Goal: Task Accomplishment & Management: Use online tool/utility

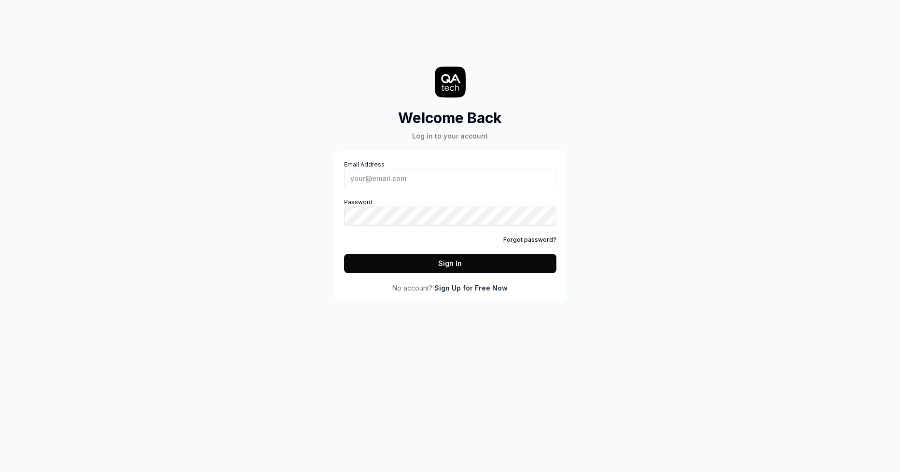
type input "[EMAIL_ADDRESS][DOMAIN_NAME]"
click at [344, 254] on button "Sign In" at bounding box center [450, 263] width 212 height 19
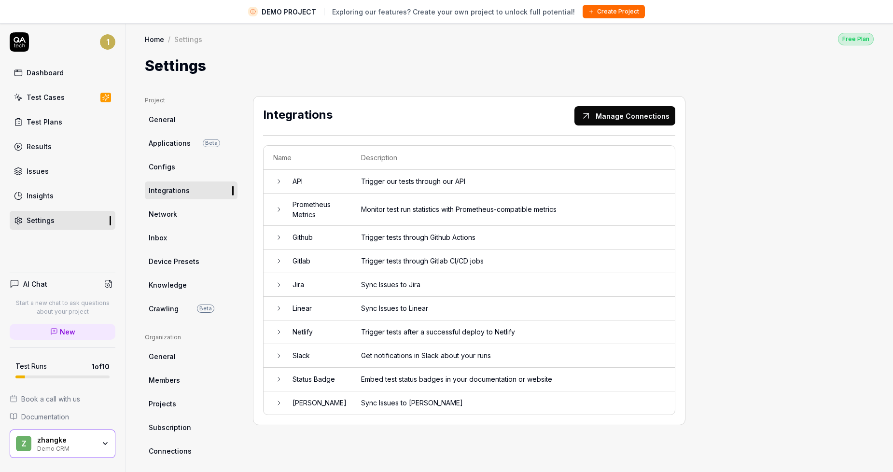
click at [53, 90] on link "Test Cases" at bounding box center [63, 97] width 106 height 19
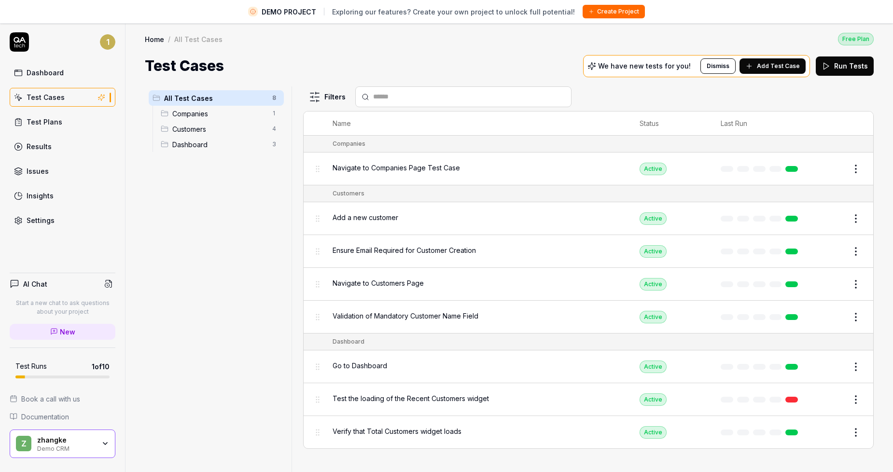
drag, startPoint x: 59, startPoint y: 212, endPoint x: 67, endPoint y: 212, distance: 7.2
click at [59, 212] on link "Settings" at bounding box center [63, 220] width 106 height 19
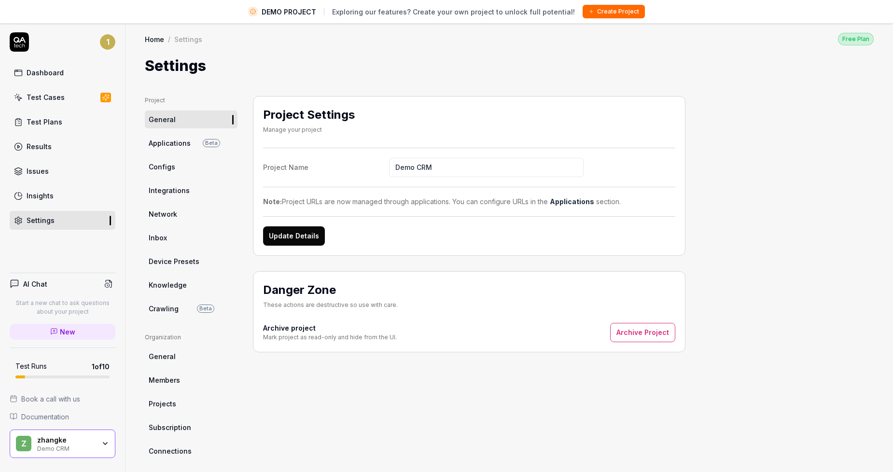
click at [19, 42] on icon at bounding box center [20, 40] width 12 height 6
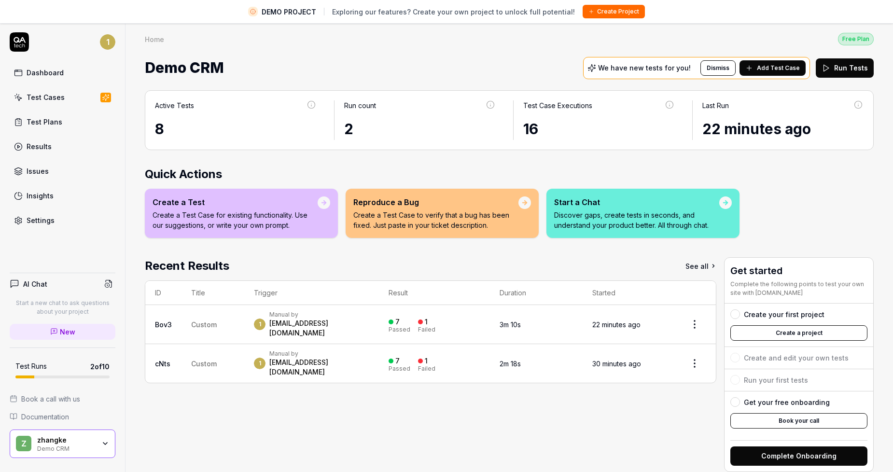
click at [760, 17] on div "DEMO PROJECT Exploring our features? Create your own project to unlock full pot…" at bounding box center [446, 11] width 893 height 23
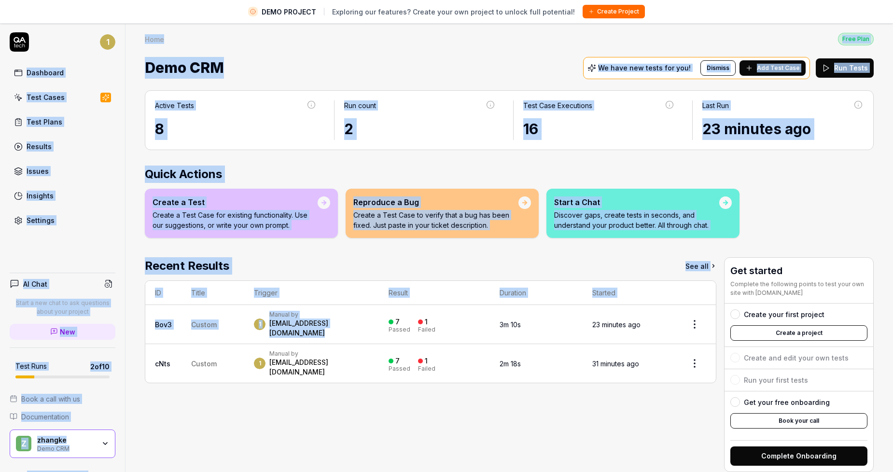
drag, startPoint x: 16, startPoint y: 73, endPoint x: 395, endPoint y: 319, distance: 450.9
click at [395, 319] on div "1 Dashboard Test Cases Test Plans Results Issues Insights Settings AI Chat Star…" at bounding box center [446, 259] width 893 height 472
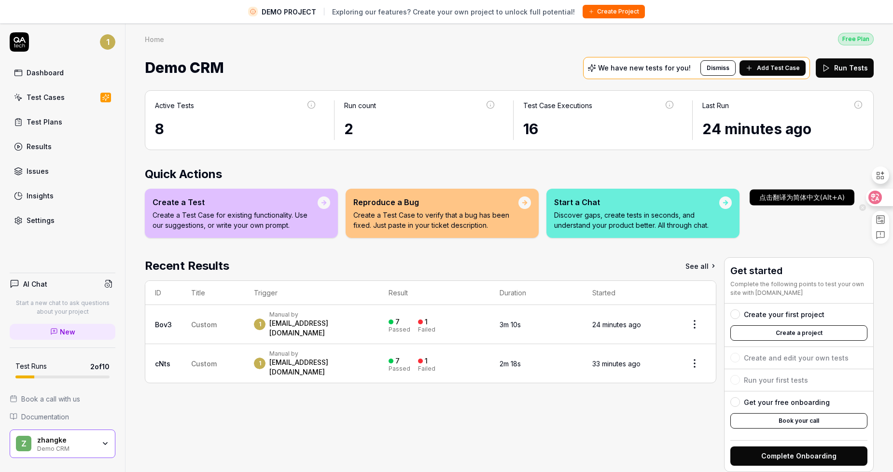
click at [881, 197] on icon at bounding box center [875, 198] width 14 height 14
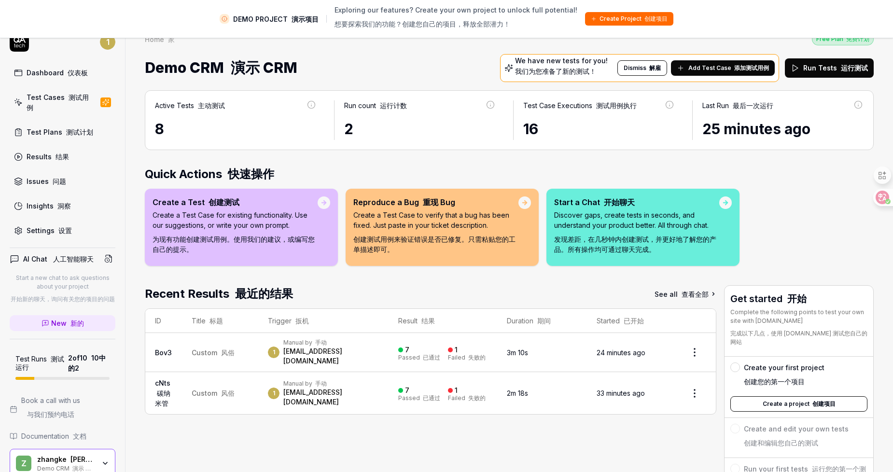
click at [67, 236] on link "Settings 设置" at bounding box center [63, 230] width 106 height 19
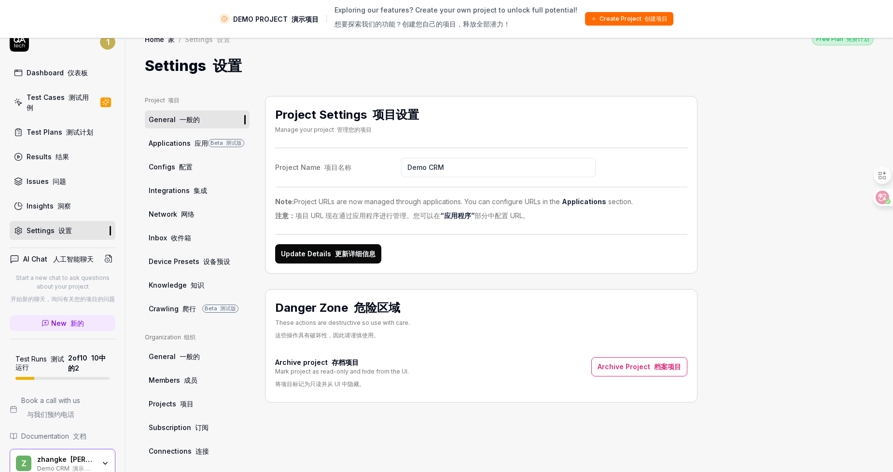
click at [716, 176] on div "Project 项目 General 一般的 Applications 应用 Beta 测试版 Configs 配置 Integrations 集成 Netw…" at bounding box center [509, 337] width 729 height 483
click at [176, 145] on span "Applications 应用" at bounding box center [178, 143] width 59 height 10
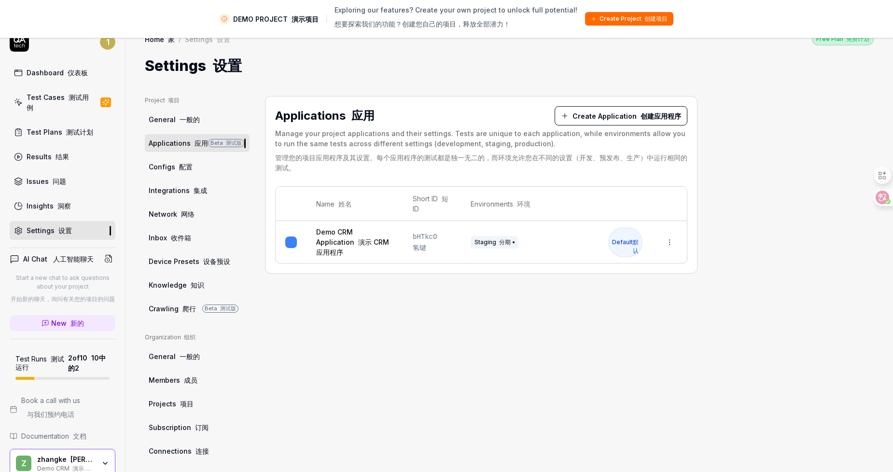
click at [175, 164] on font at bounding box center [177, 167] width 4 height 8
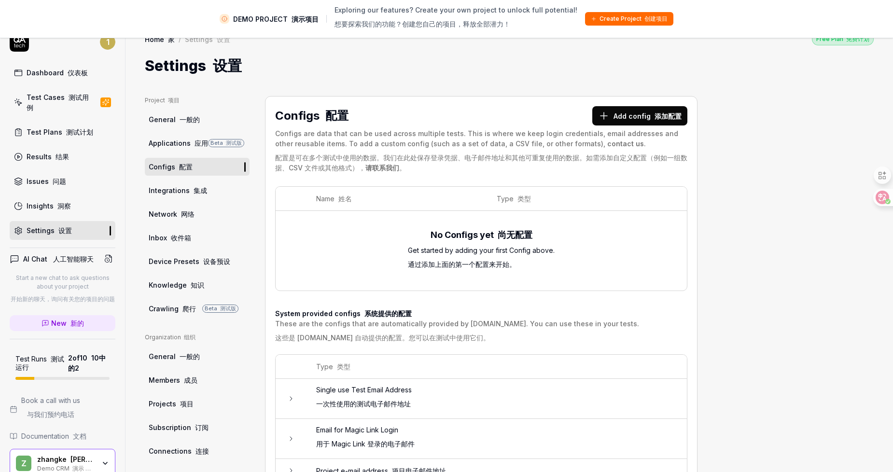
click at [203, 186] on span "Integrations 集成" at bounding box center [178, 190] width 58 height 10
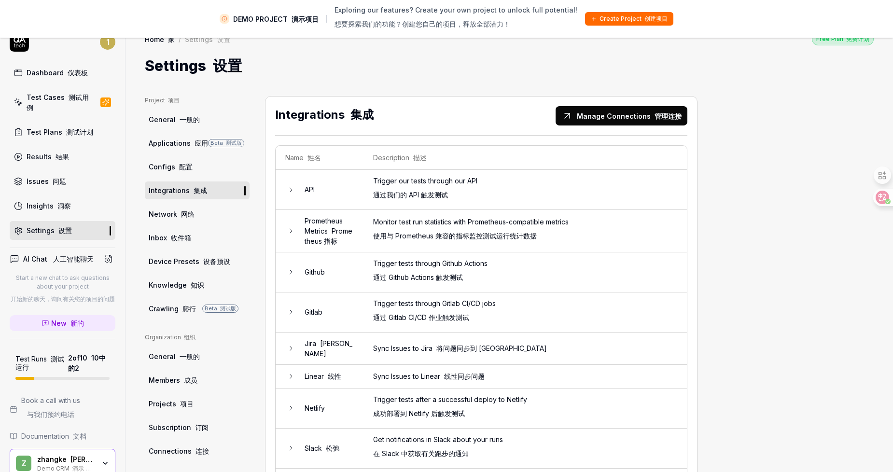
click at [200, 212] on link "Network 网络" at bounding box center [197, 214] width 105 height 18
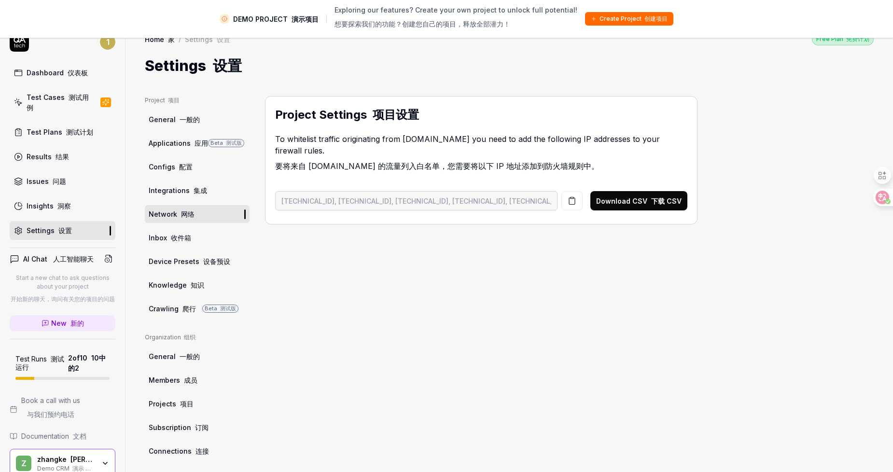
click at [192, 232] on link "Inbox 收件箱" at bounding box center [197, 238] width 105 height 18
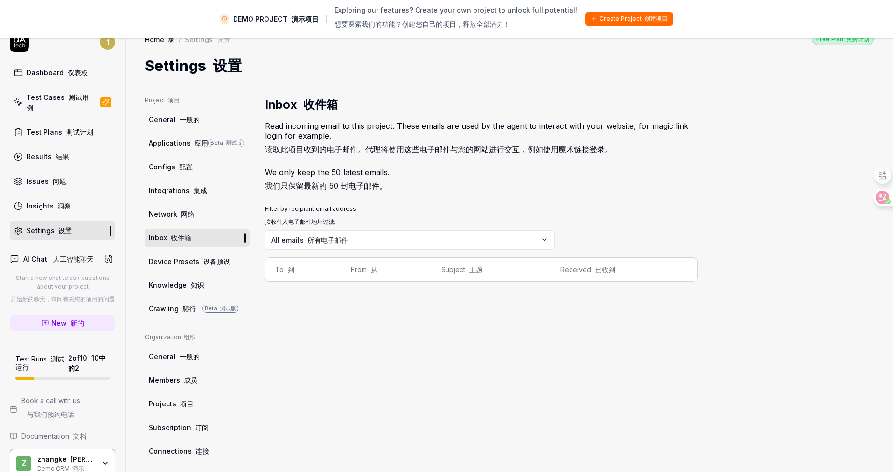
click at [177, 287] on span "Knowledge 知识" at bounding box center [177, 285] width 56 height 10
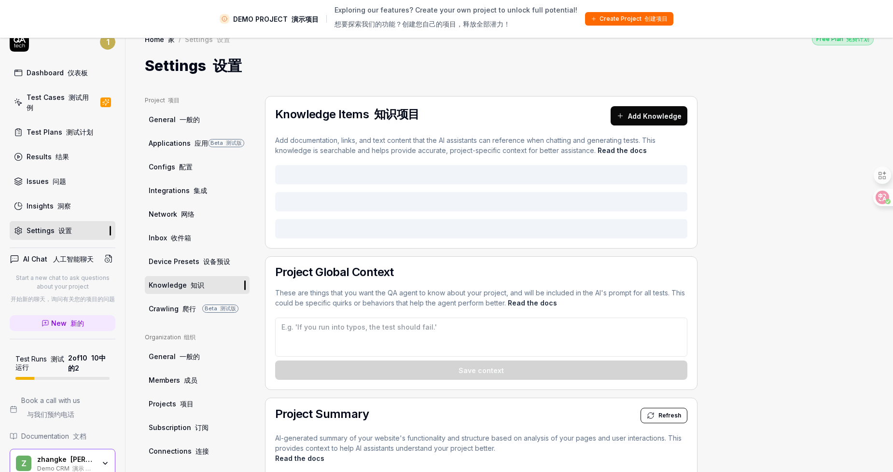
type textarea "*"
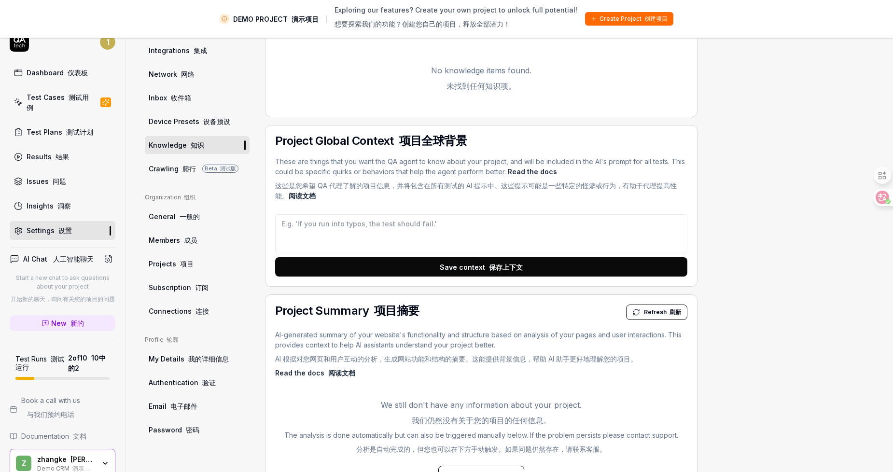
scroll to position [141, 0]
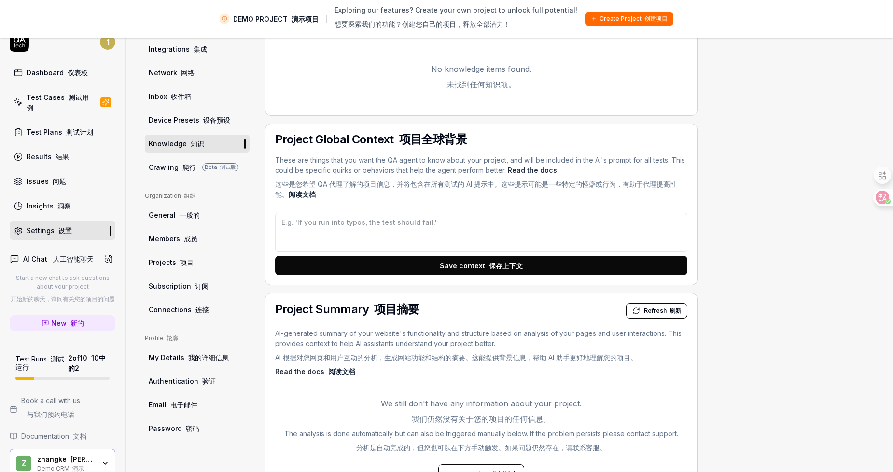
click at [188, 263] on font "项目" at bounding box center [187, 262] width 14 height 8
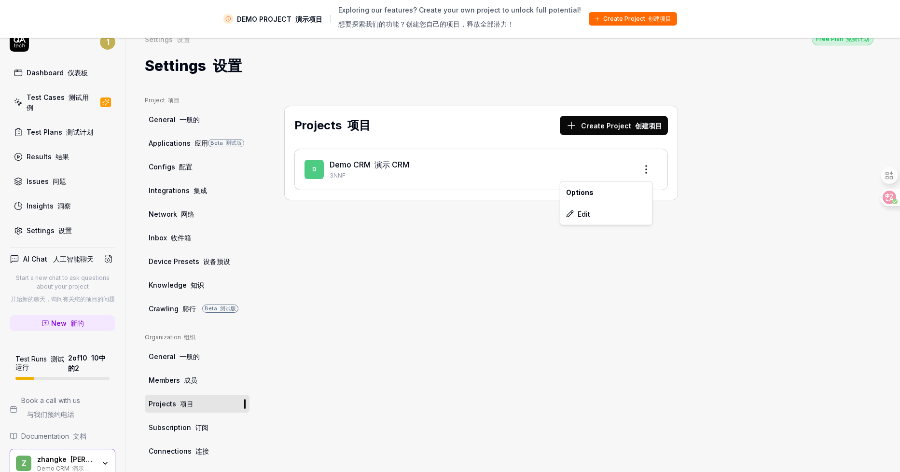
click at [638, 170] on html "DEMO PROJECT 演示项目 Exploring our features? Create your own project to unlock ful…" at bounding box center [450, 247] width 900 height 495
click at [604, 217] on font "编辑" at bounding box center [601, 214] width 14 height 8
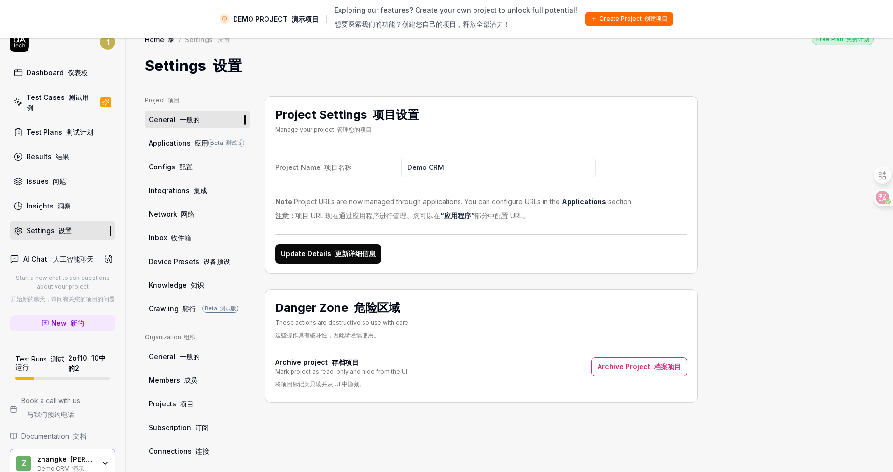
click at [57, 76] on div "Dashboard 仪表板" at bounding box center [57, 73] width 61 height 10
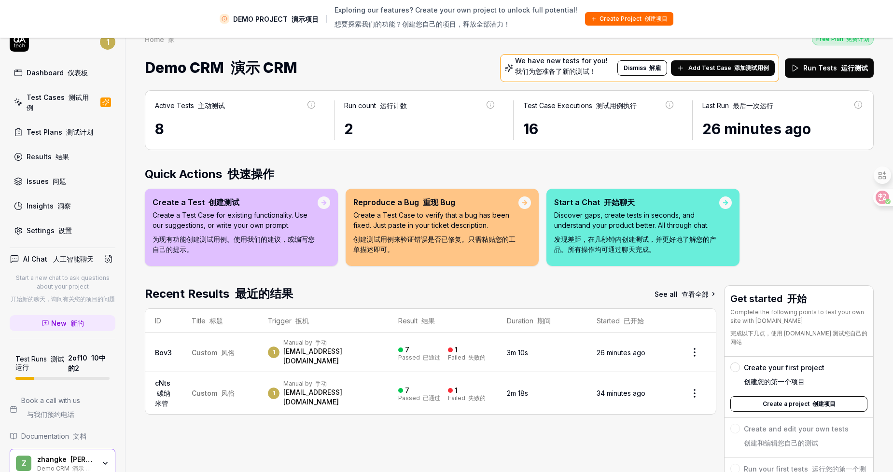
click at [22, 56] on div "1 Dashboard 仪表板 Test Cases 测试用例 Test Plans 测试计划 Results 结果 Issues 问题 Insights 洞…" at bounding box center [62, 136] width 125 height 208
click at [20, 50] on icon at bounding box center [19, 41] width 19 height 19
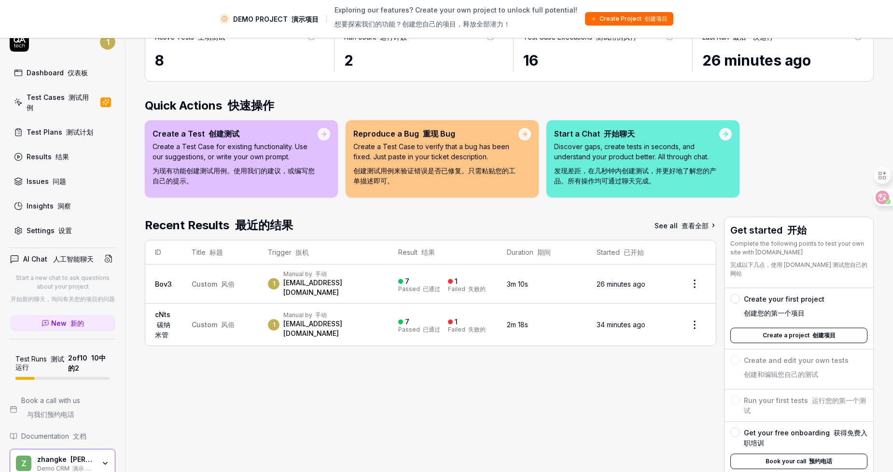
scroll to position [71, 0]
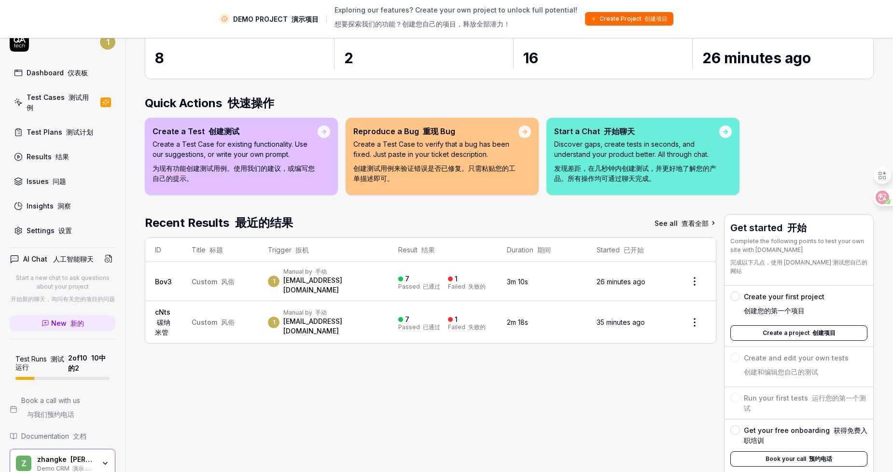
click at [691, 279] on html "DEMO PROJECT 演示项目 Exploring our features? Create your own project to unlock ful…" at bounding box center [446, 247] width 893 height 495
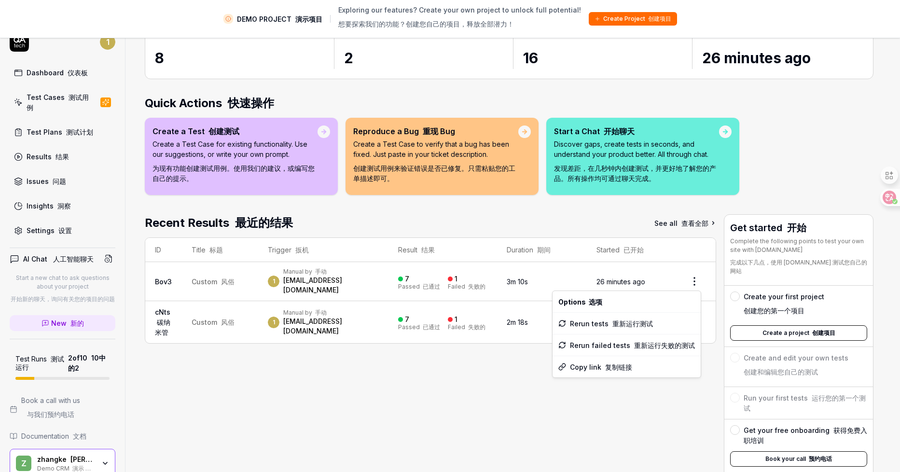
drag, startPoint x: 215, startPoint y: 278, endPoint x: 274, endPoint y: 276, distance: 59.4
click at [216, 278] on html "DEMO PROJECT 演示项目 Exploring our features? Create your own project to unlock ful…" at bounding box center [450, 247] width 900 height 495
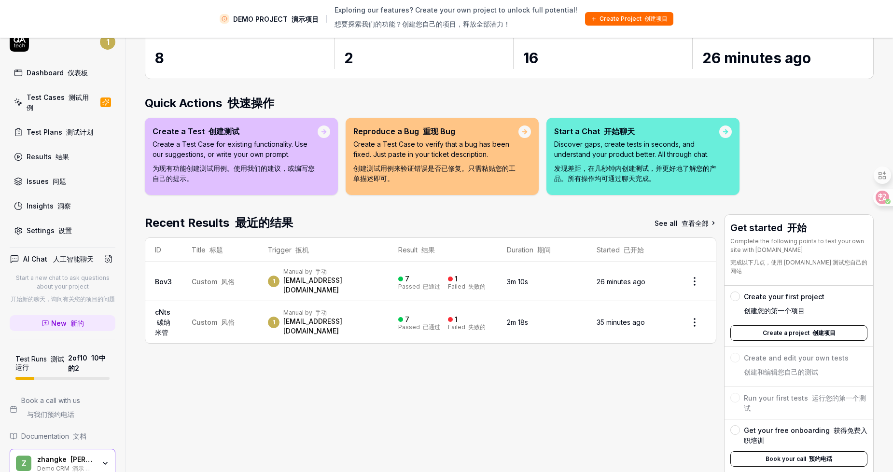
click at [286, 273] on div "Manual by 手动" at bounding box center [331, 272] width 96 height 8
click at [283, 276] on div "Manual by 手动" at bounding box center [331, 272] width 96 height 8
click at [216, 274] on td "Custom 风俗" at bounding box center [220, 281] width 76 height 39
click at [326, 281] on div "[EMAIL_ADDRESS][DOMAIN_NAME]" at bounding box center [331, 285] width 96 height 19
drag, startPoint x: 359, startPoint y: 279, endPoint x: 379, endPoint y: 281, distance: 20.4
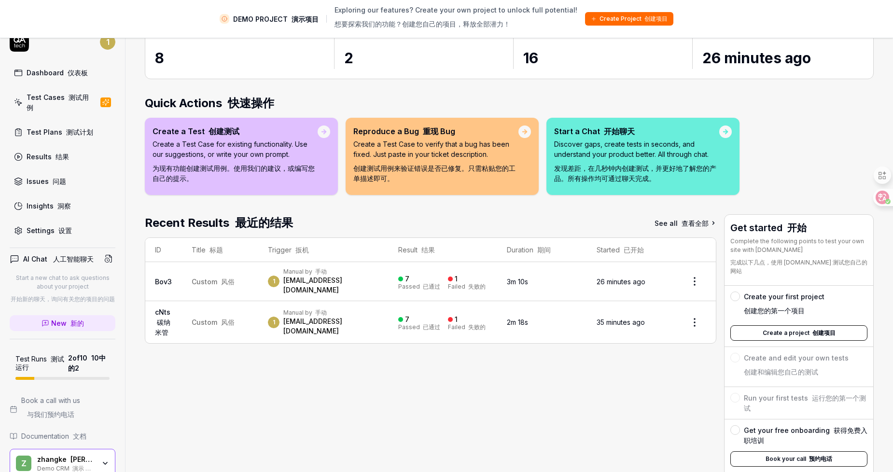
click at [362, 280] on div "1 Manual by 手动 17609929213@163.com" at bounding box center [323, 281] width 111 height 27
click at [379, 281] on div "1 Manual by 手动 17609929213@163.com" at bounding box center [323, 281] width 111 height 27
click at [40, 104] on font "测试用例" at bounding box center [58, 102] width 62 height 18
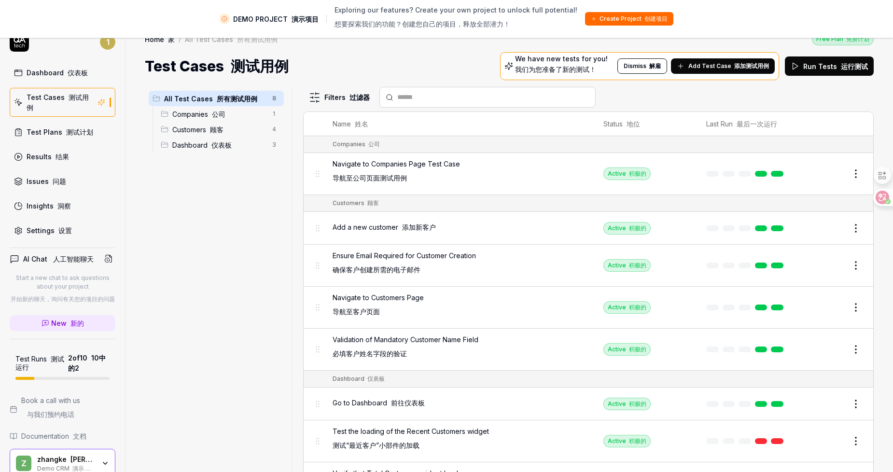
click at [218, 119] on div "Companies 公司 1" at bounding box center [220, 113] width 127 height 15
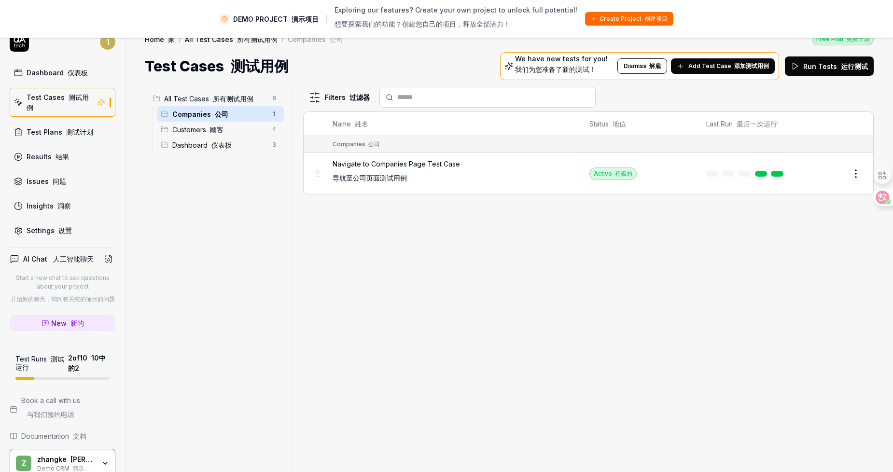
click at [212, 134] on span "Customers 顾客" at bounding box center [219, 130] width 94 height 10
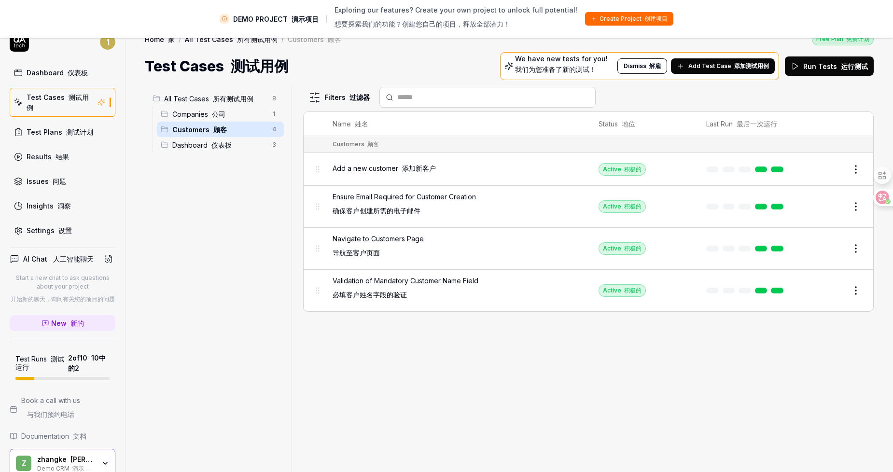
click at [218, 149] on font "仪表板" at bounding box center [221, 145] width 20 height 8
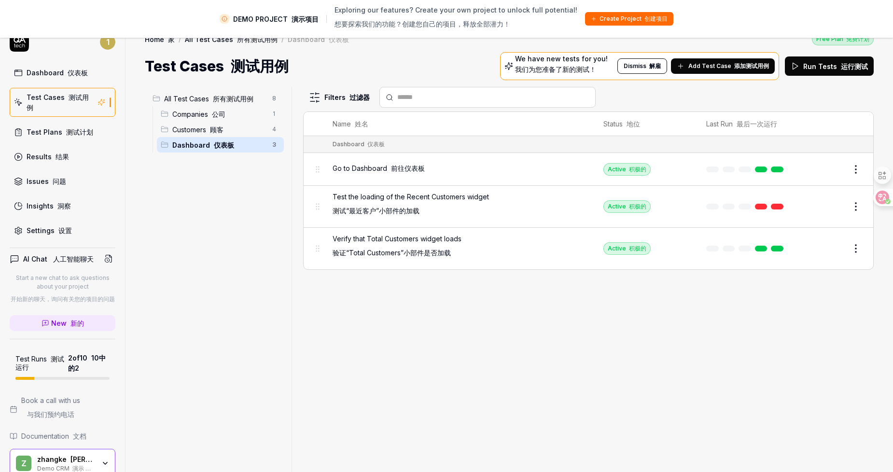
click at [210, 98] on font at bounding box center [211, 99] width 4 height 8
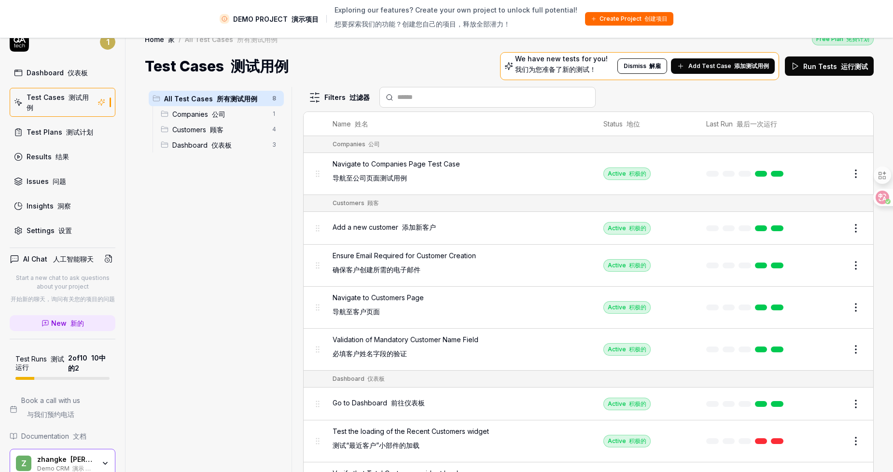
click at [314, 91] on html "DEMO PROJECT 演示项目 Exploring our features? Create your own project to unlock ful…" at bounding box center [446, 247] width 893 height 495
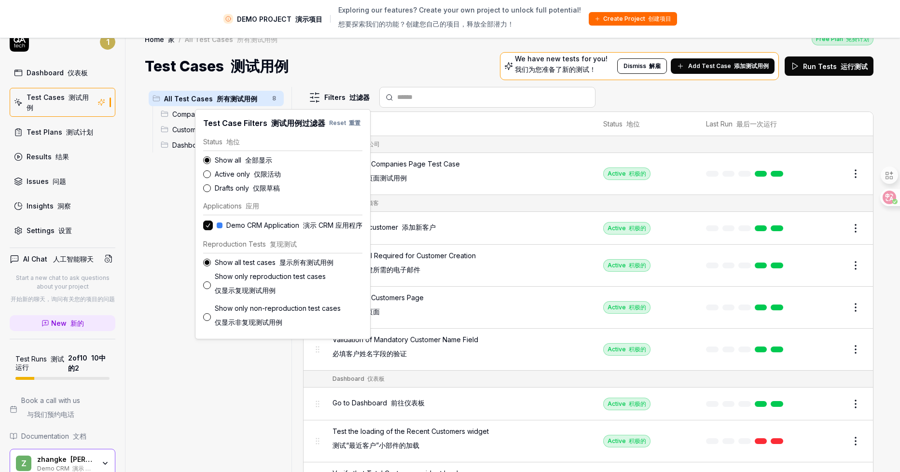
click at [328, 70] on html "DEMO PROJECT 演示项目 Exploring our features? Create your own project to unlock ful…" at bounding box center [450, 247] width 900 height 495
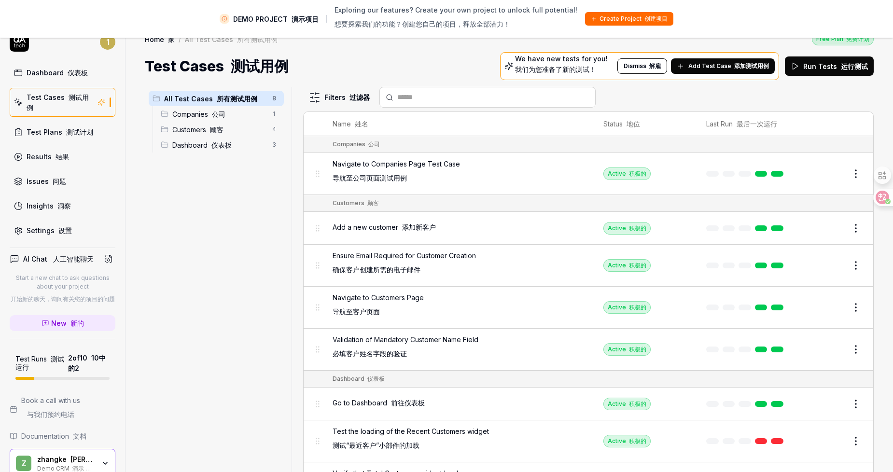
click at [744, 63] on font "添加测试用例" at bounding box center [751, 65] width 35 height 7
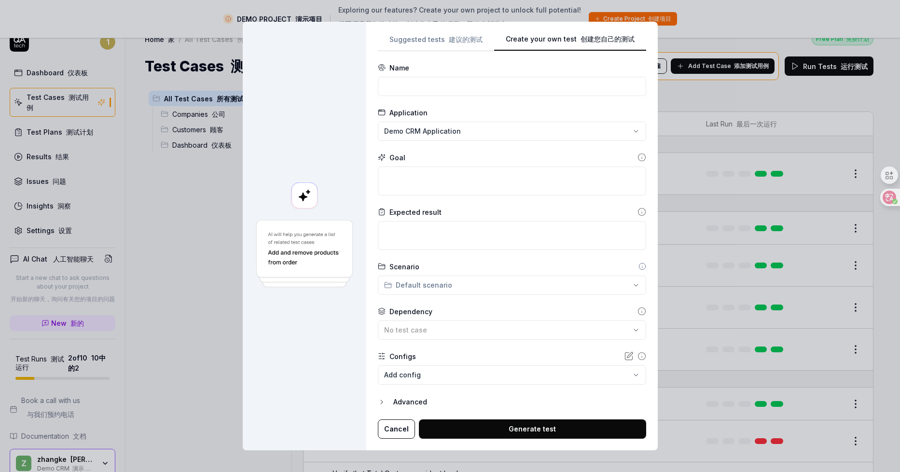
click at [575, 25] on div "**********" at bounding box center [512, 236] width 292 height 429
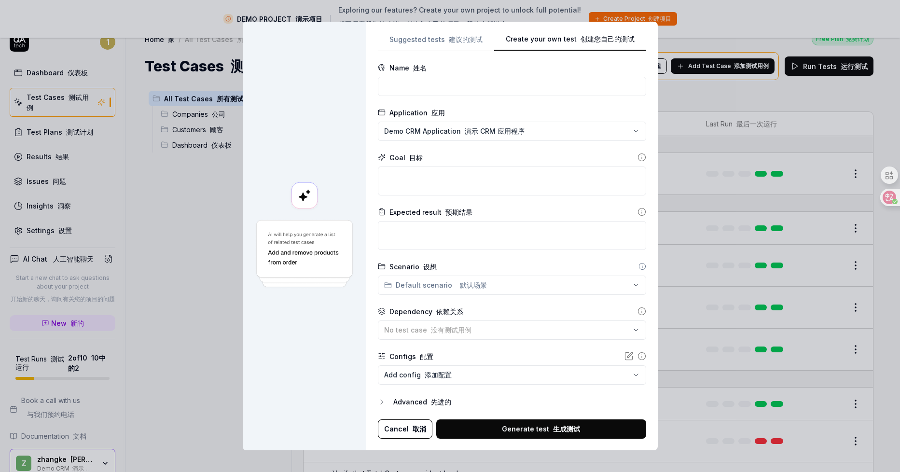
click at [534, 129] on div "**********" at bounding box center [450, 236] width 900 height 472
click at [472, 176] on span "Create New Application 创建新应用程序" at bounding box center [462, 176] width 131 height 10
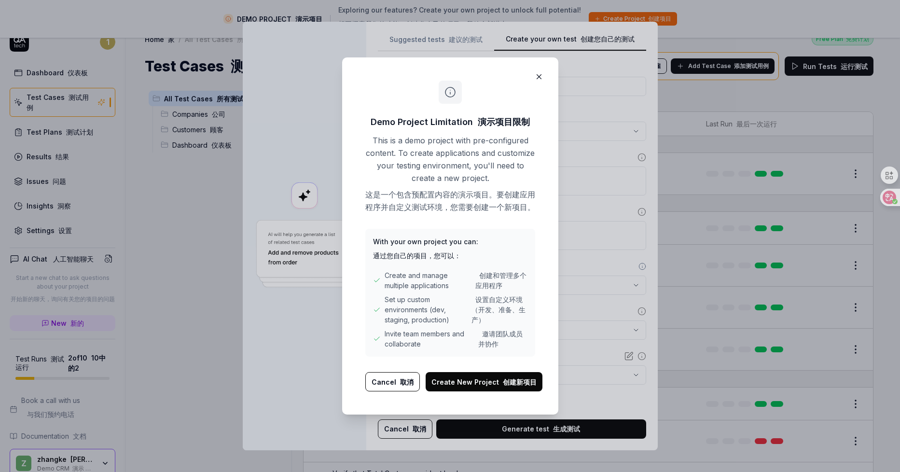
click at [476, 382] on button "Create New Project 创建新项目" at bounding box center [484, 381] width 117 height 19
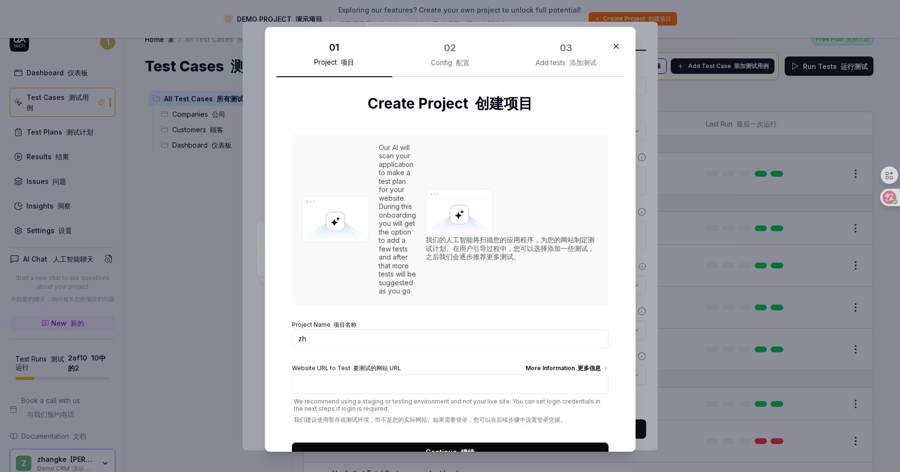
type input "z"
type input "中"
type input "中汽研测试环境"
click at [363, 394] on input "Website URL to Test 要测试的网站 URL More Information 更多信息" at bounding box center [450, 384] width 317 height 19
click at [326, 389] on input "Website URL to Test 要测试的网站 URL More Information 更多信息" at bounding box center [450, 384] width 317 height 19
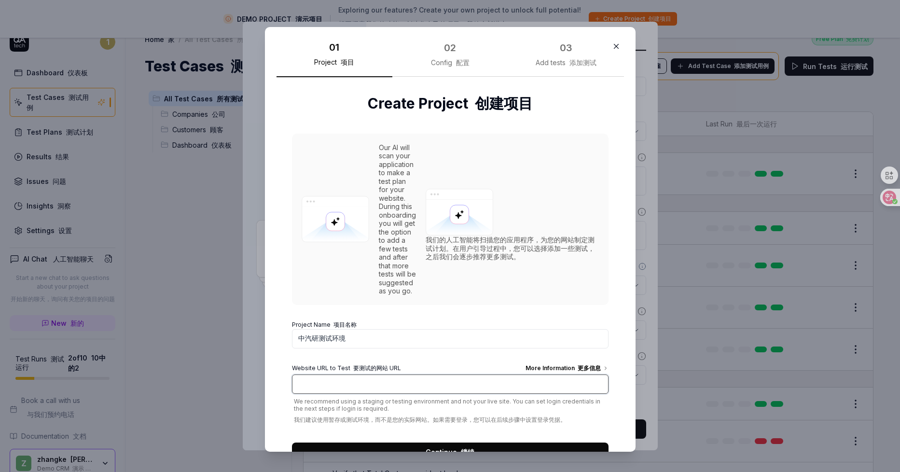
paste input "http://123.127.38.148:18237/login"
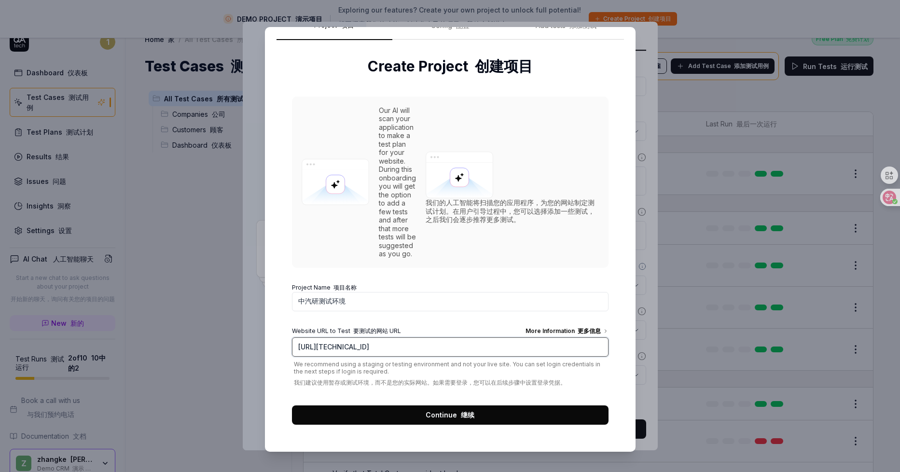
scroll to position [45, 0]
type input "http://123.127.38.148:18237/login"
click at [394, 417] on button "Continue 继续" at bounding box center [450, 414] width 317 height 19
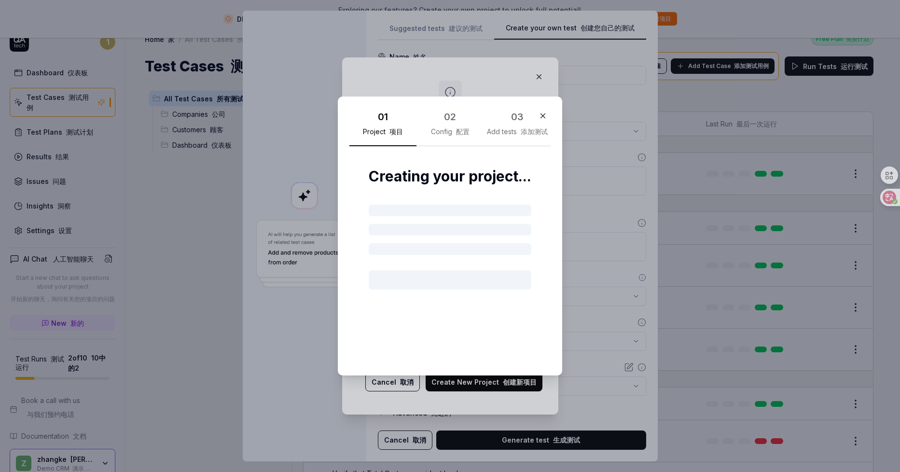
scroll to position [0, 0]
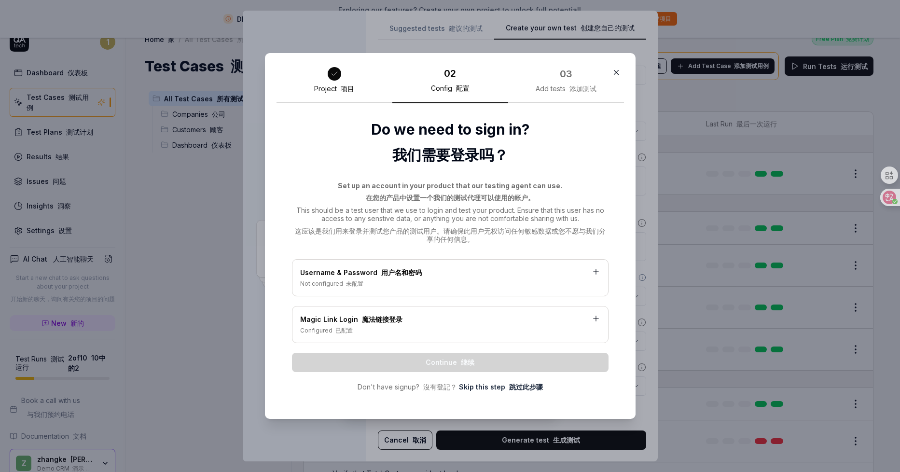
click at [387, 275] on font "用户名和密码" at bounding box center [401, 272] width 41 height 8
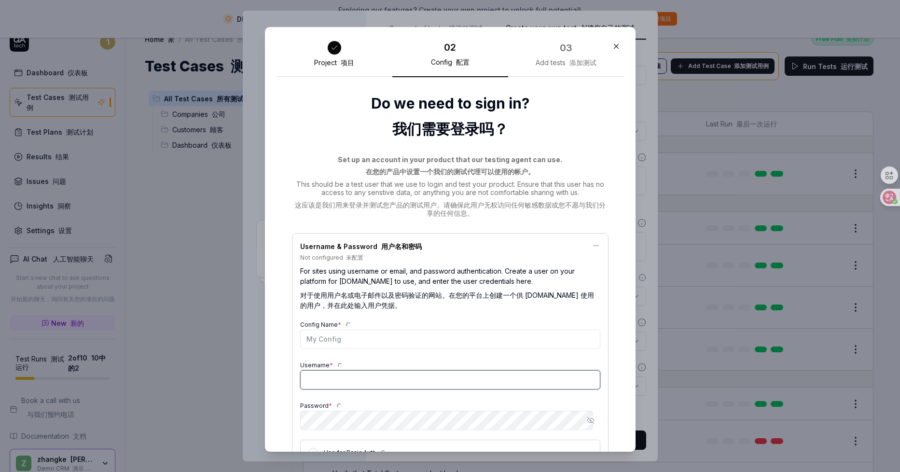
type input "[EMAIL_ADDRESS][DOMAIN_NAME]"
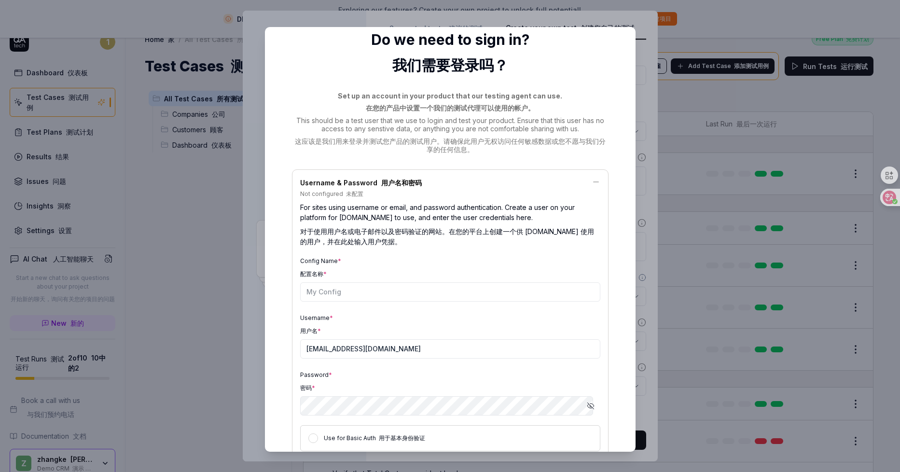
scroll to position [127, 0]
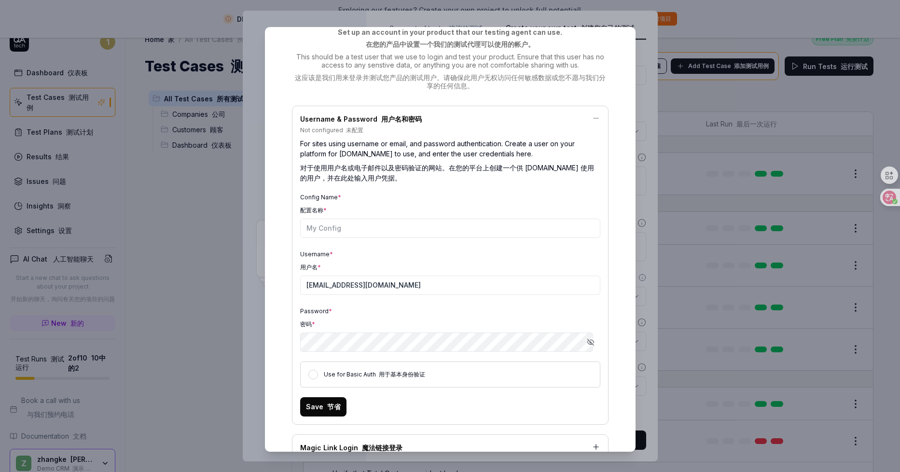
click at [587, 344] on icon "button" at bounding box center [590, 342] width 6 height 6
click at [587, 344] on icon "button" at bounding box center [591, 342] width 8 height 8
drag, startPoint x: 296, startPoint y: 167, endPoint x: 581, endPoint y: 166, distance: 284.8
click at [581, 166] on font "对于使用用户名或电子邮件以及密码验证的网站。在您的平台上创建一个供 QA.tech 使用的用户，并在此处输入用户凭据。" at bounding box center [447, 173] width 294 height 18
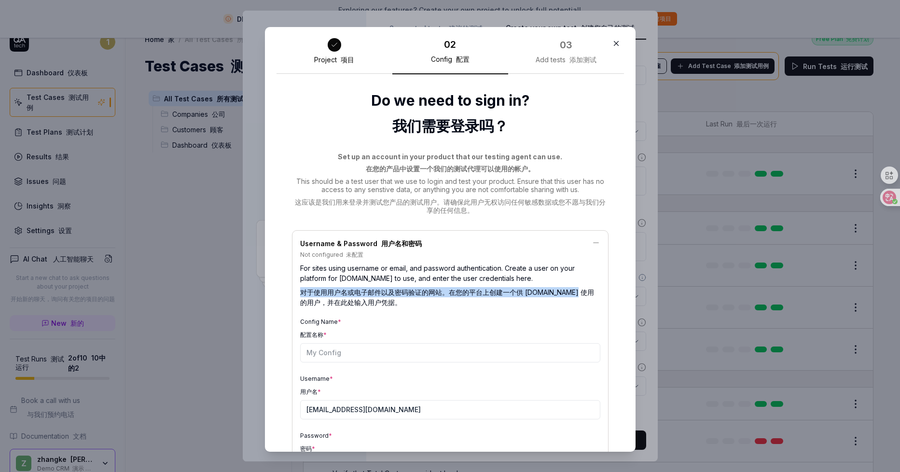
scroll to position [0, 0]
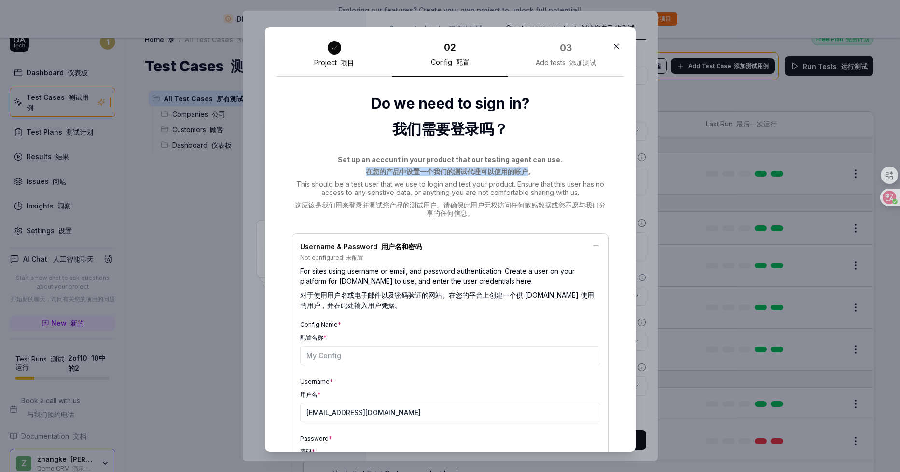
drag, startPoint x: 362, startPoint y: 172, endPoint x: 517, endPoint y: 170, distance: 155.9
click at [517, 170] on font "在您的产品中设置一个我们的测试代理可以使用的帐户。" at bounding box center [450, 171] width 169 height 8
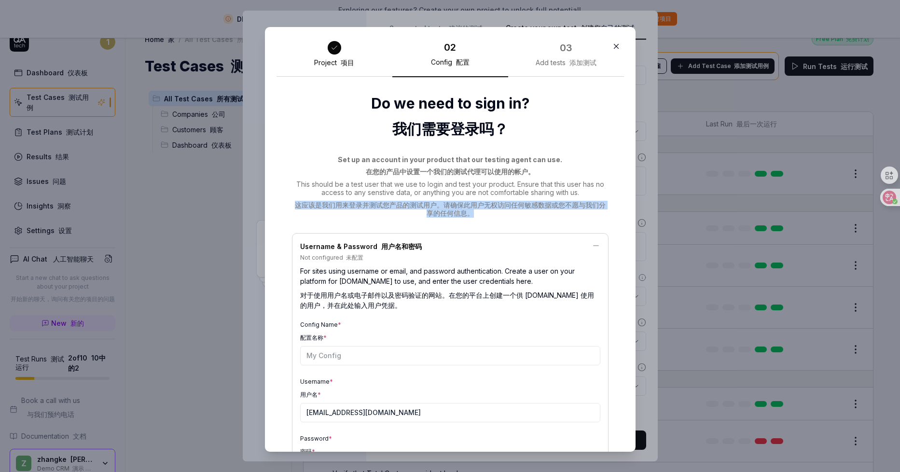
drag, startPoint x: 293, startPoint y: 207, endPoint x: 533, endPoint y: 216, distance: 240.6
click at [533, 216] on font "这应该是我们用来登录并测试您产品的测试用户。请确保此用户无权访问任何敏感数据或您不愿与我们分享的任何信息。" at bounding box center [450, 209] width 317 height 17
drag, startPoint x: 533, startPoint y: 216, endPoint x: 506, endPoint y: 223, distance: 28.0
click at [506, 223] on div "Set up an account in your product that our testing agent can use. 在您的产品中设置一个我们的…" at bounding box center [450, 401] width 317 height 492
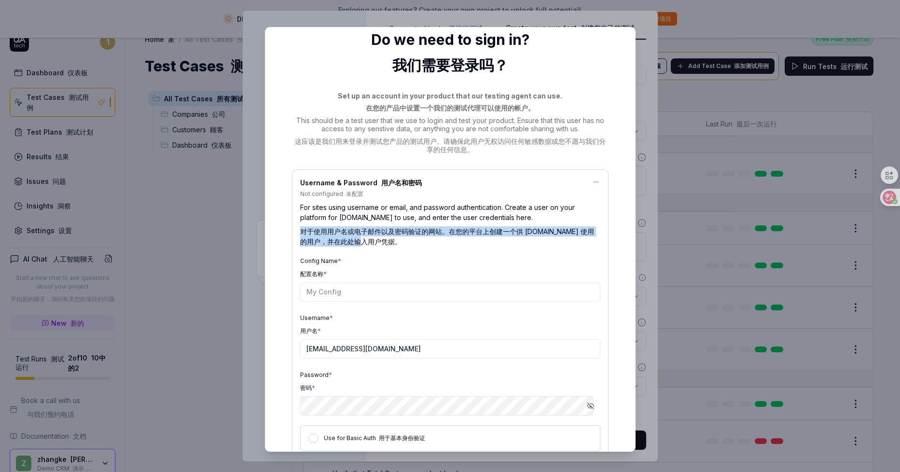
drag, startPoint x: 297, startPoint y: 231, endPoint x: 369, endPoint y: 242, distance: 73.3
click at [369, 242] on font "对于使用用户名或电子邮件以及密码验证的网站。在您的平台上创建一个供 QA.tech 使用的用户，并在此处输入用户凭据。" at bounding box center [447, 236] width 294 height 18
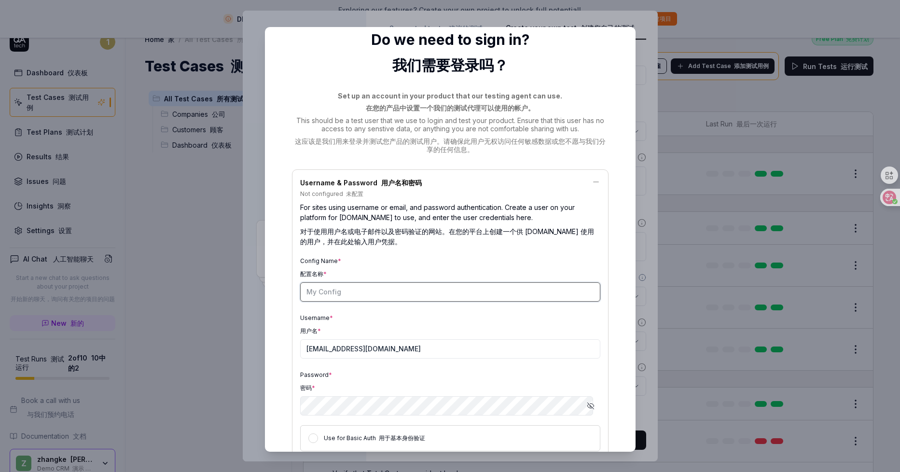
drag, startPoint x: 369, startPoint y: 242, endPoint x: 320, endPoint y: 284, distance: 64.7
click at [320, 283] on input "Config Name * 配置名称 *" at bounding box center [450, 291] width 300 height 19
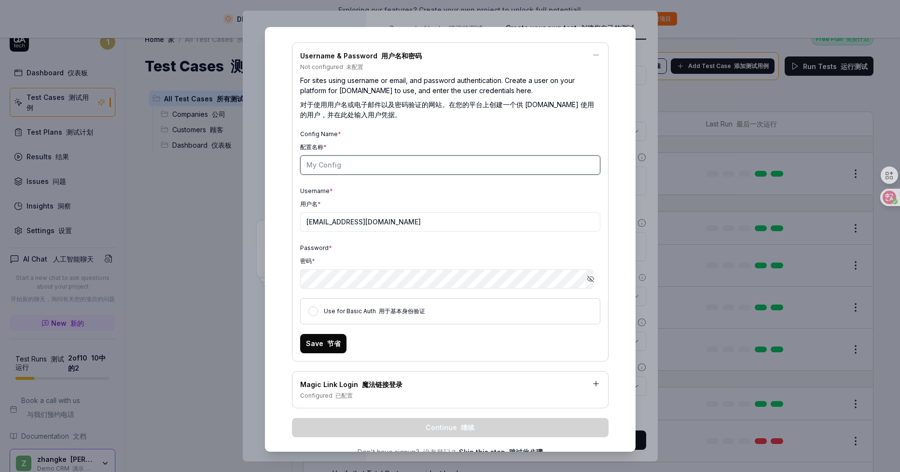
scroll to position [191, 0]
click at [313, 310] on button "Use for Basic Auth 用于基本身份验证" at bounding box center [313, 311] width 10 height 10
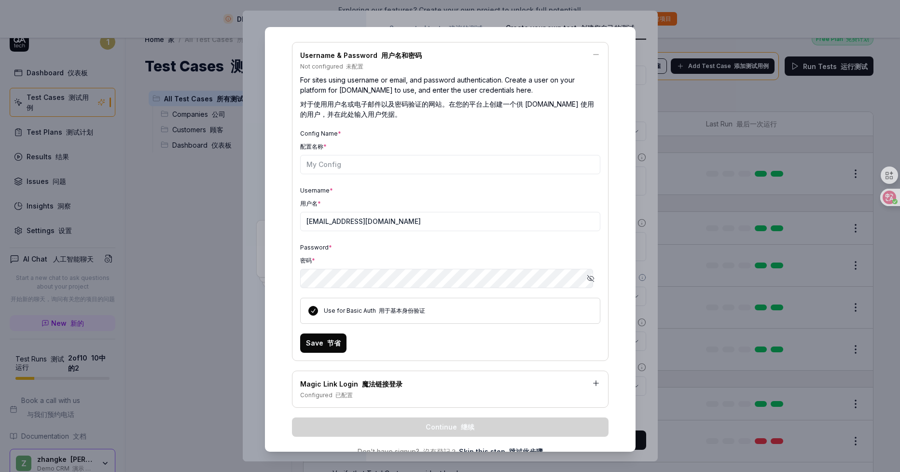
click at [313, 310] on button "Use for Basic Auth 用于基本身份验证" at bounding box center [313, 311] width 10 height 10
click at [277, 279] on div "Do we need to sign in? 我们需要登录吗？ Set up an account in your product that our test…" at bounding box center [451, 179] width 348 height 586
click at [349, 165] on input "Config Name * 配置名称 *" at bounding box center [450, 164] width 300 height 19
type input "这"
type input "测试用户"
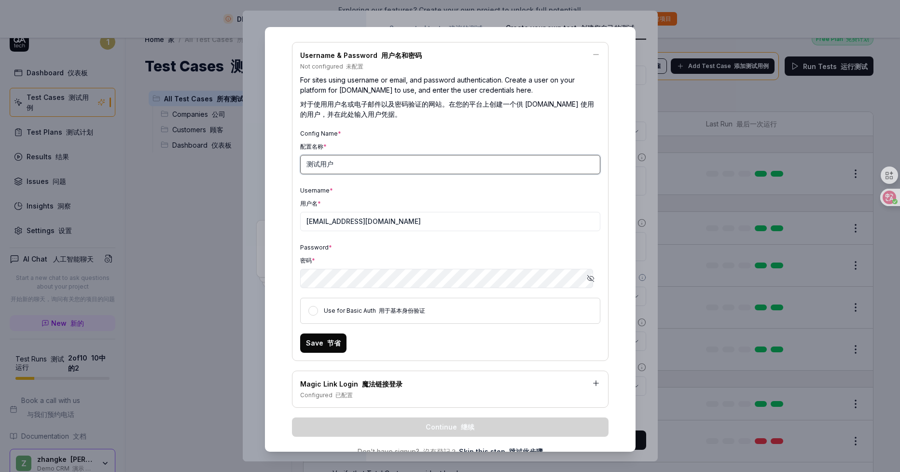
scroll to position [223, 0]
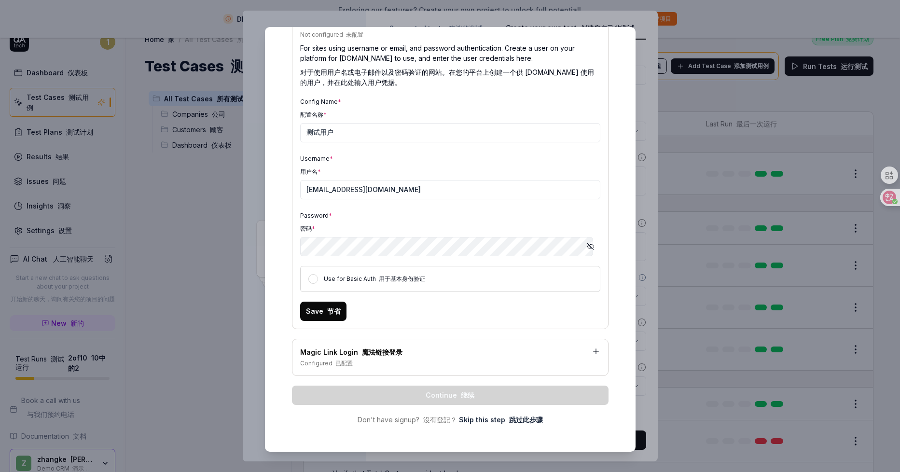
click at [315, 278] on div "Use for Basic Auth 用于基本身份验证" at bounding box center [450, 279] width 300 height 26
click at [310, 279] on button "Use for Basic Auth 用于基本身份验证" at bounding box center [313, 279] width 10 height 10
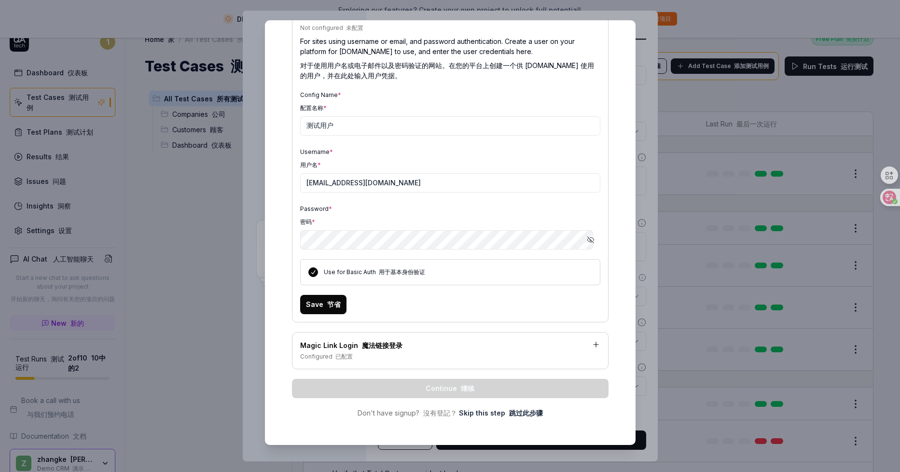
click at [488, 414] on link "Skip this step 跳过此步骤" at bounding box center [501, 413] width 84 height 10
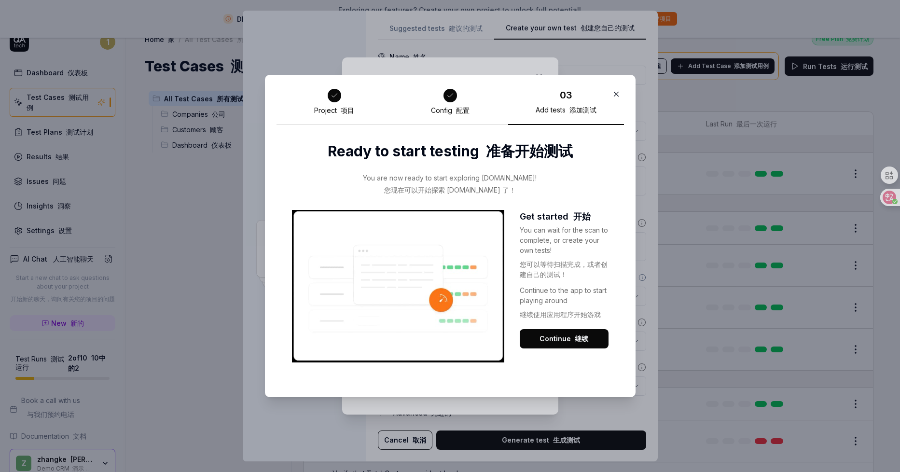
click at [556, 340] on button "Continue 继续" at bounding box center [564, 338] width 89 height 19
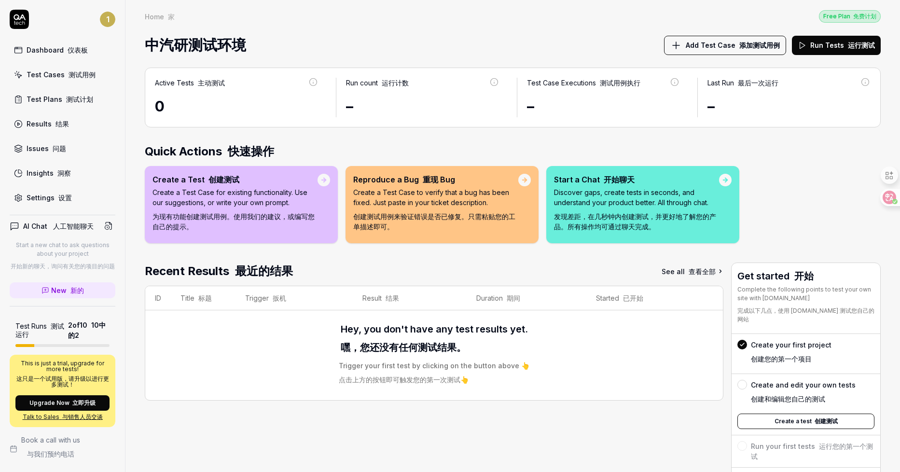
click at [736, 52] on button "Add Test Case 添加测试用例" at bounding box center [725, 45] width 122 height 19
click at [716, 37] on button "Add Test Case 添加测试用例" at bounding box center [725, 45] width 122 height 19
click at [712, 48] on span "Add Test Case 添加测试用例" at bounding box center [733, 45] width 94 height 10
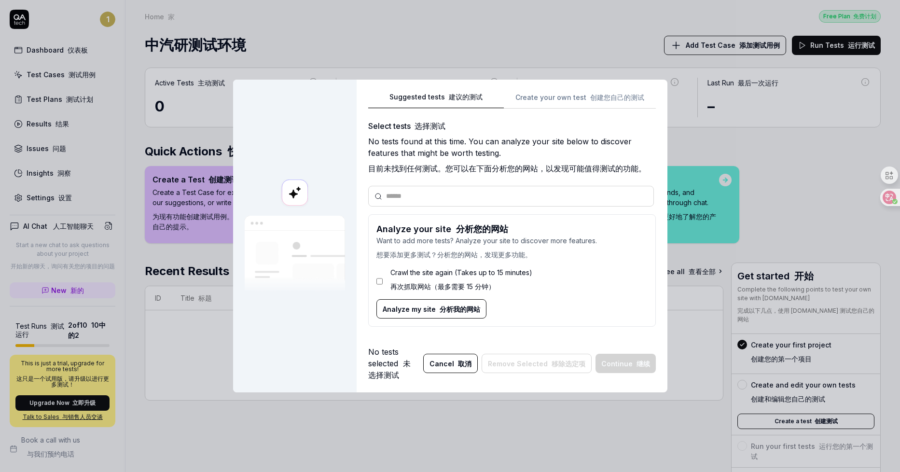
click at [571, 98] on div "Suggested tests 建议的测试 Create your own test 创建您自己的测试 Select tests 选择测试 No tests …" at bounding box center [512, 213] width 288 height 244
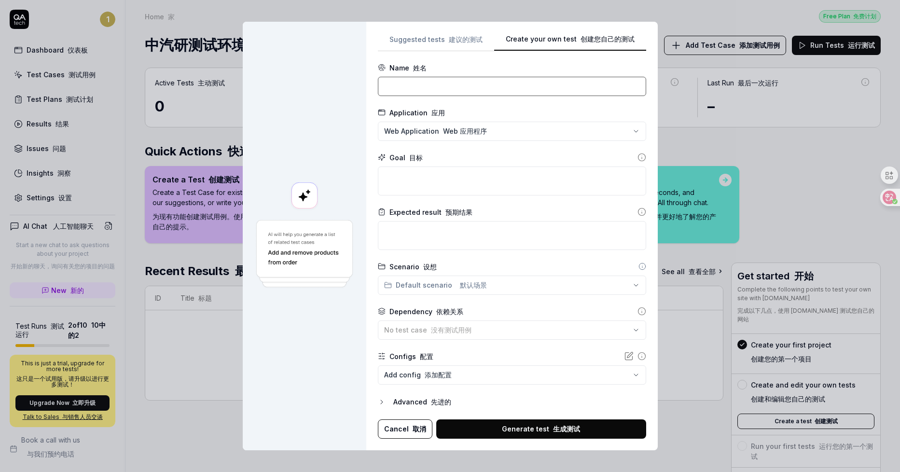
click at [481, 90] on input at bounding box center [512, 86] width 268 height 19
click at [431, 236] on textarea at bounding box center [512, 235] width 268 height 29
click at [638, 209] on icon at bounding box center [642, 212] width 9 height 9
click at [638, 159] on icon at bounding box center [642, 157] width 9 height 9
drag, startPoint x: 457, startPoint y: 85, endPoint x: 378, endPoint y: 89, distance: 79.3
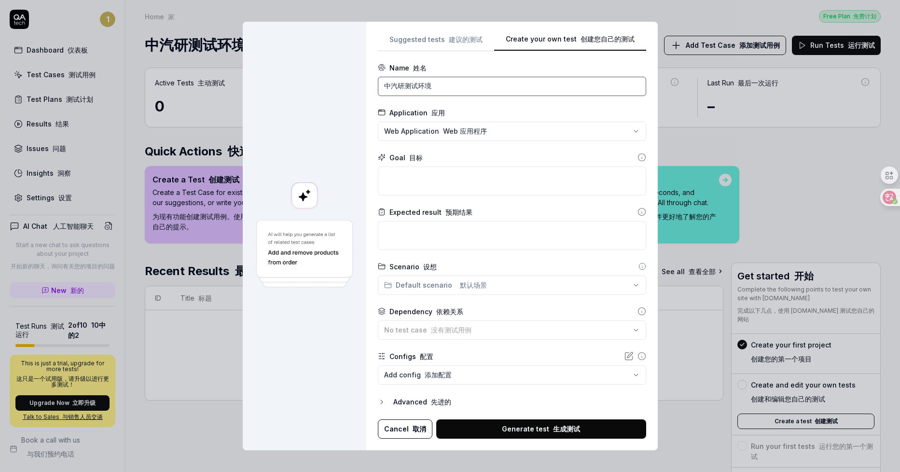
click at [378, 89] on input "中汽研测试环境" at bounding box center [512, 86] width 268 height 19
type input "登录"
click at [626, 130] on div "**********" at bounding box center [450, 236] width 900 height 472
click at [656, 23] on div "**********" at bounding box center [450, 236] width 900 height 472
click at [395, 428] on button "Cancel 取消" at bounding box center [405, 428] width 55 height 19
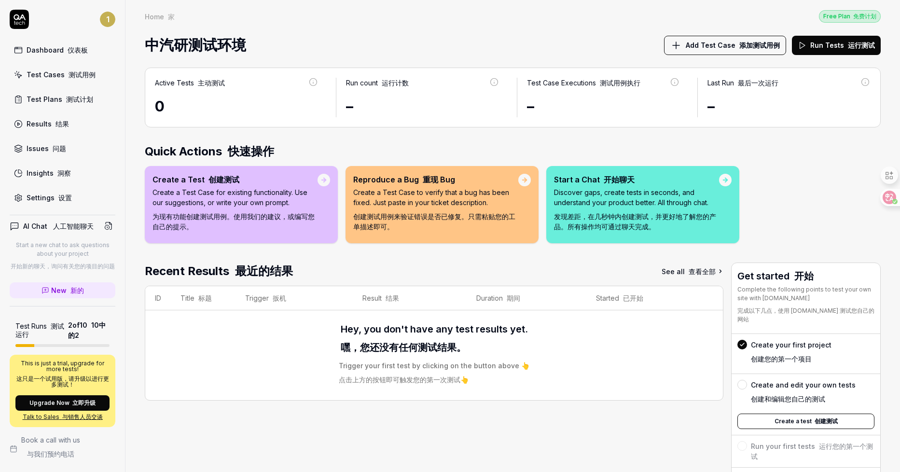
click at [201, 38] on span "中汽研测试环境" at bounding box center [195, 45] width 101 height 26
click at [280, 187] on div "Create a Test 创建测试 Create a Test Case for existing functionality. Use our sugge…" at bounding box center [235, 205] width 165 height 62
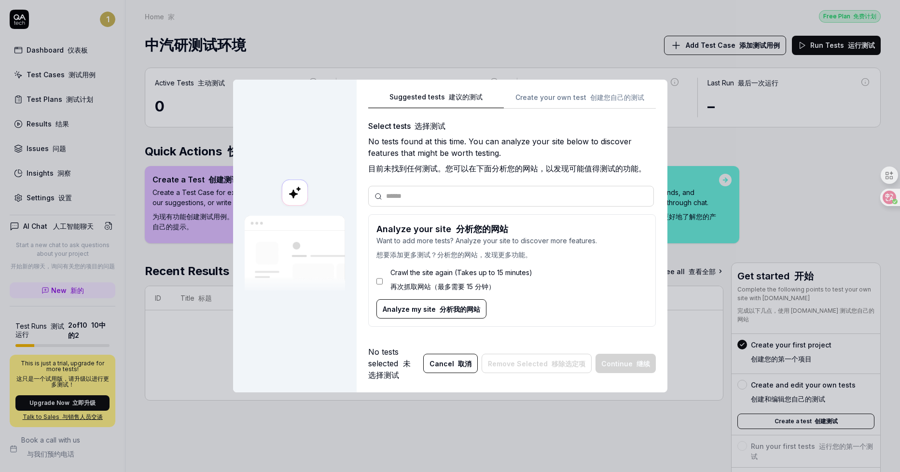
click at [379, 282] on div "Crawl the site again (Takes up to 15 minutes) 再次抓取网站（最多需要 15 分钟）" at bounding box center [512, 282] width 271 height 36
click at [388, 313] on span "Analyze my site 分析我的网站" at bounding box center [432, 309] width 98 height 10
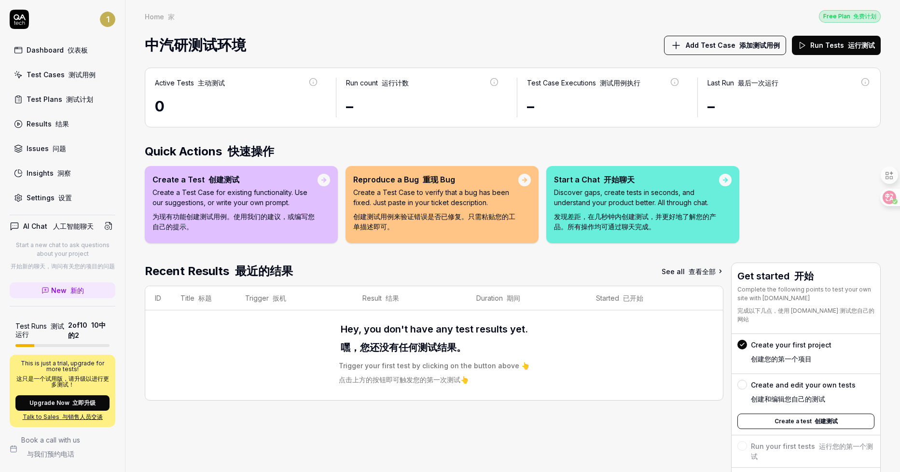
click at [831, 48] on button "Run Tests 运行测试" at bounding box center [836, 45] width 89 height 19
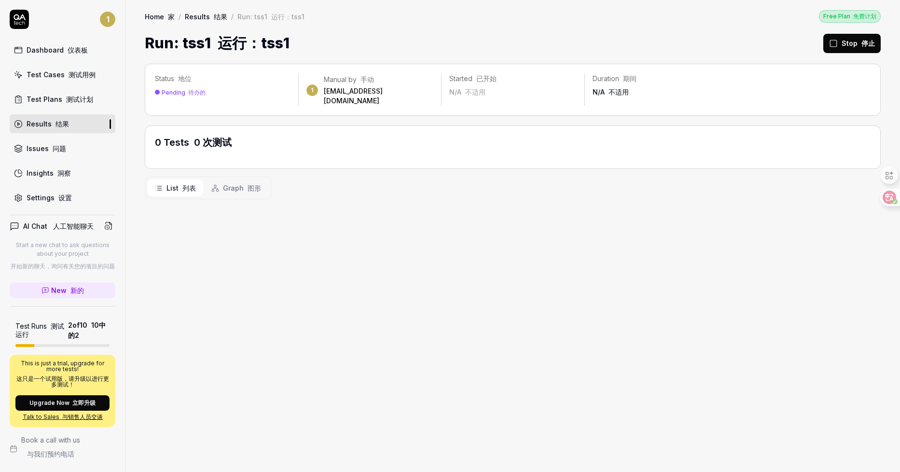
click at [844, 44] on button "Stop 停止" at bounding box center [851, 43] width 57 height 19
click at [70, 76] on font "测试用例" at bounding box center [82, 74] width 27 height 8
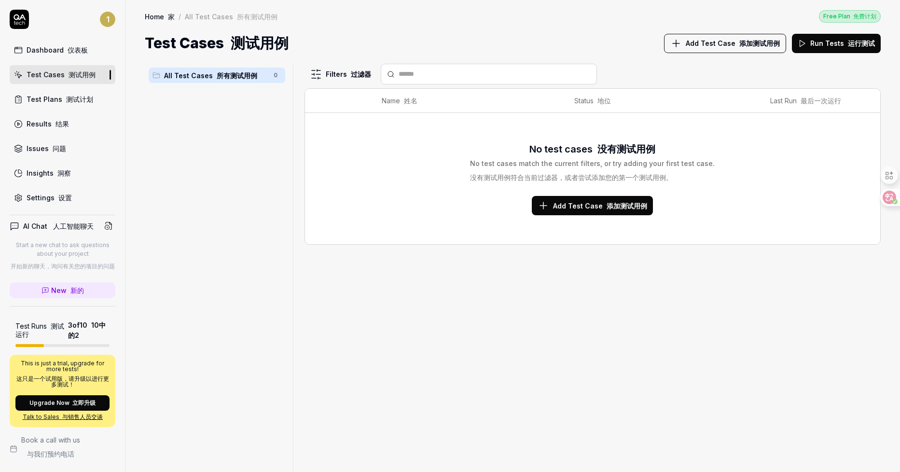
click at [62, 97] on font at bounding box center [64, 99] width 4 height 8
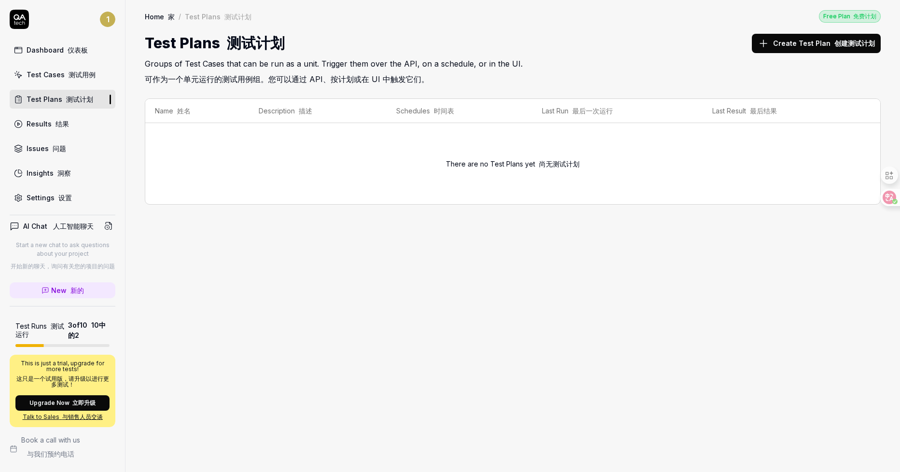
click at [69, 74] on font "测试用例" at bounding box center [82, 74] width 27 height 8
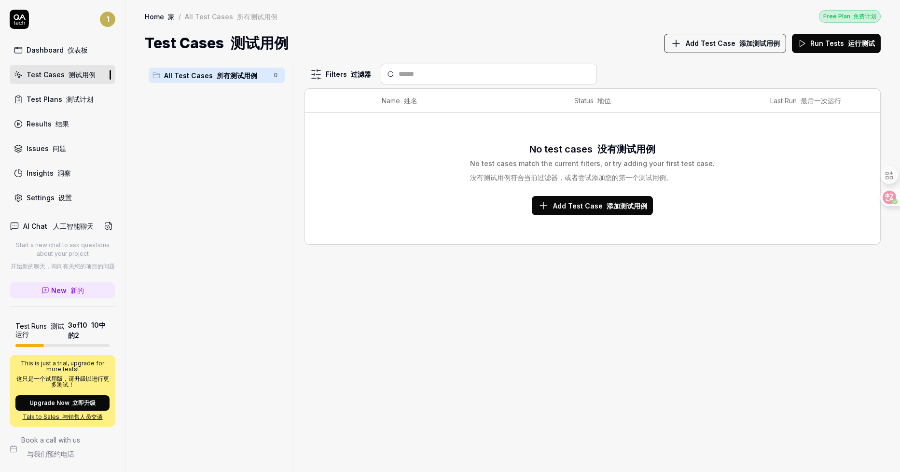
click at [613, 204] on font "添加测试用例" at bounding box center [627, 206] width 41 height 8
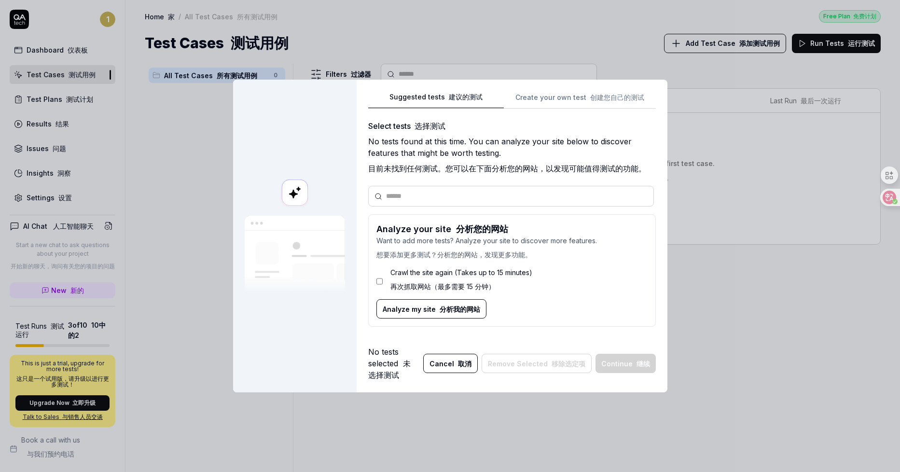
click at [540, 98] on div "Suggested tests 建议的测试 Create your own test 创建您自己的测试 Select tests 选择测试 No tests …" at bounding box center [512, 213] width 288 height 244
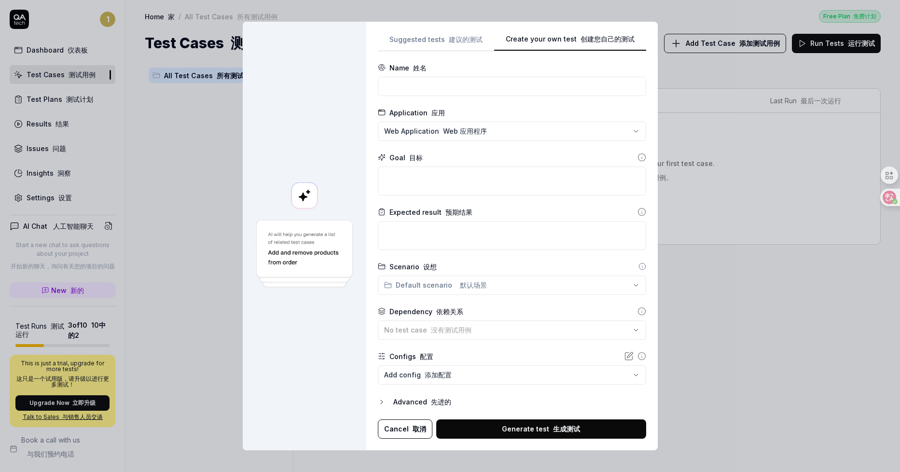
click at [639, 265] on icon at bounding box center [643, 267] width 8 height 8
click at [639, 266] on icon at bounding box center [643, 267] width 8 height 8
click at [639, 269] on icon at bounding box center [643, 267] width 8 height 8
click at [628, 280] on div "**********" at bounding box center [450, 236] width 900 height 472
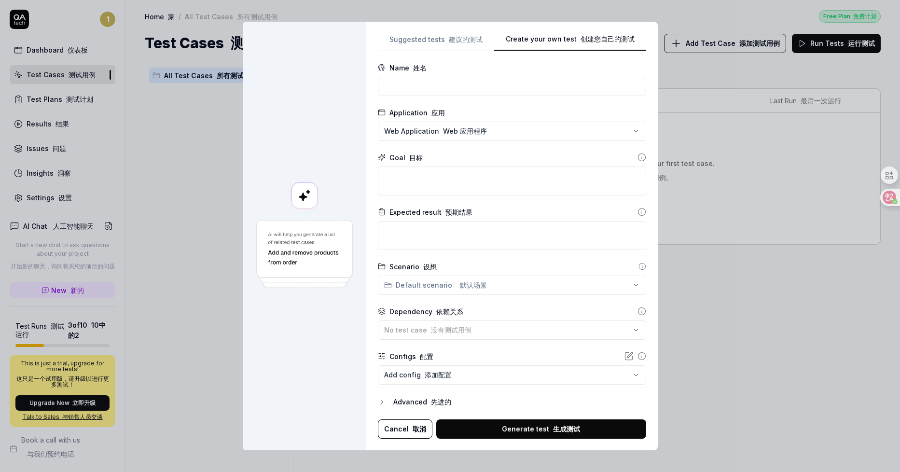
click at [638, 310] on icon at bounding box center [642, 311] width 9 height 9
click at [380, 402] on icon "button" at bounding box center [382, 402] width 8 height 8
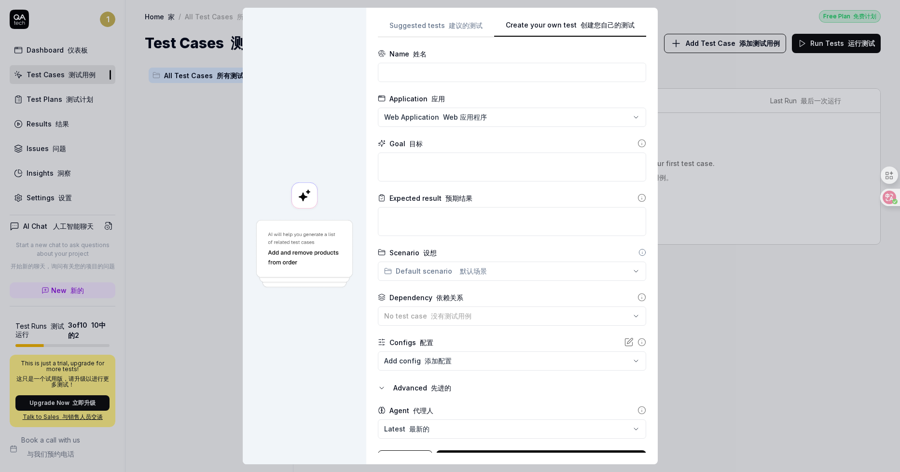
click at [638, 140] on icon at bounding box center [642, 143] width 9 height 9
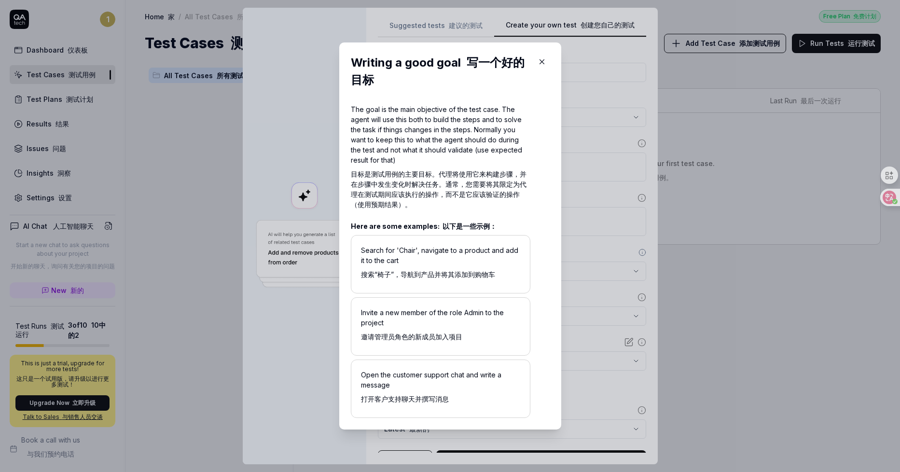
click at [538, 63] on icon "button" at bounding box center [542, 61] width 9 height 9
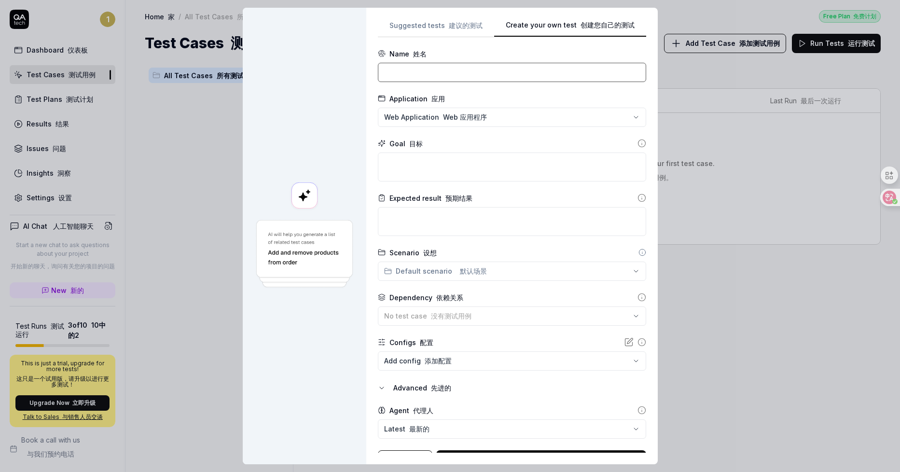
click at [453, 78] on input at bounding box center [512, 72] width 268 height 19
type input "登录"
click at [437, 155] on textarea at bounding box center [512, 167] width 268 height 29
click at [638, 143] on icon at bounding box center [642, 143] width 9 height 9
click at [573, 171] on textarea at bounding box center [512, 167] width 268 height 29
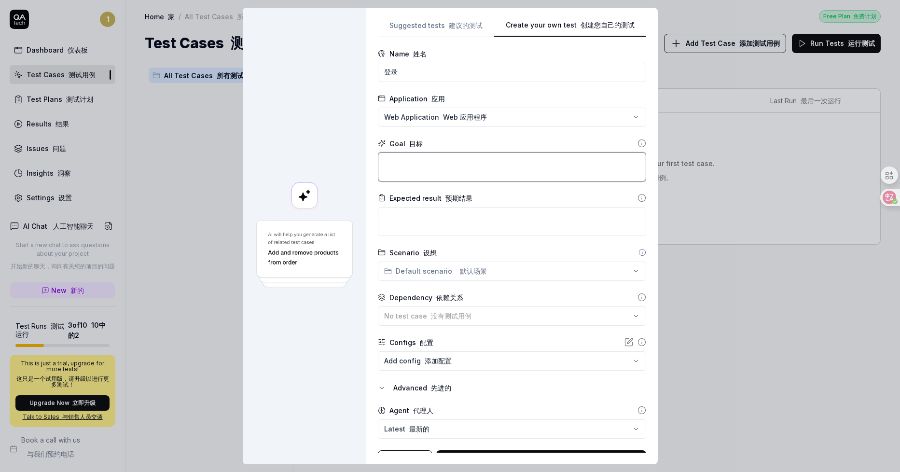
type textarea "*"
type textarea "s"
type textarea "*"
type textarea "sh"
type textarea "*"
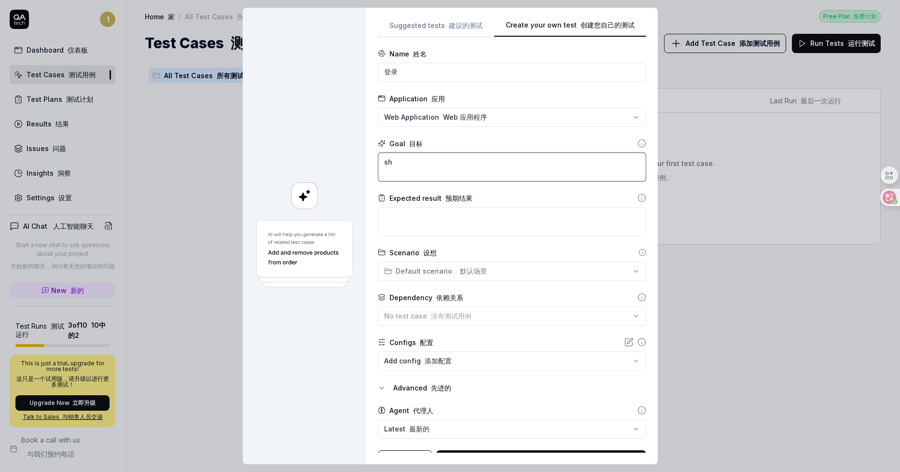
type textarea "sha"
type textarea "*"
type textarea "shan"
type textarea "*"
type textarea "shang"
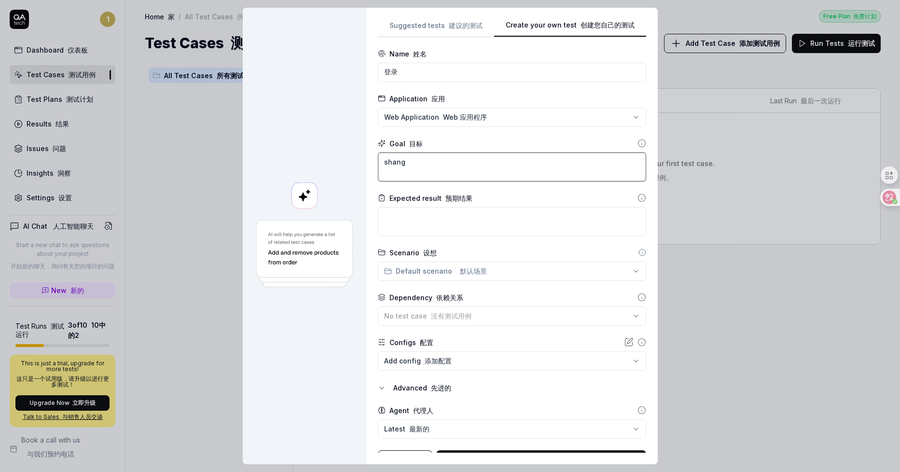
type textarea "*"
type textarea "shangc"
type textarea "*"
type textarea "上传"
type textarea "*"
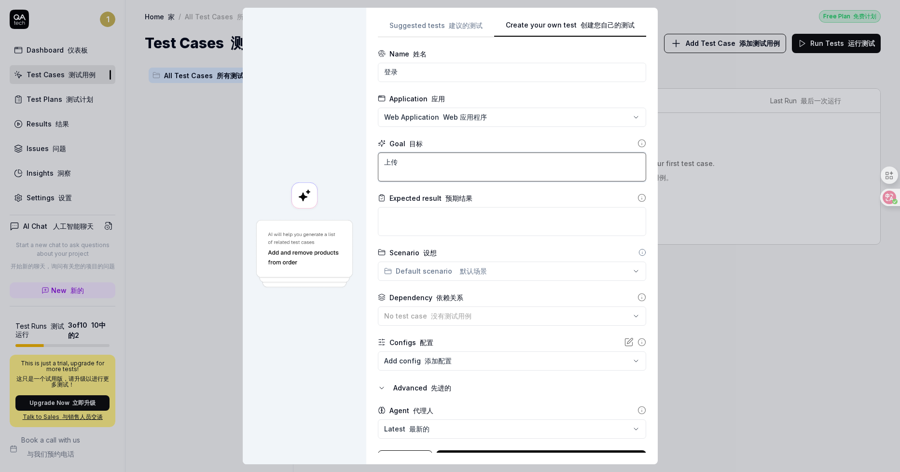
type textarea "上传x"
type textarea "*"
type textarea "上传xi"
type textarea "*"
type textarea "上传xia"
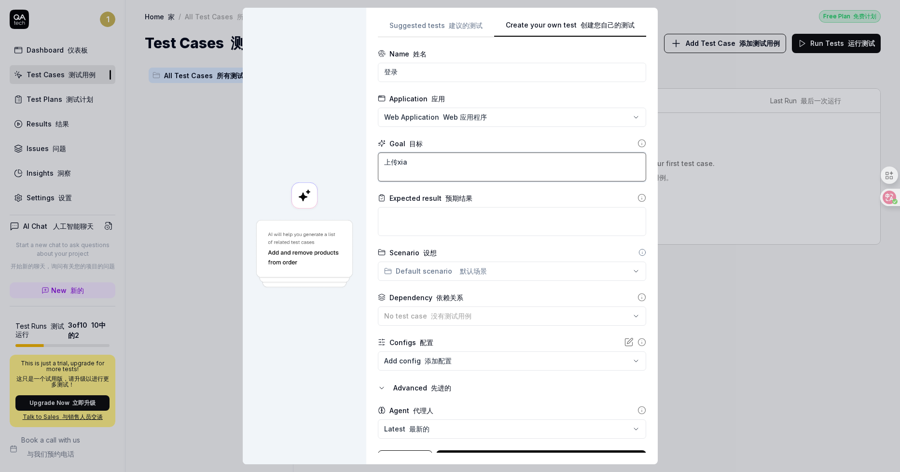
type textarea "*"
type textarea "上传xian"
type textarea "*"
type textarea "上传xiang"
type textarea "*"
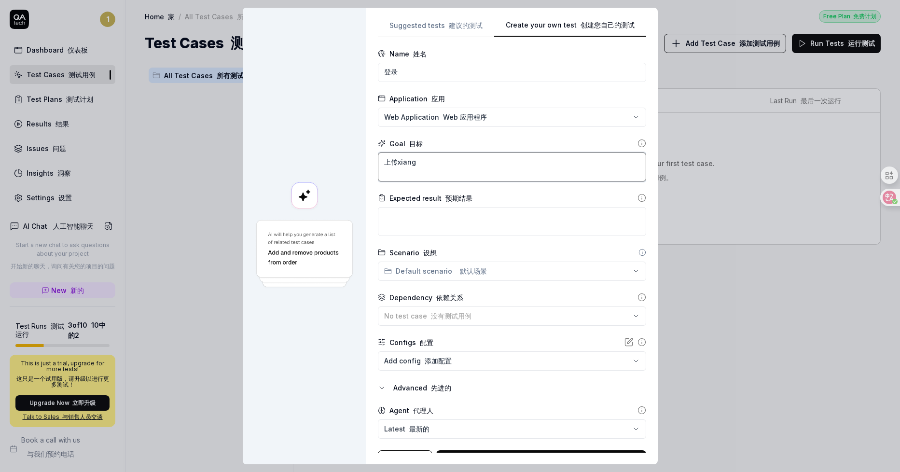
type textarea "上传xiangm"
type textarea "*"
type textarea "上传项目"
type textarea "*"
type textarea "上传项目"
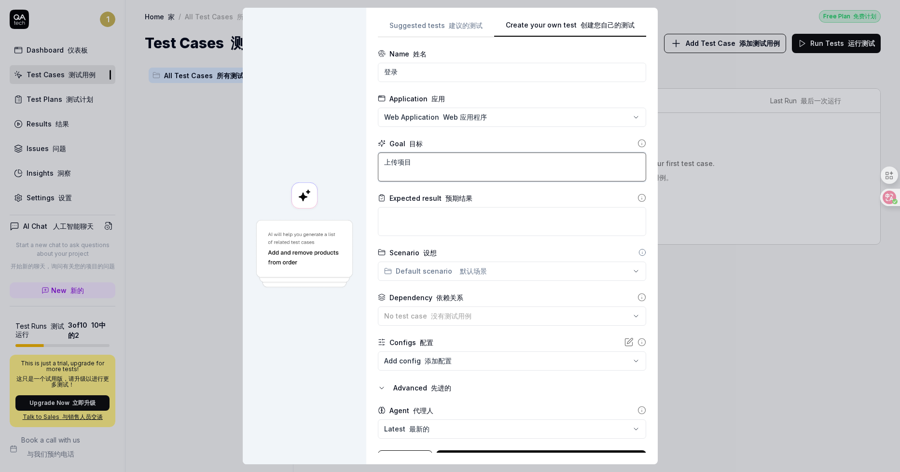
type textarea "*"
type textarea "上传项目 c"
type textarea "*"
type textarea "上传项目 ch"
type textarea "*"
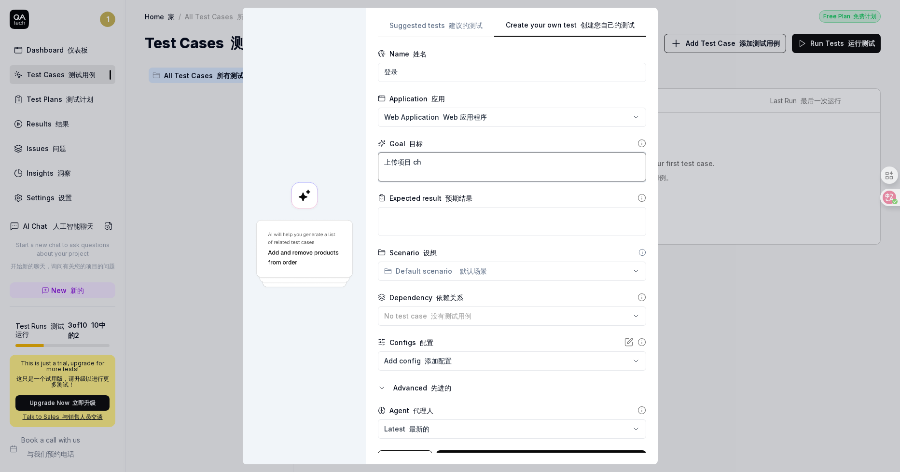
type textarea "上传项目 chu"
type textarea "*"
type textarea "上传项目 chuf"
type textarea "*"
type textarea "上传项目 chufa"
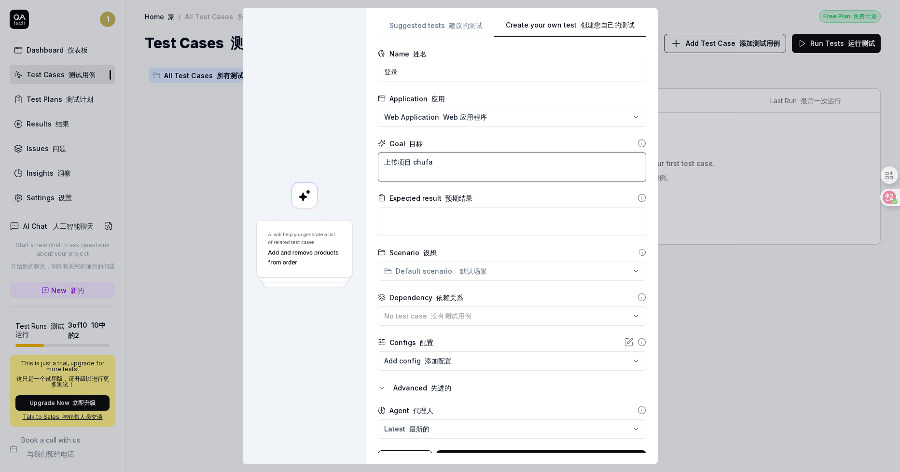
type textarea "*"
type textarea "上传项目 触发"
type textarea "*"
type textarea "上传项目 触发s"
type textarea "*"
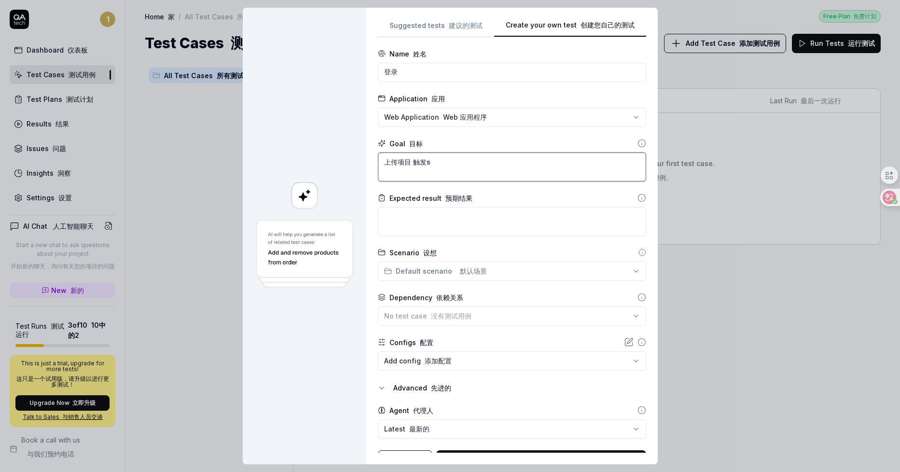
type textarea "上传项目 触发sa"
type textarea "*"
type textarea "上传项目 触发sao"
type textarea "*"
type textarea "上传项目 触发saom"
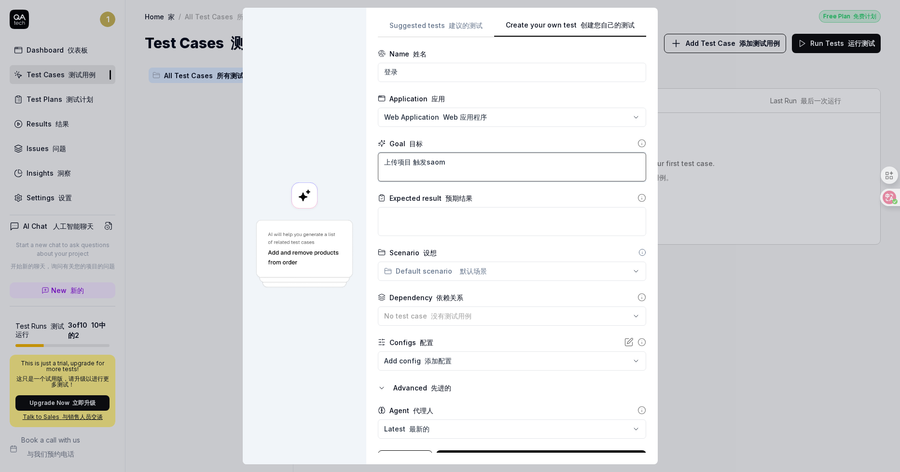
type textarea "*"
type textarea "上传项目 触发扫描"
type textarea "*"
type textarea "上传项目 触发扫"
type textarea "*"
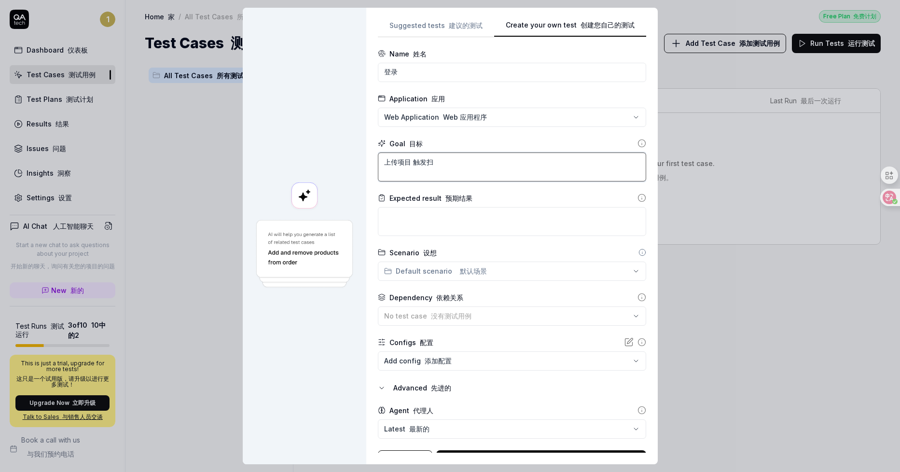
type textarea "上传项目 触发"
type textarea "*"
type textarea "上传项目 触"
type textarea "*"
type textarea "上传项目"
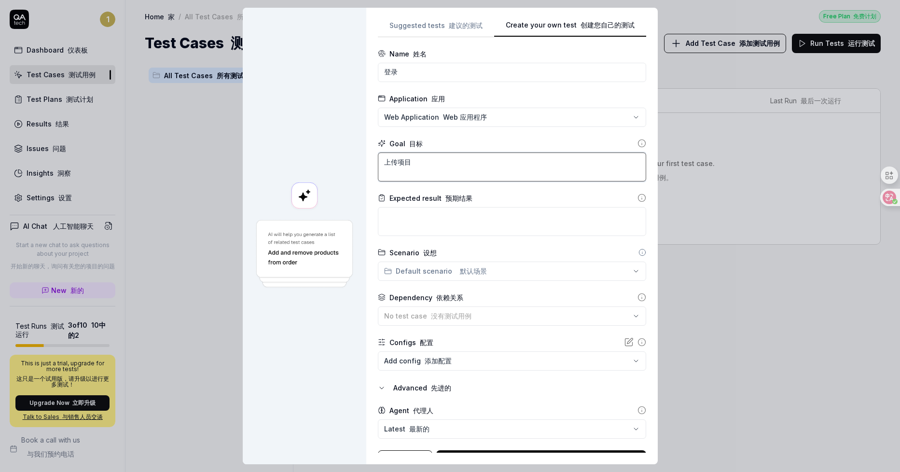
type textarea "*"
type textarea "上传项目"
click at [516, 214] on textarea at bounding box center [512, 221] width 268 height 29
type textarea "*"
type textarea "sa"
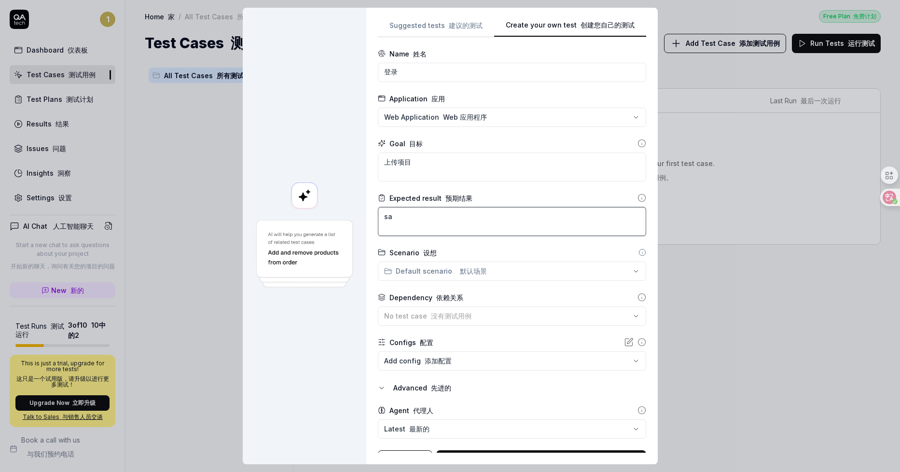
type textarea "*"
type textarea "sah"
type textarea "*"
type textarea "sahn"
type textarea "*"
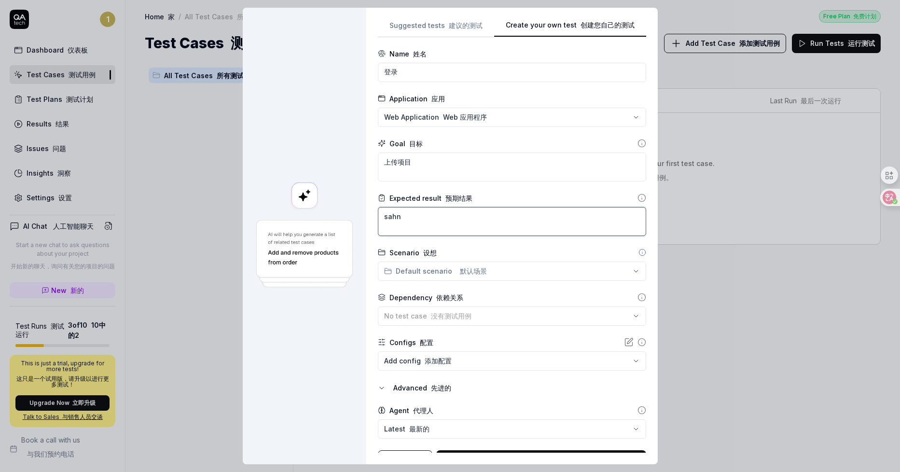
type textarea "sahng"
type textarea "*"
type textarea "sahngc"
type textarea "*"
type textarea "上次"
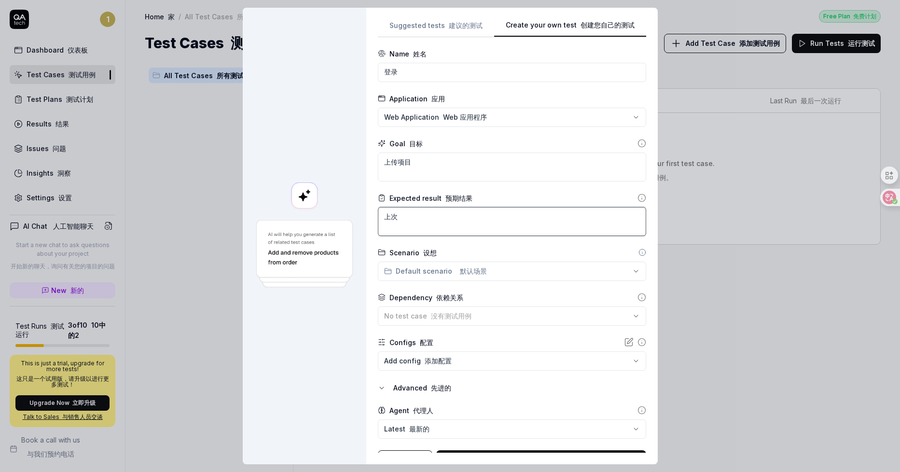
type textarea "*"
type textarea "上次"
type textarea "*"
type textarea "上次"
type textarea "*"
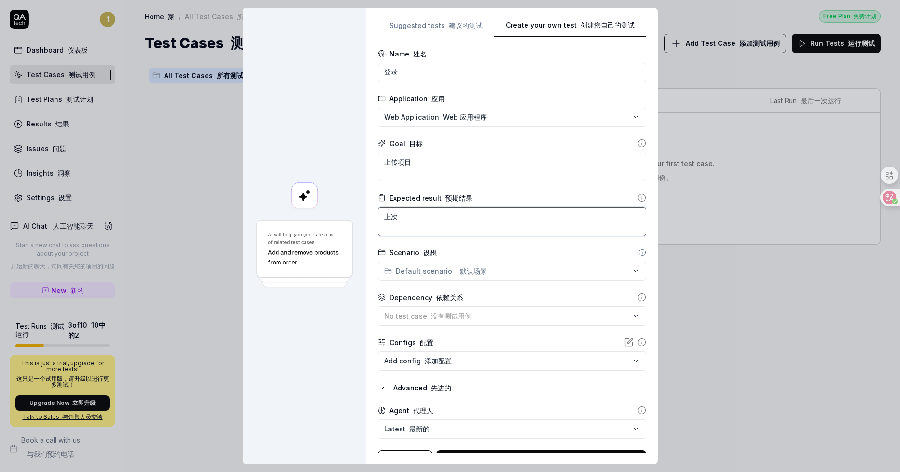
type textarea "上"
type textarea "*"
type textarea "上s"
type textarea "*"
type textarea "上sa"
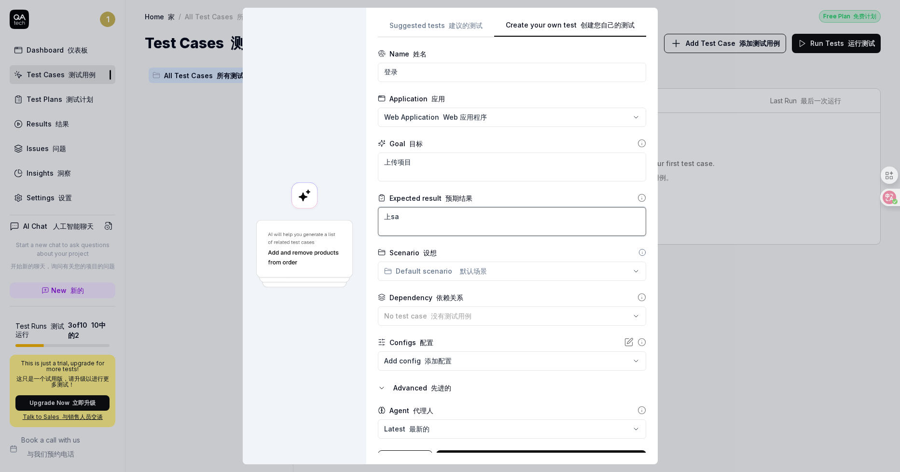
type textarea "*"
type textarea "上sah"
type textarea "*"
type textarea "上sa"
type textarea "*"
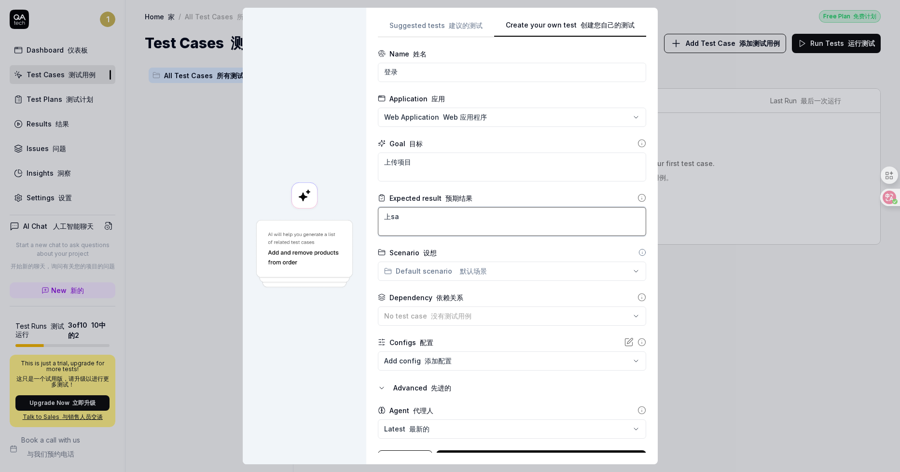
type textarea "上s"
type textarea "*"
type textarea "上"
type textarea "*"
type textarea "s"
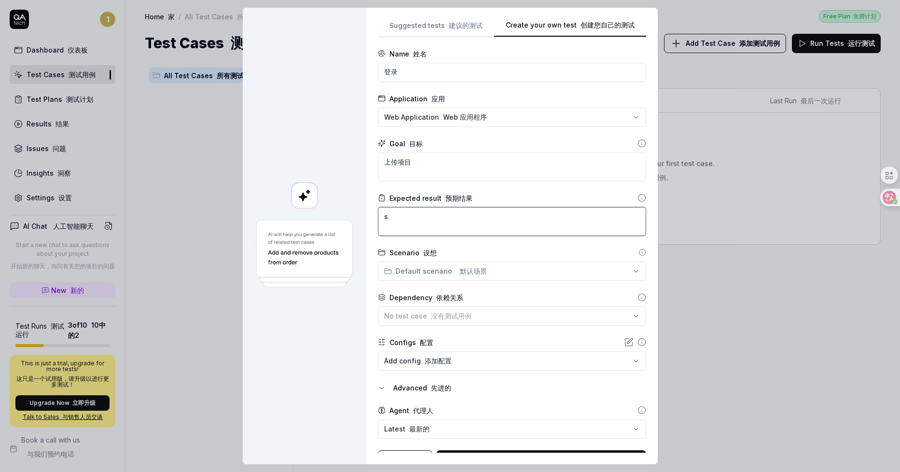
type textarea "*"
type textarea "sh"
type textarea "*"
type textarea "sha"
type textarea "*"
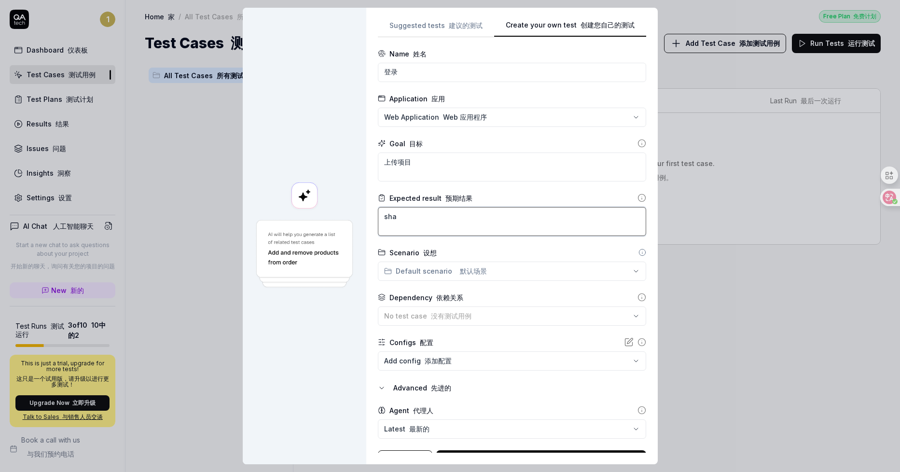
type textarea "shan"
type textarea "*"
type textarea "shang"
type textarea "*"
type textarea "shangc"
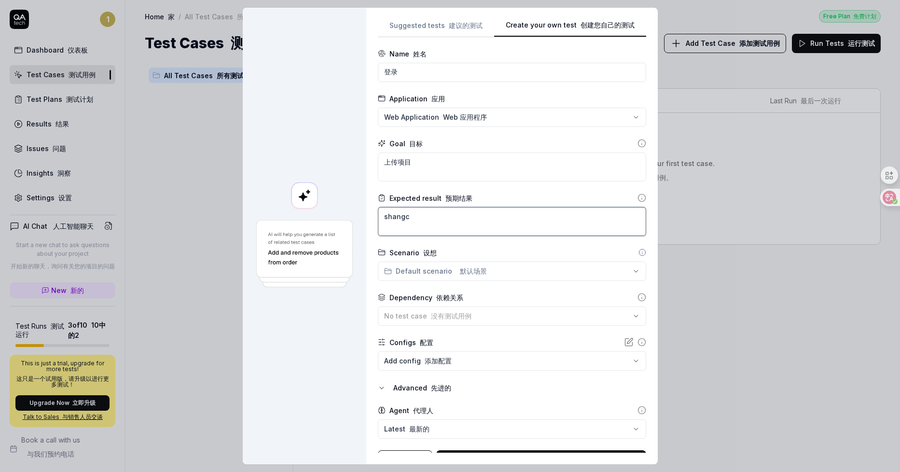
type textarea "*"
type textarea "上传"
type textarea "*"
type textarea "上传c"
type textarea "*"
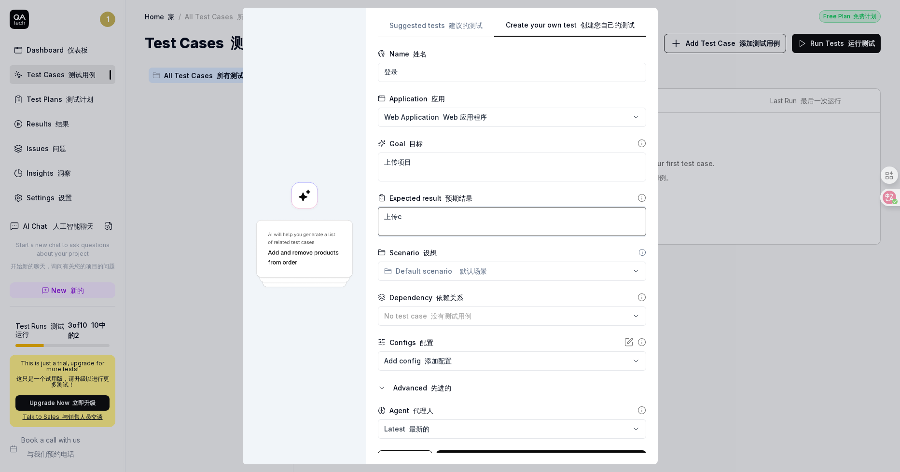
type textarea "上传ch"
type textarea "*"
type textarea "上传cho"
type textarea "*"
type textarea "上传chog"
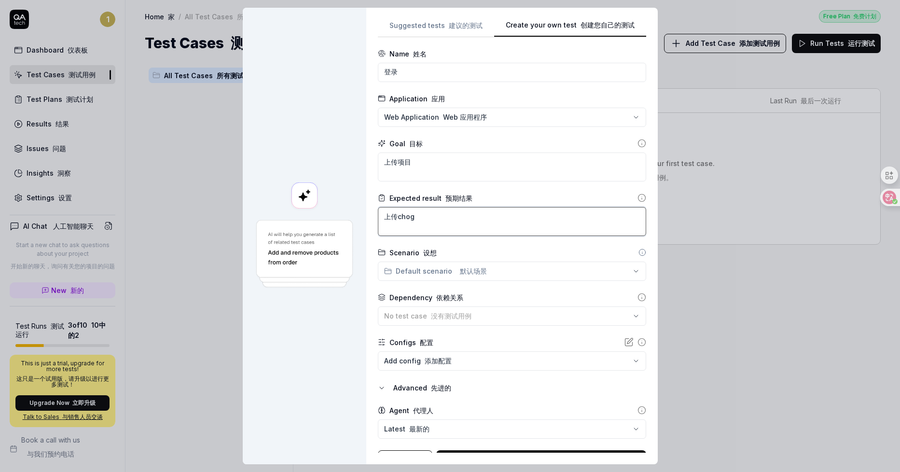
type textarea "*"
type textarea "上传chogn"
type textarea "*"
type textarea "上传chogng"
type textarea "*"
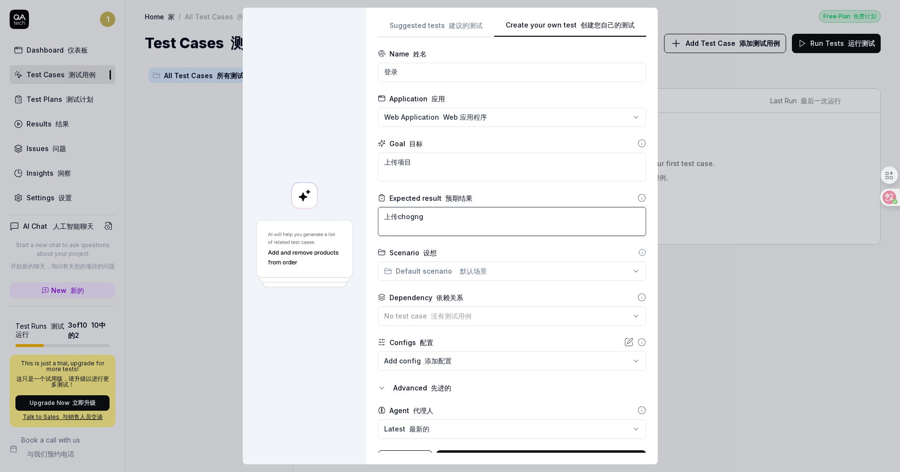
type textarea "上传冲哥"
type textarea "*"
type textarea "上传冲"
type textarea "*"
type textarea "上传"
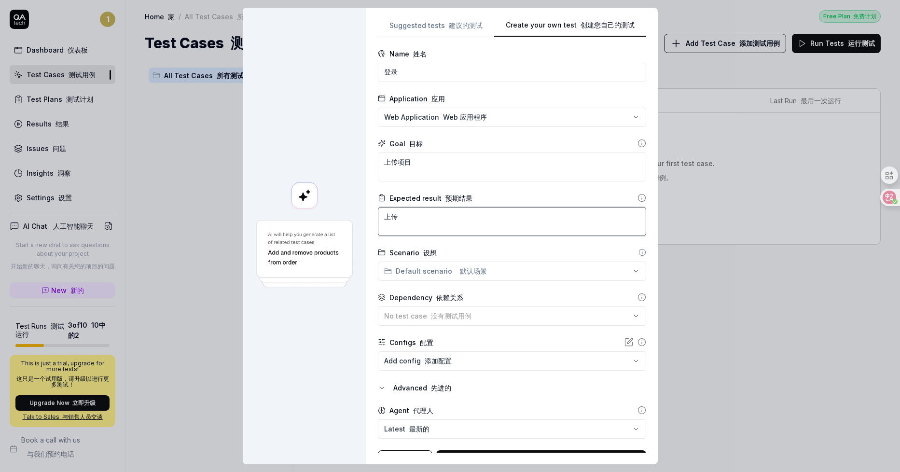
type textarea "*"
type textarea "上传c"
type textarea "*"
type textarea "上传ch"
type textarea "*"
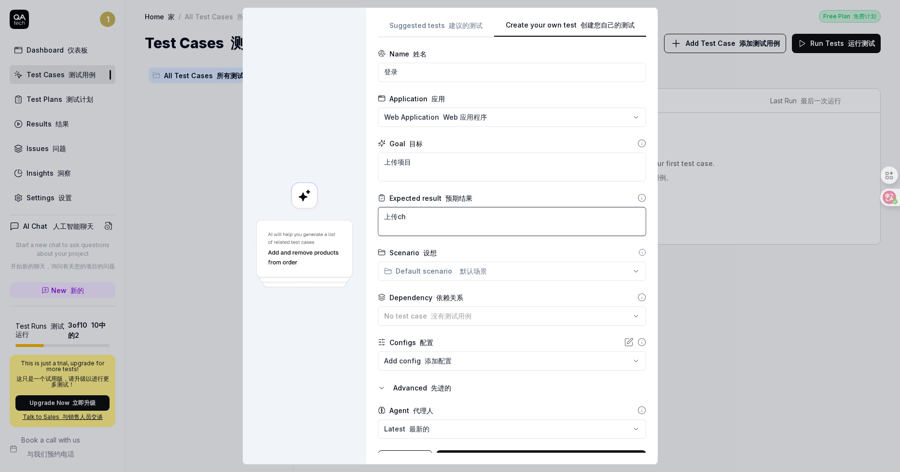
type textarea "上传cho"
type textarea "*"
type textarea "上传chon"
type textarea "*"
type textarea "上传chong"
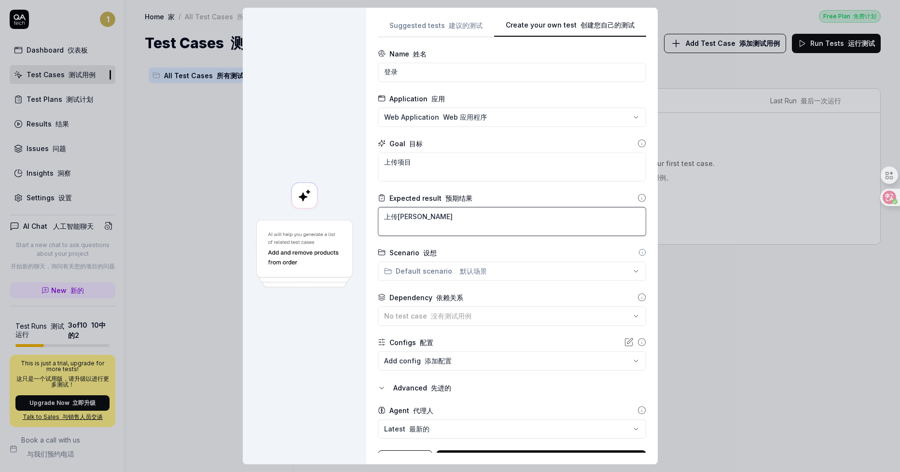
type textarea "*"
type textarea "上传chongg"
type textarea "*"
type textarea "上传chonggg"
type textarea "*"
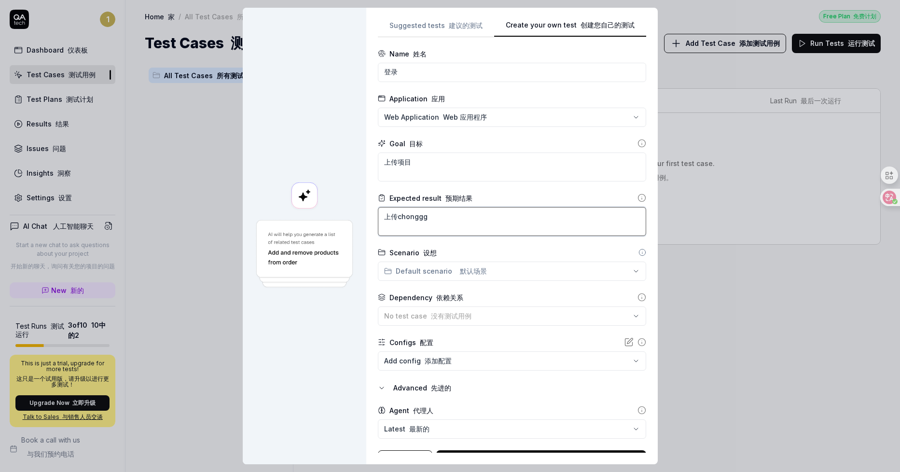
type textarea "上传冲个"
type textarea "*"
type textarea "上传冲"
type textarea "*"
type textarea "上传"
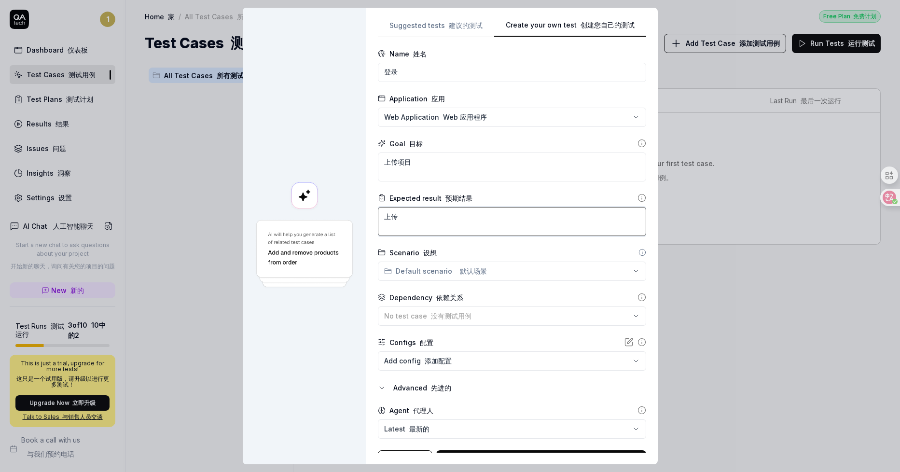
type textarea "*"
type textarea "上传c"
type textarea "*"
type textarea "上传ch"
type textarea "*"
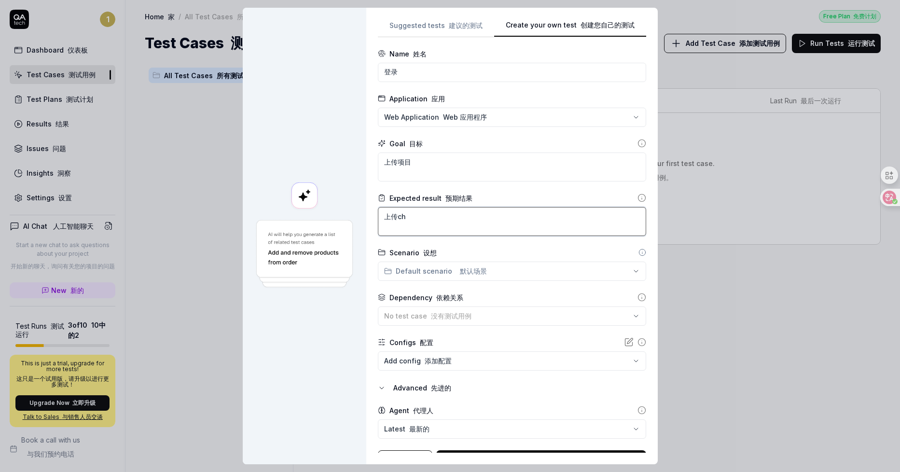
type textarea "上传che"
type textarea "*"
type textarea "上传chen"
type textarea "*"
type textarea "上传cheng"
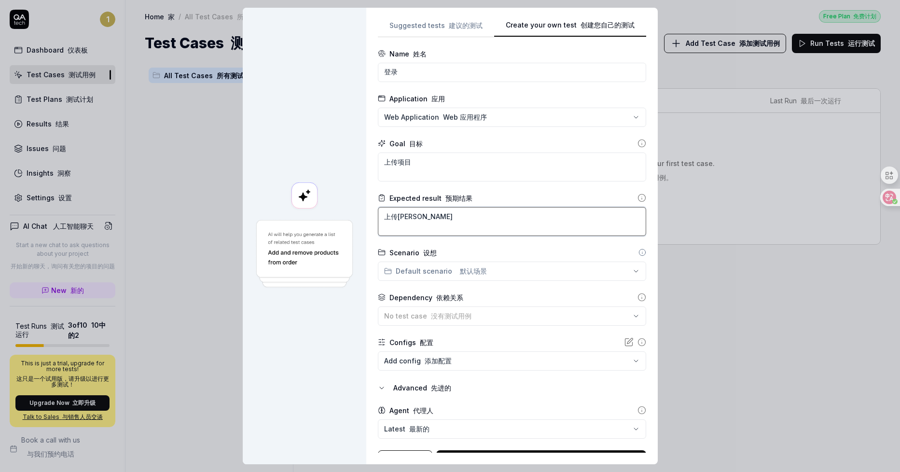
type textarea "*"
type textarea "上传chengg"
type textarea "*"
type textarea "上传chenggg"
type textarea "*"
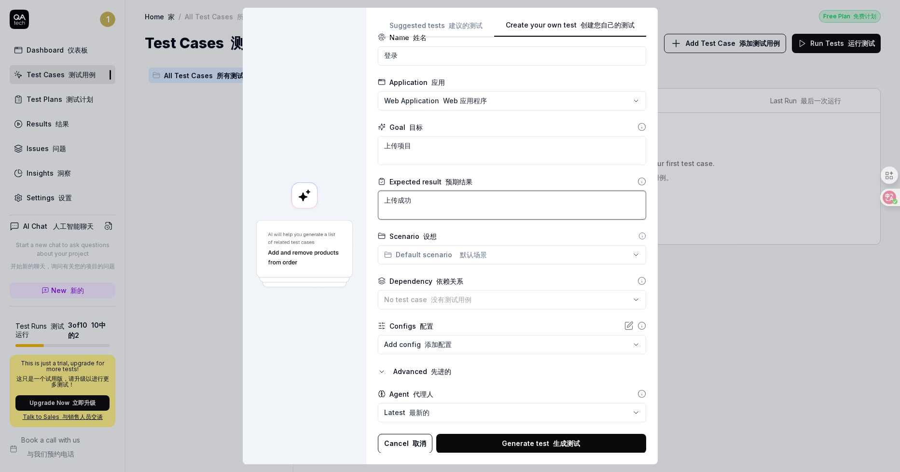
scroll to position [17, 0]
type textarea "上传成功"
click at [530, 446] on button "Generate test 生成测试" at bounding box center [541, 442] width 210 height 19
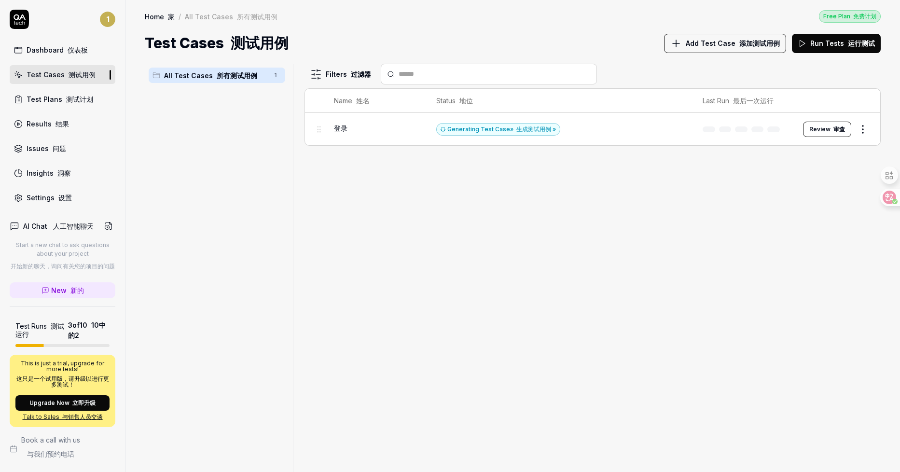
click at [832, 46] on button "Run Tests 运行测试" at bounding box center [836, 43] width 89 height 19
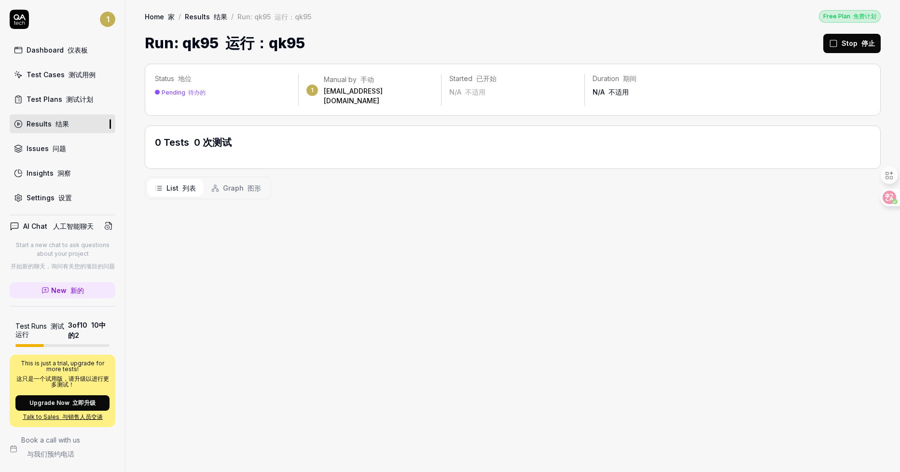
click at [49, 71] on div "Test Cases 测试用例" at bounding box center [61, 75] width 69 height 10
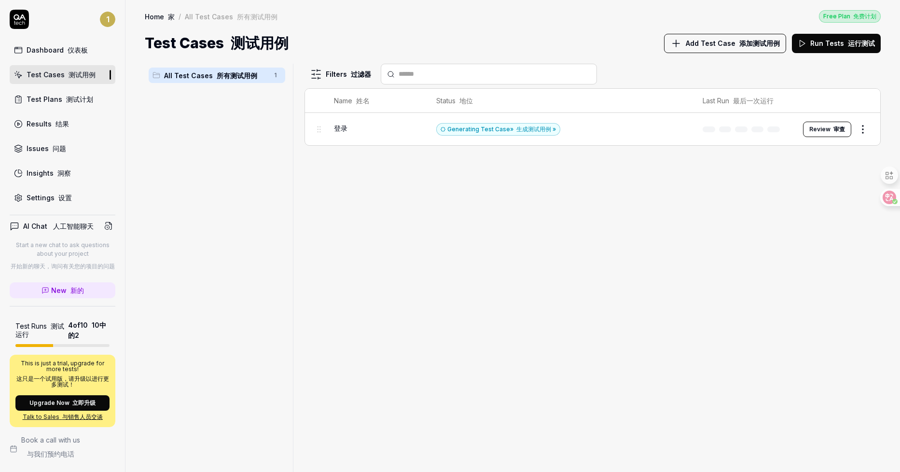
click at [838, 126] on font "审查" at bounding box center [840, 129] width 12 height 7
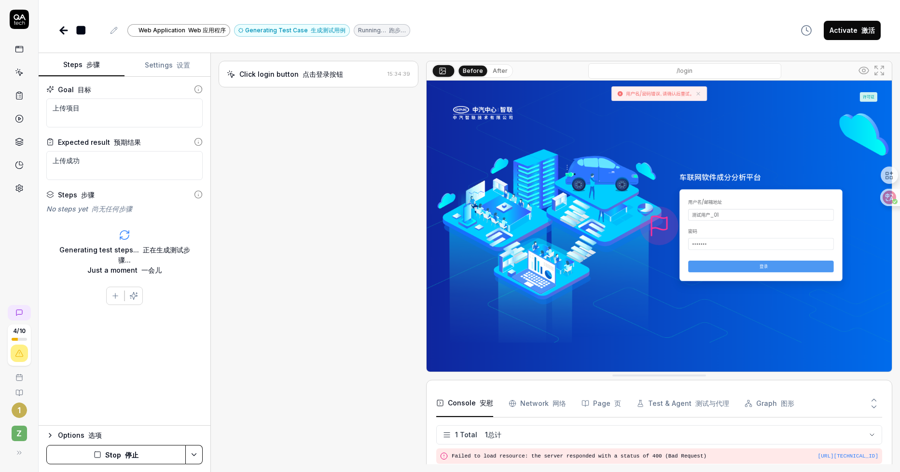
click at [726, 263] on img at bounding box center [659, 226] width 465 height 291
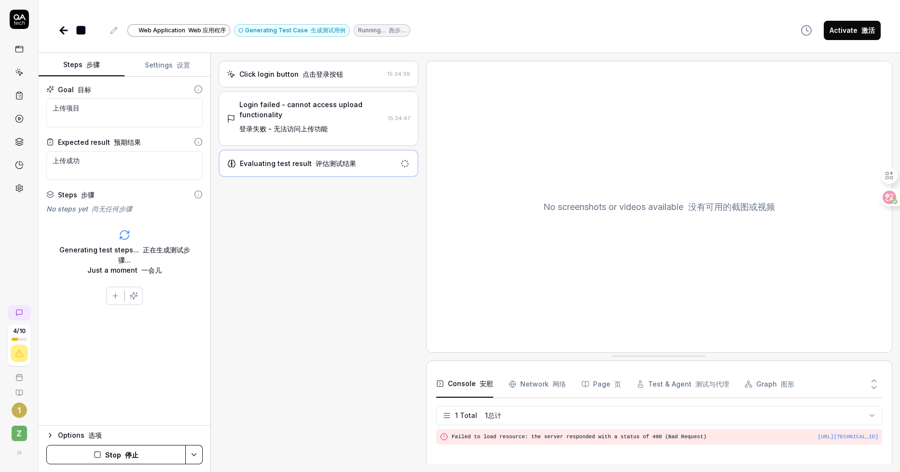
click at [345, 123] on div "Login failed - cannot access upload functionality 登录失败 - 无法访问上传功能" at bounding box center [311, 118] width 145 height 38
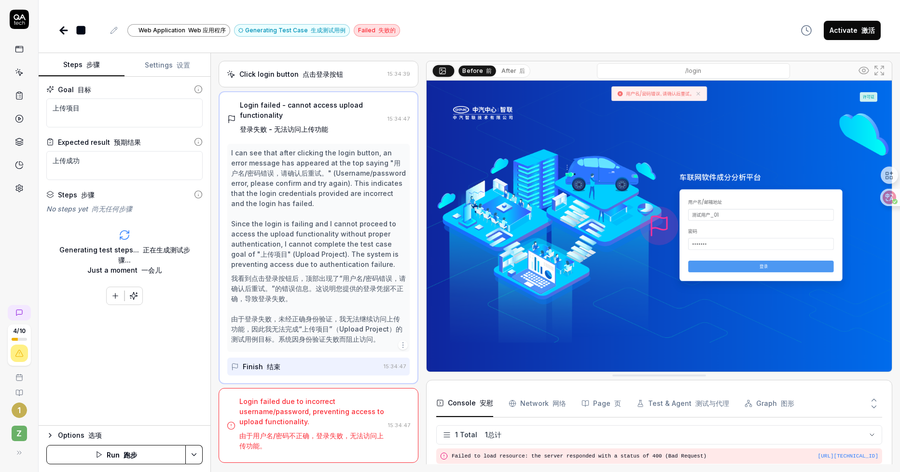
click at [728, 214] on img at bounding box center [659, 226] width 465 height 291
click at [651, 217] on img at bounding box center [659, 226] width 465 height 291
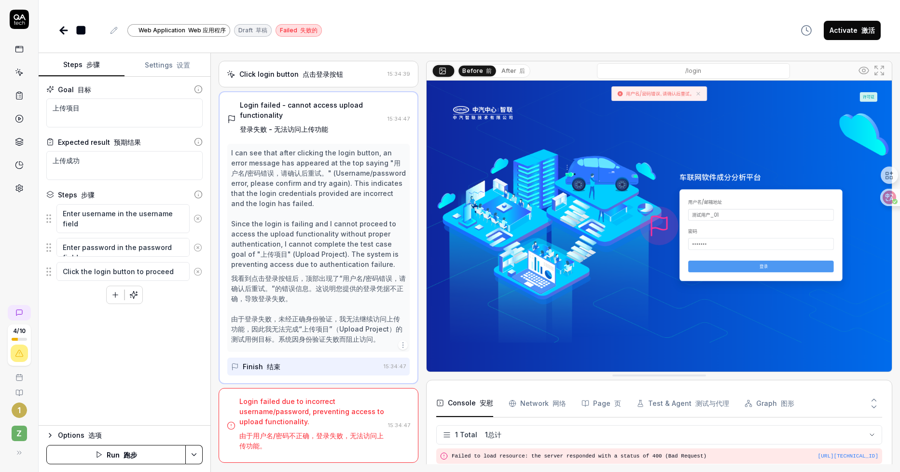
scroll to position [9, 0]
click at [176, 70] on button "Settings 设置" at bounding box center [168, 65] width 86 height 23
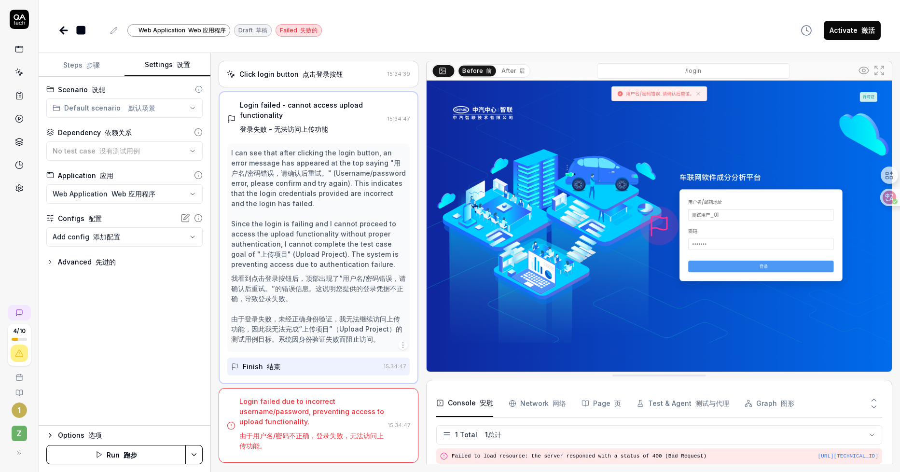
click at [133, 238] on body "**********" at bounding box center [450, 236] width 900 height 472
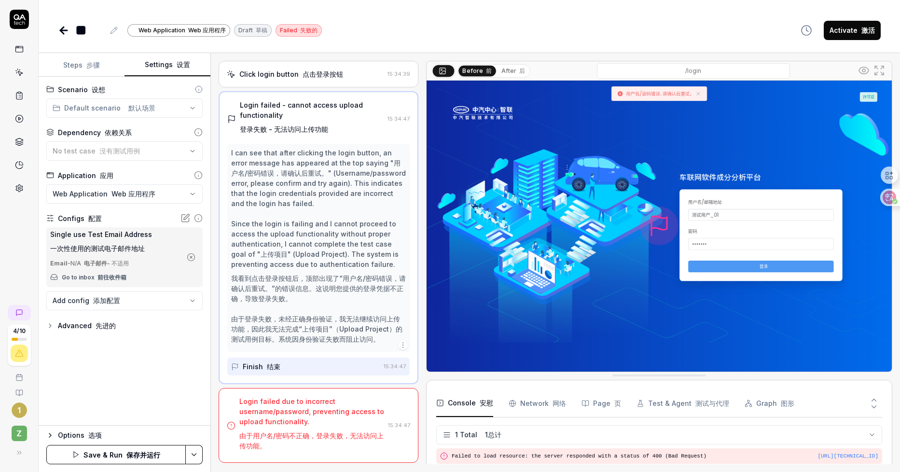
click at [81, 302] on body "**********" at bounding box center [450, 236] width 900 height 472
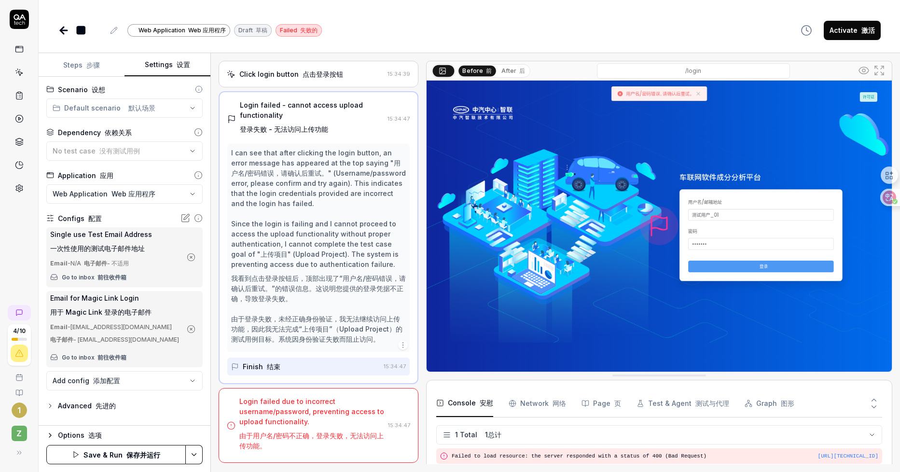
click at [51, 406] on icon "button" at bounding box center [50, 406] width 2 height 4
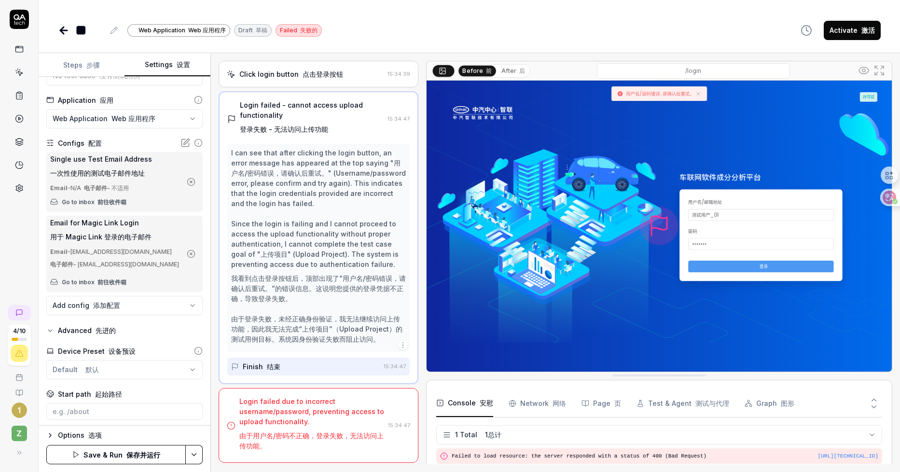
scroll to position [155, 0]
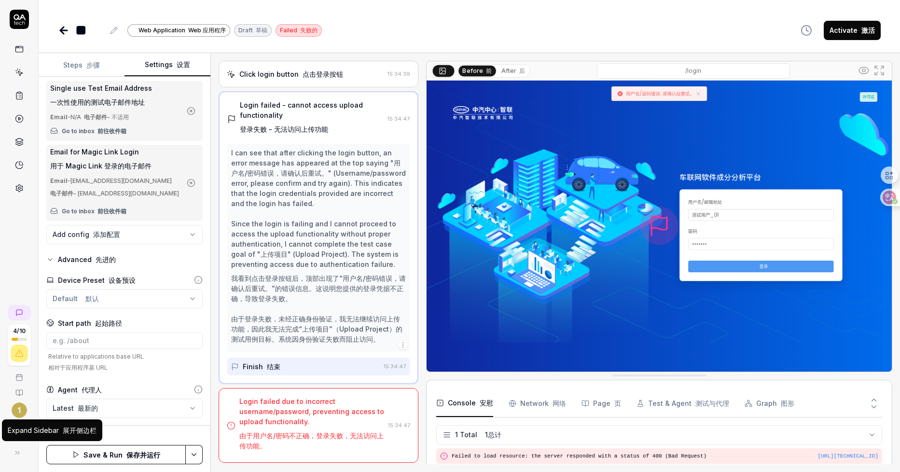
click at [52, 432] on div "Expand Sidebar 展开侧边栏" at bounding box center [52, 430] width 89 height 10
click at [52, 436] on icon "button" at bounding box center [50, 436] width 8 height 8
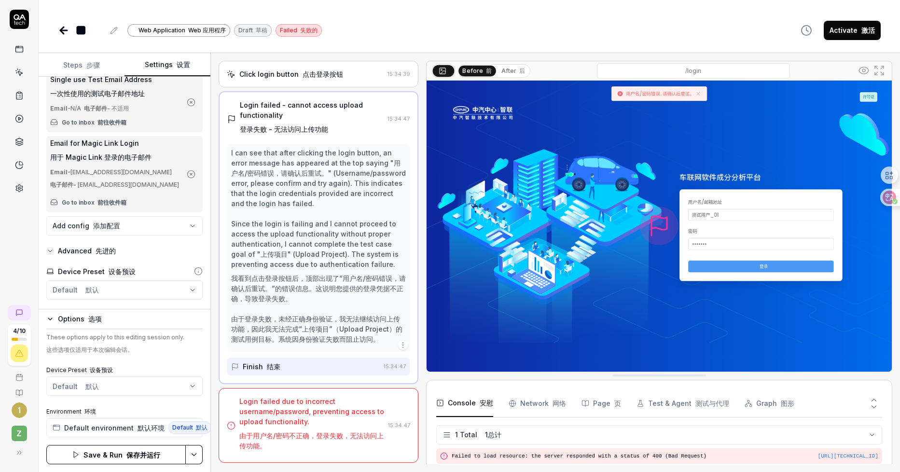
scroll to position [0, 0]
click at [519, 69] on font "后" at bounding box center [522, 70] width 6 height 7
click at [489, 72] on font "前" at bounding box center [489, 70] width 6 height 7
click at [109, 32] on button at bounding box center [114, 31] width 12 height 12
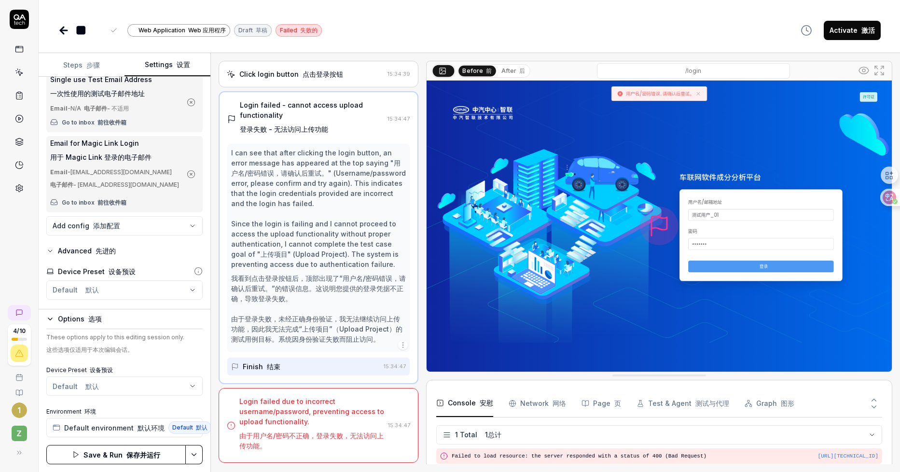
click at [64, 30] on icon at bounding box center [63, 30] width 7 height 0
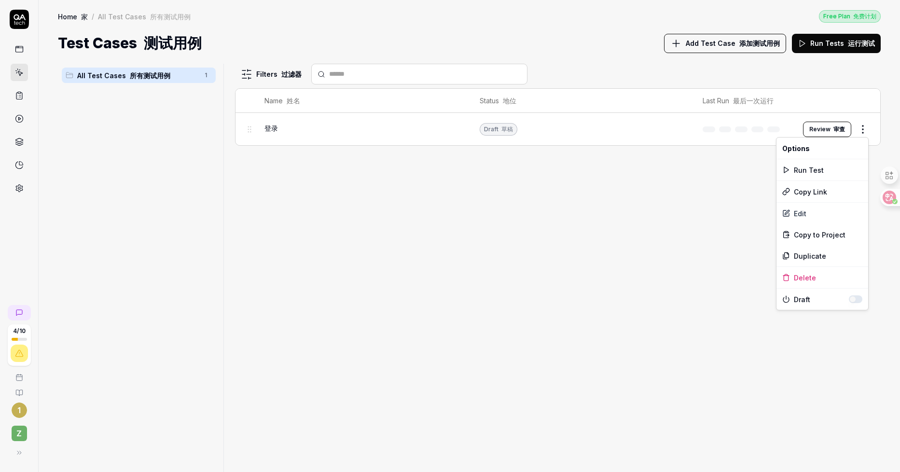
click at [864, 129] on html "4 / 10 1 z Home / All Test Cases Free Plan Home 家 / All Test Cases 所有测试用例 Free …" at bounding box center [450, 236] width 900 height 472
click at [494, 130] on html "4 / 10 1 z Home / All Test Cases Free Plan Home 家 / All Test Cases 所有测试用例 Free …" at bounding box center [450, 236] width 900 height 472
click at [822, 122] on button "Review 审查" at bounding box center [827, 129] width 48 height 15
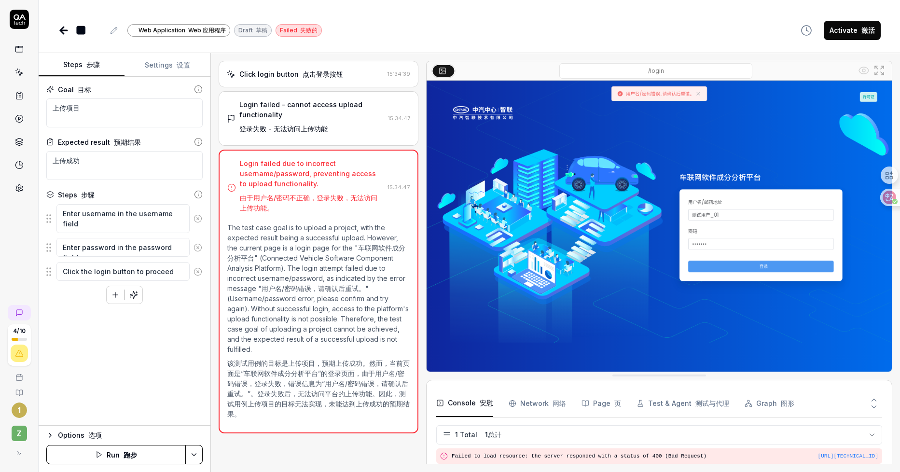
scroll to position [126, 0]
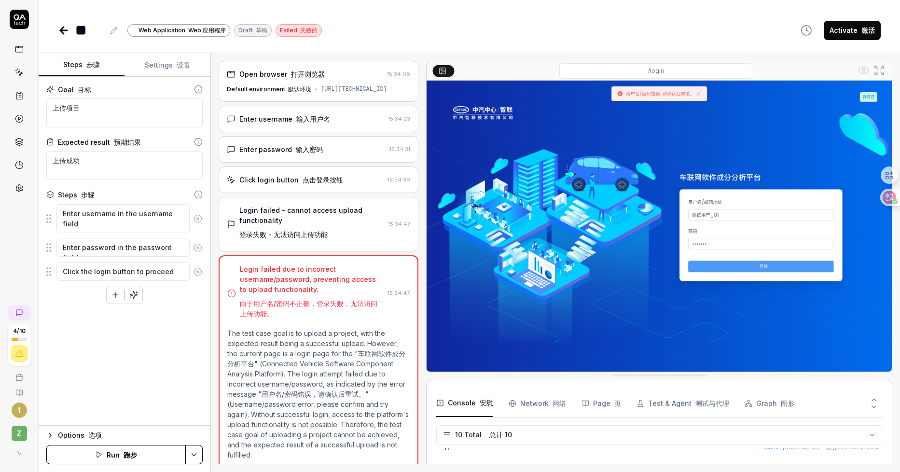
click at [326, 123] on font "输入用户名" at bounding box center [313, 119] width 34 height 8
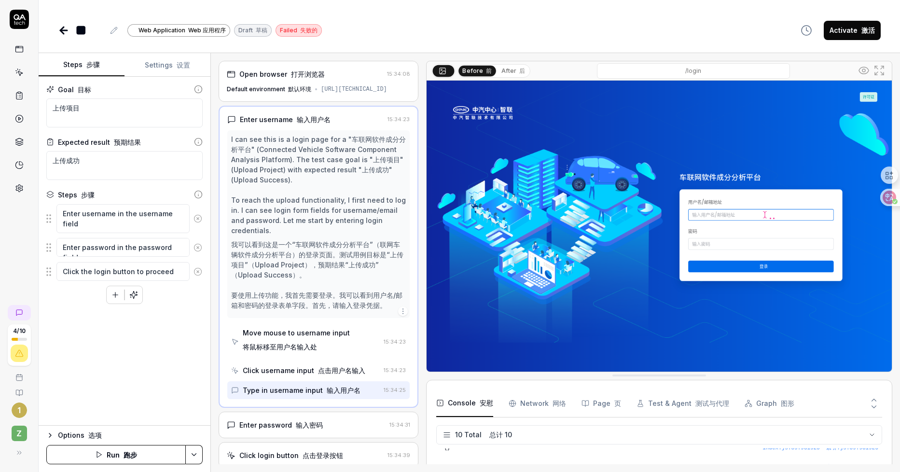
type textarea "*"
click at [708, 211] on img at bounding box center [659, 226] width 465 height 291
click at [745, 213] on img at bounding box center [659, 226] width 465 height 291
click at [765, 213] on img at bounding box center [659, 226] width 465 height 291
click at [751, 215] on img at bounding box center [659, 226] width 465 height 291
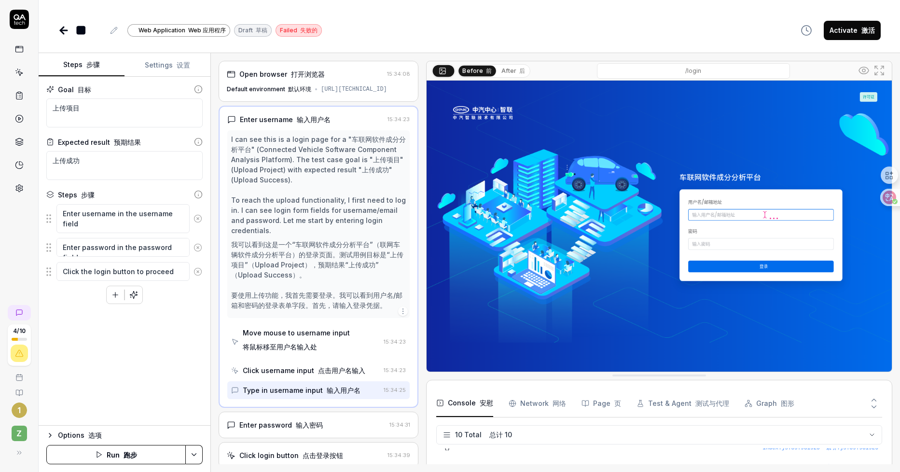
click at [741, 212] on img at bounding box center [659, 226] width 465 height 291
click at [729, 216] on img at bounding box center [659, 226] width 465 height 291
click at [730, 215] on img at bounding box center [659, 226] width 465 height 291
click at [268, 350] on font "将鼠标移至用户名输入处" at bounding box center [280, 347] width 74 height 10
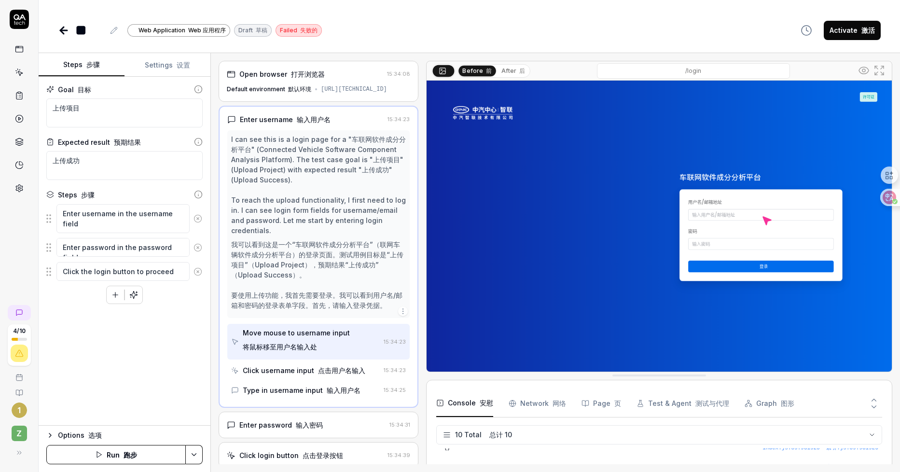
click at [765, 215] on img at bounding box center [659, 226] width 465 height 291
click at [325, 375] on font "点击用户名输入" at bounding box center [341, 370] width 47 height 8
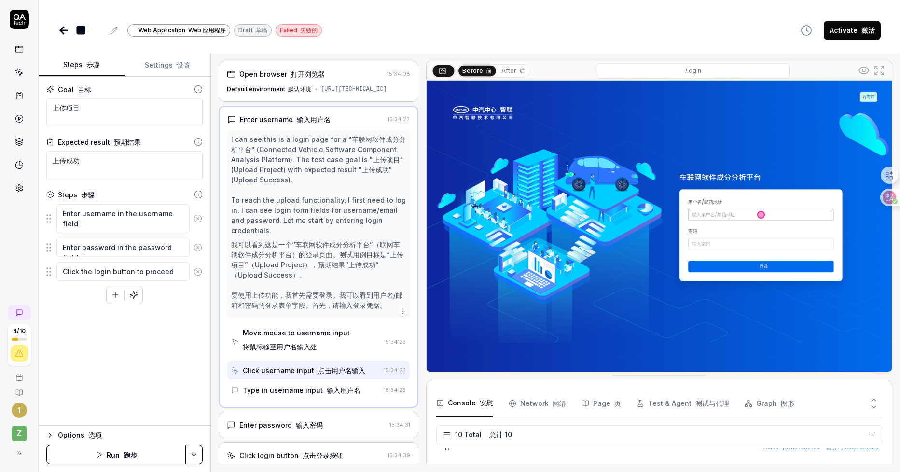
click at [325, 394] on div "Type in username input 输入用户名" at bounding box center [302, 390] width 118 height 10
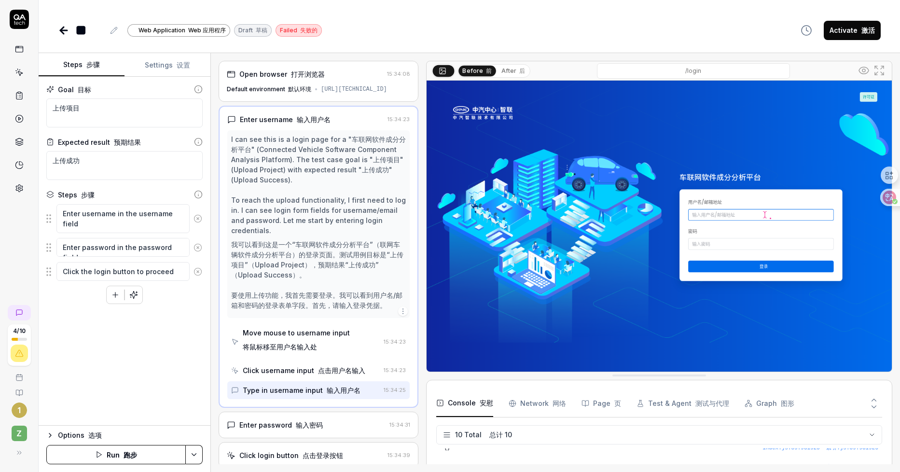
click at [340, 125] on div "Enter username 输入用户名" at bounding box center [305, 119] width 156 height 10
click at [101, 451] on icon "button" at bounding box center [99, 455] width 8 height 8
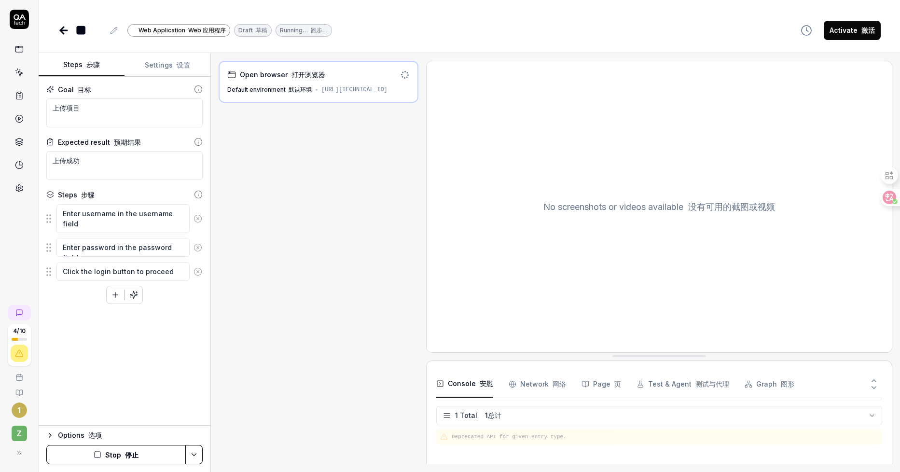
click at [364, 94] on div "http://123.127.38.148:18237/login" at bounding box center [354, 89] width 66 height 9
click at [889, 199] on circle at bounding box center [887, 201] width 5 height 5
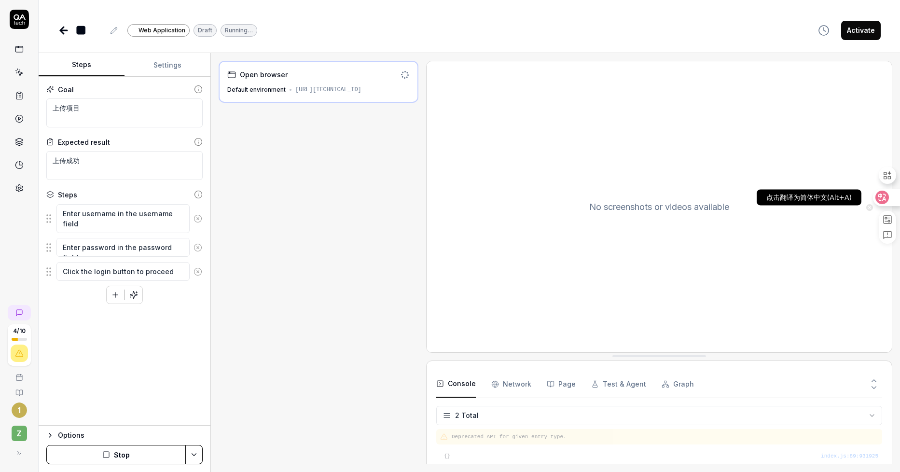
click at [889, 199] on icon at bounding box center [883, 198] width 14 height 14
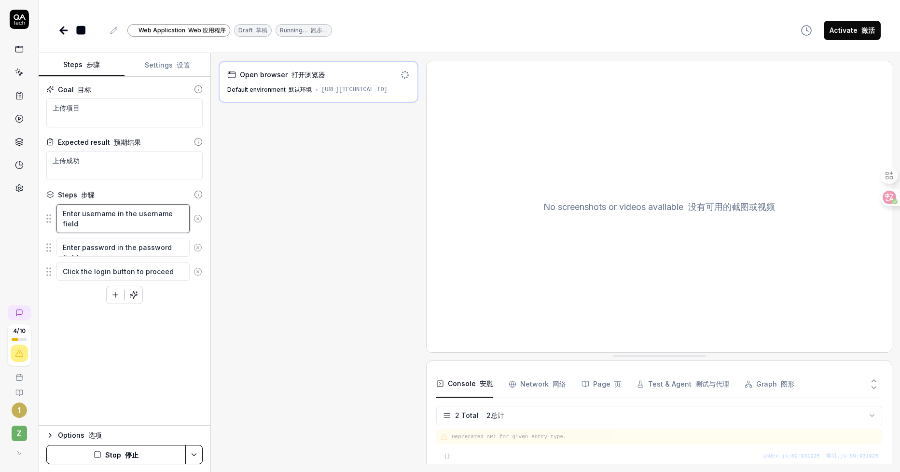
click at [158, 221] on textarea "Enter username in the username field" at bounding box center [122, 218] width 133 height 29
click at [153, 242] on textarea "Enter password in the password field" at bounding box center [122, 247] width 133 height 19
click at [152, 268] on textarea "Click the login button to proceed" at bounding box center [122, 271] width 133 height 19
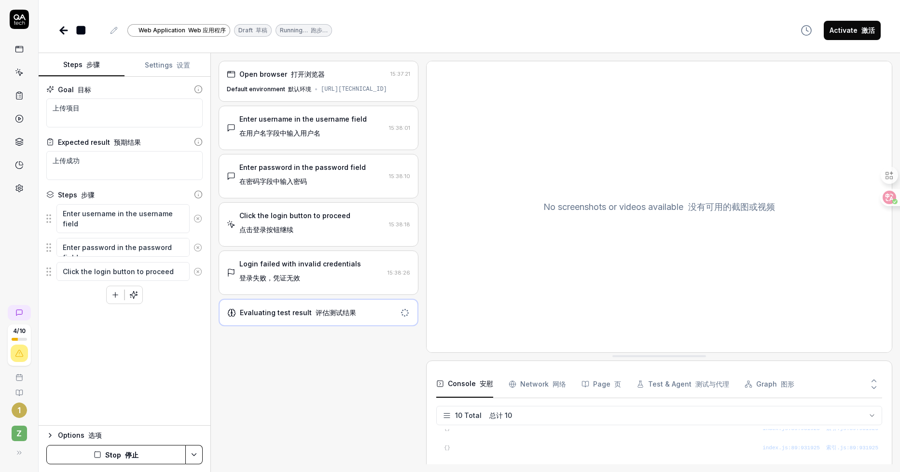
click at [323, 138] on div "Enter username in the username field 在用户名字段中输入用户名" at bounding box center [302, 128] width 127 height 28
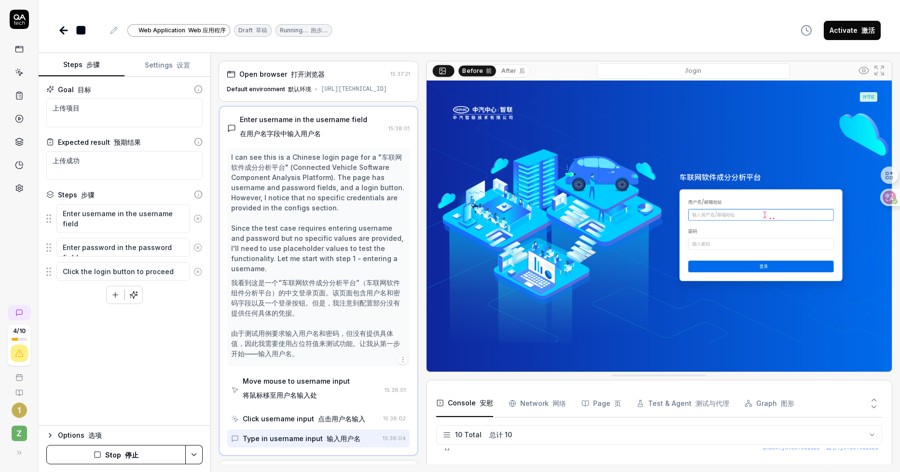
click at [709, 213] on img at bounding box center [659, 226] width 465 height 291
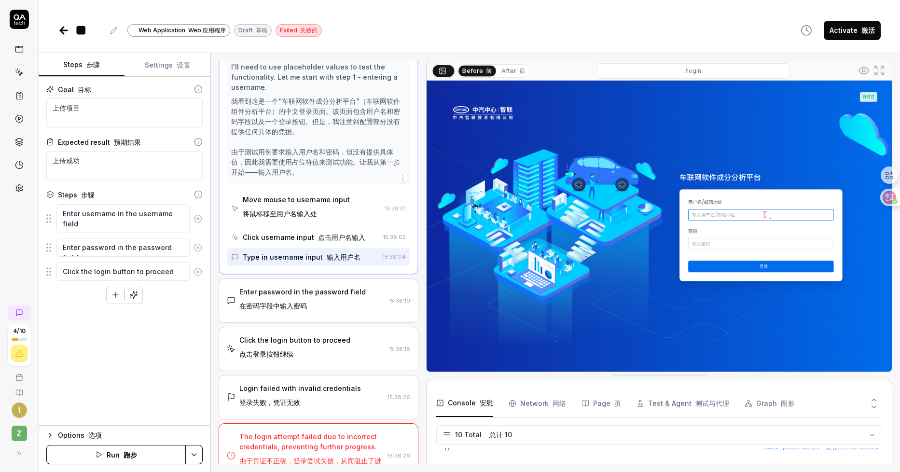
scroll to position [214, 0]
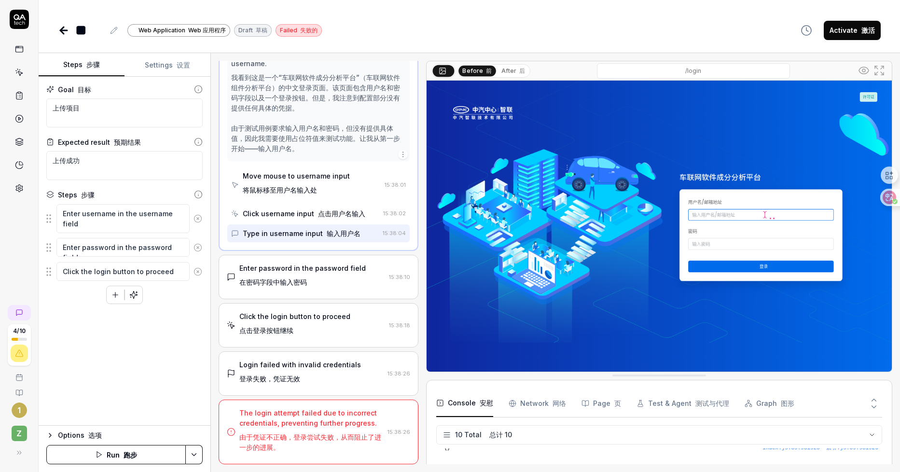
click at [535, 401] on Requests "Network 网络" at bounding box center [537, 403] width 57 height 27
drag, startPoint x: 467, startPoint y: 399, endPoint x: 474, endPoint y: 403, distance: 7.6
click at [468, 399] on button "Console 安慰" at bounding box center [464, 403] width 57 height 27
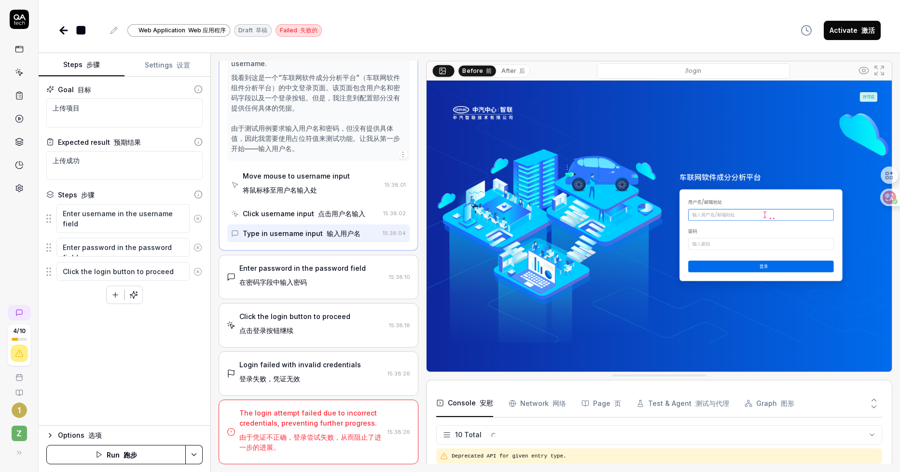
scroll to position [126, 0]
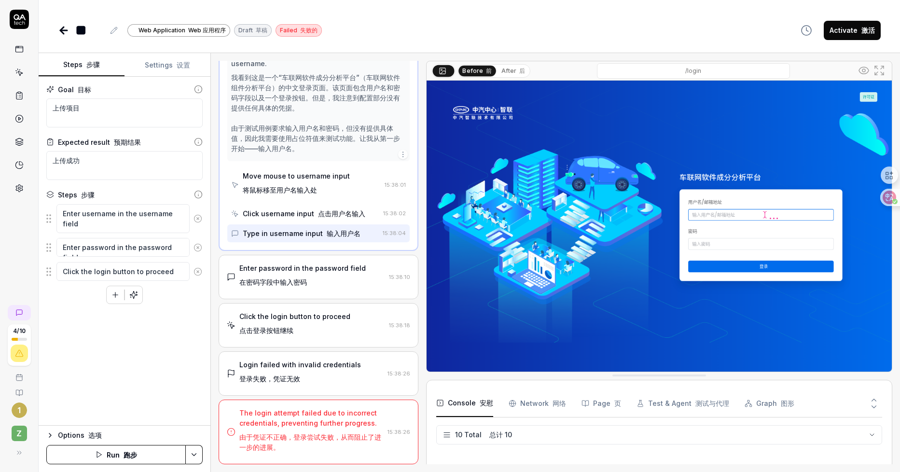
click at [548, 409] on Requests "Network 网络" at bounding box center [537, 403] width 57 height 27
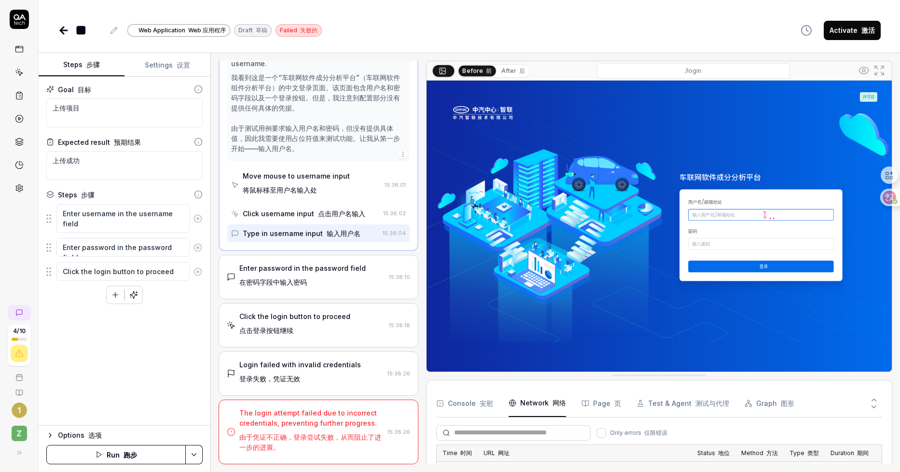
click at [874, 404] on icon at bounding box center [874, 407] width 9 height 9
click at [850, 397] on div at bounding box center [846, 403] width 72 height 27
click at [516, 70] on font at bounding box center [517, 70] width 3 height 7
click at [478, 71] on button "Before 前" at bounding box center [477, 71] width 37 height 11
click at [503, 71] on button "After 后" at bounding box center [513, 71] width 31 height 11
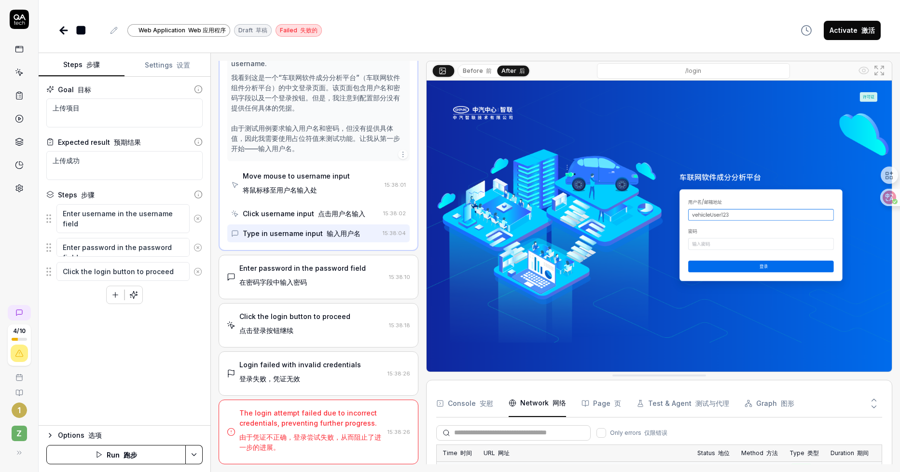
click at [473, 70] on button "Before 前" at bounding box center [477, 71] width 37 height 11
click at [467, 70] on button "Before 前" at bounding box center [478, 70] width 38 height 11
click at [443, 71] on icon at bounding box center [443, 71] width 8 height 8
click at [865, 70] on circle at bounding box center [864, 70] width 3 height 3
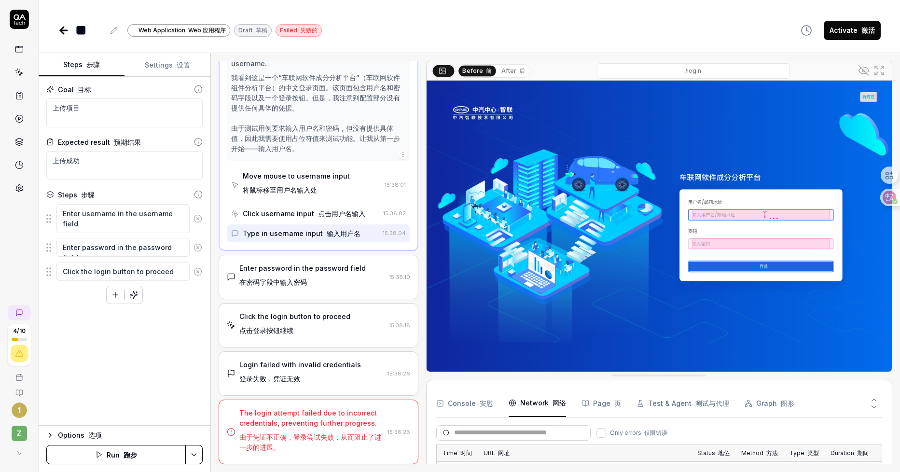
click at [865, 70] on icon at bounding box center [864, 71] width 12 height 12
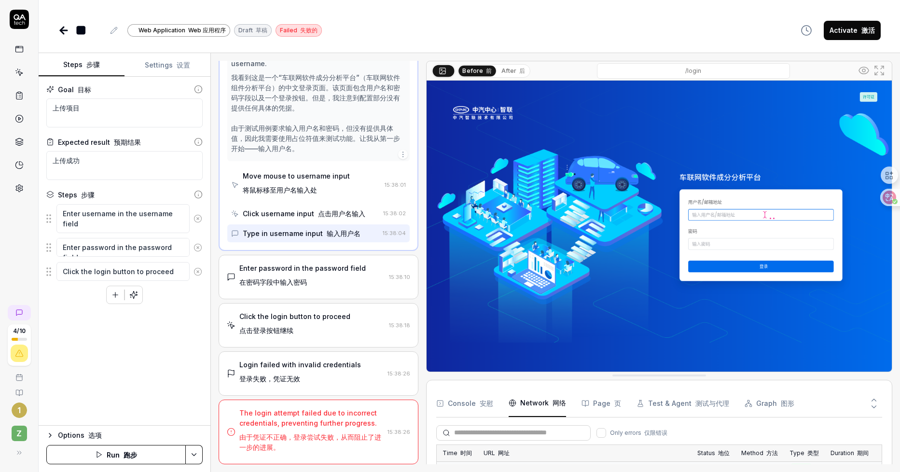
click at [864, 71] on icon at bounding box center [864, 71] width 12 height 12
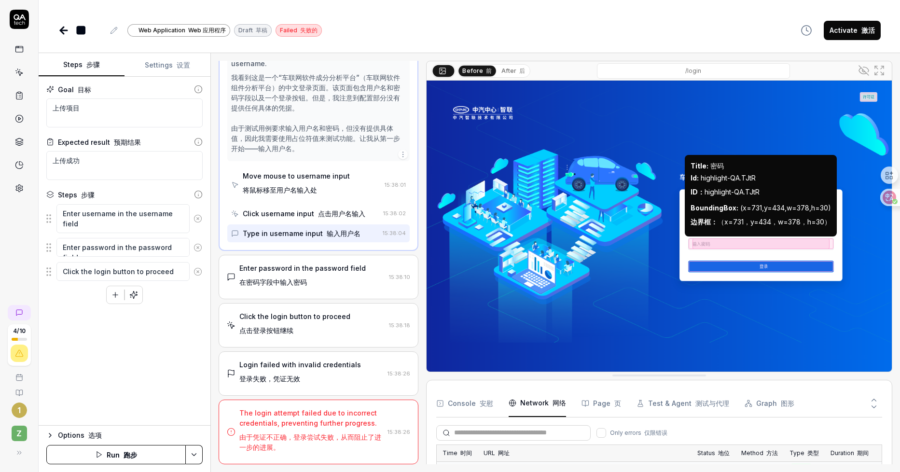
click at [855, 400] on div at bounding box center [846, 403] width 72 height 27
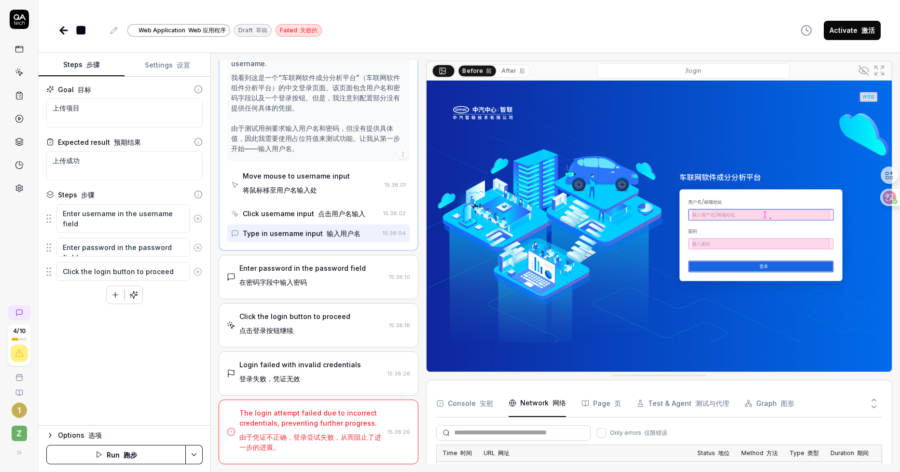
click at [870, 399] on button at bounding box center [874, 398] width 16 height 13
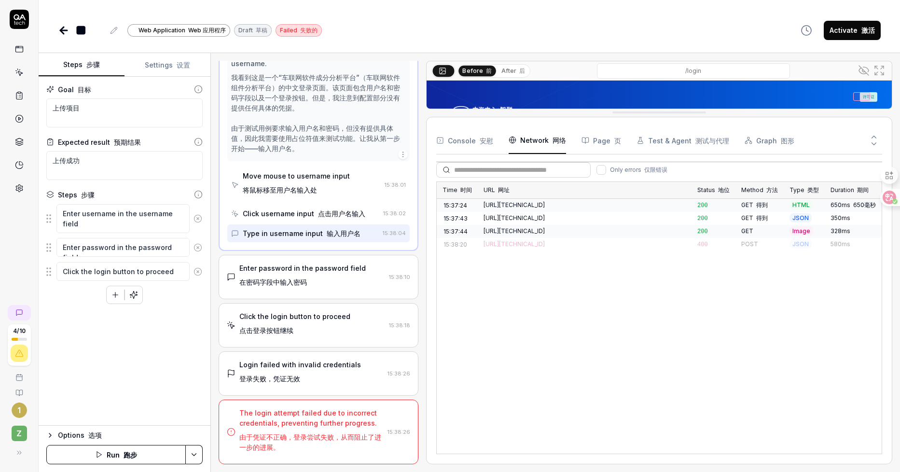
click at [874, 399] on div "Time 时间 URL 网址 Status 地位 Method 方法 Type 类型 Duration 期间 15:37:24 http://123.127.…" at bounding box center [659, 317] width 446 height 273
click at [467, 143] on button "Console 安慰" at bounding box center [464, 140] width 57 height 27
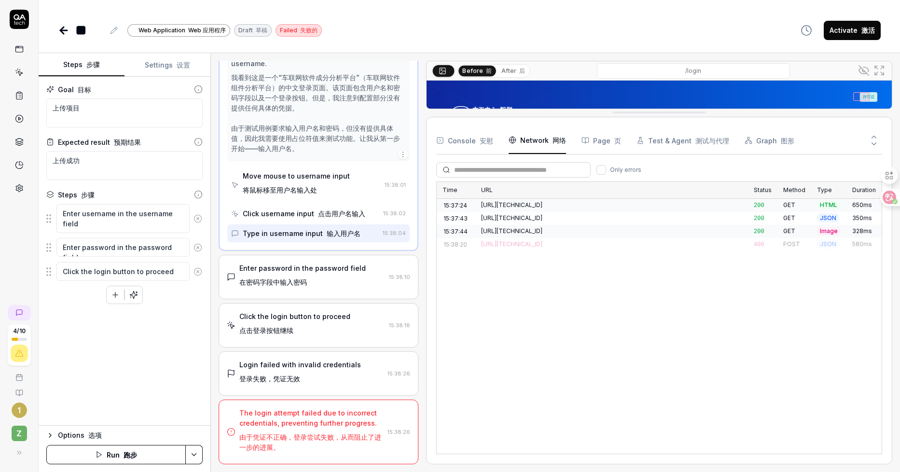
drag, startPoint x: 532, startPoint y: 144, endPoint x: 553, endPoint y: 144, distance: 21.2
click at [532, 144] on Requests "Network 网络" at bounding box center [537, 140] width 57 height 27
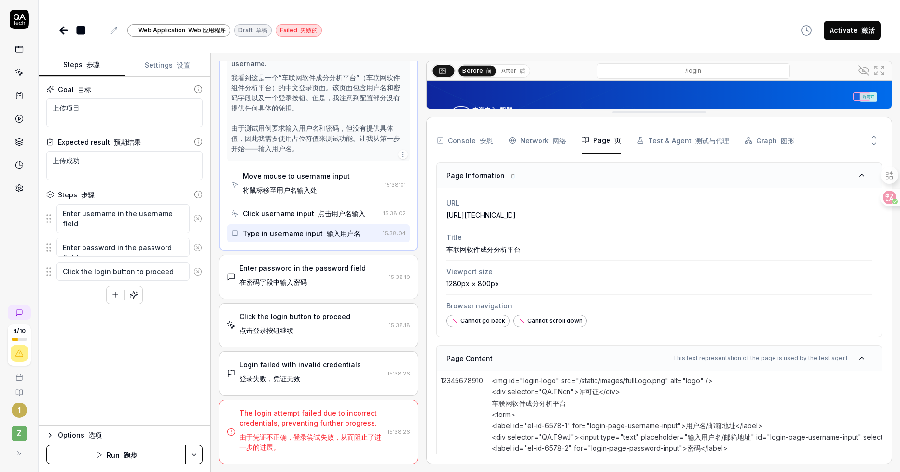
click at [588, 140] on button "Page 页" at bounding box center [602, 140] width 40 height 27
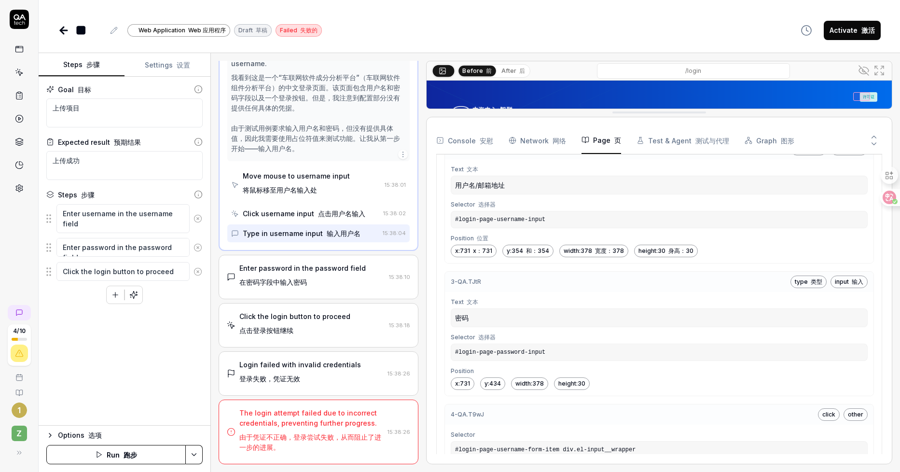
scroll to position [540, 0]
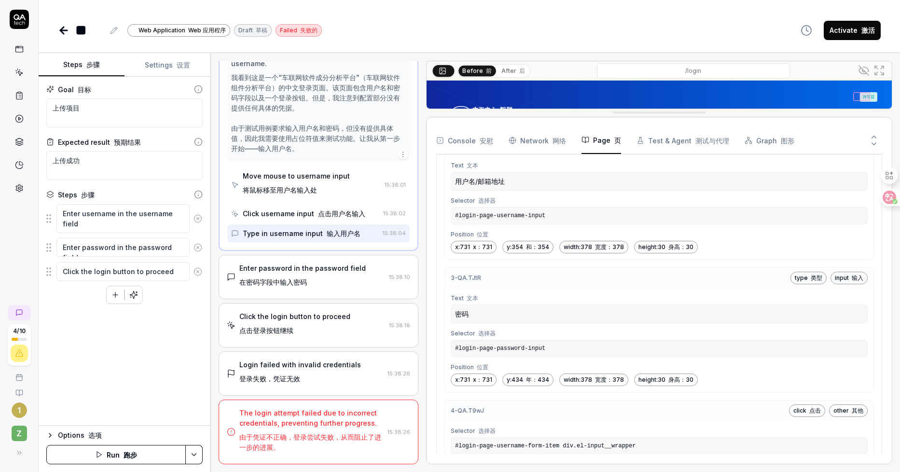
click at [695, 146] on button "Test & Agent 测试与代理" at bounding box center [683, 140] width 93 height 27
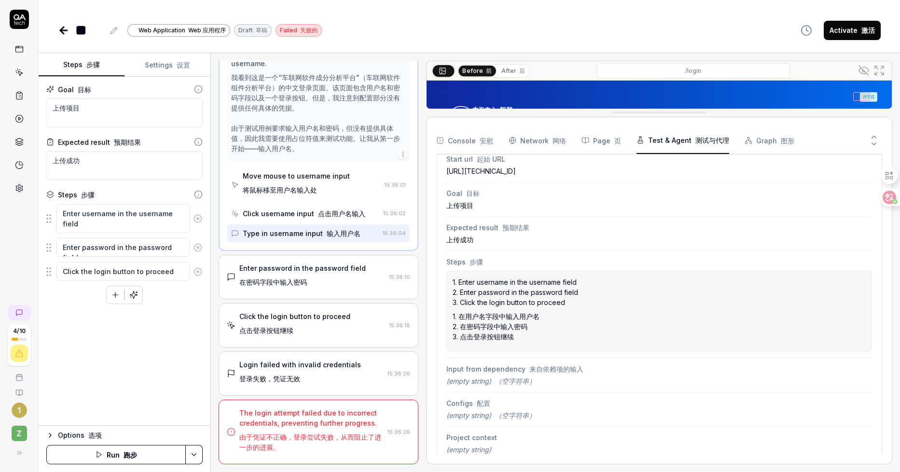
scroll to position [107, 0]
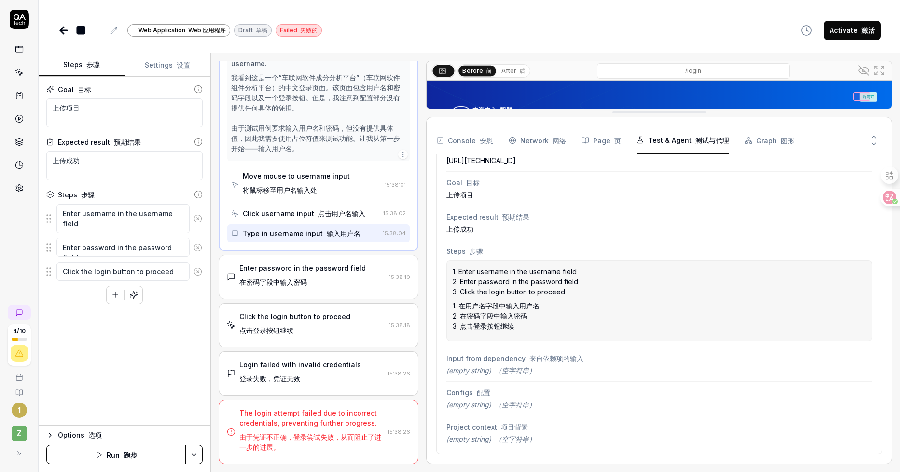
click at [539, 315] on font "1. 在用户名字段中输入用户名 2. 在密码字段中输入密码 3. 点击登录按钮继续" at bounding box center [496, 316] width 87 height 30
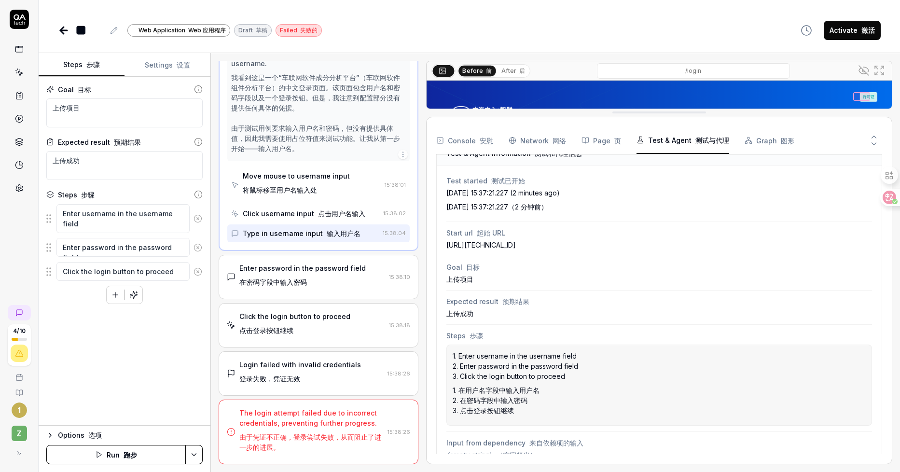
scroll to position [17, 0]
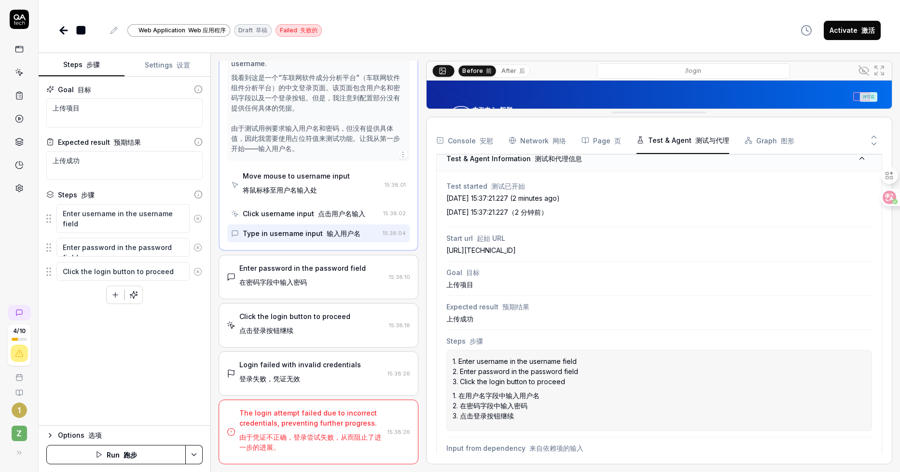
click at [765, 131] on button "Graph 图形" at bounding box center [770, 140] width 50 height 27
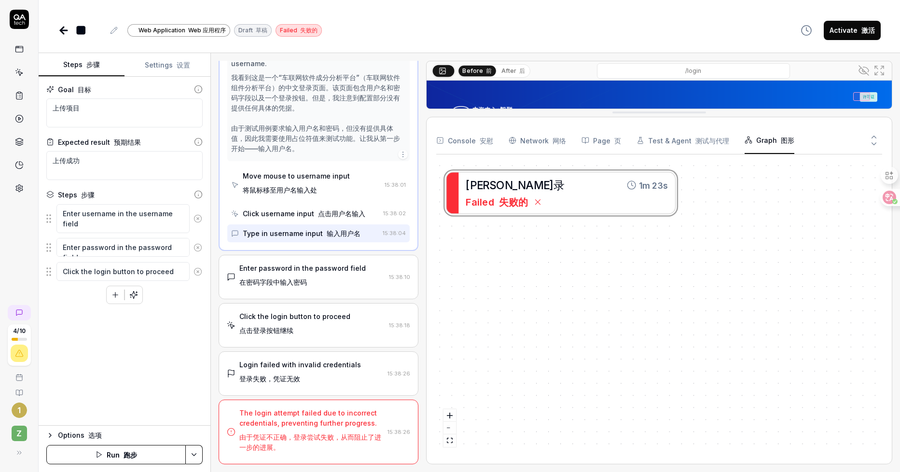
click at [534, 208] on div "登 录 1m 23s Failed 失败的" at bounding box center [659, 308] width 446 height 292
click at [466, 149] on button "Console 安慰" at bounding box center [464, 140] width 57 height 27
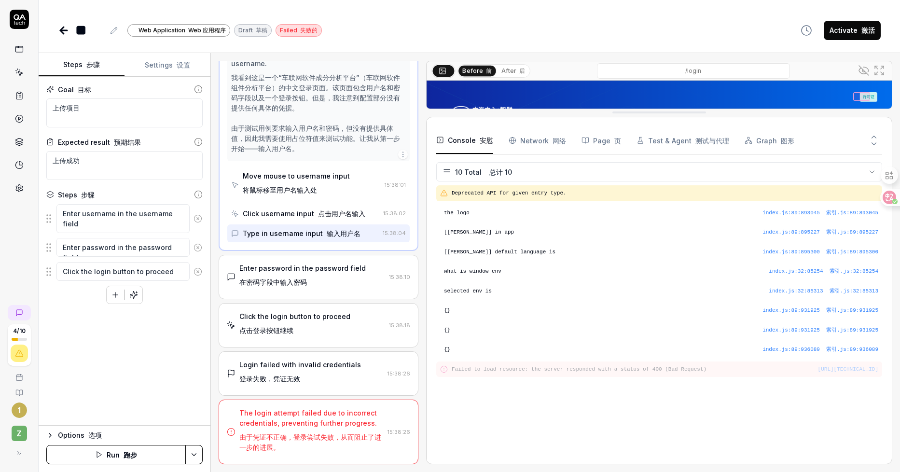
click at [210, 29] on font "Web 应用程序" at bounding box center [207, 30] width 38 height 7
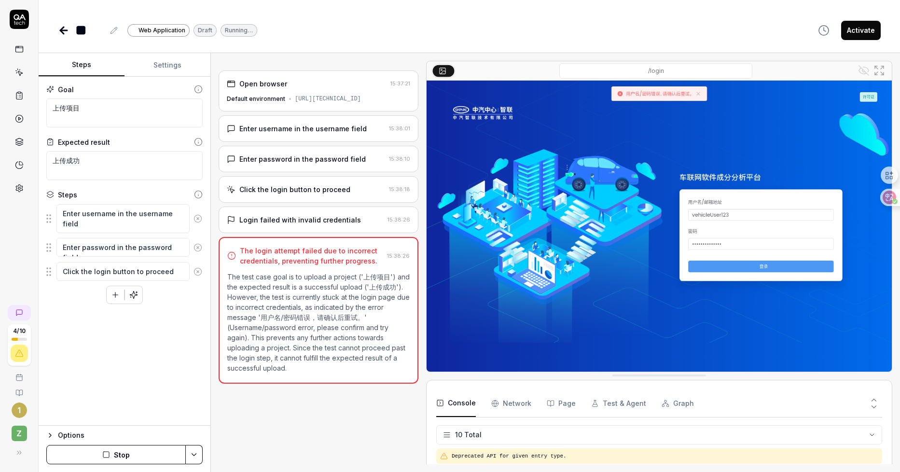
scroll to position [126, 0]
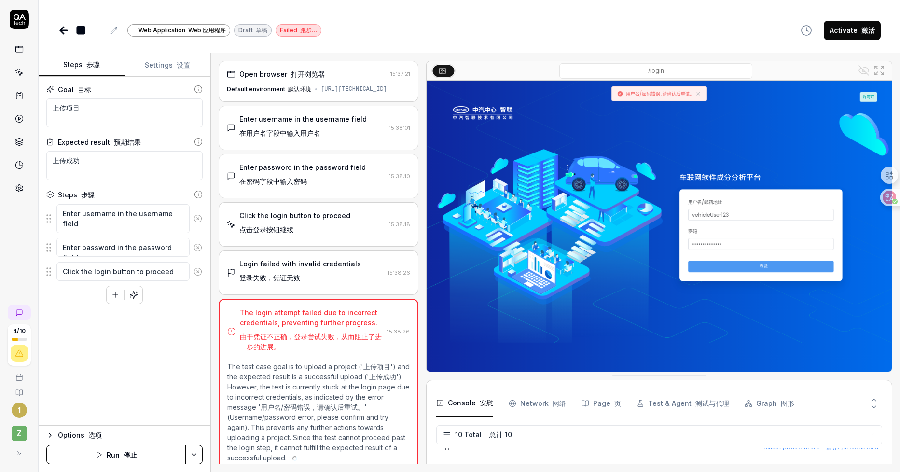
type textarea "*"
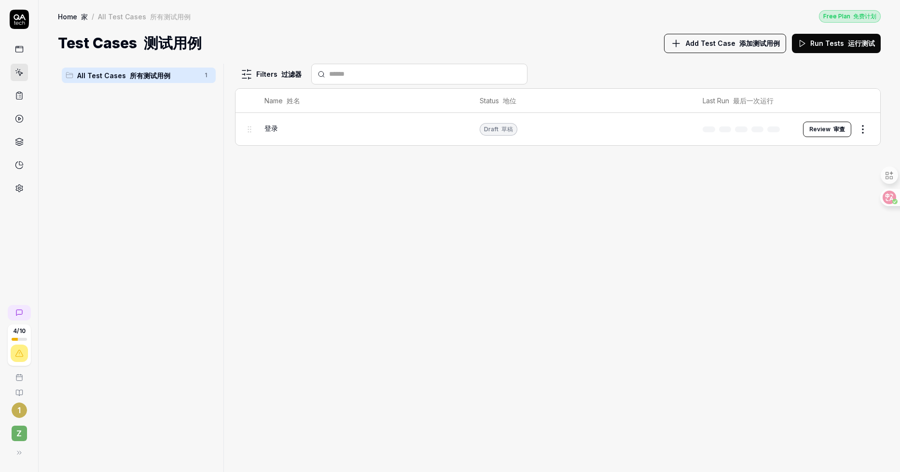
click at [861, 127] on html "4 / 10 1 z Home / All Test Cases Free Plan Home 家 / All Test Cases 所有测试用例 Free …" at bounding box center [450, 236] width 900 height 472
click at [814, 278] on div "Delete 删除" at bounding box center [823, 277] width 92 height 21
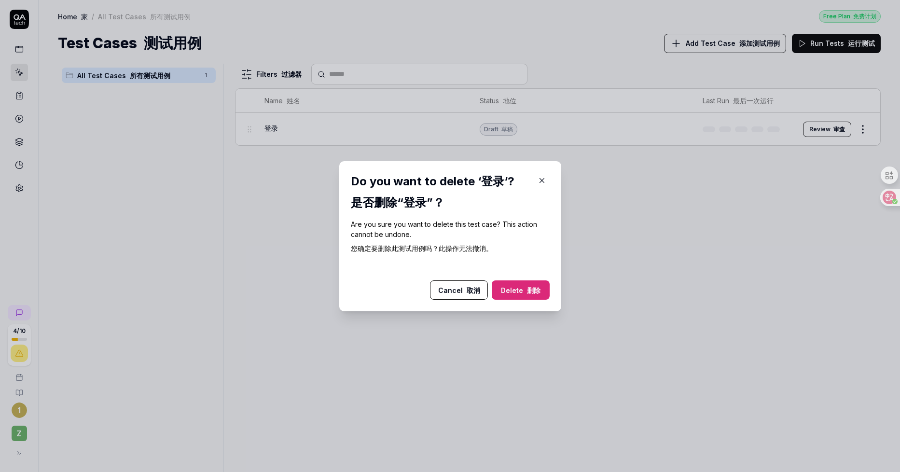
click at [517, 286] on button "Delete 删除" at bounding box center [521, 289] width 58 height 19
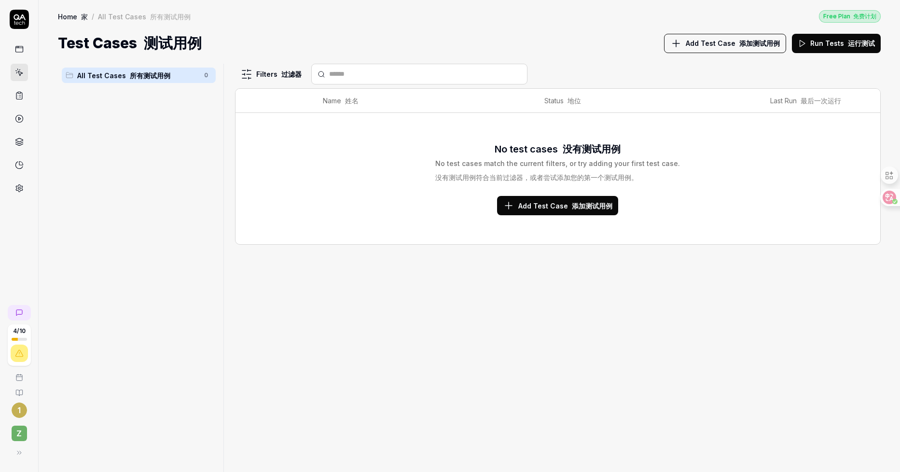
click at [598, 204] on font "添加测试用例" at bounding box center [592, 206] width 41 height 8
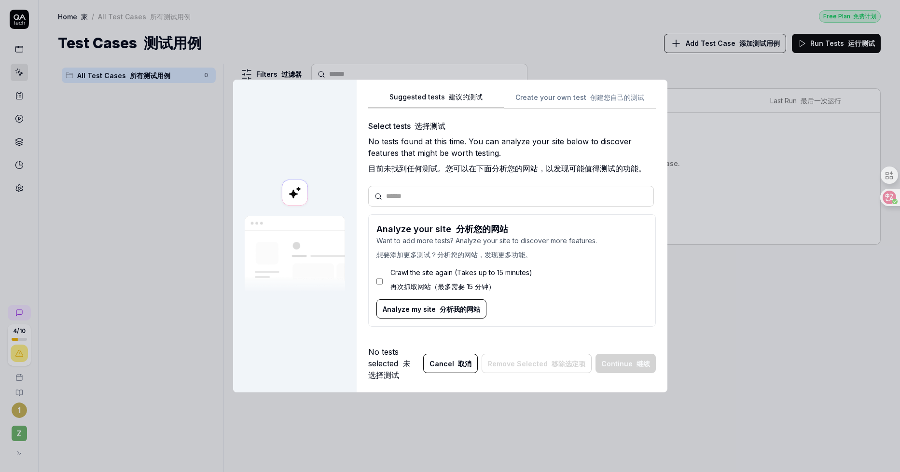
click at [460, 193] on input "text" at bounding box center [517, 196] width 262 height 10
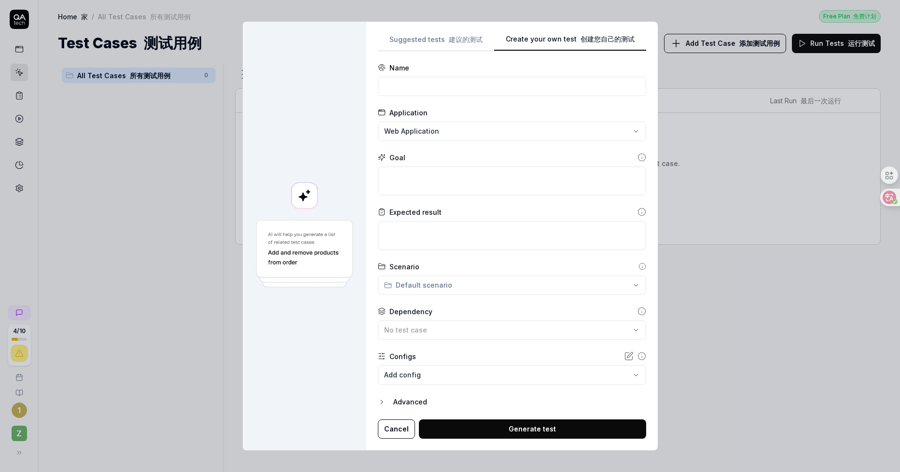
click at [581, 99] on div "**********" at bounding box center [512, 235] width 268 height 405
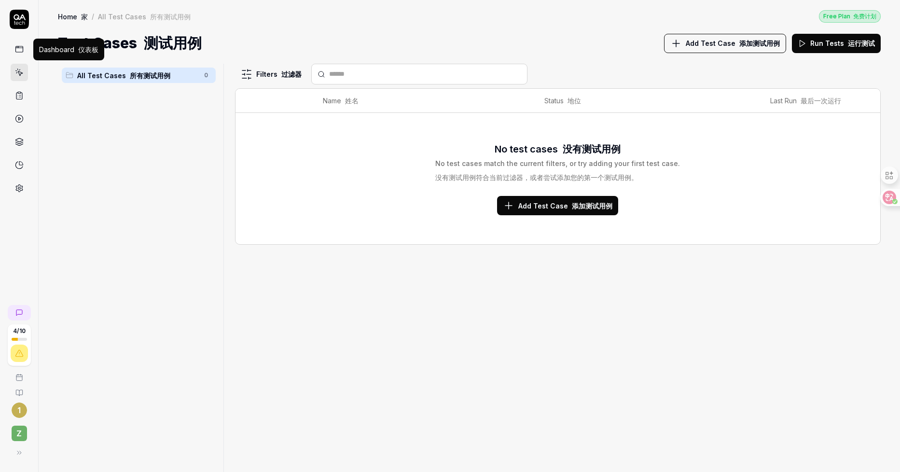
click at [16, 53] on icon at bounding box center [19, 49] width 9 height 9
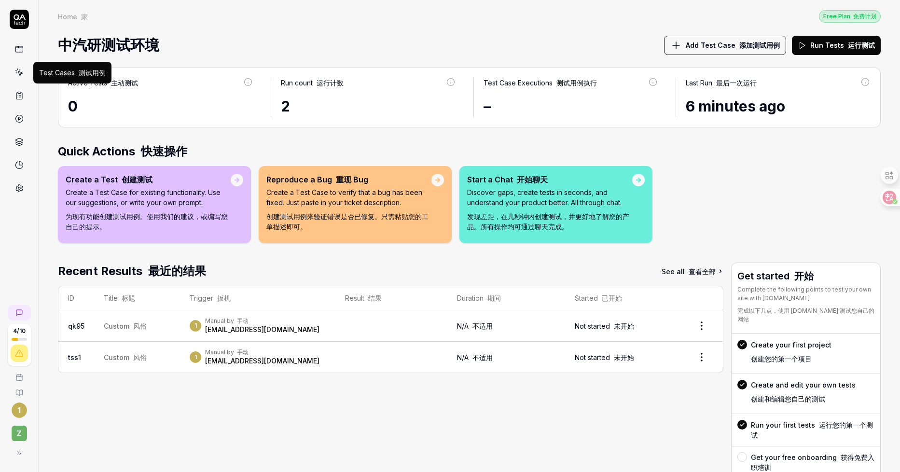
click at [21, 70] on icon at bounding box center [19, 72] width 9 height 9
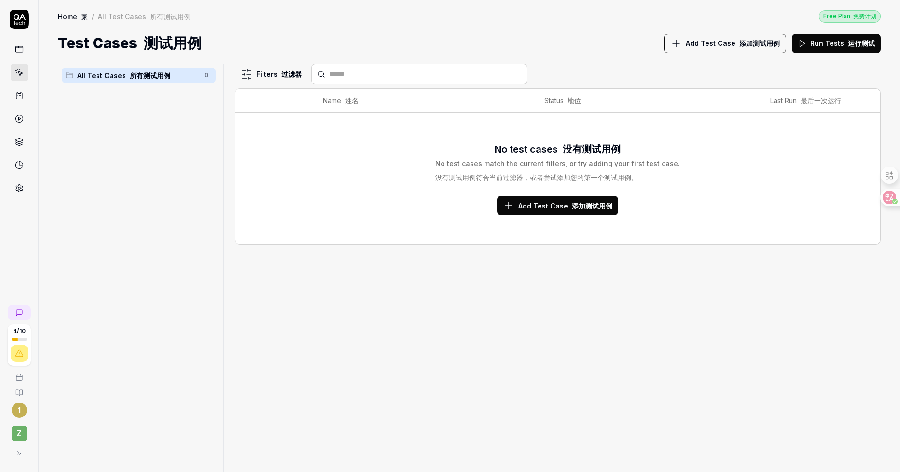
click at [26, 56] on link at bounding box center [19, 49] width 17 height 17
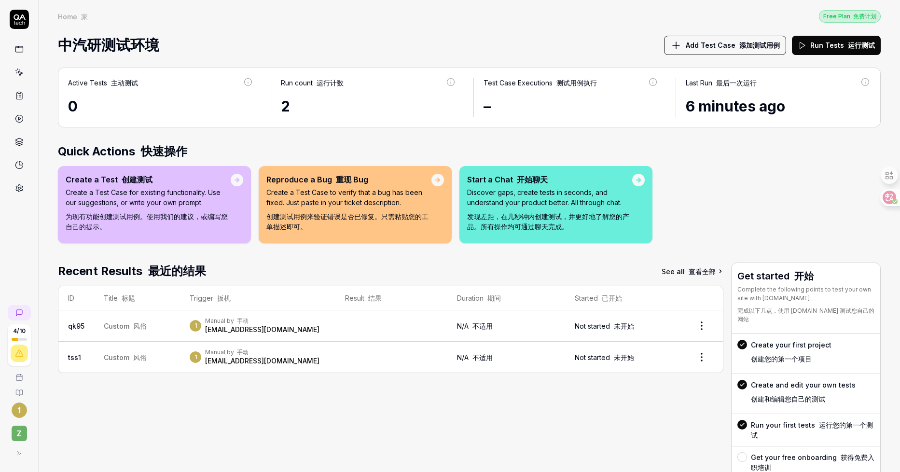
click at [116, 47] on span "中汽研测试环境" at bounding box center [108, 45] width 101 height 26
click at [117, 44] on span "中汽研测试环境" at bounding box center [108, 45] width 101 height 26
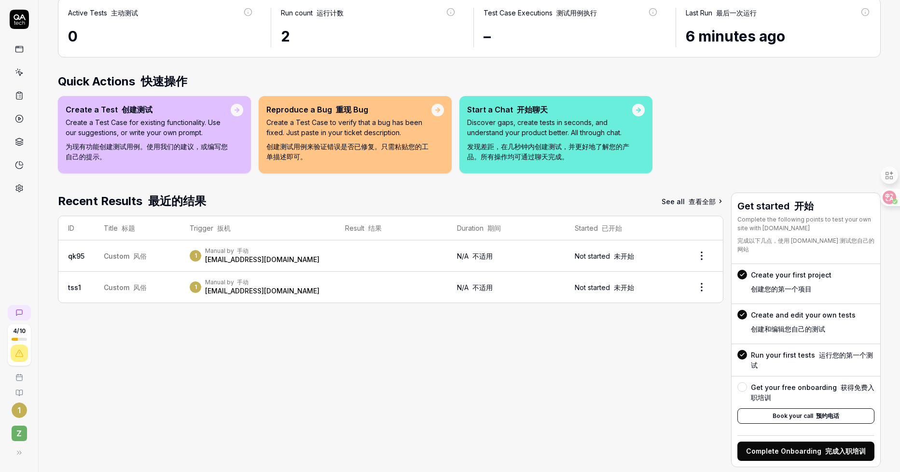
scroll to position [76, 0]
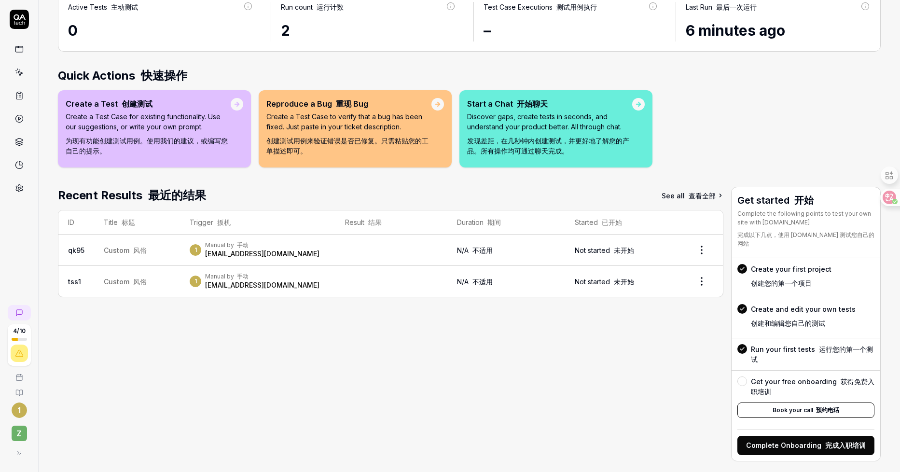
click at [15, 451] on icon at bounding box center [19, 453] width 8 height 8
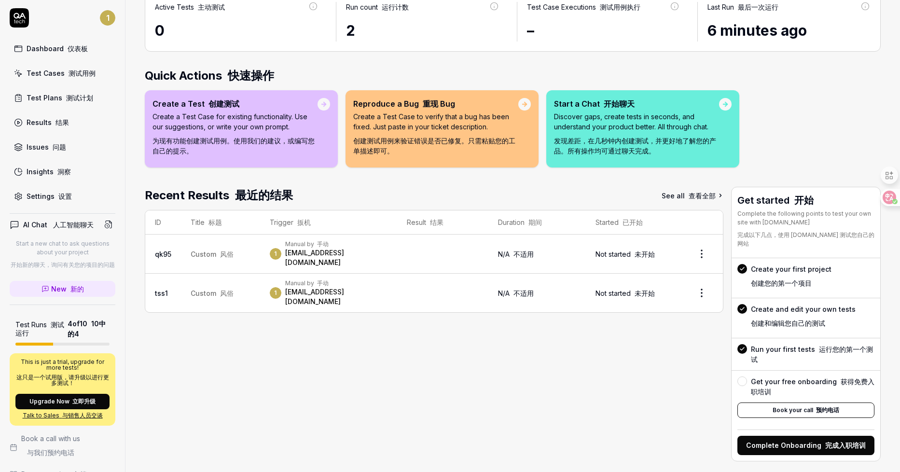
scroll to position [0, 0]
click at [64, 21] on div "1" at bounding box center [63, 19] width 106 height 19
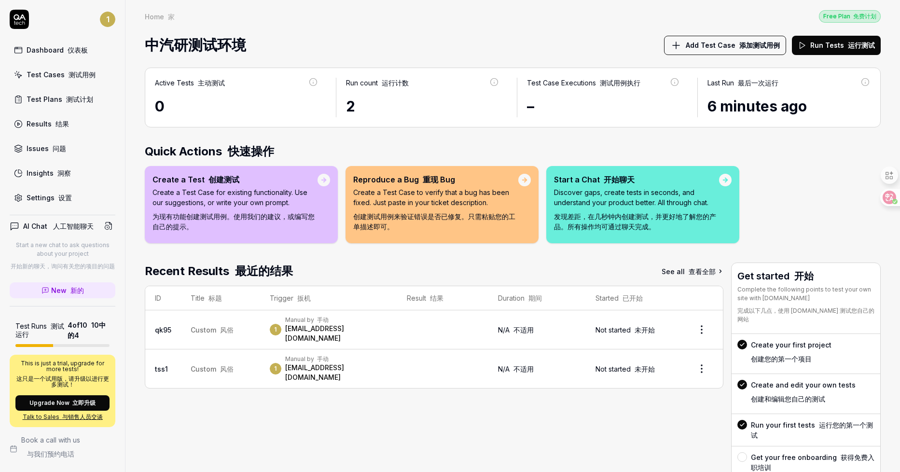
click at [77, 101] on font "测试计划" at bounding box center [79, 99] width 27 height 8
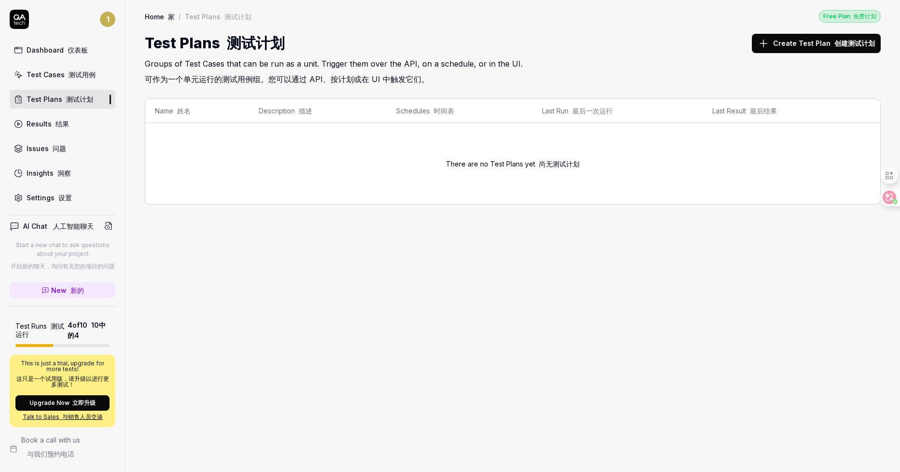
click at [38, 50] on div "Dashboard 仪表板" at bounding box center [57, 50] width 61 height 10
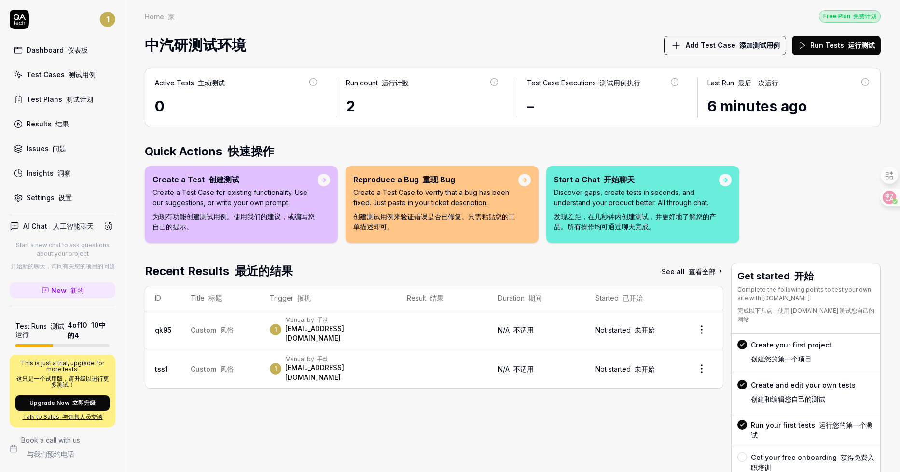
click at [177, 52] on span "中汽研测试环境" at bounding box center [195, 45] width 101 height 26
click at [764, 340] on div "Create your first project 创建您的第一个项目" at bounding box center [791, 354] width 81 height 28
click at [56, 196] on font at bounding box center [57, 198] width 4 height 8
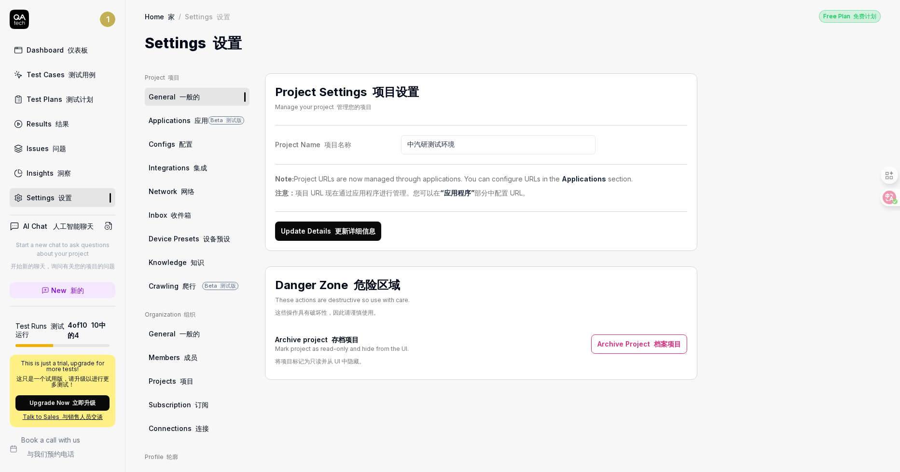
click at [690, 108] on div "Project Settings 项目设置 Manage your project 管理您的项目 Project Name 项目名称 中汽研测试环境 Note…" at bounding box center [481, 162] width 432 height 178
click at [365, 227] on font "更新详细信息" at bounding box center [355, 231] width 41 height 8
click at [195, 123] on font "应用" at bounding box center [202, 120] width 14 height 8
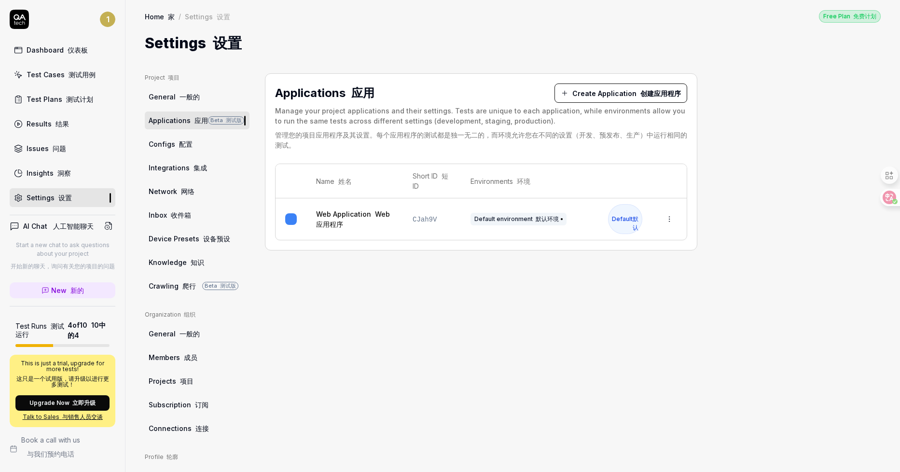
click at [196, 148] on link "Configs 配置" at bounding box center [197, 144] width 105 height 18
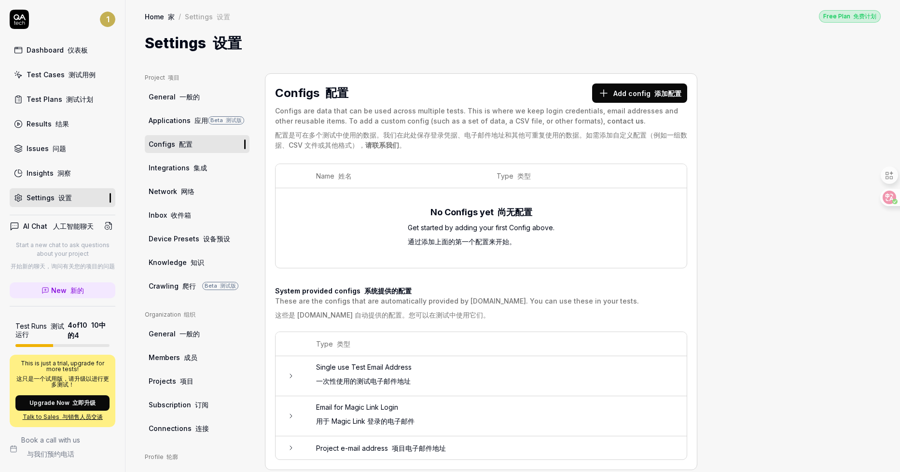
click at [628, 94] on button "Add config 添加配置" at bounding box center [639, 93] width 95 height 19
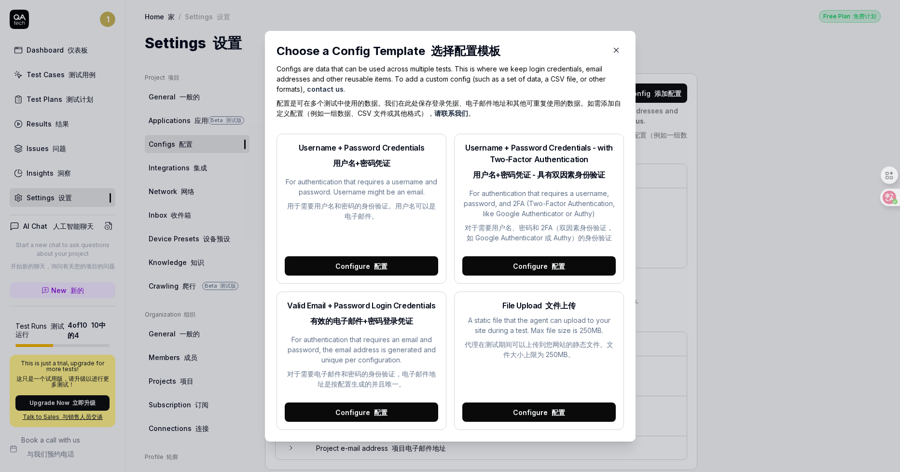
click at [370, 267] on font at bounding box center [372, 266] width 4 height 8
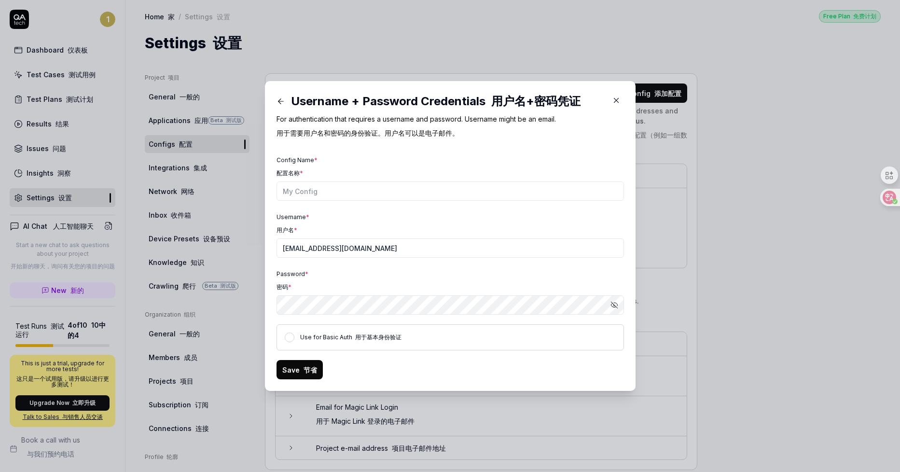
click at [614, 94] on button "button" at bounding box center [616, 100] width 15 height 15
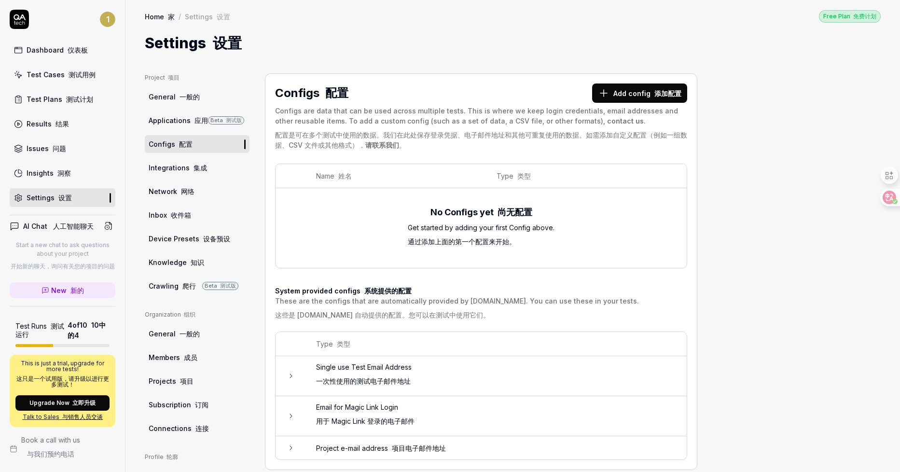
click at [639, 98] on button "Add config 添加配置" at bounding box center [639, 93] width 95 height 19
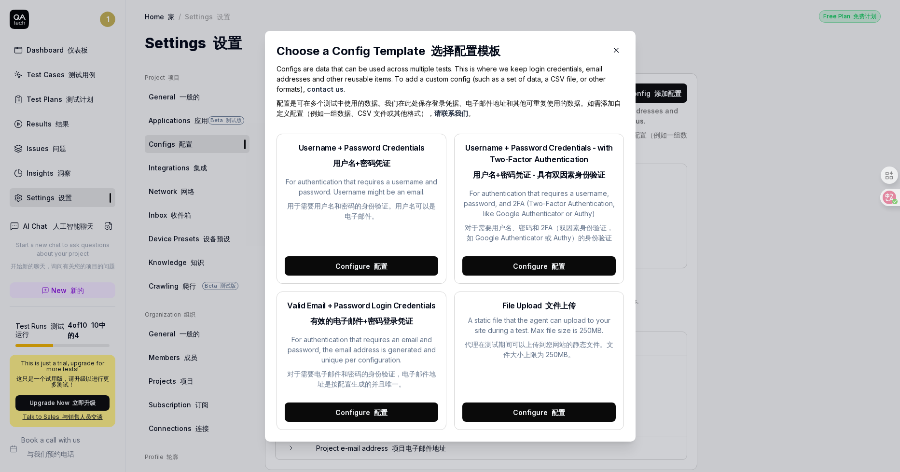
click at [612, 51] on icon "button" at bounding box center [616, 50] width 9 height 9
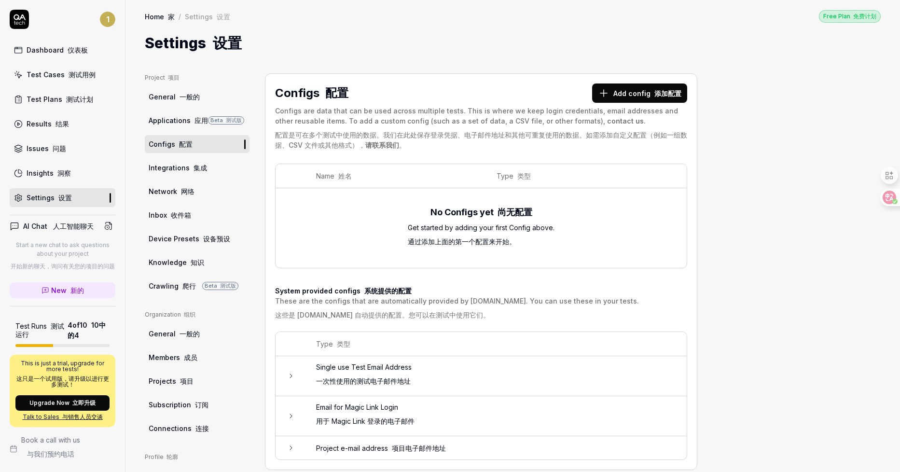
click at [199, 167] on font "集成" at bounding box center [201, 168] width 14 height 8
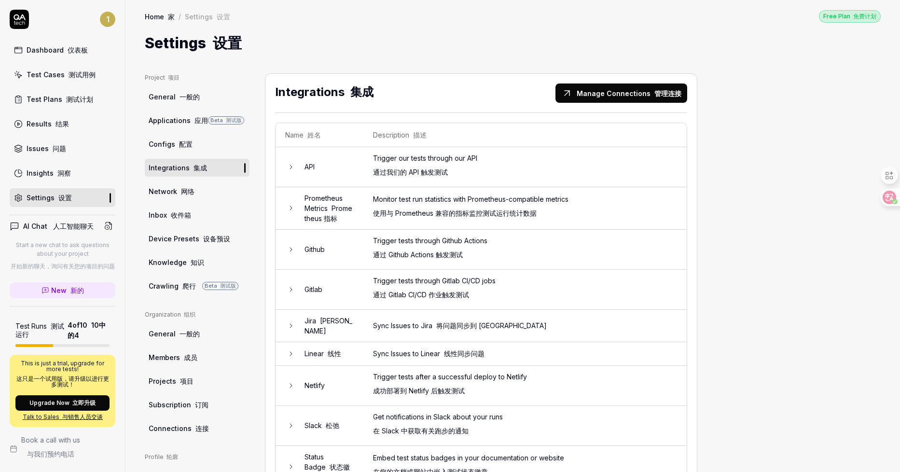
click at [195, 143] on link "Configs 配置" at bounding box center [197, 144] width 105 height 18
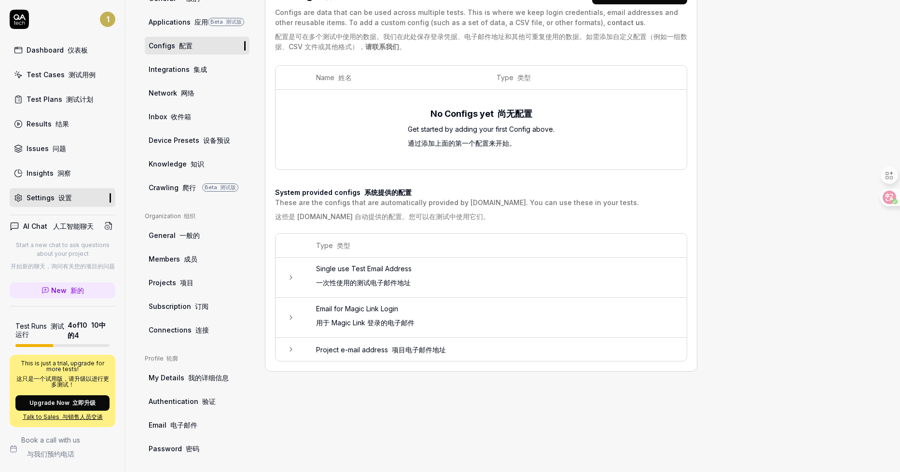
scroll to position [103, 0]
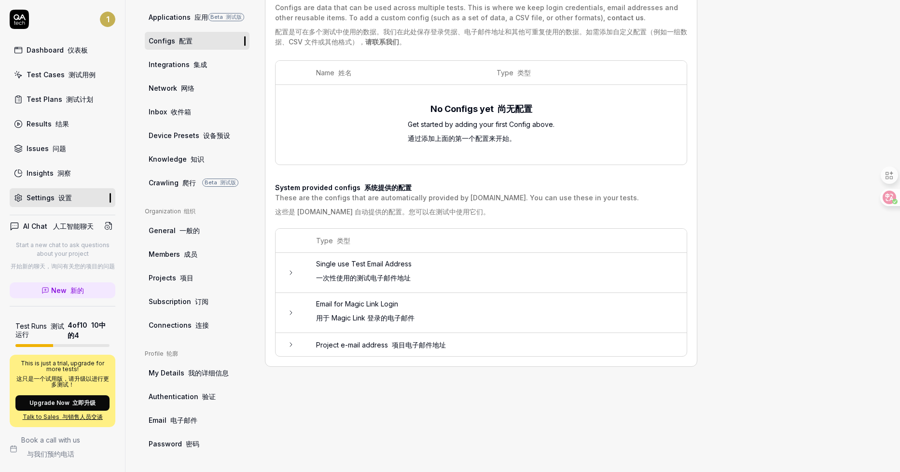
click at [291, 281] on td at bounding box center [291, 273] width 31 height 40
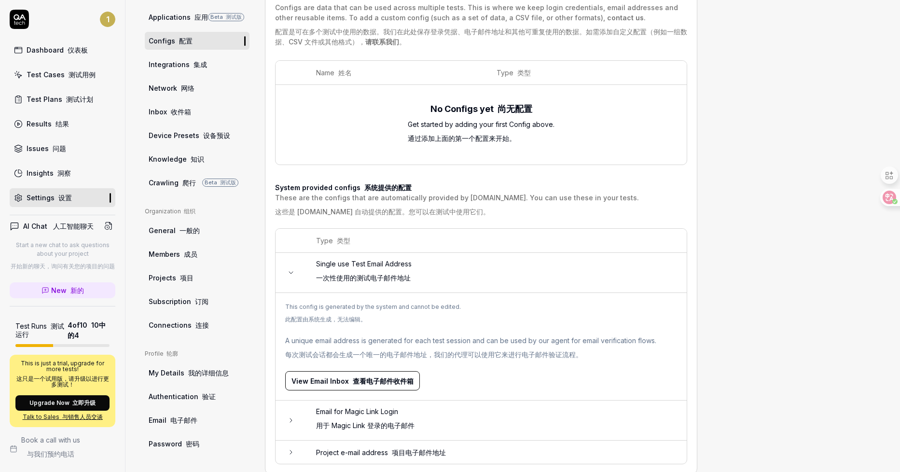
click at [383, 380] on font "查看电子邮件收件箱" at bounding box center [383, 381] width 61 height 8
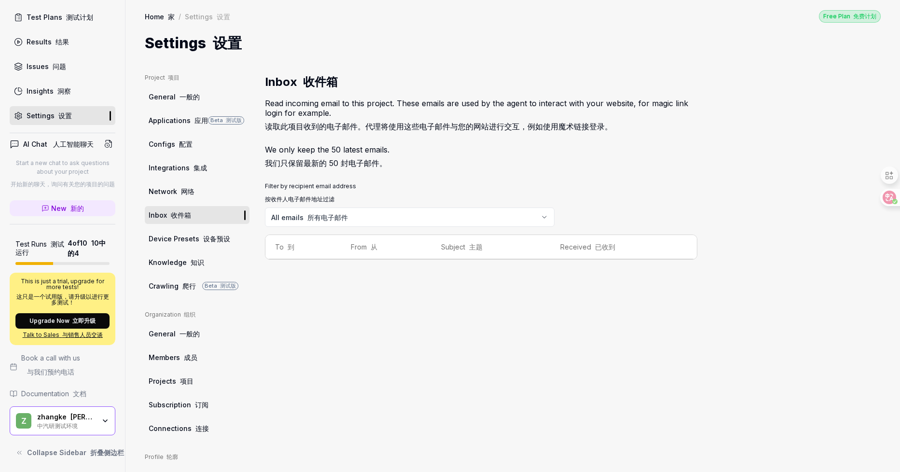
scroll to position [104, 0]
click at [101, 417] on icon "button" at bounding box center [105, 421] width 8 height 8
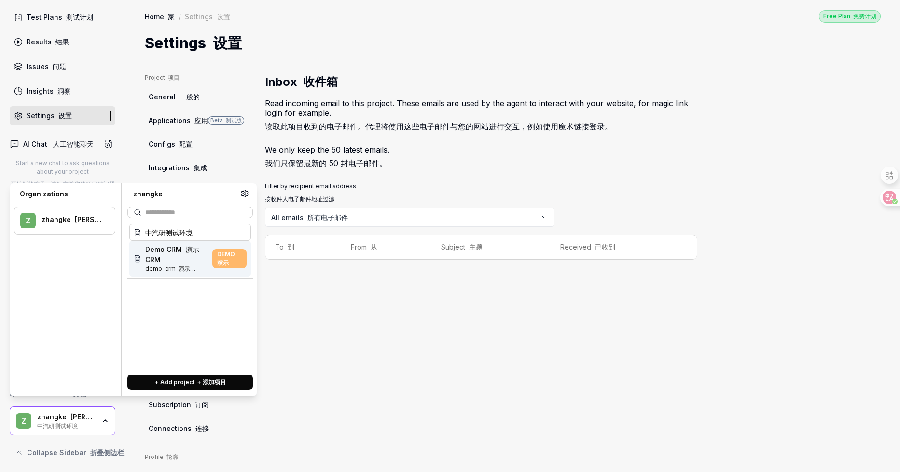
click at [223, 256] on span "DEMO 演示" at bounding box center [229, 258] width 34 height 19
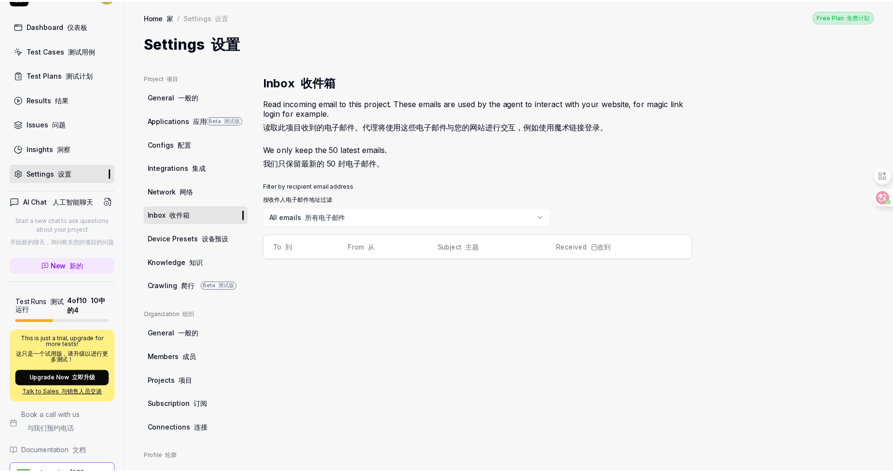
scroll to position [0, 0]
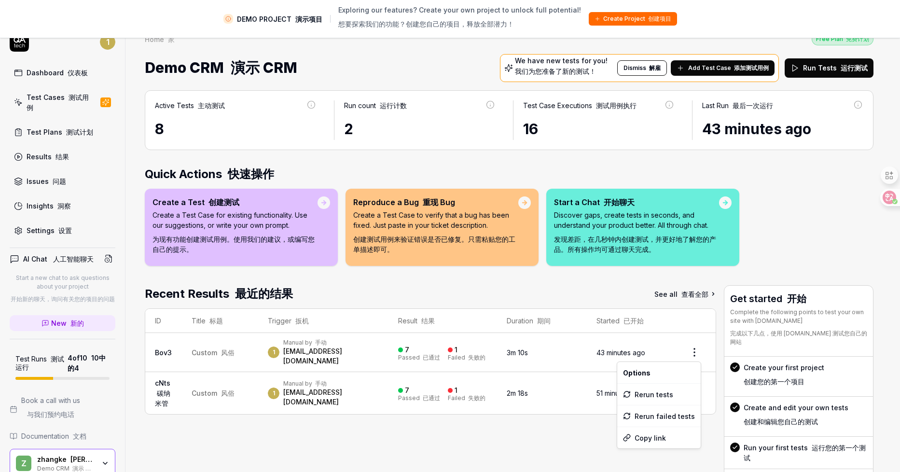
click at [691, 354] on html "DEMO PROJECT 演示项目 Exploring our features? Create your own project to unlock ful…" at bounding box center [450, 247] width 900 height 495
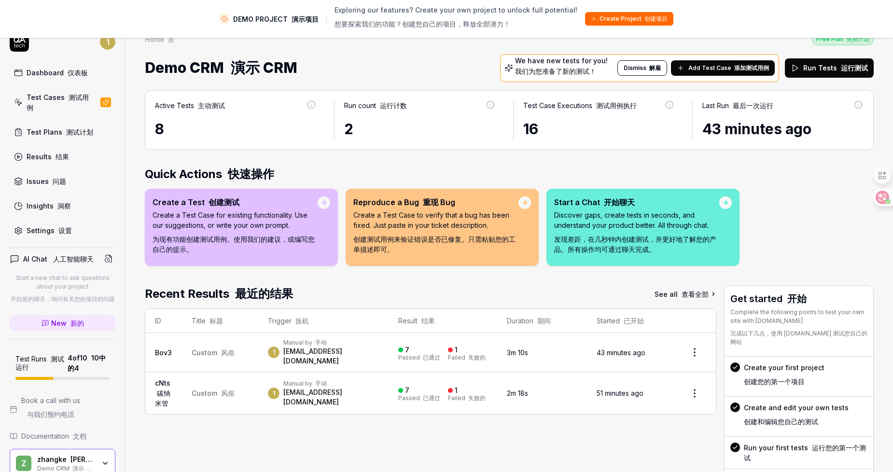
click at [207, 351] on html "DEMO PROJECT 演示项目 Exploring our features? Create your own project to unlock ful…" at bounding box center [446, 247] width 893 height 495
click at [41, 94] on div "Test Cases 测试用例" at bounding box center [60, 102] width 66 height 20
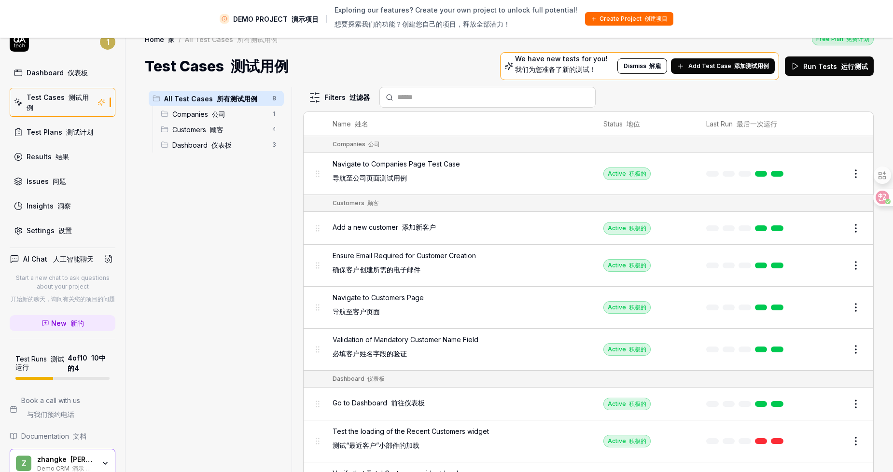
click at [862, 69] on font "运行测试" at bounding box center [854, 66] width 27 height 8
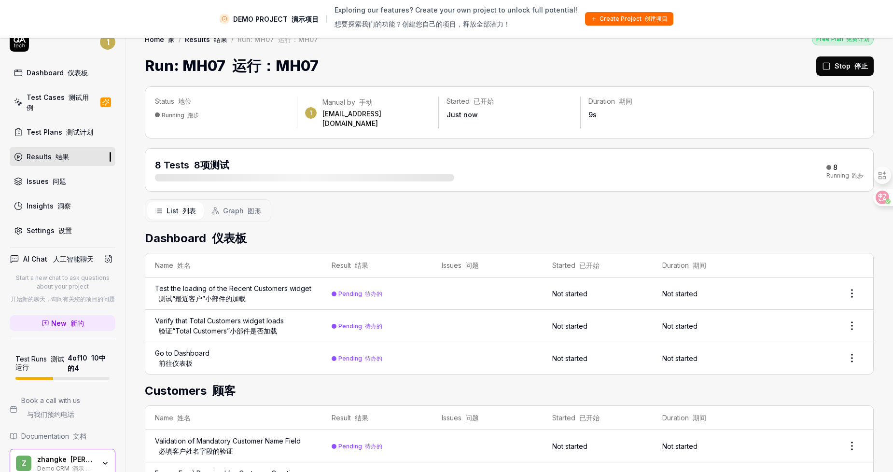
click at [246, 207] on span "Graph 图形" at bounding box center [242, 211] width 38 height 10
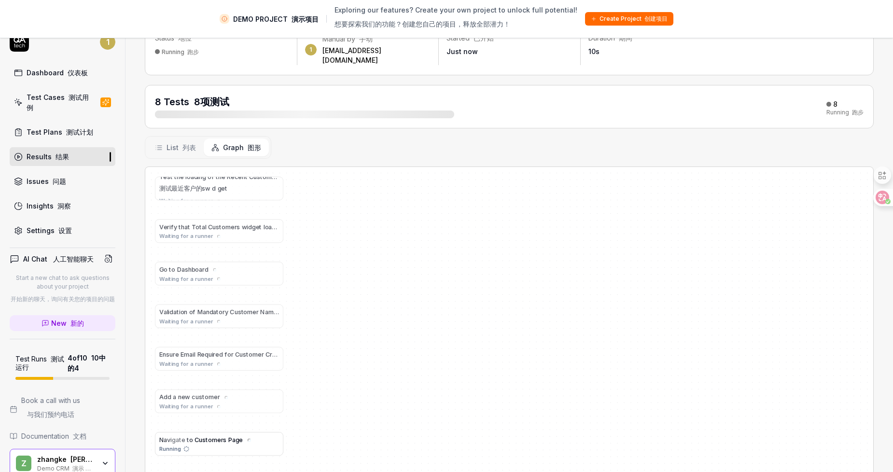
scroll to position [71, 0]
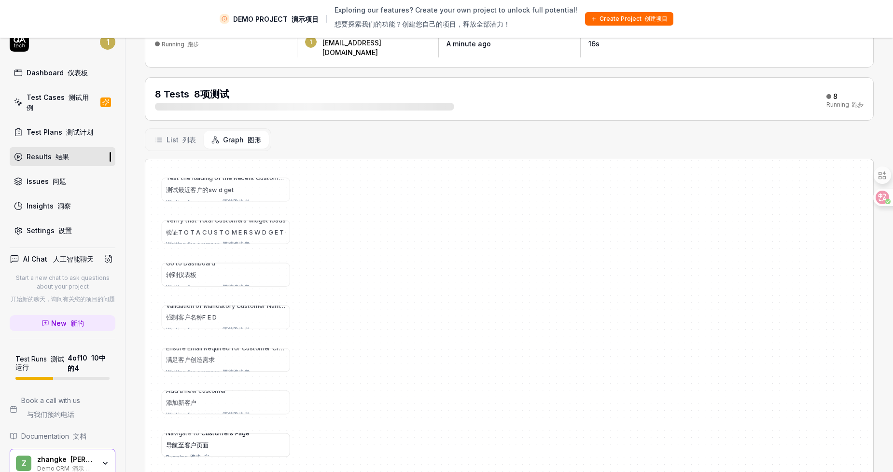
click at [189, 135] on span "List 列表" at bounding box center [181, 140] width 29 height 10
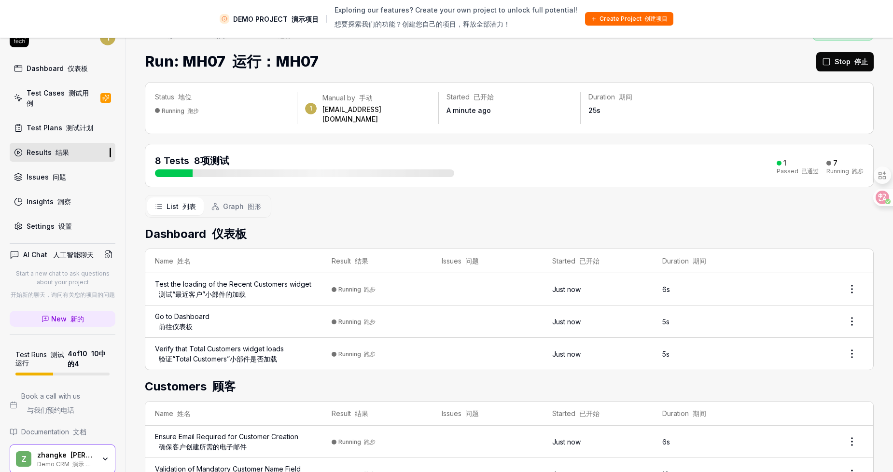
scroll to position [0, 0]
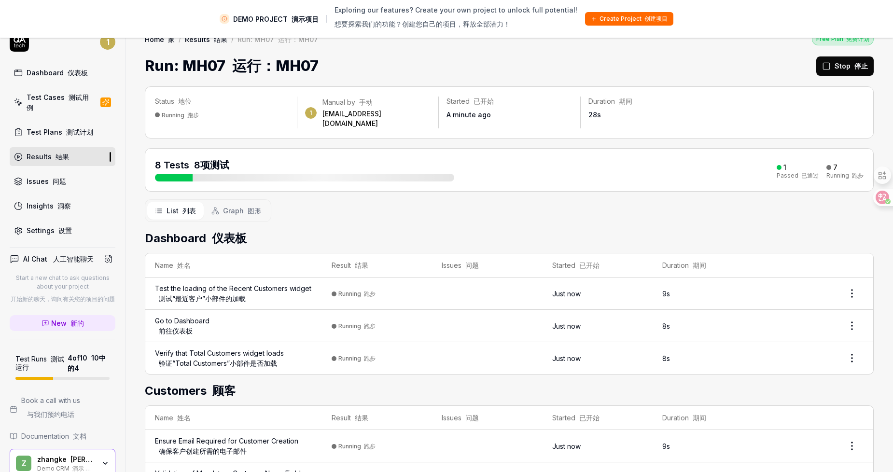
click at [54, 135] on div "Test Plans 测试计划" at bounding box center [60, 132] width 67 height 10
click at [54, 103] on div "Test Cases 测试用例" at bounding box center [60, 102] width 66 height 20
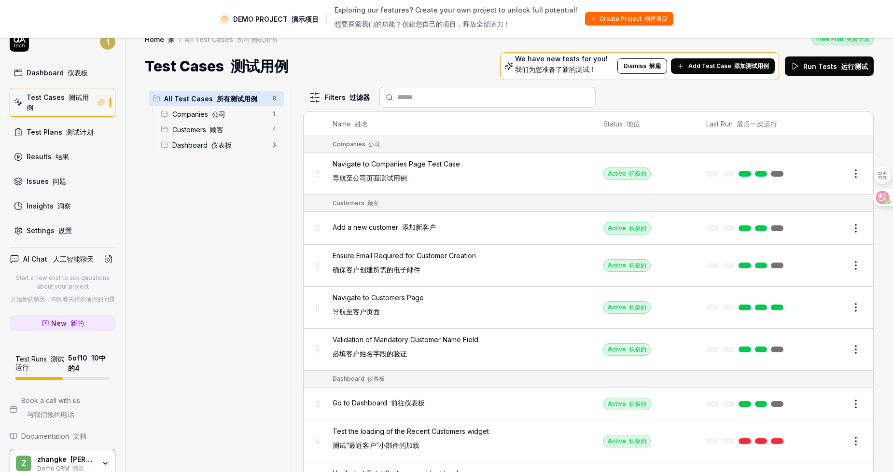
click at [224, 118] on font "公司" at bounding box center [219, 114] width 14 height 8
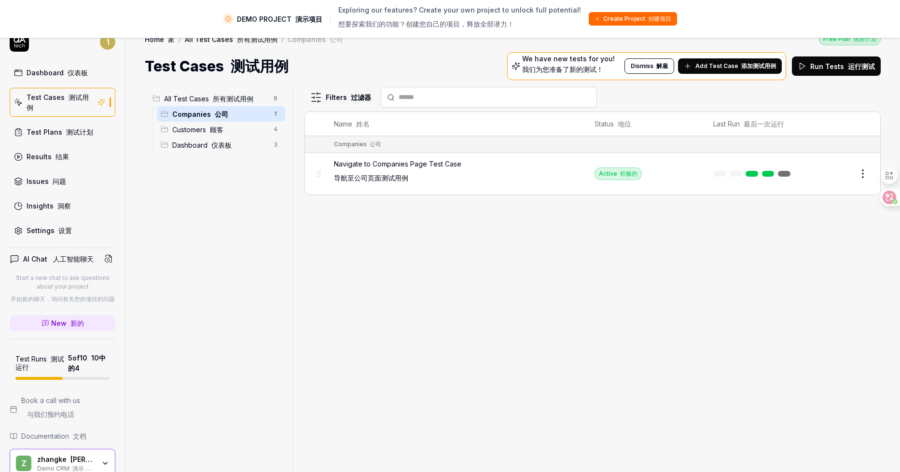
click at [852, 175] on html "DEMO PROJECT 演示项目 Exploring our features? Create your own project to unlock ful…" at bounding box center [450, 247] width 900 height 495
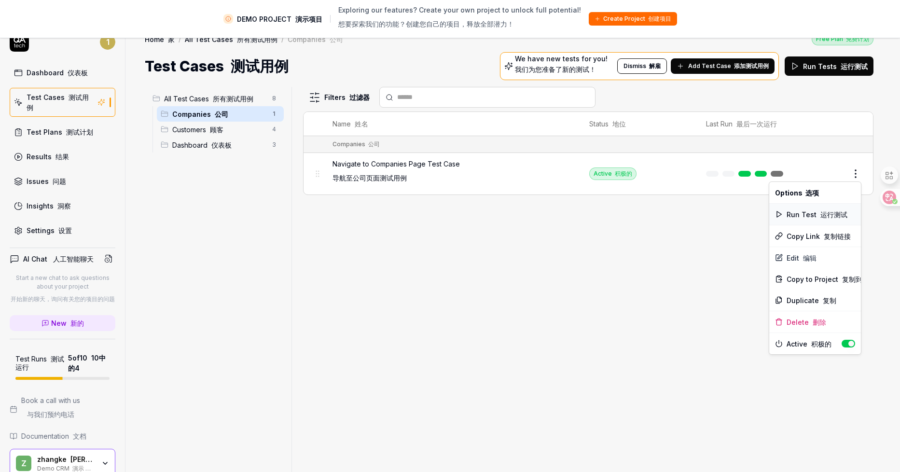
click at [823, 216] on font "运行测试" at bounding box center [834, 214] width 27 height 8
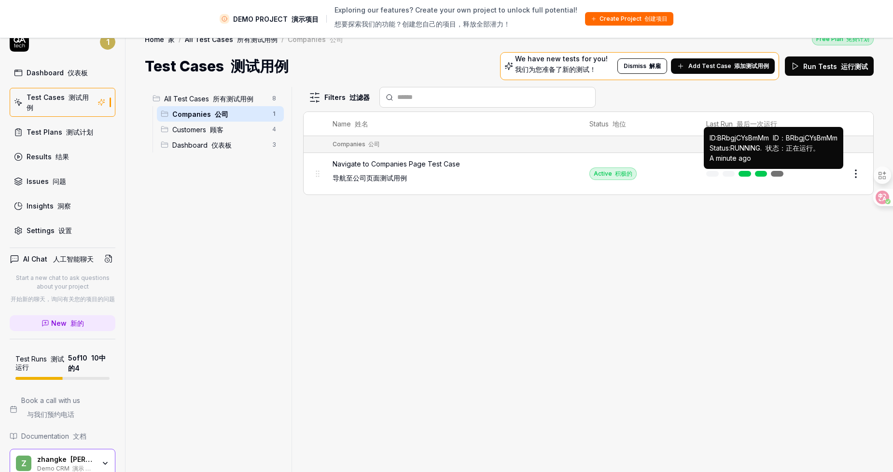
click at [775, 174] on link at bounding box center [777, 174] width 13 height 6
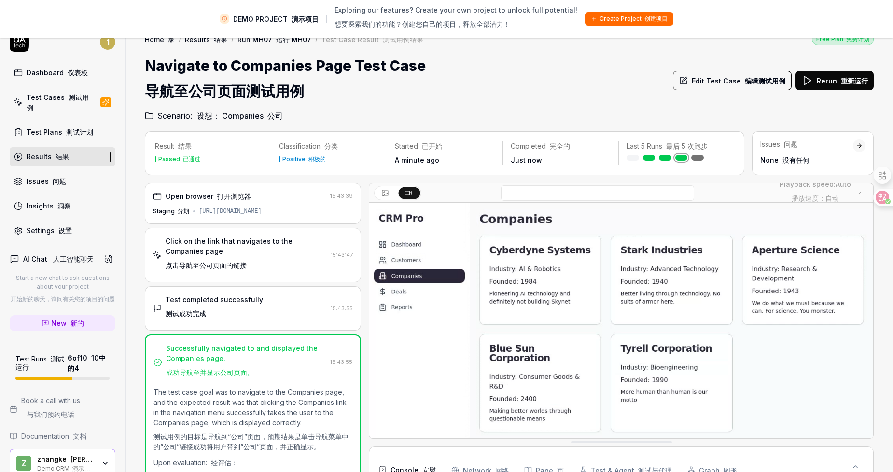
click at [71, 104] on div "Test Cases 测试用例" at bounding box center [60, 102] width 66 height 20
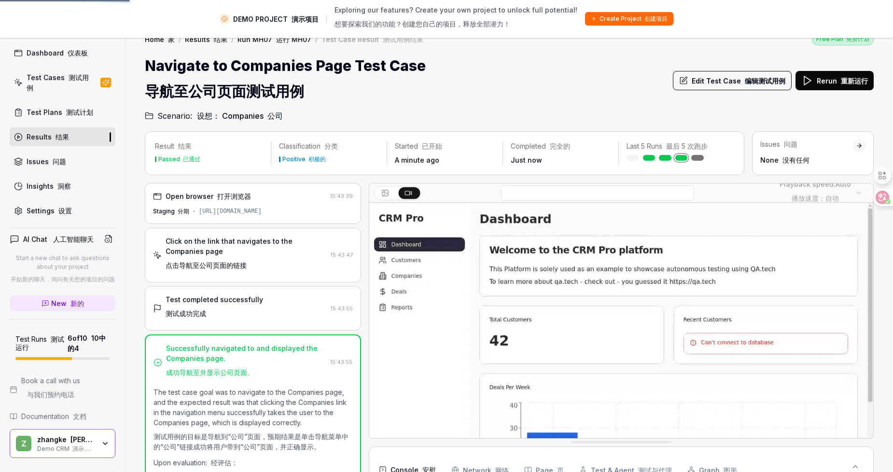
scroll to position [42, 0]
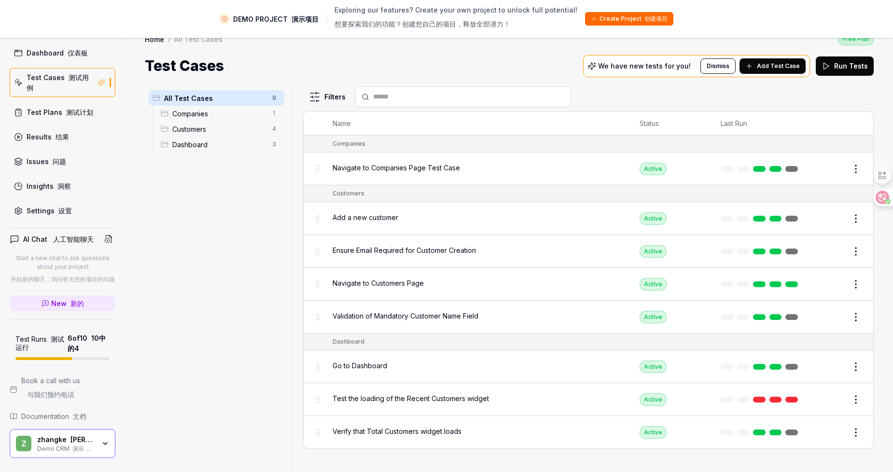
click at [94, 435] on div "zhangke 张克 Demo CRM 演示 CRM" at bounding box center [69, 443] width 64 height 16
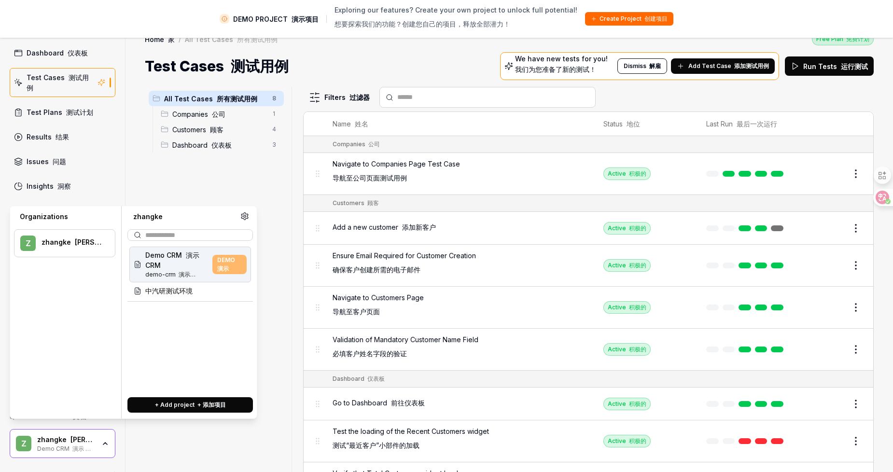
click at [242, 217] on icon at bounding box center [244, 216] width 7 height 7
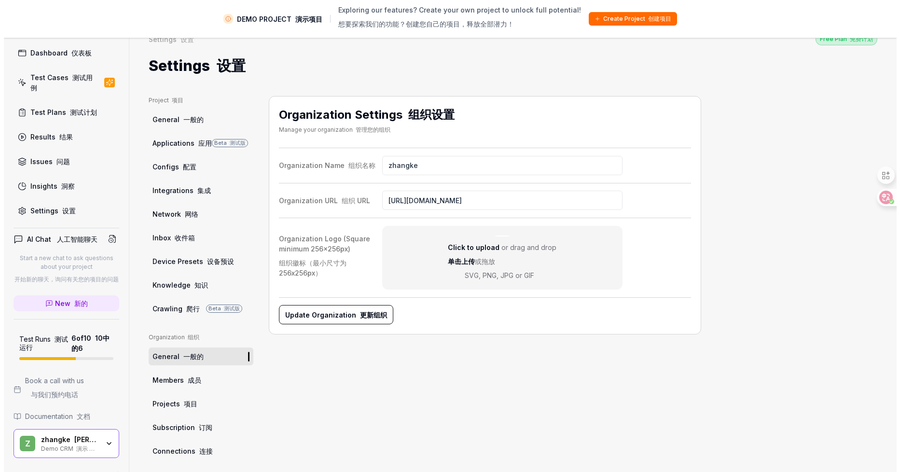
scroll to position [42, 0]
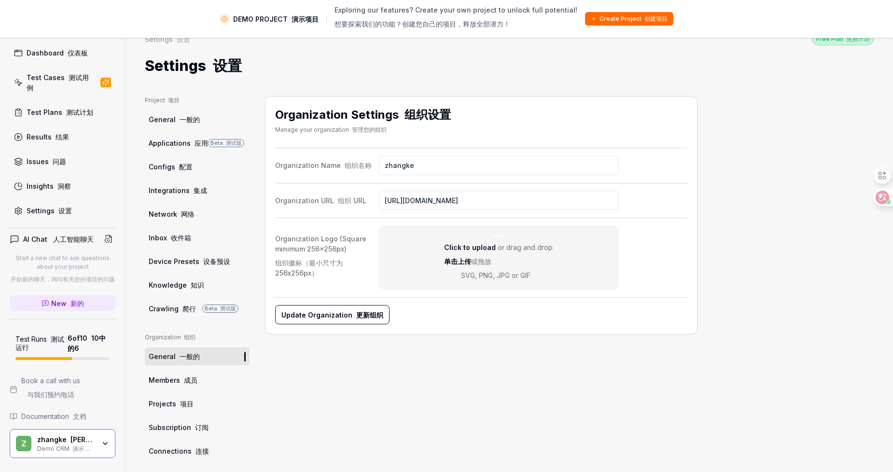
click at [101, 440] on icon "button" at bounding box center [105, 444] width 8 height 8
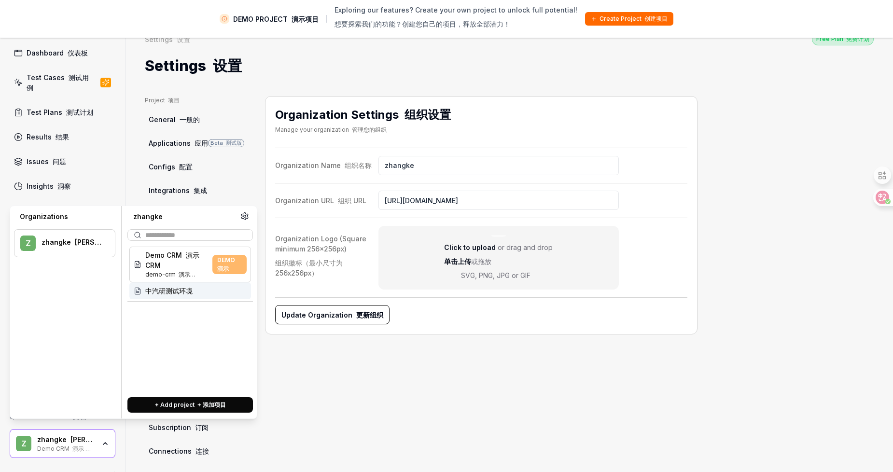
drag, startPoint x: 208, startPoint y: 288, endPoint x: 190, endPoint y: 290, distance: 18.0
click at [190, 290] on span "中汽研测试环境" at bounding box center [168, 291] width 47 height 10
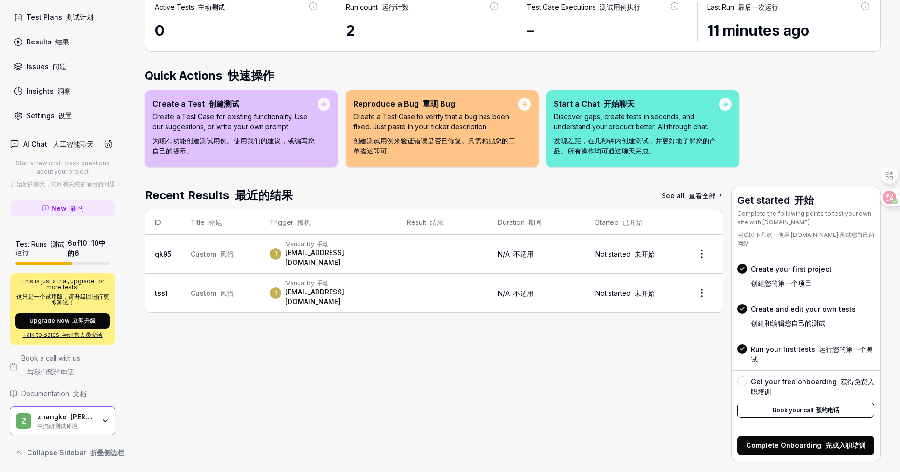
scroll to position [104, 0]
click at [92, 413] on div "zhangke 张克 中汽研测试环境" at bounding box center [69, 421] width 64 height 16
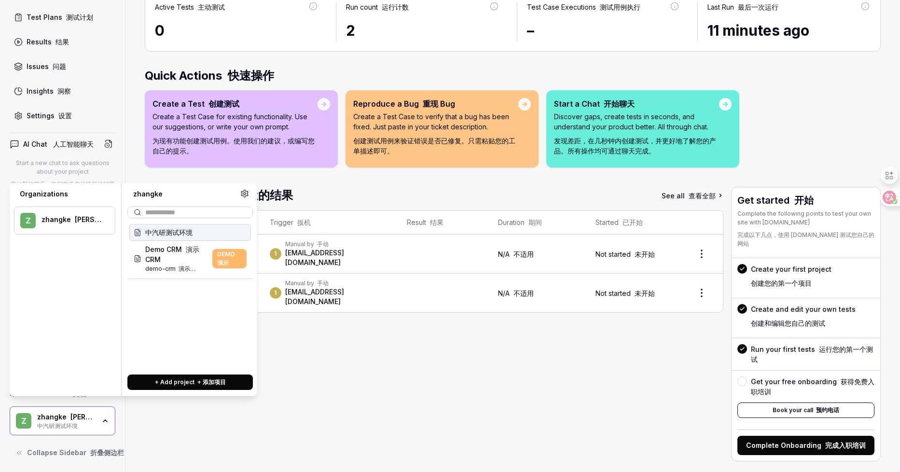
click at [197, 384] on font "+ 添加项目" at bounding box center [211, 381] width 28 height 7
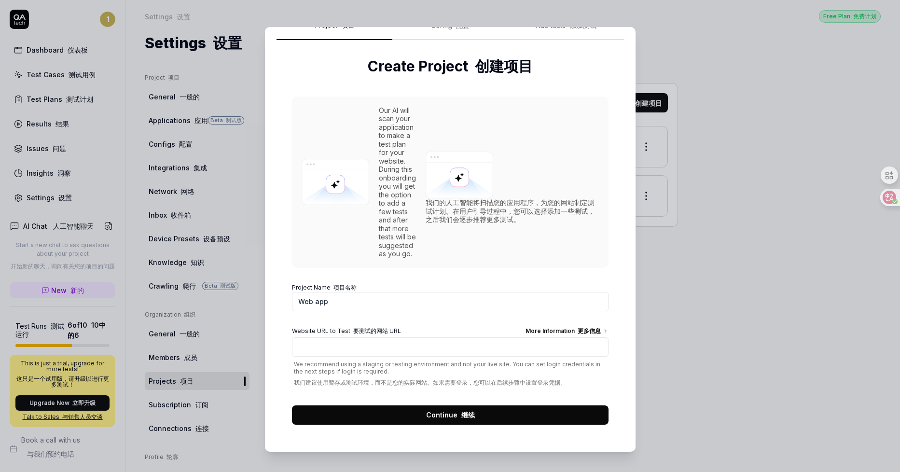
scroll to position [45, 0]
click at [392, 346] on input "Website URL to Test 要测试的网站 URL More Information 更多信息" at bounding box center [450, 346] width 317 height 19
paste input "http://123.127.38.148:18237/login"
type input "http://123.127.38.148:18237/login"
drag, startPoint x: 363, startPoint y: 298, endPoint x: 269, endPoint y: 303, distance: 94.3
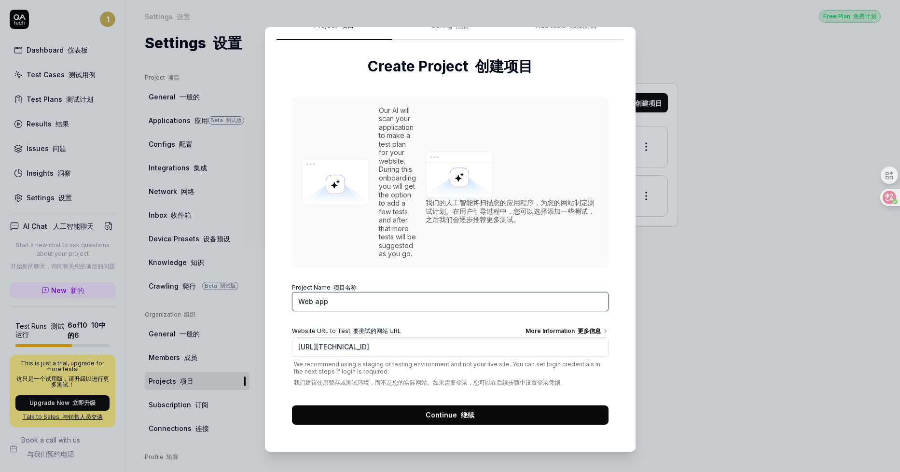
click at [270, 303] on div "01 Project 项目 02 Config 配置 03 Add tests 添加测试 Create Project 创建项目 Our AI will sc…" at bounding box center [450, 239] width 371 height 425
type input "中"
type input "中汽研"
click at [461, 276] on div "Our AI will scan your application to make a test plan for your website. During …" at bounding box center [450, 256] width 317 height 338
click at [440, 416] on span "Continue 继续" at bounding box center [450, 415] width 49 height 10
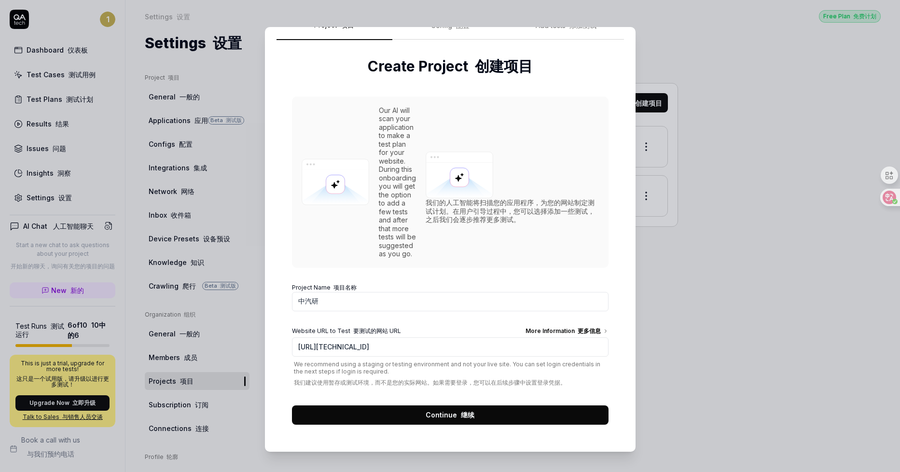
scroll to position [0, 0]
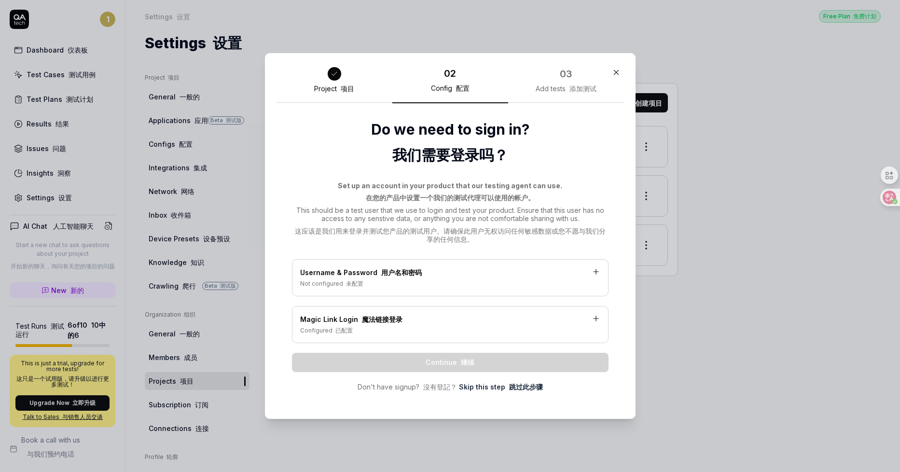
click at [407, 285] on div "Not configured 未配置" at bounding box center [450, 283] width 300 height 9
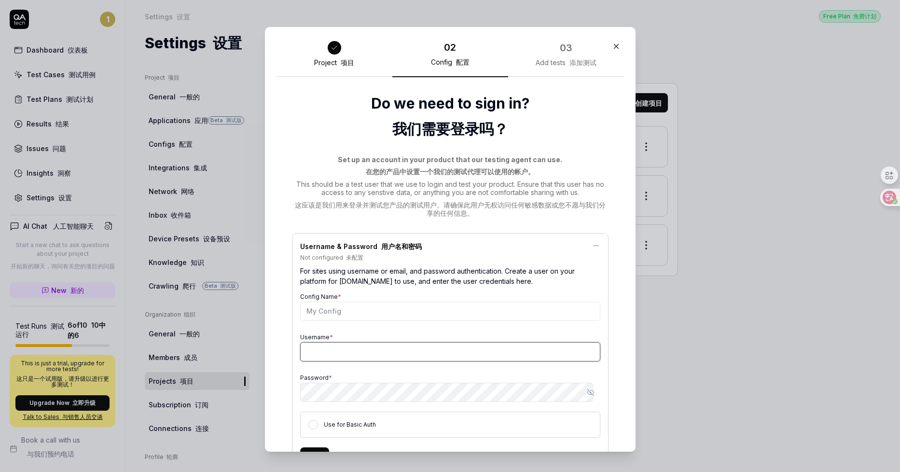
type input "[EMAIL_ADDRESS][DOMAIN_NAME]"
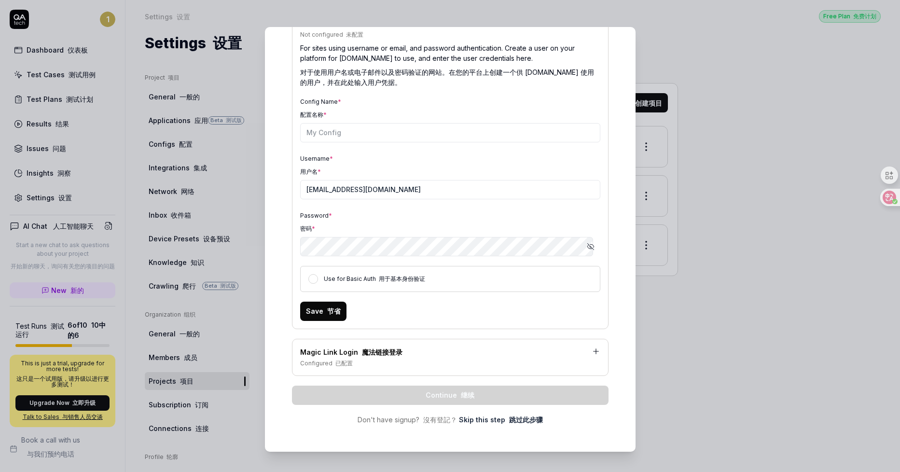
scroll to position [7, 0]
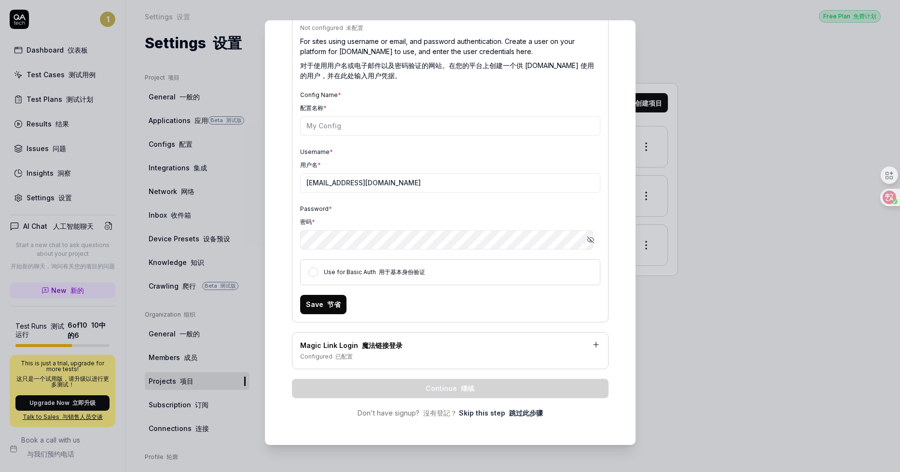
click at [587, 241] on icon "button" at bounding box center [591, 240] width 8 height 8
click at [309, 276] on button "Use for Basic Auth 用于基本身份验证" at bounding box center [313, 272] width 10 height 10
click at [551, 344] on div "Magic Link Login 魔法链接登录" at bounding box center [450, 346] width 300 height 12
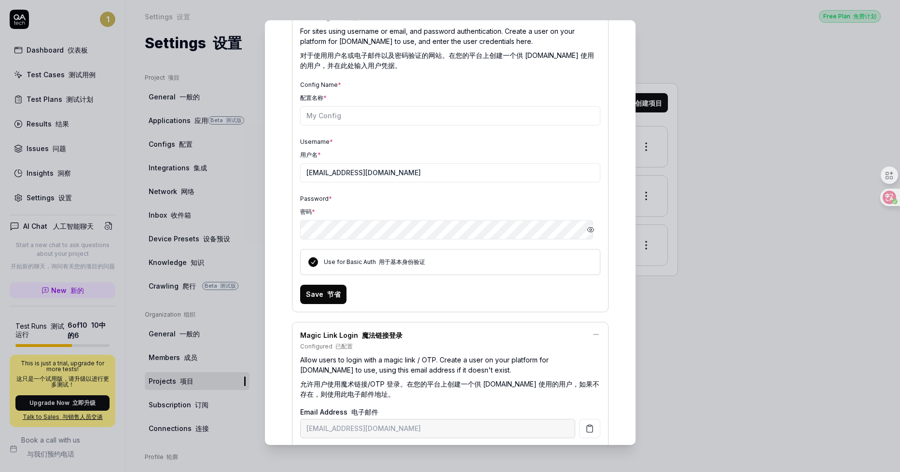
scroll to position [222, 0]
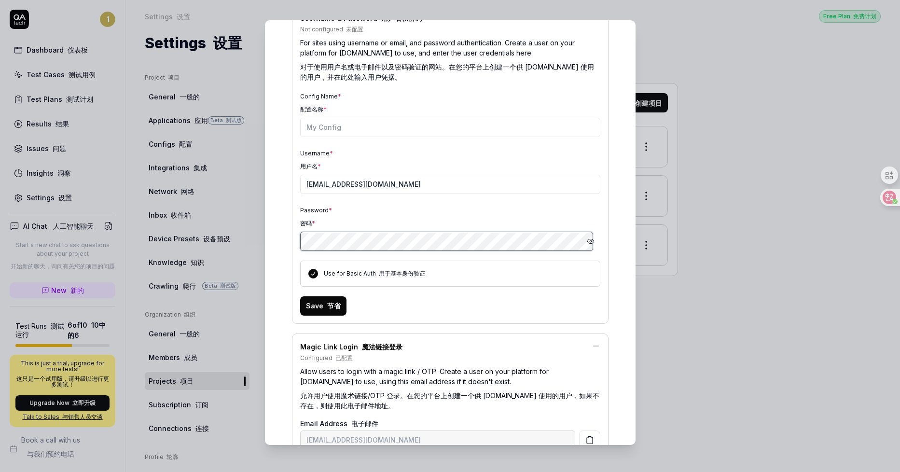
click at [294, 248] on div "Username & Password 用户名和密码 Not configured 未配置 For sites using username or email…" at bounding box center [450, 164] width 317 height 319
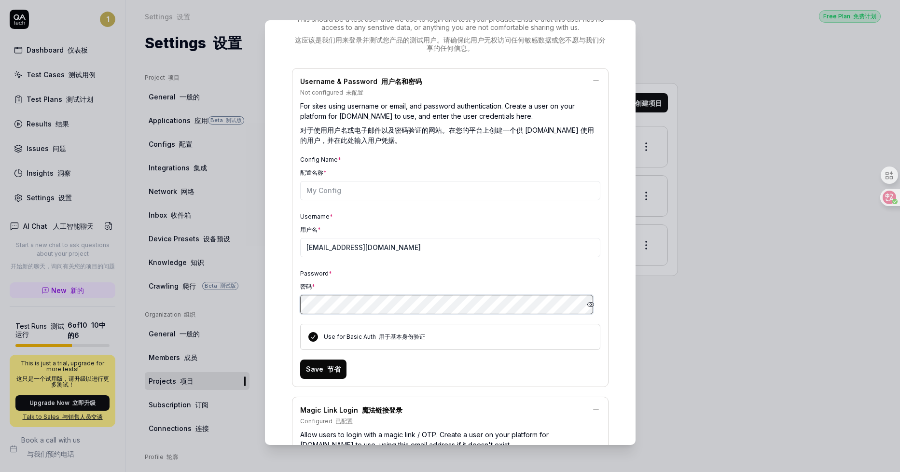
scroll to position [158, 0]
click at [355, 188] on input "Config Name * 配置名称 *" at bounding box center [450, 190] width 300 height 19
type input "测试用户"
click at [409, 160] on div "Config Name * 配置名称 * 测试用户" at bounding box center [450, 176] width 300 height 47
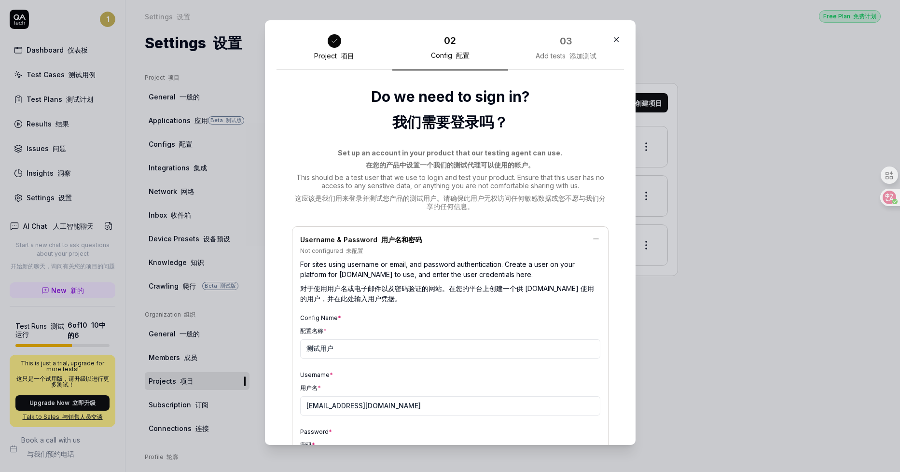
scroll to position [0, 0]
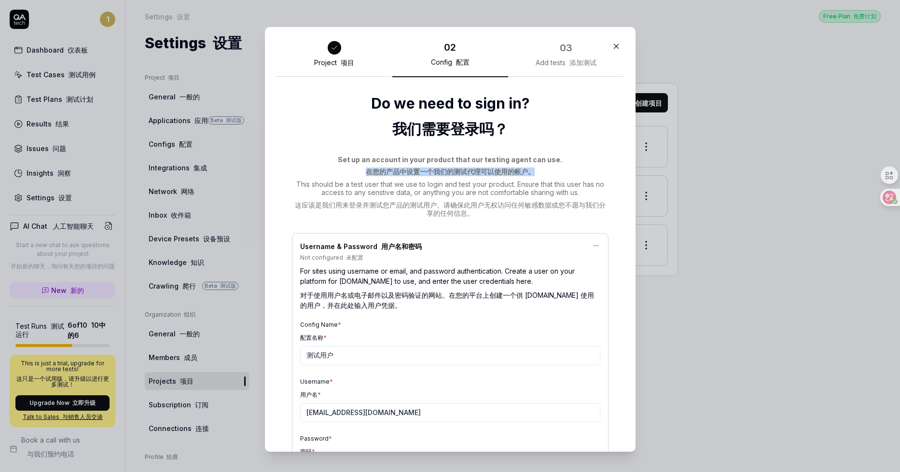
drag, startPoint x: 354, startPoint y: 172, endPoint x: 525, endPoint y: 176, distance: 171.4
click at [525, 176] on div "Set up an account in your product that our testing agent can use. 在您的产品中设置一个我们的…" at bounding box center [450, 188] width 317 height 66
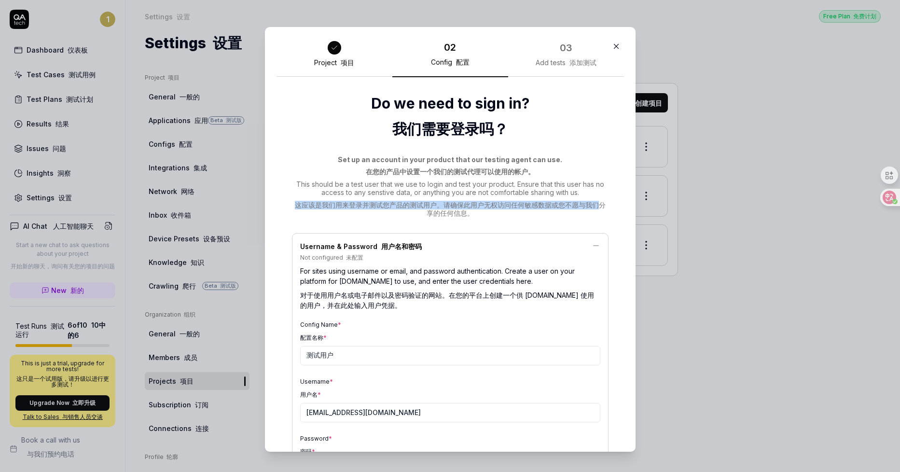
drag, startPoint x: 292, startPoint y: 206, endPoint x: 403, endPoint y: 215, distance: 111.4
click at [403, 215] on font "这应该是我们用来登录并测试您产品的测试用户。请确保此用户无权访问任何敏感数据或您不愿与我们分享的任何信息。" at bounding box center [450, 209] width 317 height 17
drag, startPoint x: 403, startPoint y: 215, endPoint x: 387, endPoint y: 223, distance: 17.9
click at [389, 223] on div "Set up an account in your product that our testing agent can use. 在您的产品中设置一个我们的…" at bounding box center [450, 464] width 317 height 618
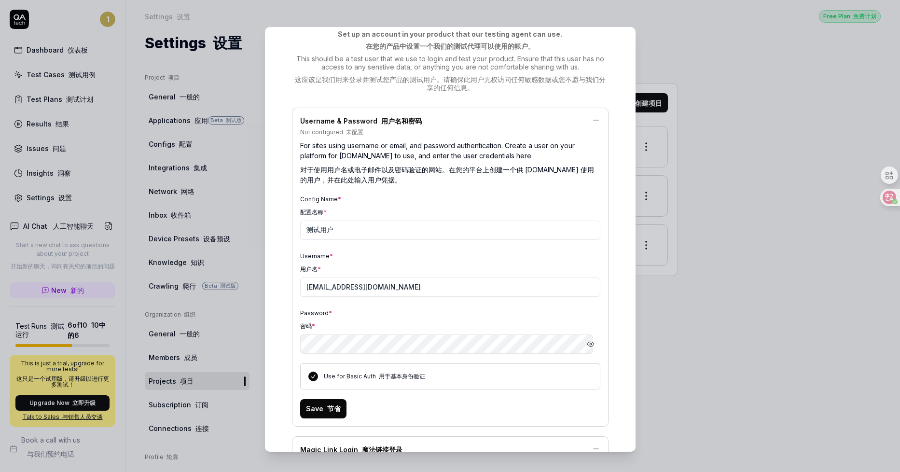
scroll to position [127, 0]
click at [318, 404] on button "Save 节省" at bounding box center [323, 406] width 46 height 19
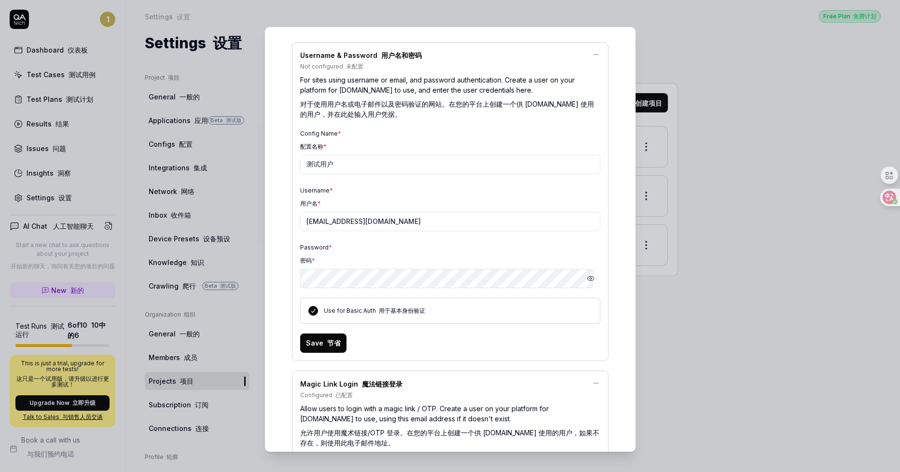
scroll to position [67, 0]
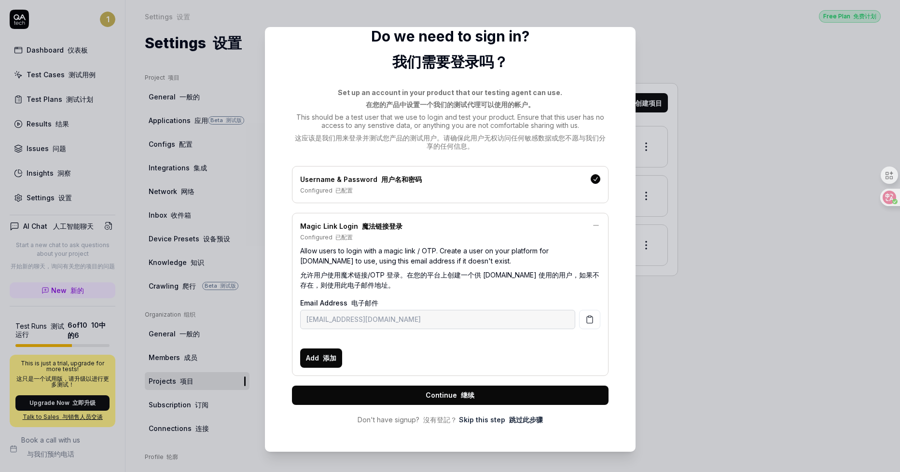
click at [592, 223] on icon at bounding box center [596, 225] width 9 height 9
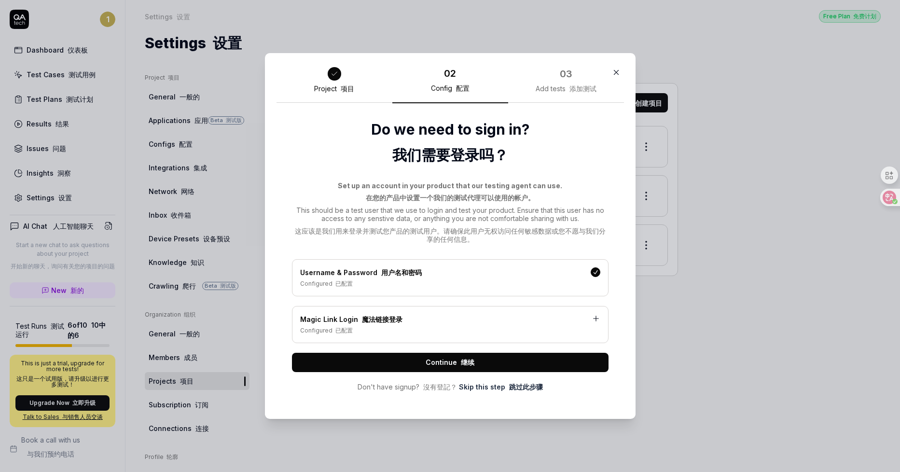
scroll to position [0, 0]
click at [486, 360] on button "Continue 继续" at bounding box center [450, 362] width 317 height 19
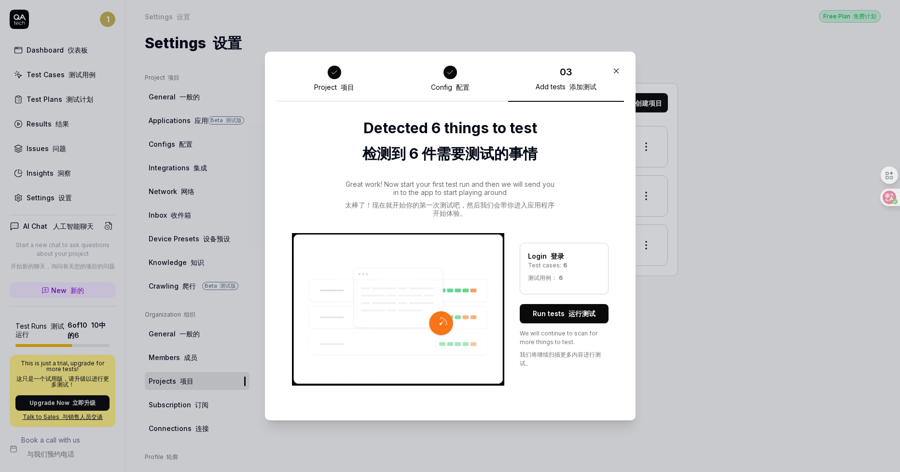
click at [559, 310] on button "Run tests 运行测试" at bounding box center [564, 313] width 89 height 19
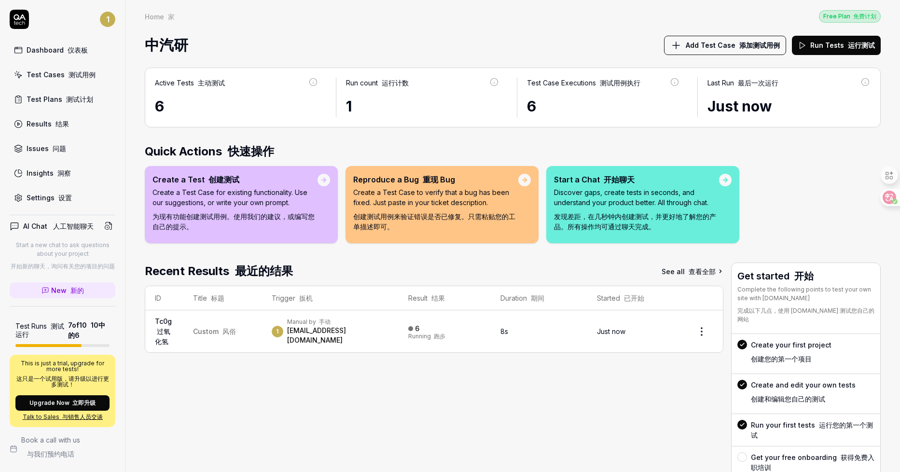
click at [69, 80] on link "Test Cases 测试用例" at bounding box center [63, 74] width 106 height 19
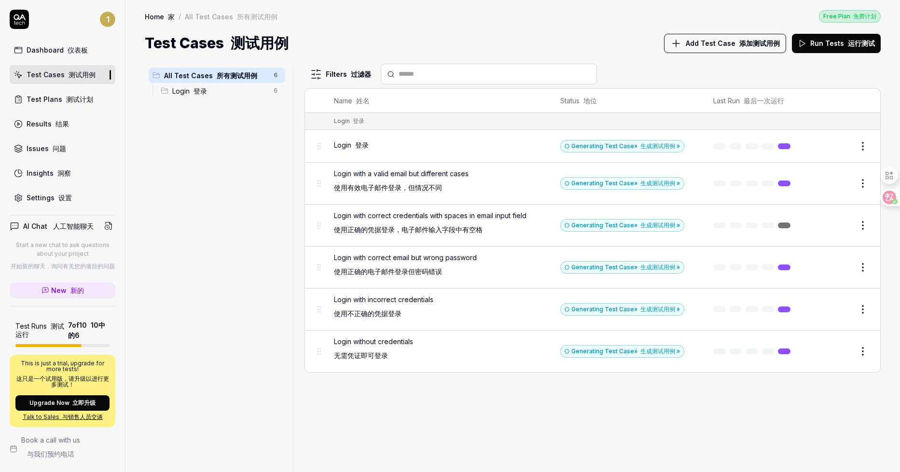
click at [215, 94] on span "Login 登录" at bounding box center [220, 91] width 96 height 10
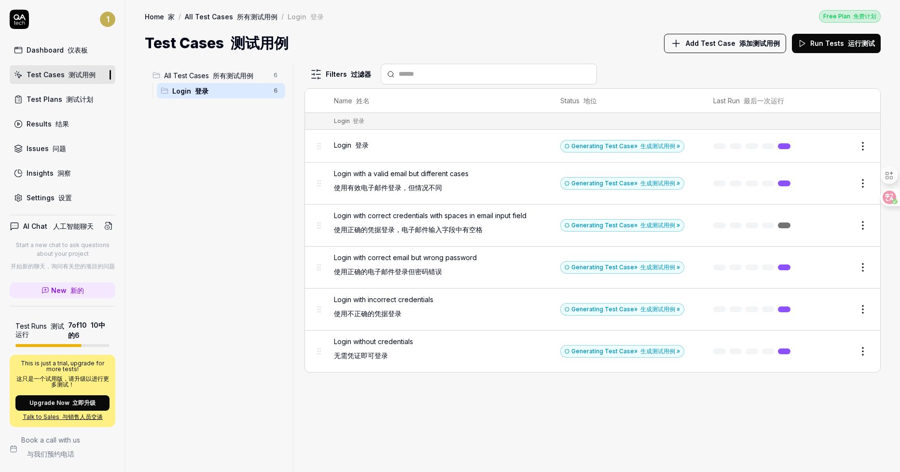
click at [69, 39] on div "1 Dashboard 仪表板 Test Cases 测试用例 Test Plans 测试计划 Results 结果 Issues 问题 Insights 洞…" at bounding box center [62, 108] width 125 height 197
click at [23, 17] on icon at bounding box center [20, 17] width 12 height 6
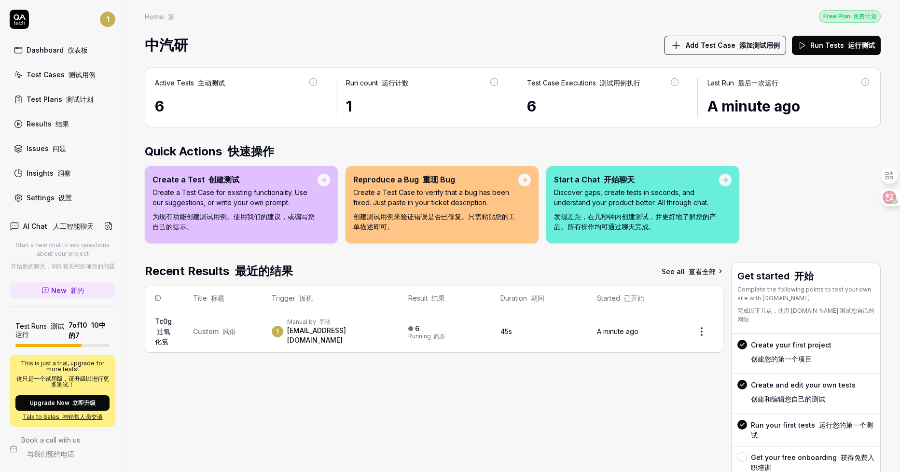
click at [82, 81] on link "Test Cases 测试用例" at bounding box center [63, 74] width 106 height 19
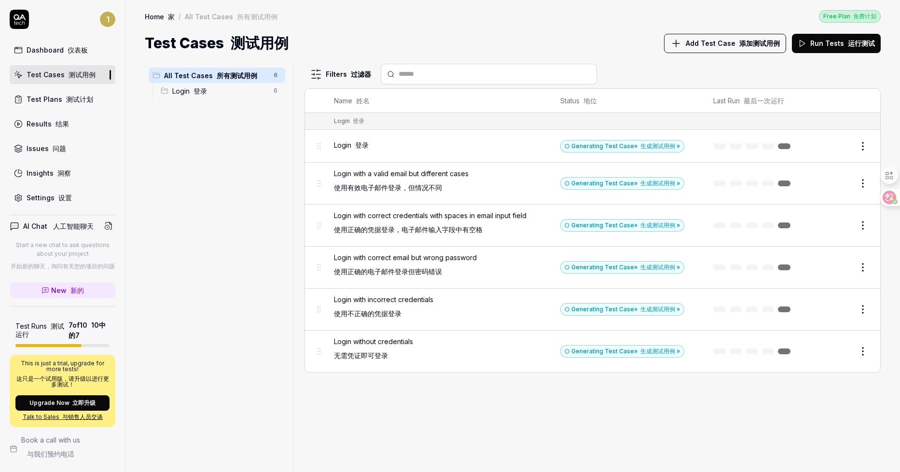
click at [853, 48] on font "运行测试" at bounding box center [859, 43] width 31 height 10
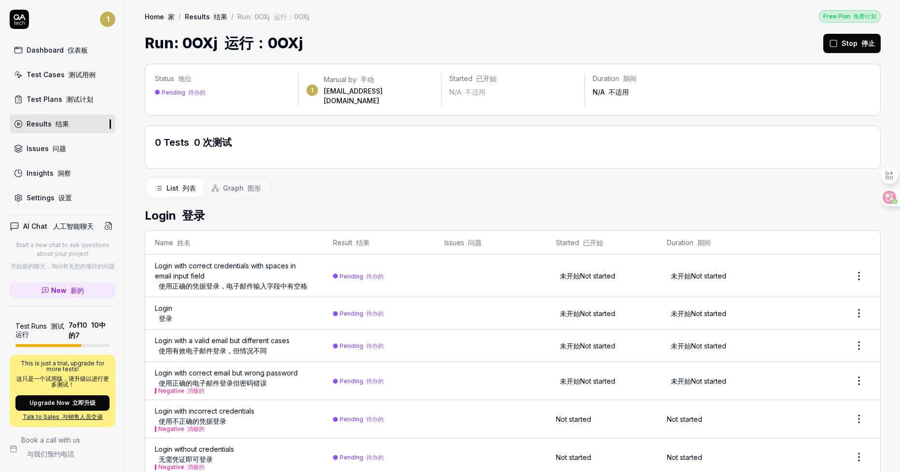
click at [271, 281] on font "使用正确的凭据登录，电子邮件输入字段中有空格" at bounding box center [234, 286] width 159 height 10
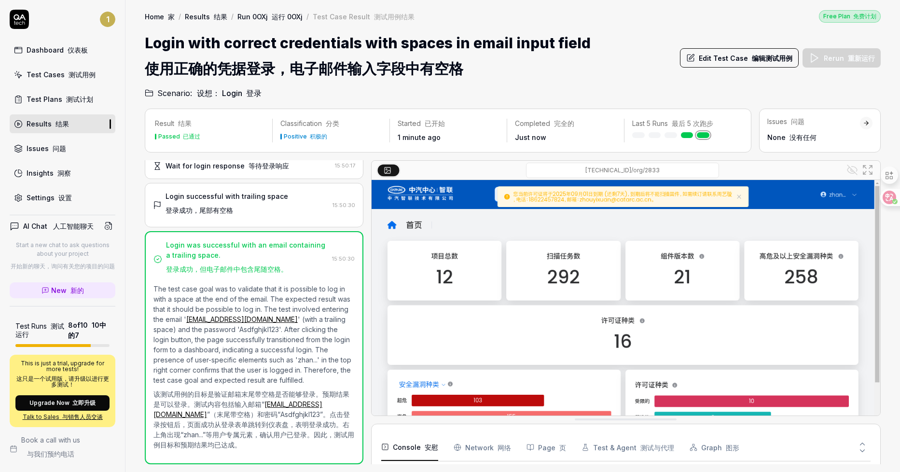
click at [733, 197] on img at bounding box center [626, 339] width 509 height 318
click at [61, 76] on div "Test Cases 测试用例" at bounding box center [61, 75] width 69 height 10
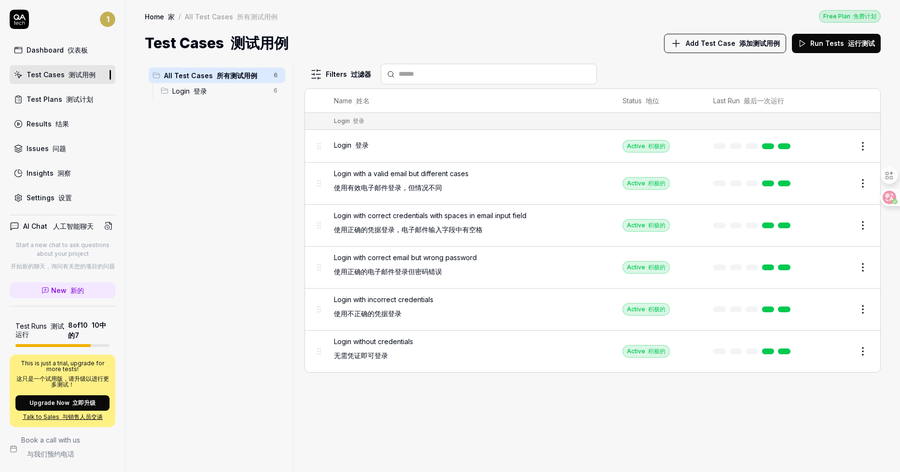
click at [697, 40] on span "Add Test Case 添加测试用例" at bounding box center [733, 43] width 94 height 10
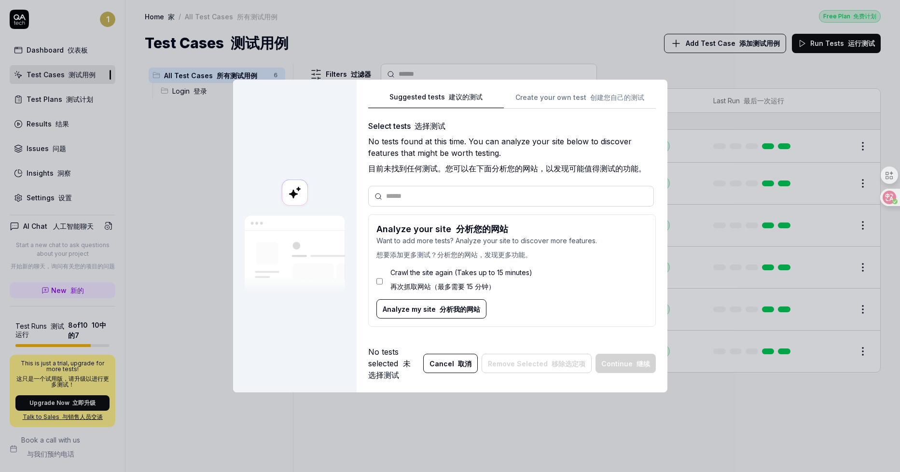
click at [555, 93] on div "Suggested tests 建议的测试 Create your own test 创建您自己的测试 Select tests 选择测试 No tests …" at bounding box center [512, 213] width 288 height 244
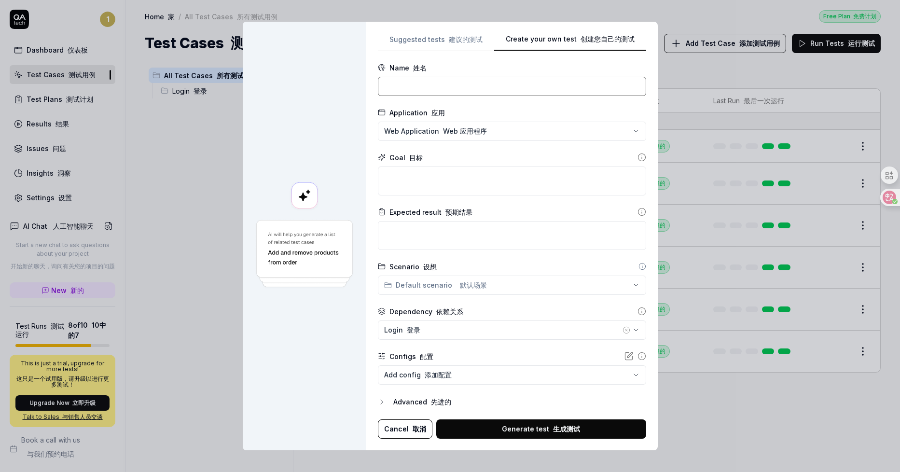
click at [475, 87] on input at bounding box center [512, 86] width 268 height 19
type input "项目管理"
click at [497, 131] on div "**********" at bounding box center [450, 236] width 900 height 472
click at [514, 108] on div "**********" at bounding box center [450, 236] width 900 height 472
click at [451, 185] on textarea at bounding box center [512, 181] width 268 height 29
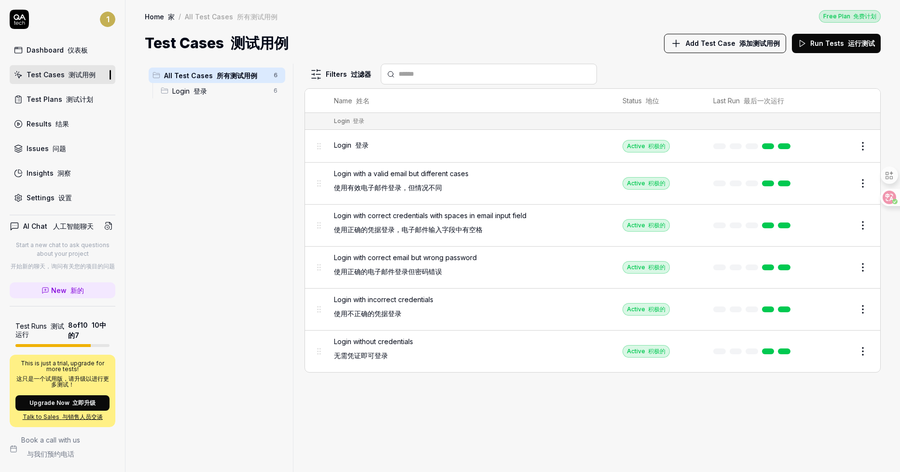
click at [216, 96] on div "Login 登录 6" at bounding box center [221, 90] width 128 height 15
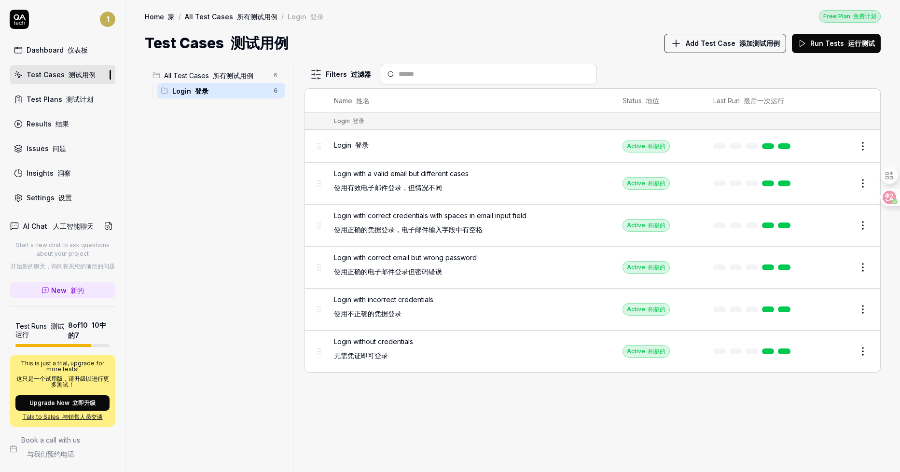
click at [275, 92] on html "1 Dashboard 仪表板 Test Cases 测试用例 Test Plans 测试计划 Results 结果 Issues 问题 Insights 洞…" at bounding box center [450, 236] width 900 height 472
click at [242, 128] on font "添加场景" at bounding box center [241, 131] width 27 height 8
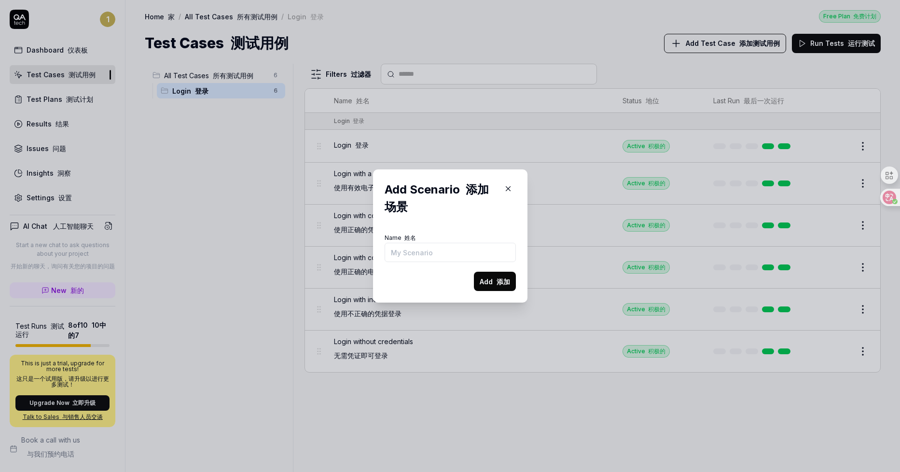
click at [449, 254] on input "Name 姓名" at bounding box center [450, 252] width 131 height 19
type input "取消提示"
click at [475, 282] on button "Add 添加" at bounding box center [495, 281] width 42 height 19
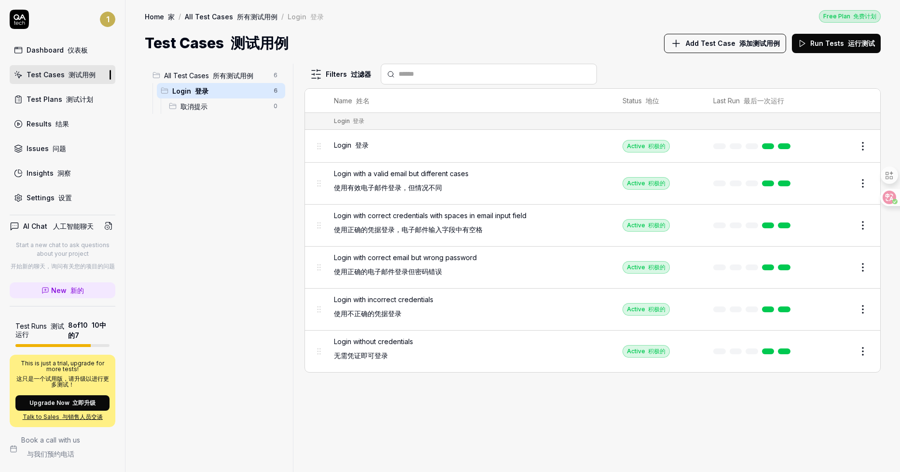
click at [228, 92] on span "Login 登录" at bounding box center [220, 91] width 96 height 10
click at [216, 107] on span "取消提示" at bounding box center [224, 106] width 87 height 10
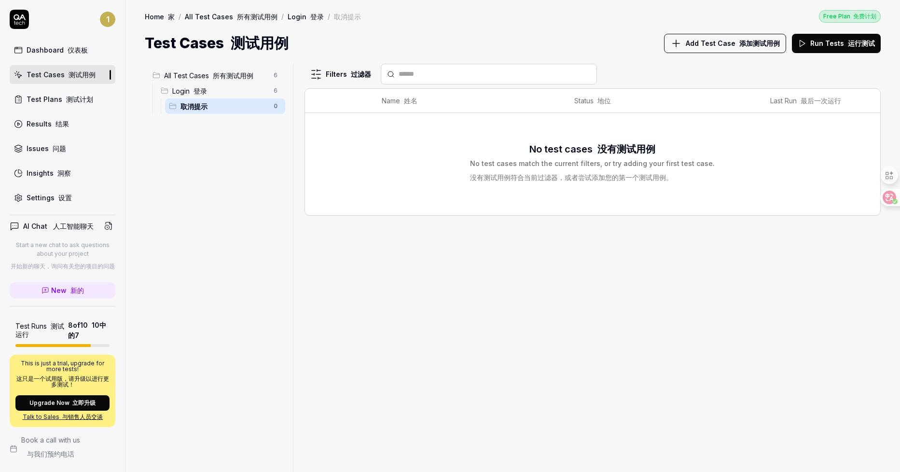
click at [240, 89] on span "Login 登录" at bounding box center [220, 91] width 96 height 10
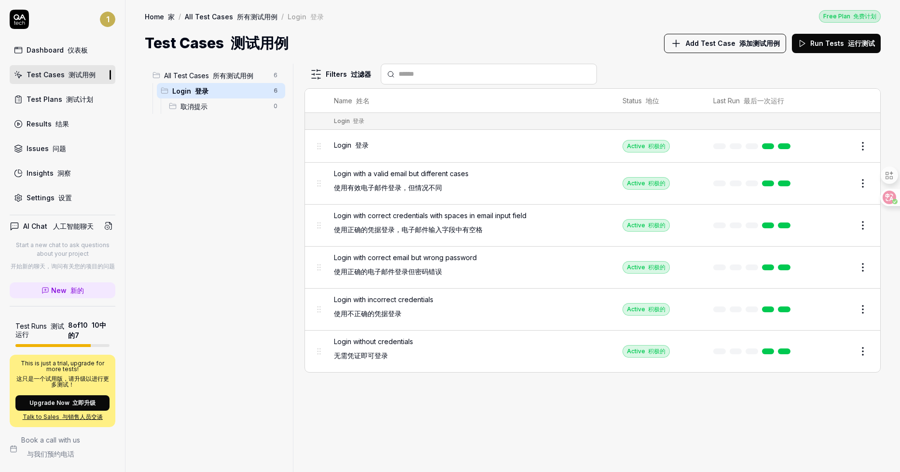
click at [253, 103] on span "取消提示" at bounding box center [224, 106] width 87 height 10
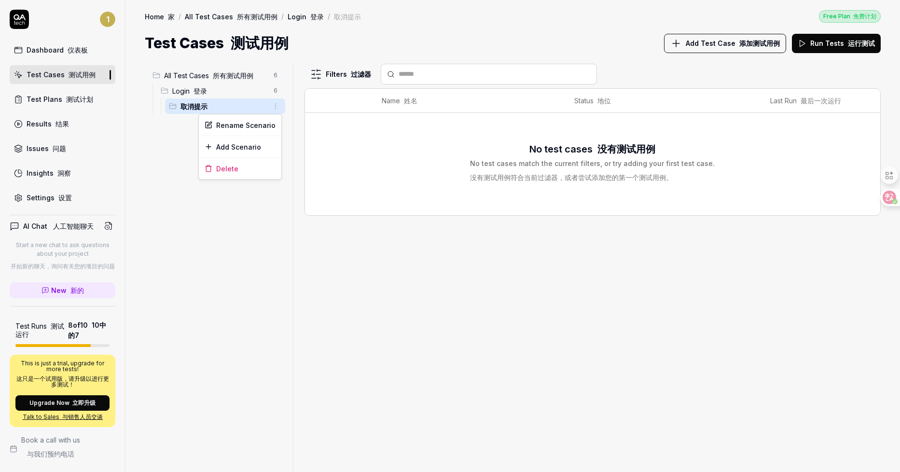
click at [276, 102] on html "1 Dashboard 仪表板 Test Cases 测试用例 Test Plans 测试计划 Results 结果 Issues 问题 Insights 洞…" at bounding box center [450, 236] width 900 height 472
click at [226, 163] on div "Delete 删除" at bounding box center [222, 168] width 120 height 21
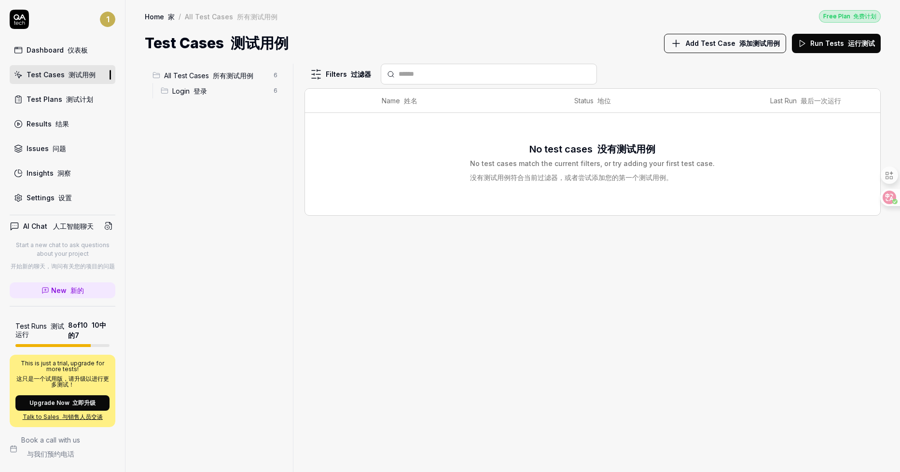
click at [251, 94] on span "Login 登录" at bounding box center [220, 91] width 96 height 10
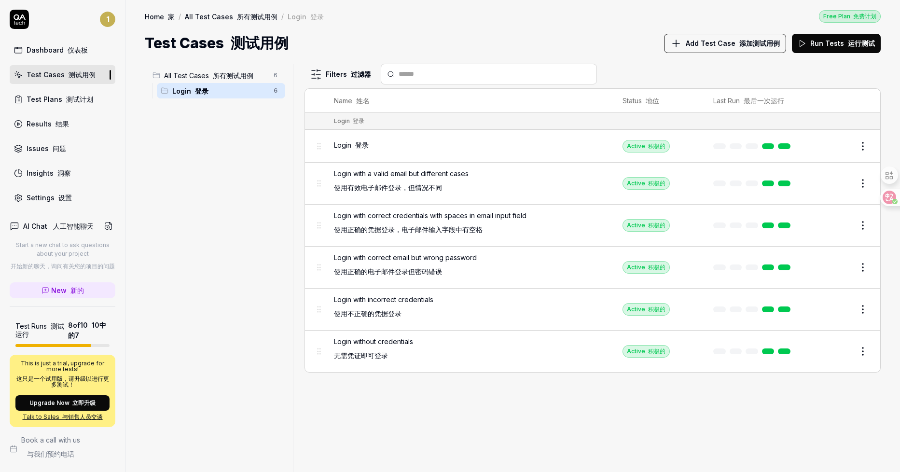
click at [760, 40] on font "添加测试用例" at bounding box center [759, 43] width 41 height 8
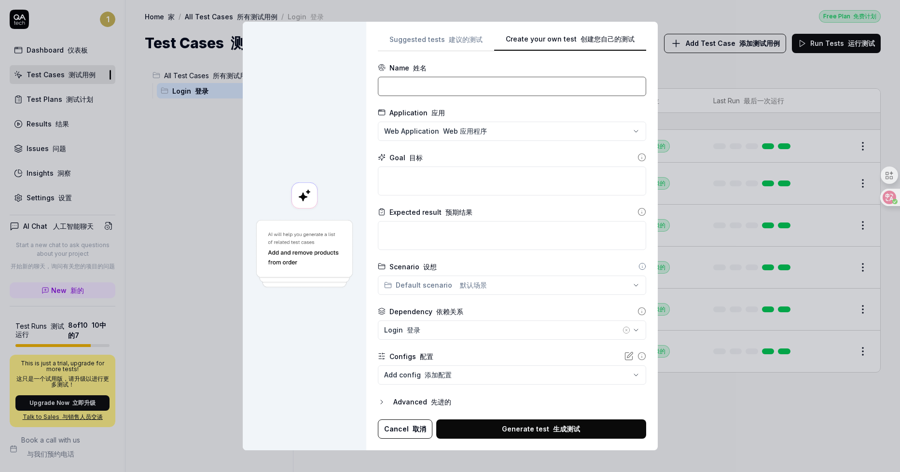
click at [486, 91] on input at bounding box center [512, 86] width 268 height 19
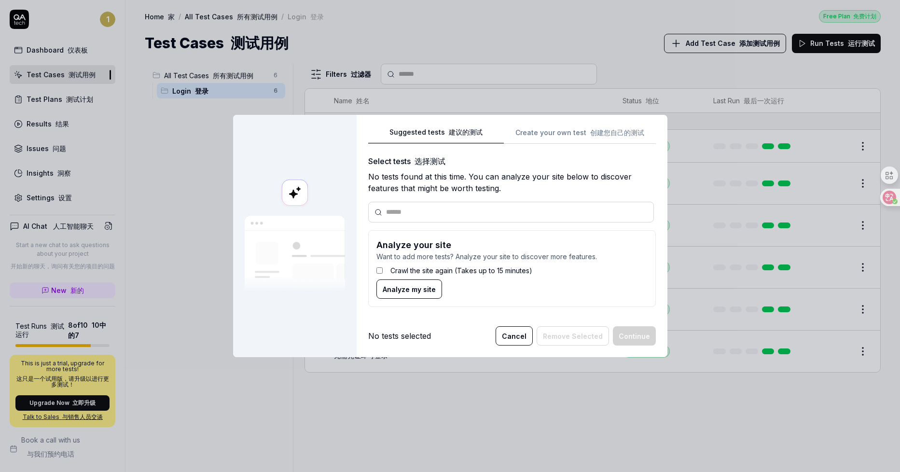
click at [451, 38] on div "Suggested tests Suggested tests 建议的测试 Create your own test 创建您自己的测试 Select test…" at bounding box center [450, 236] width 900 height 472
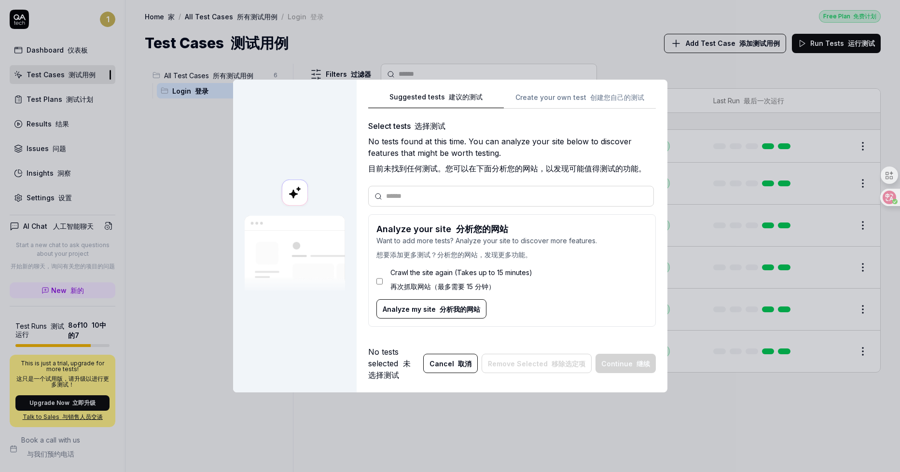
click at [398, 307] on span "Analyze my site 分析我的网站" at bounding box center [432, 309] width 98 height 10
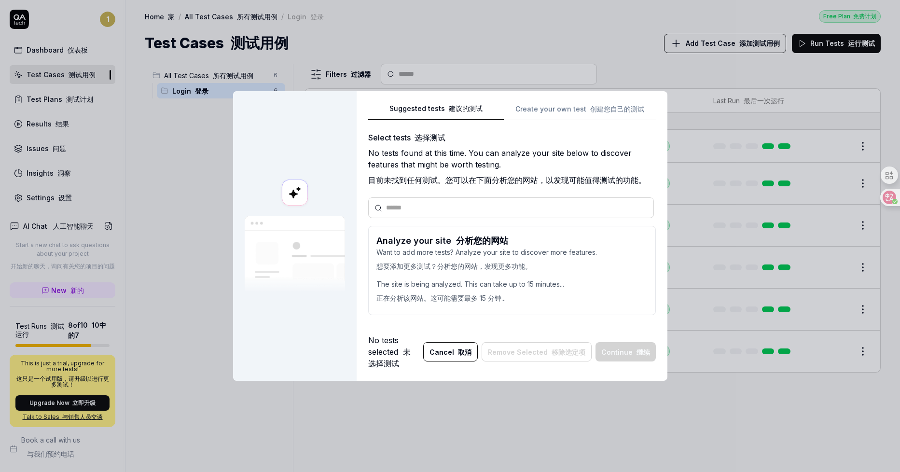
click at [444, 321] on div "Select tests 选择测试 No tests found at this time. You can analyze your site below …" at bounding box center [512, 227] width 288 height 191
click at [558, 108] on div "Suggested tests 建议的测试 Create your own test 创建您自己的测试 Select tests 选择测试 No tests …" at bounding box center [512, 213] width 288 height 221
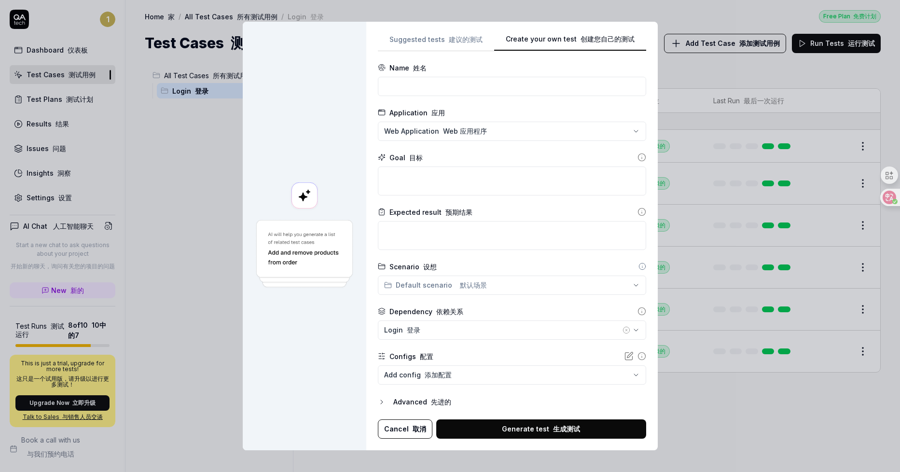
click at [442, 47] on div "**********" at bounding box center [450, 236] width 900 height 472
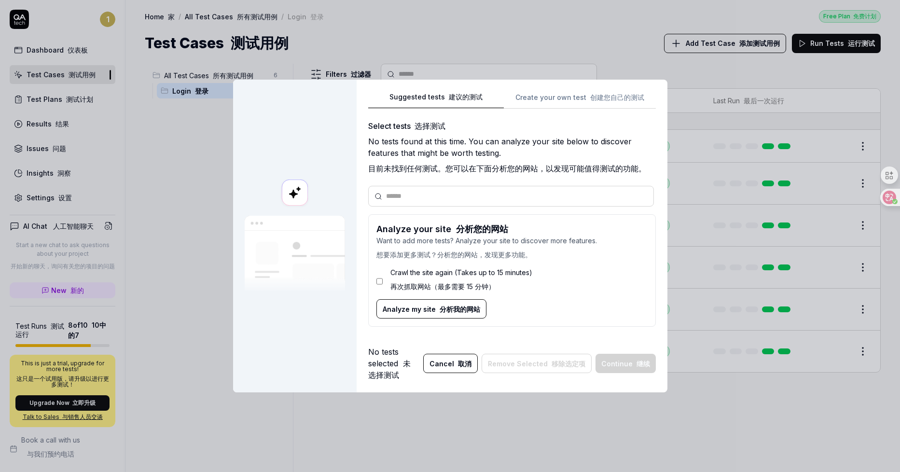
click at [380, 286] on div "Crawl the site again (Takes up to 15 minutes) 再次抓取网站（最多需要 15 分钟）" at bounding box center [512, 282] width 271 height 36
click at [372, 280] on form "Analyze your site 分析您的网站 Want to add more tests? Analyze your site to discover …" at bounding box center [512, 270] width 288 height 112
click at [385, 300] on button "Analyze my site 分析我的网站" at bounding box center [432, 308] width 110 height 19
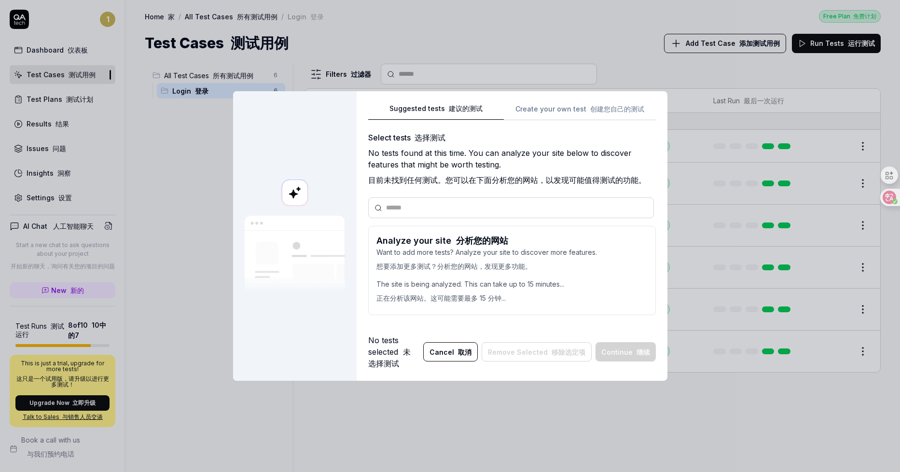
click at [455, 297] on font "正在分析该网站。这可能需要最多 15 分钟..." at bounding box center [441, 298] width 129 height 8
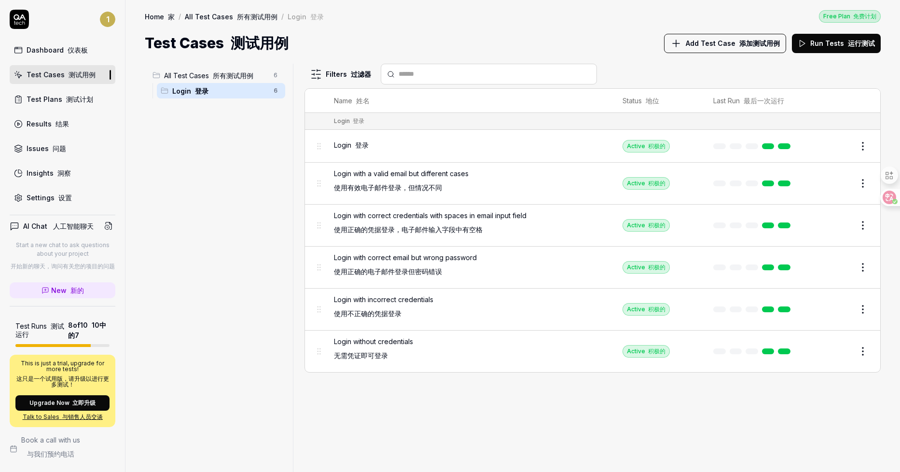
click at [842, 148] on font "编辑" at bounding box center [840, 145] width 12 height 7
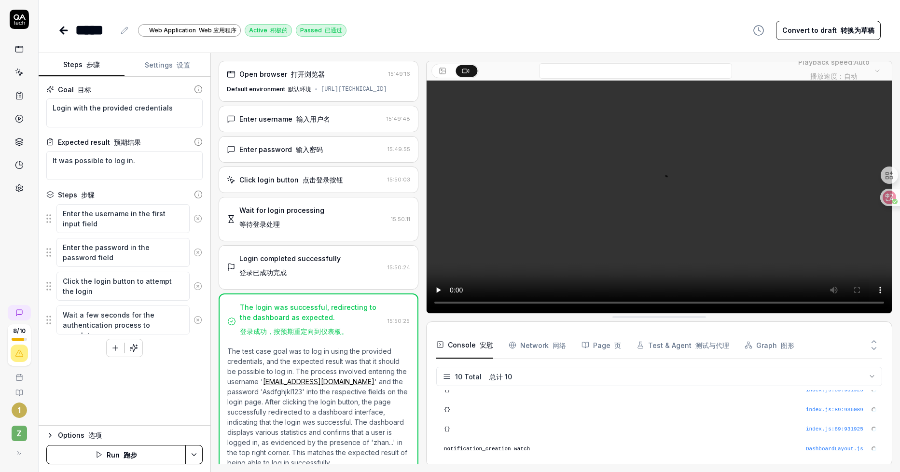
scroll to position [126, 0]
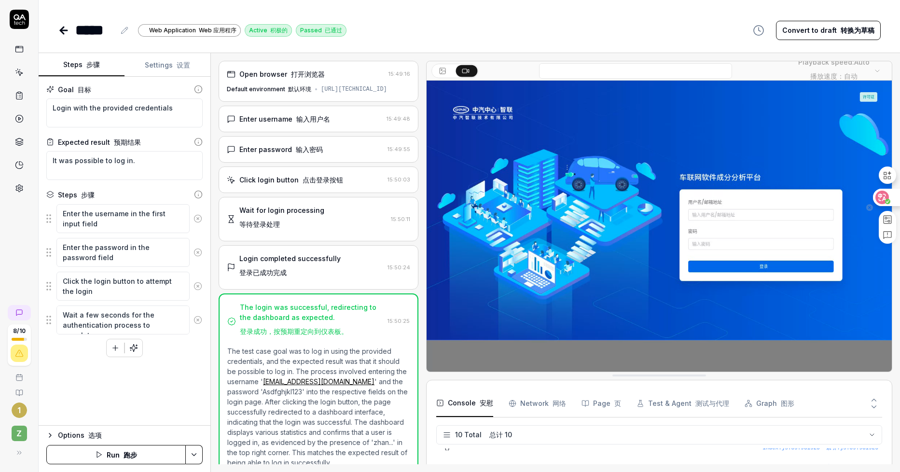
click at [885, 198] on icon at bounding box center [883, 198] width 8 height 8
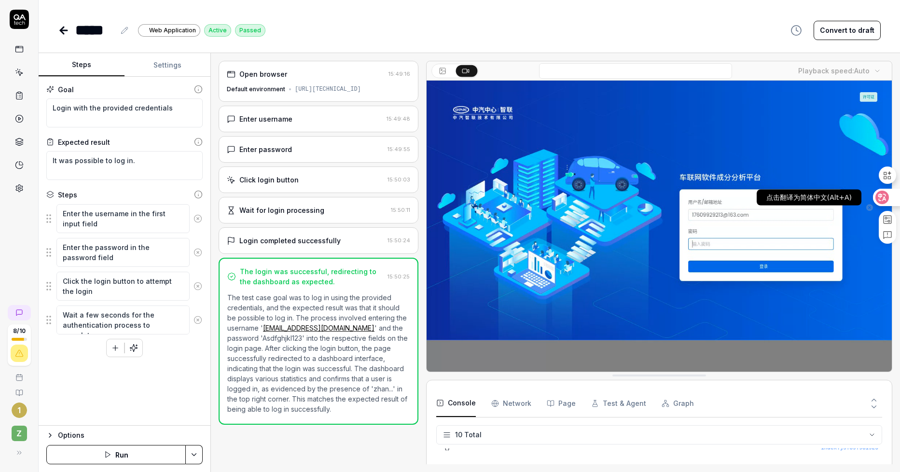
click at [885, 198] on icon at bounding box center [883, 198] width 8 height 8
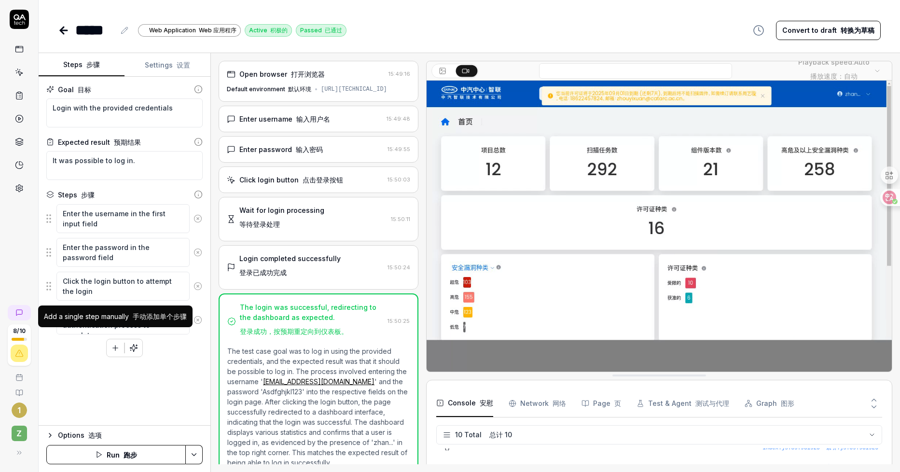
click at [120, 345] on button "button" at bounding box center [115, 347] width 17 height 17
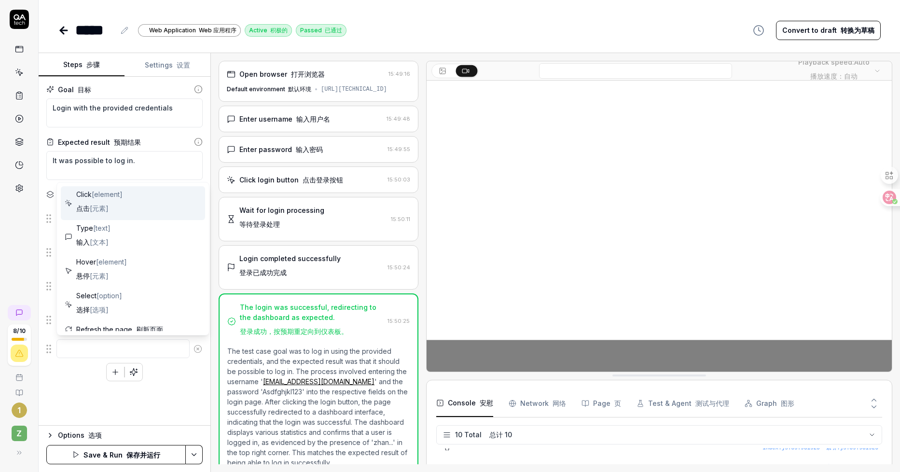
click at [123, 201] on span "Click [element] 点击 [元素]" at bounding box center [99, 203] width 46 height 28
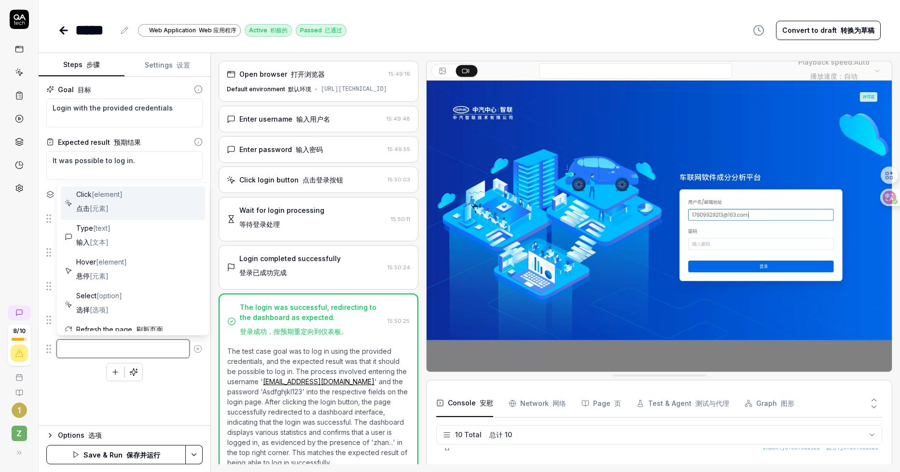
type textarea "*"
type textarea "Click"
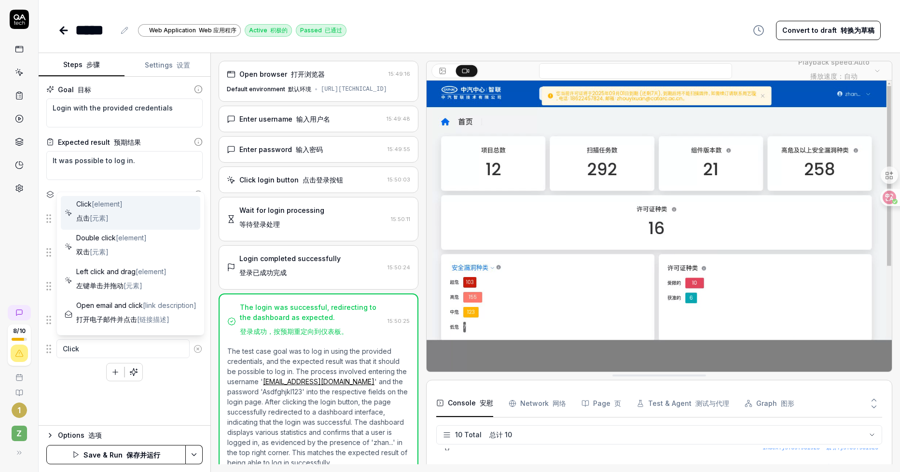
click at [114, 218] on span "Click [element] 点击 [元素]" at bounding box center [99, 213] width 46 height 28
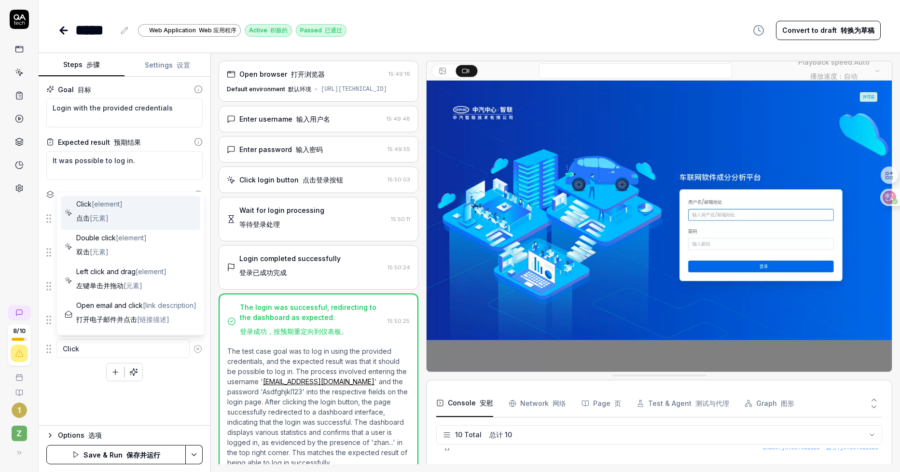
click at [123, 215] on span "Click [element] 点击 [元素]" at bounding box center [99, 213] width 46 height 28
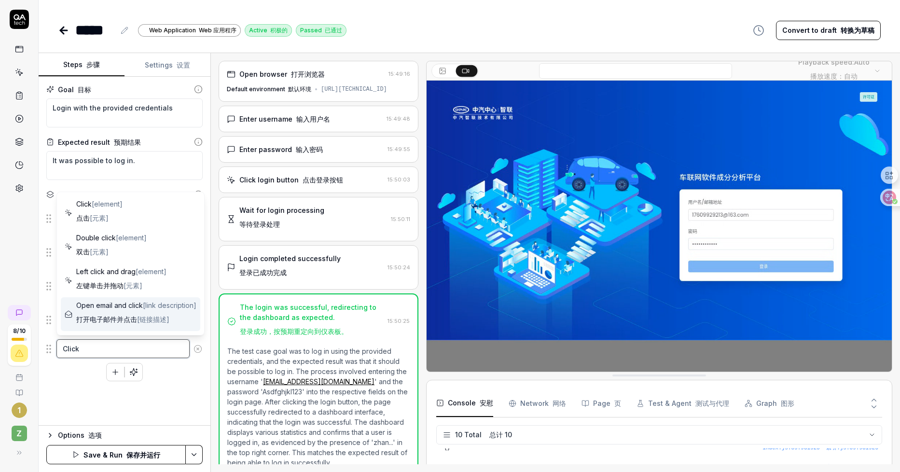
click at [153, 350] on textarea "Click" at bounding box center [122, 348] width 133 height 19
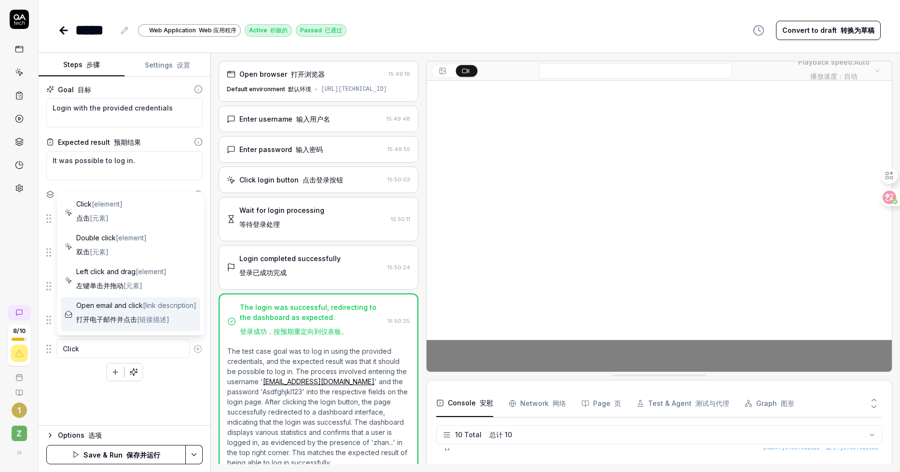
click at [174, 378] on div "Enter the username in the first input field Enter the password in the password …" at bounding box center [124, 293] width 156 height 178
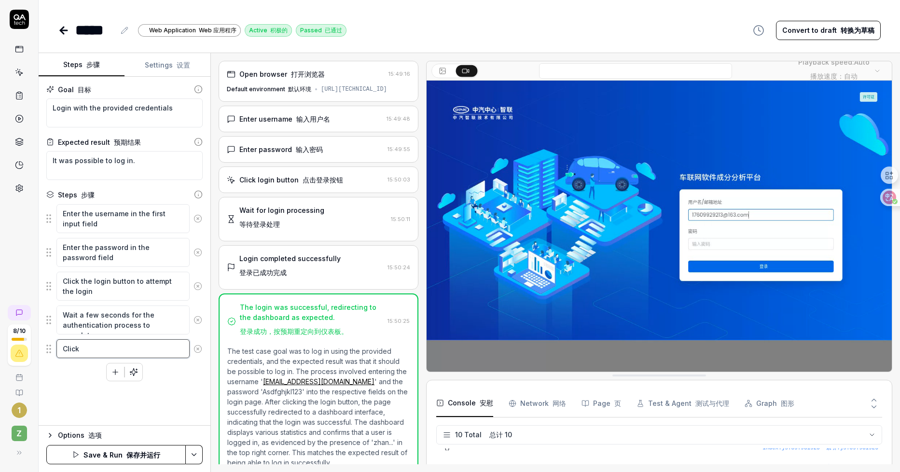
click at [152, 353] on textarea "Click" at bounding box center [122, 348] width 133 height 19
click at [167, 398] on div "Goal 目标 Login with the provided credentials Expected result 预期结果 It was possibl…" at bounding box center [125, 251] width 172 height 349
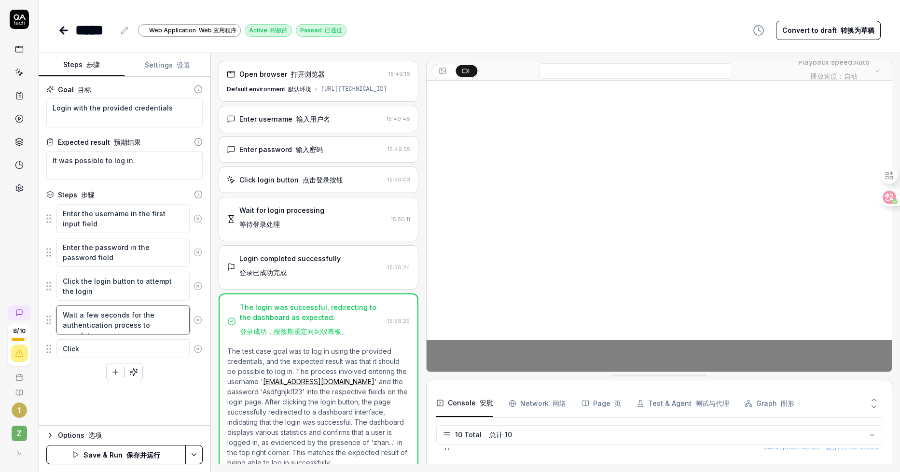
click at [152, 317] on textarea "Wait a few seconds for the authentication process to complete" at bounding box center [122, 320] width 133 height 29
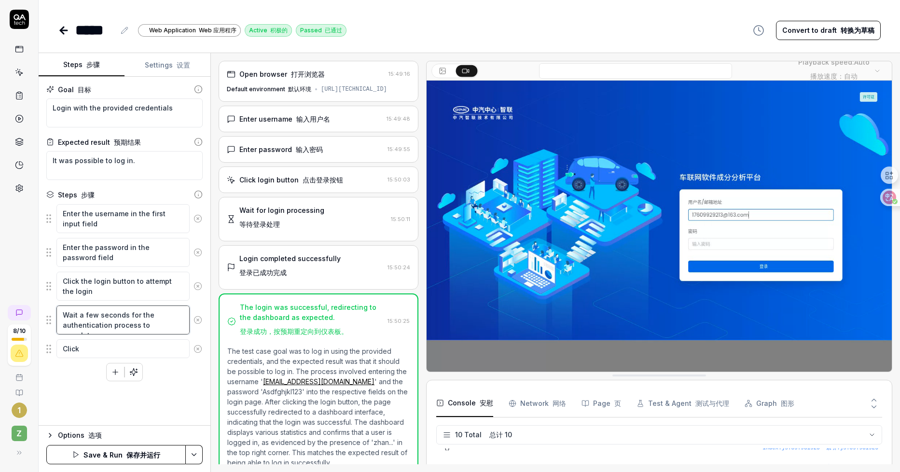
drag, startPoint x: 65, startPoint y: 312, endPoint x: 176, endPoint y: 323, distance: 111.6
click at [176, 323] on textarea "Wait a few seconds for the authentication process to complete" at bounding box center [122, 320] width 133 height 29
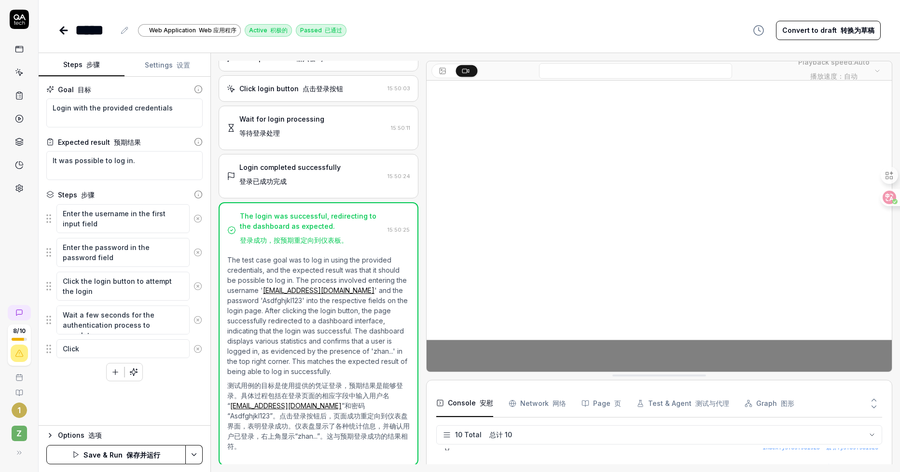
click at [200, 349] on icon at bounding box center [198, 349] width 9 height 9
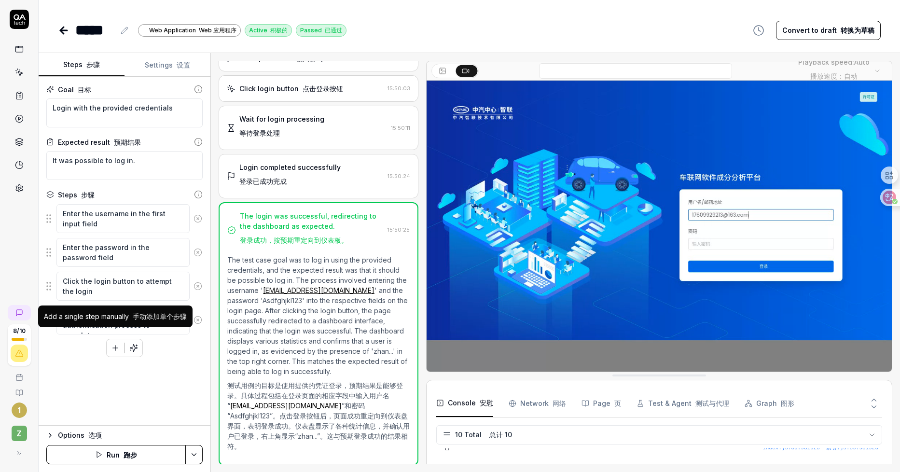
click at [113, 351] on icon "button" at bounding box center [115, 348] width 9 height 9
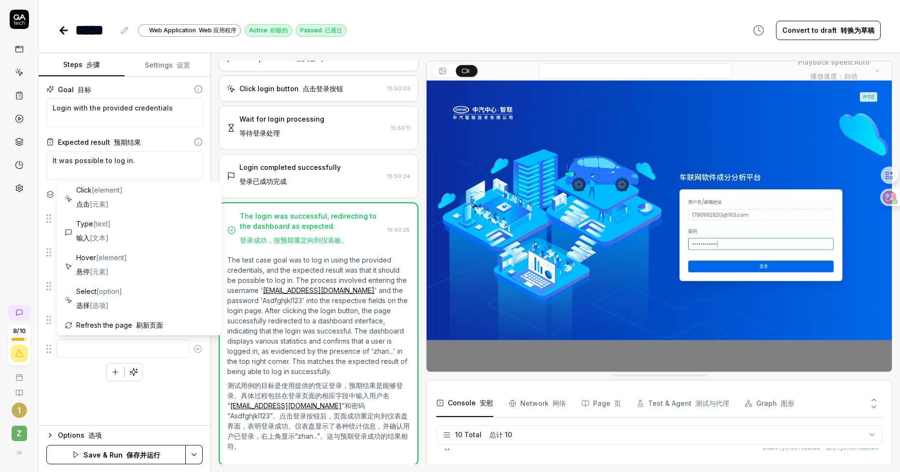
scroll to position [0, 0]
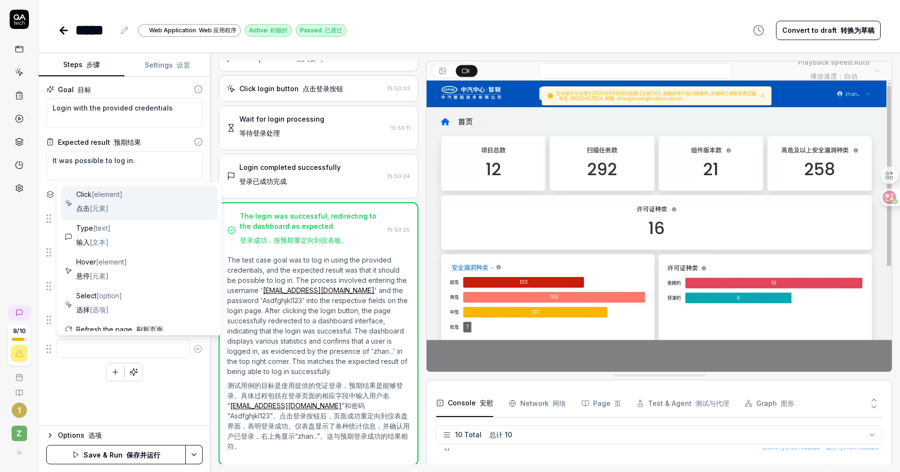
click at [162, 211] on div "Click [element] 点击 [元素]" at bounding box center [139, 203] width 157 height 34
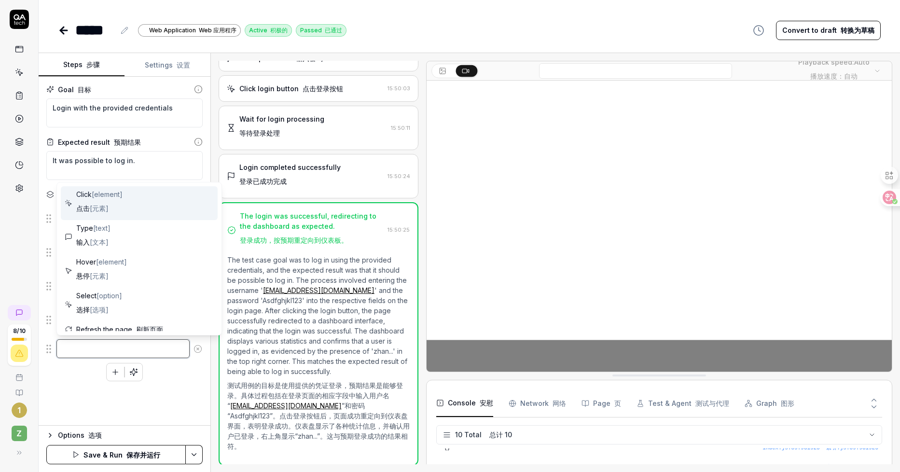
type textarea "*"
type textarea "Click"
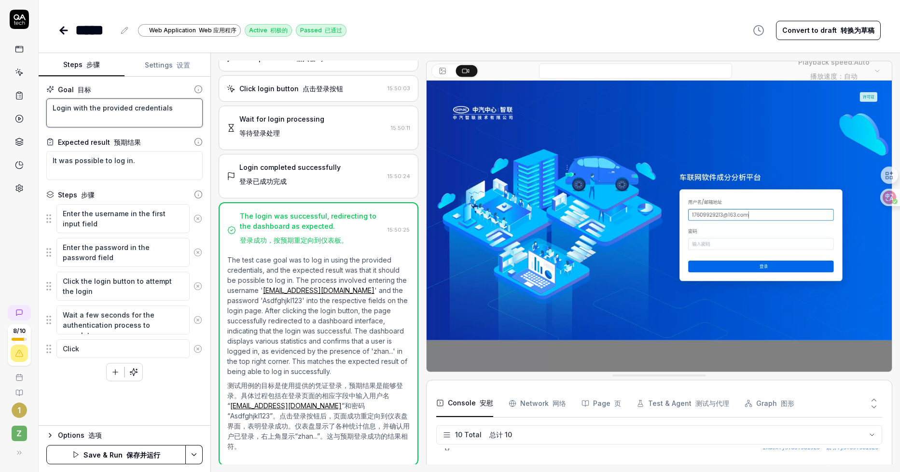
drag, startPoint x: 48, startPoint y: 110, endPoint x: 186, endPoint y: 107, distance: 138.6
click at [186, 107] on textarea "Login with the provided credentials" at bounding box center [124, 112] width 156 height 29
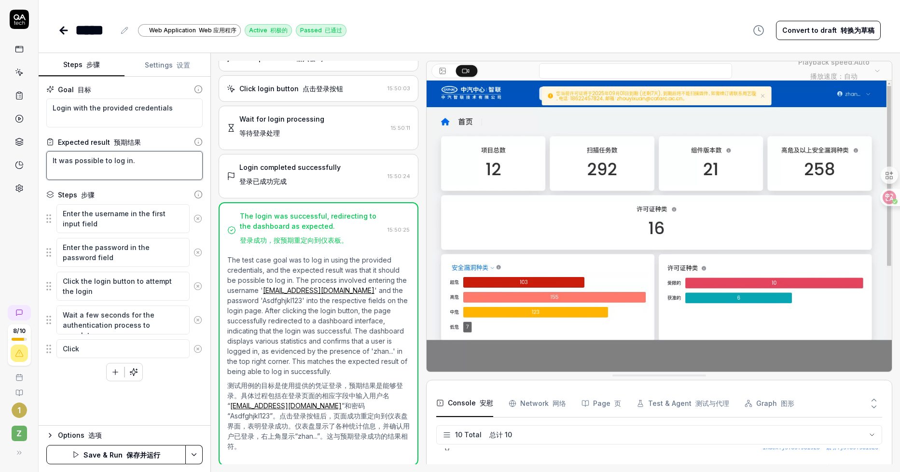
drag, startPoint x: 52, startPoint y: 160, endPoint x: 155, endPoint y: 160, distance: 103.3
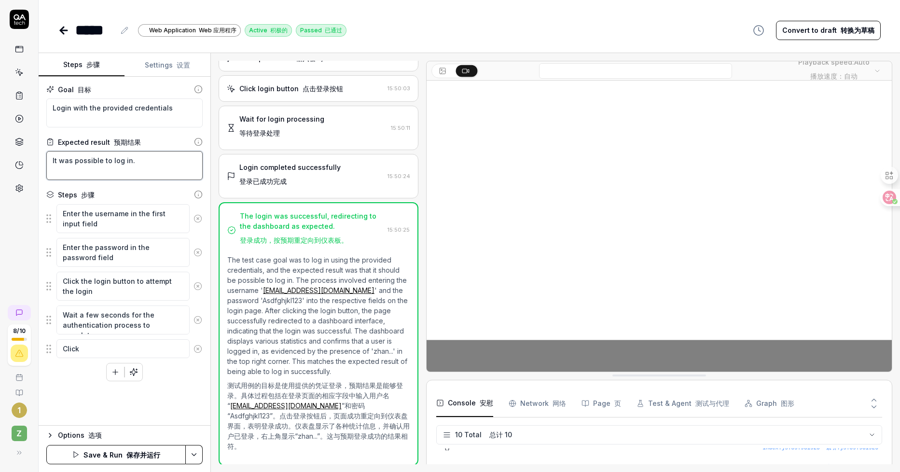
click at [155, 160] on textarea "It was possible to log in." at bounding box center [124, 165] width 156 height 29
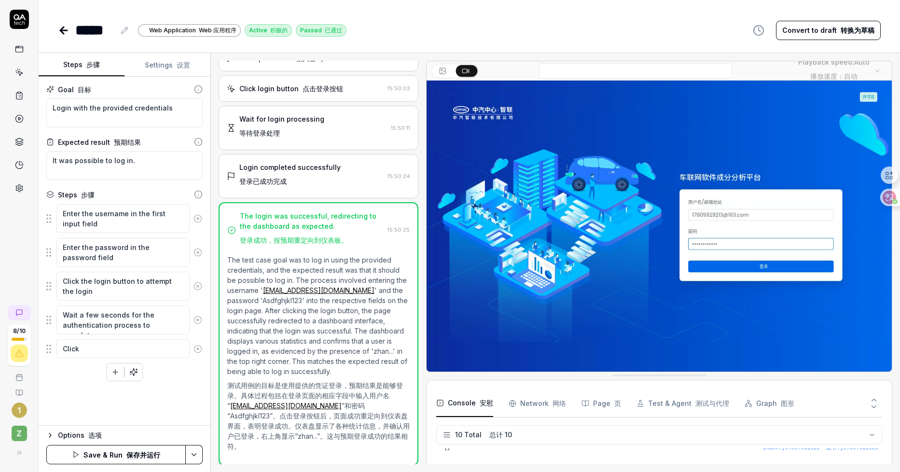
click at [200, 348] on icon at bounding box center [198, 349] width 9 height 9
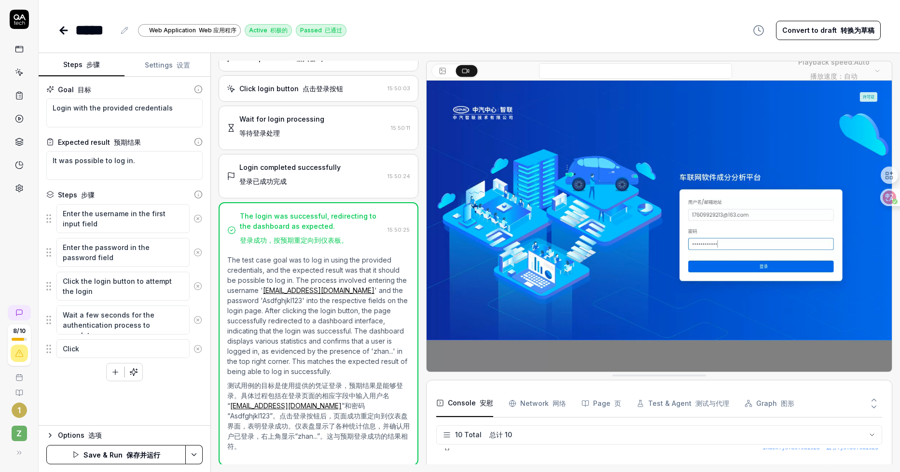
type textarea "*"
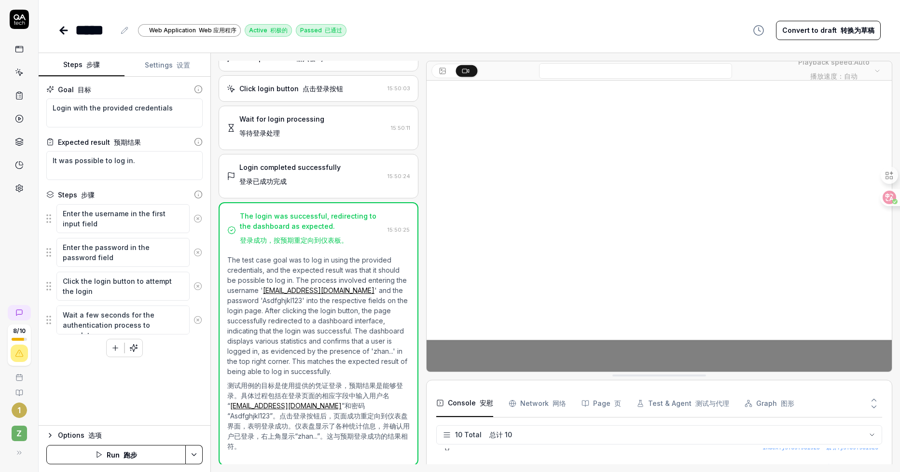
click at [60, 36] on link at bounding box center [65, 30] width 14 height 19
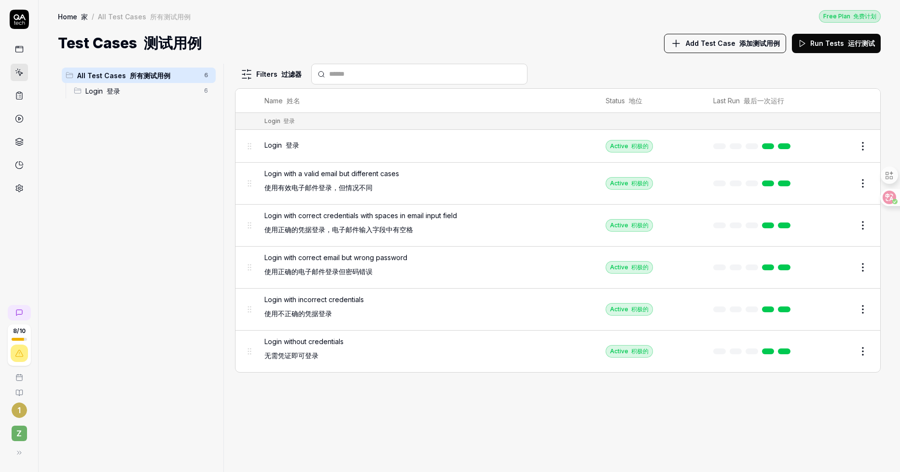
click at [70, 75] on icon at bounding box center [69, 75] width 6 height 0
click at [77, 92] on body "8 / 10 1 z Home / All Test Cases Free Plan Home 家 / All Test Cases 所有测试用例 Free …" at bounding box center [450, 236] width 900 height 472
click at [79, 96] on div "Login 登录 6" at bounding box center [143, 90] width 146 height 15
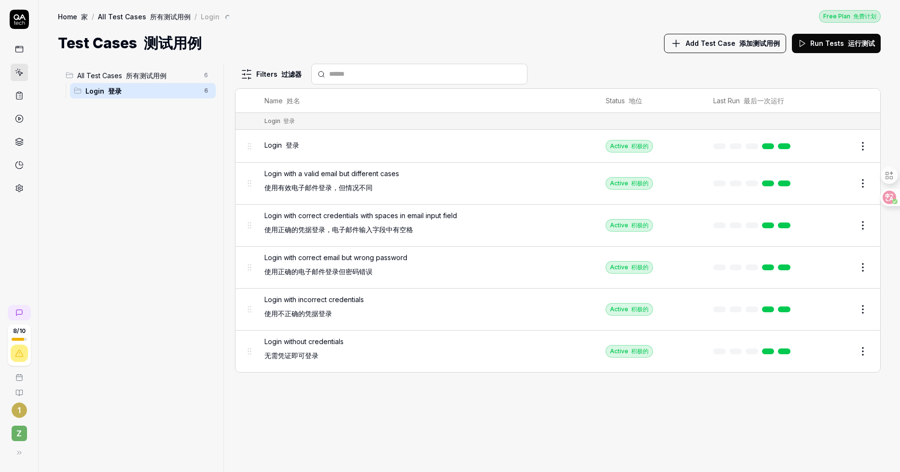
click at [78, 91] on body "8 / 10 1 z Home / All Test Cases / Login Free Plan Home 家 / All Test Cases 所有测试…" at bounding box center [450, 236] width 900 height 472
click at [178, 79] on span "All Test Cases 所有测试用例" at bounding box center [137, 75] width 121 height 10
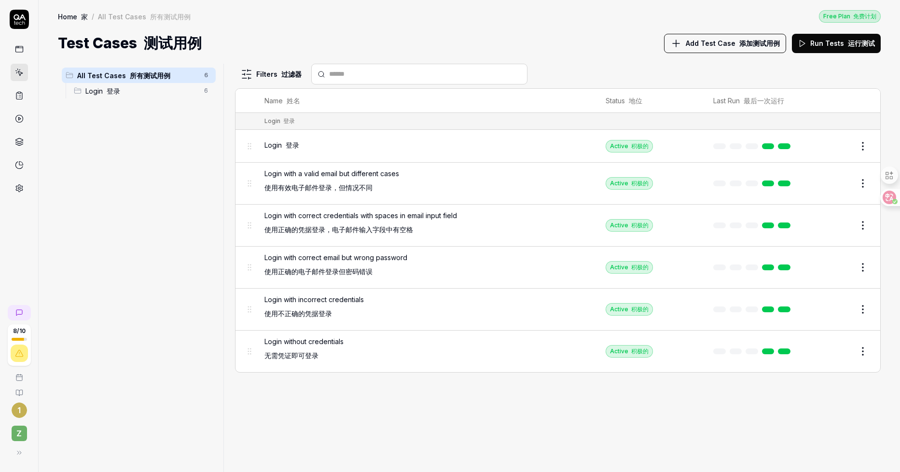
click at [209, 75] on html "8 / 10 1 z Home / All Test Cases Free Plan Home 家 / All Test Cases 所有测试用例 Free …" at bounding box center [450, 236] width 900 height 472
click at [172, 97] on div "Add Scenario 添加场景" at bounding box center [161, 94] width 99 height 21
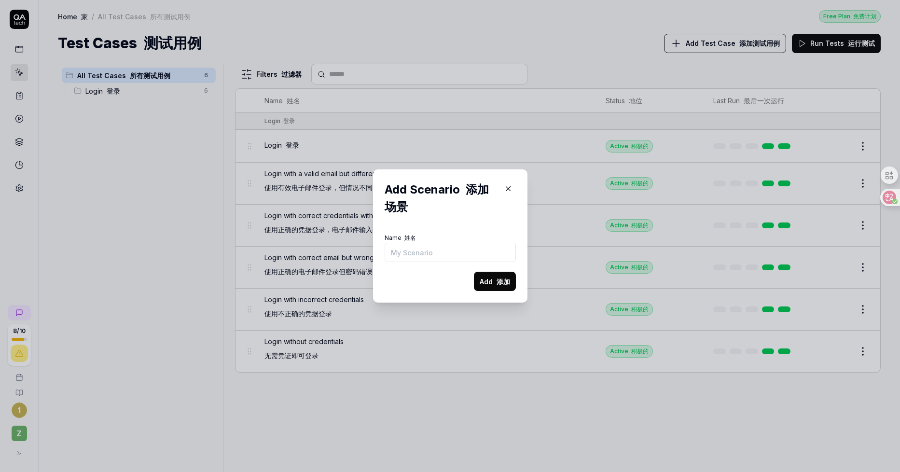
click at [416, 252] on input "Name 姓名" at bounding box center [450, 252] width 131 height 19
type input "项目管理"
click at [475, 279] on button "Add 添加" at bounding box center [495, 281] width 42 height 19
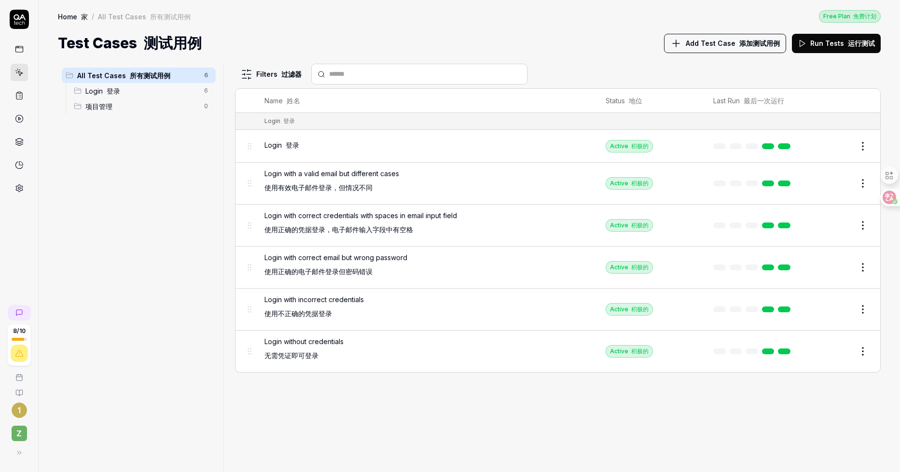
click at [134, 96] on span "Login 登录" at bounding box center [141, 91] width 113 height 10
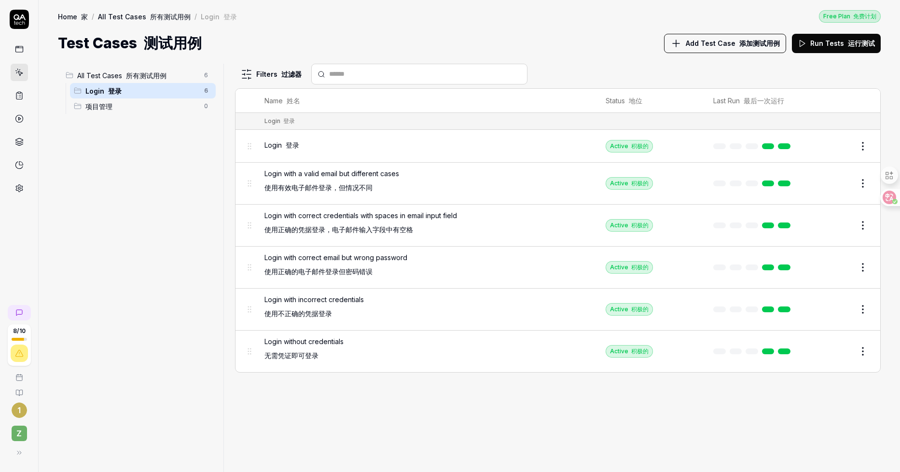
click at [165, 107] on span "项目管理" at bounding box center [141, 106] width 113 height 10
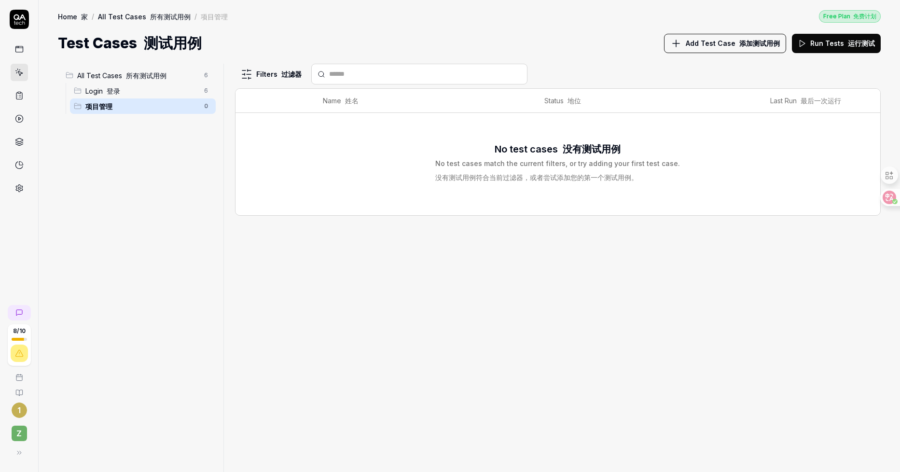
click at [158, 95] on span "Login 登录" at bounding box center [141, 91] width 113 height 10
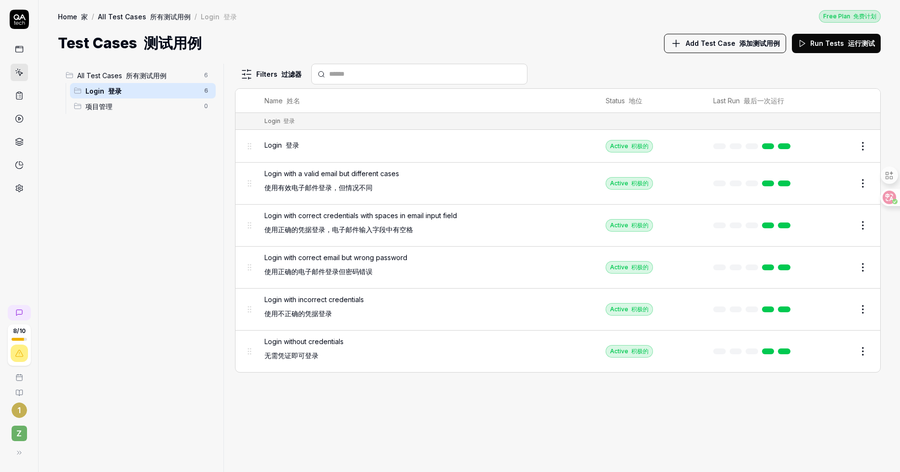
click at [202, 93] on html "8 / 10 1 z Home / All Test Cases / Login Free Plan Home 家 / All Test Cases 所有测试…" at bounding box center [450, 236] width 900 height 472
click at [137, 131] on div "Add Scenario 添加场景" at bounding box center [152, 131] width 120 height 21
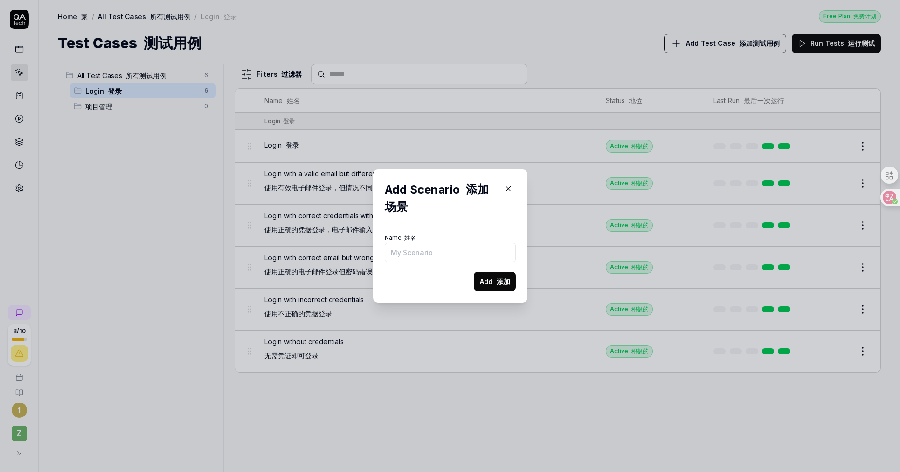
click at [411, 254] on input "Name 姓名" at bounding box center [450, 252] width 131 height 19
type input "取消提示"
click at [481, 277] on button "Add 添加" at bounding box center [495, 281] width 42 height 19
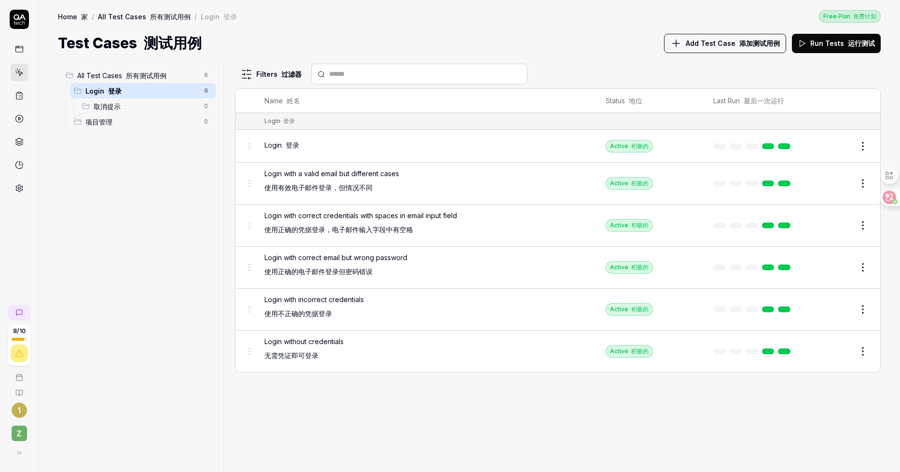
click at [135, 105] on span "取消提示" at bounding box center [146, 106] width 105 height 10
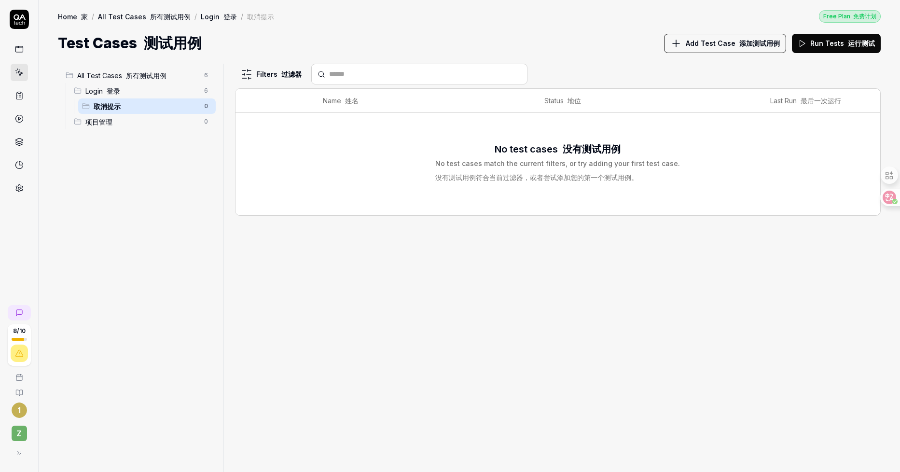
click at [729, 42] on span "Add Test Case 添加测试用例" at bounding box center [733, 43] width 94 height 10
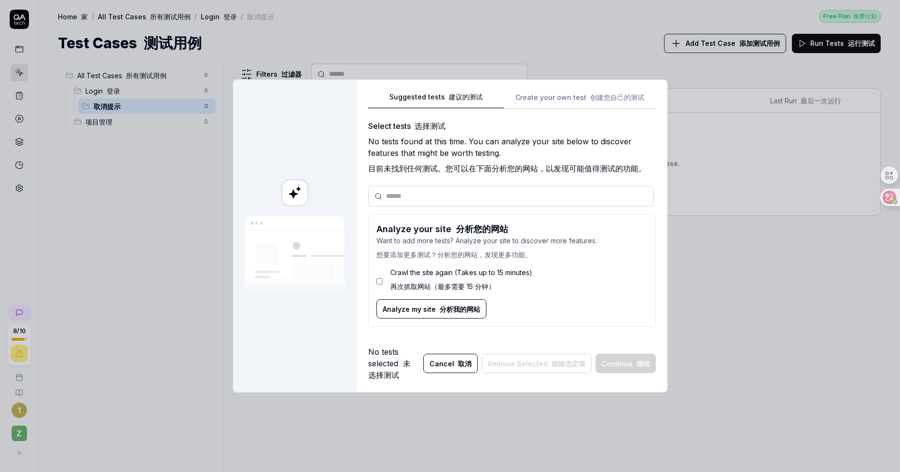
click at [534, 103] on div "Suggested tests 建议的测试 Create your own test 创建您自己的测试 Select tests 选择测试 No tests …" at bounding box center [512, 213] width 288 height 244
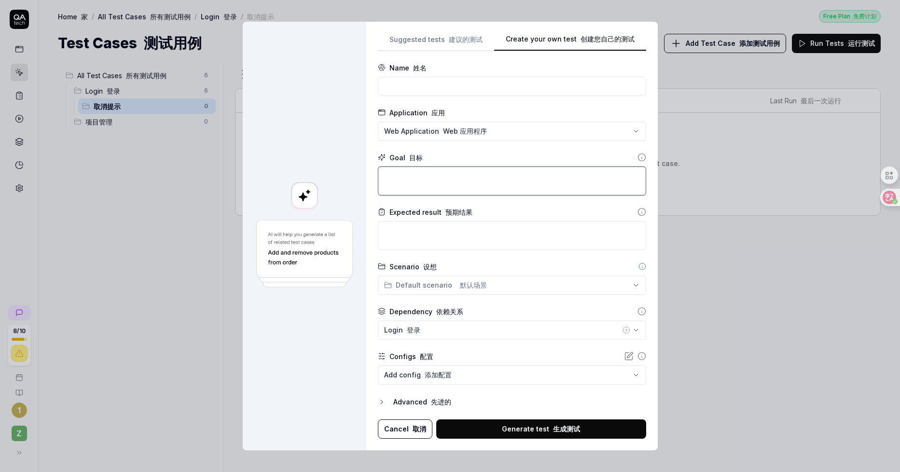
click at [457, 182] on textarea at bounding box center [512, 181] width 268 height 29
click at [458, 181] on textarea at bounding box center [512, 181] width 268 height 29
type textarea "gu"
type textarea "*"
type textarea "gua"
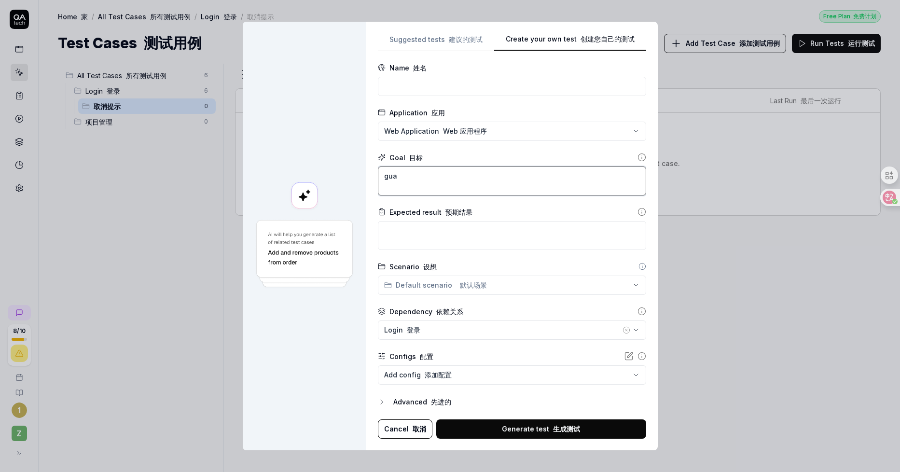
type textarea "*"
type textarea "guan"
type textarea "*"
type textarea "guanb"
type textarea "*"
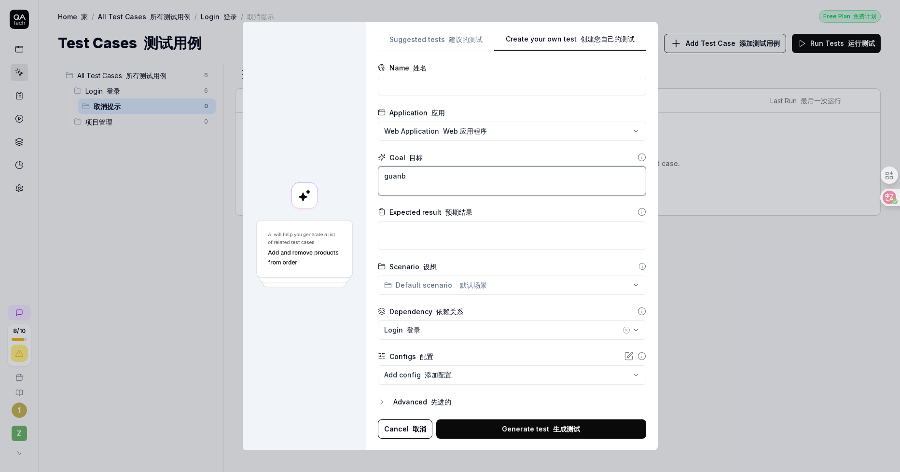
type textarea "关闭"
type textarea "*"
type textarea "关闭d"
click at [433, 239] on textarea at bounding box center [512, 235] width 268 height 29
click at [440, 82] on input at bounding box center [512, 86] width 268 height 19
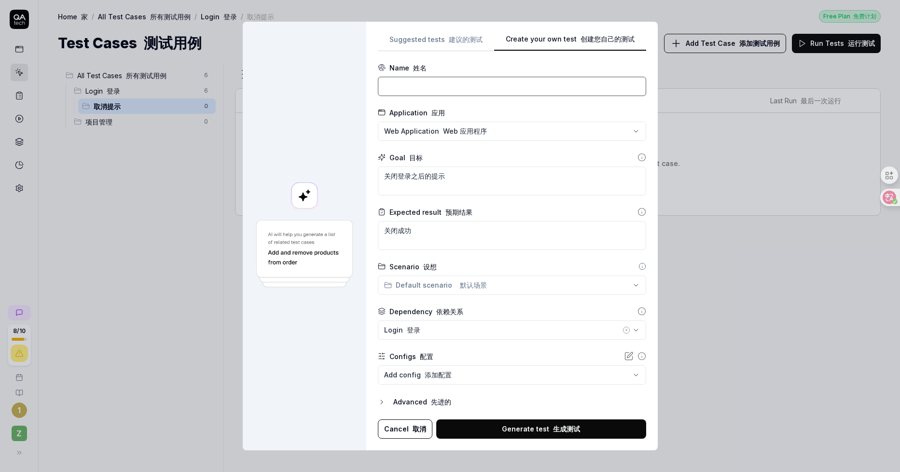
click at [440, 82] on input at bounding box center [512, 86] width 268 height 19
click at [562, 436] on button "Generate test 生成测试" at bounding box center [541, 428] width 210 height 19
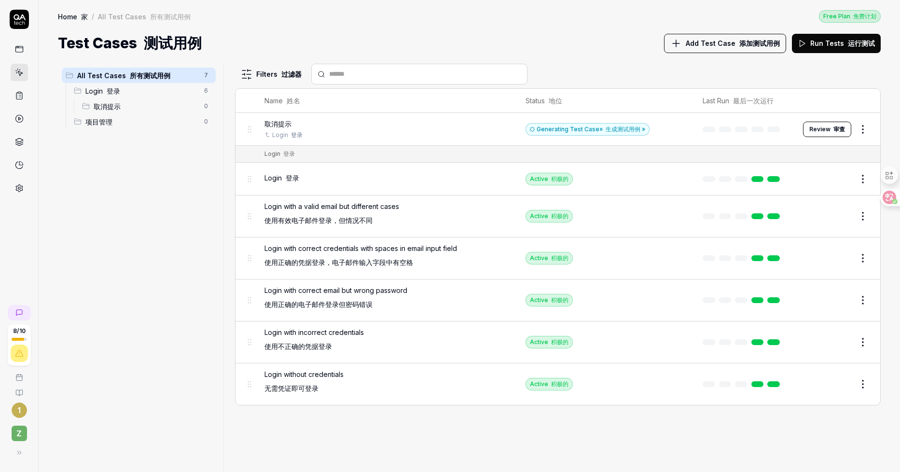
click at [140, 110] on span "取消提示" at bounding box center [146, 106] width 105 height 10
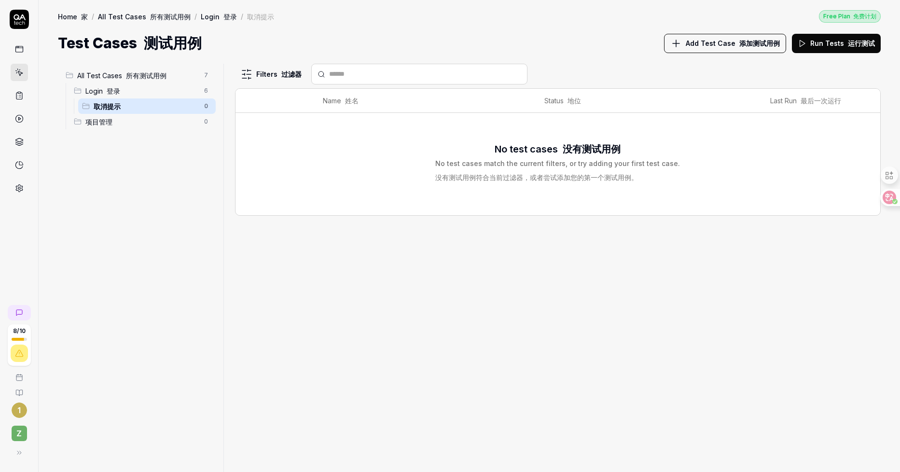
click at [169, 94] on span "Login 登录" at bounding box center [141, 91] width 113 height 10
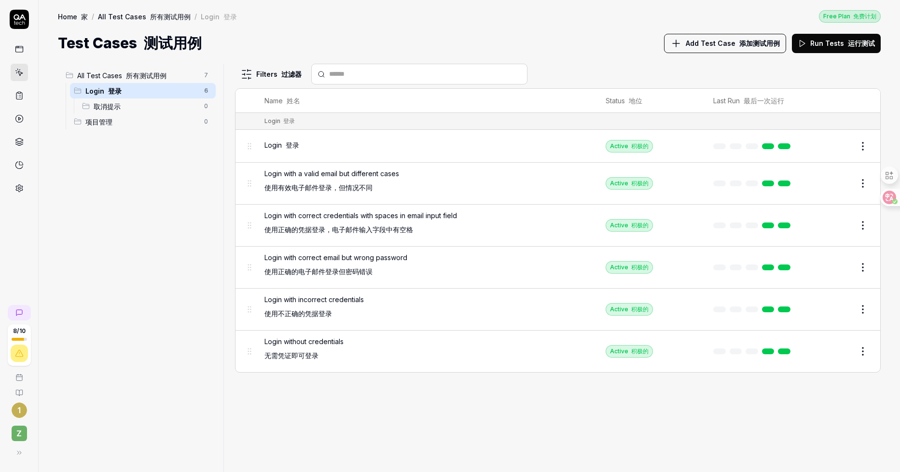
click at [165, 77] on font "所有测试用例" at bounding box center [146, 75] width 41 height 8
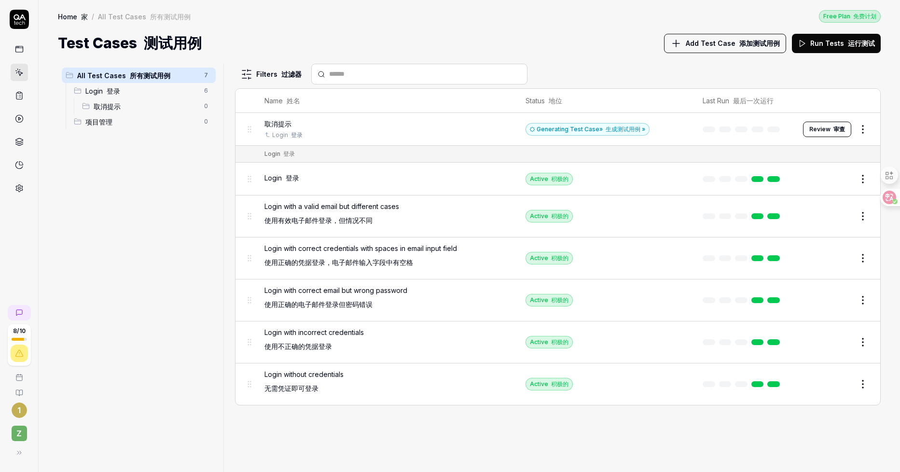
click at [829, 130] on button "Review 审查" at bounding box center [827, 129] width 48 height 15
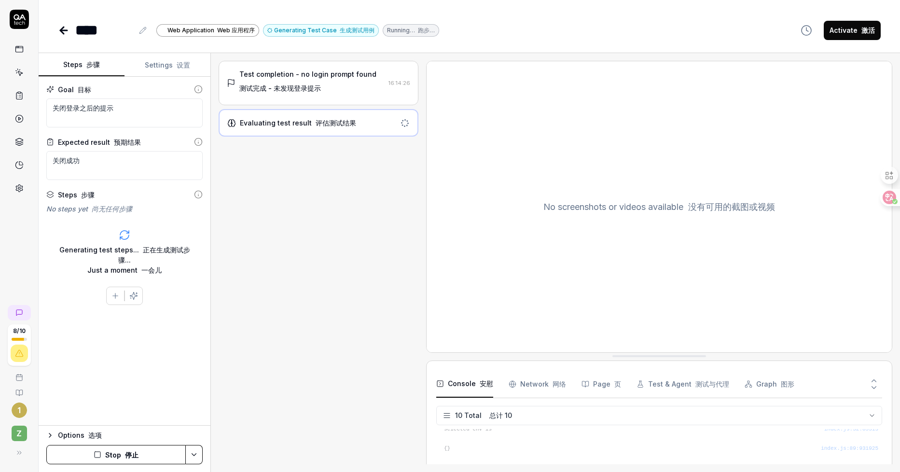
scroll to position [126, 0]
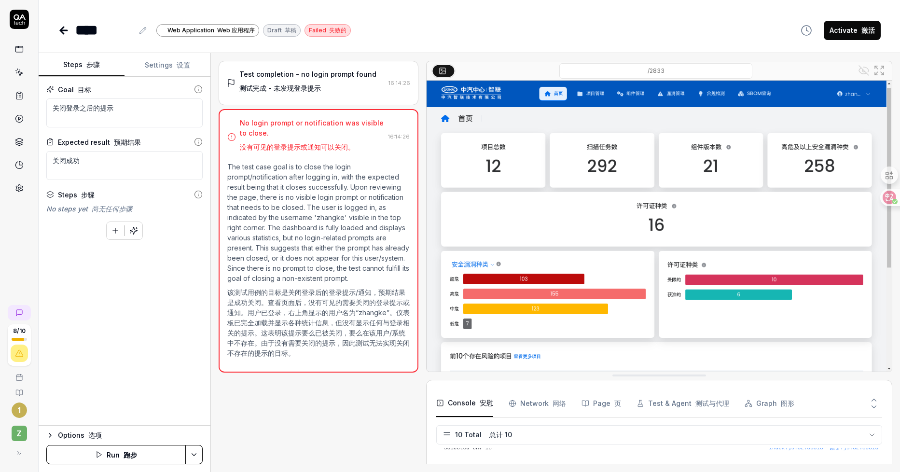
click at [62, 32] on icon at bounding box center [61, 30] width 3 height 7
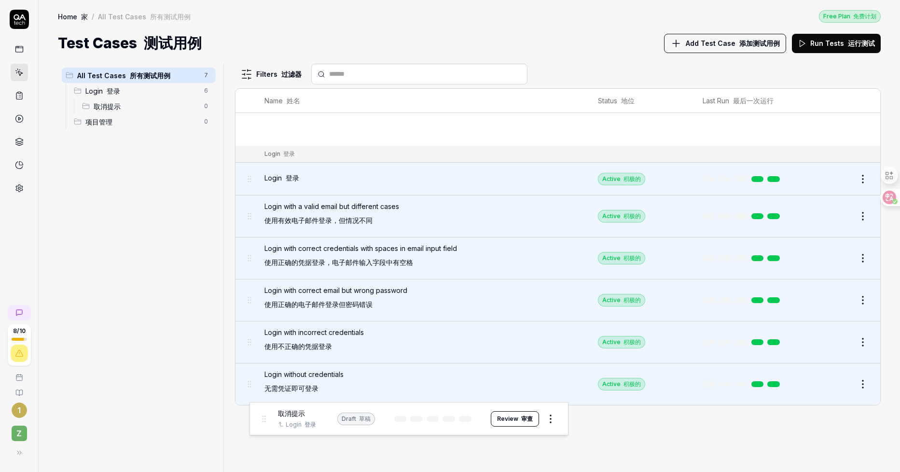
drag, startPoint x: 250, startPoint y: 133, endPoint x: 264, endPoint y: 422, distance: 289.5
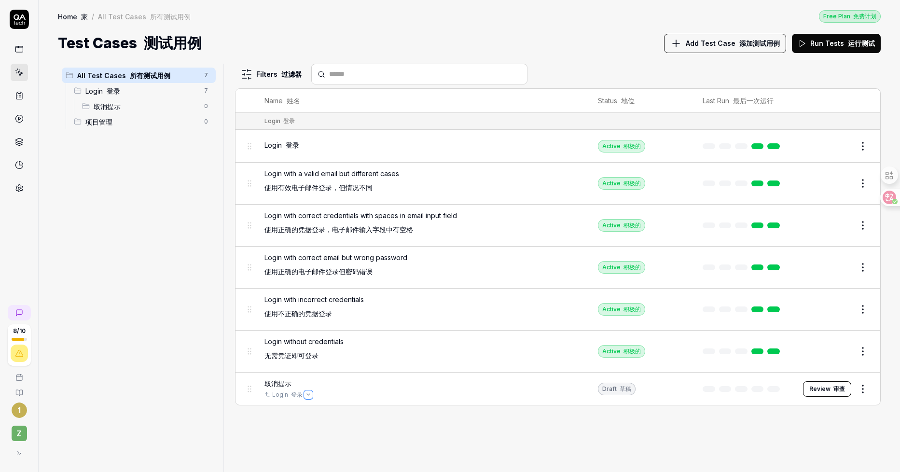
click at [307, 393] on icon "Open selector" at bounding box center [309, 395] width 4 height 4
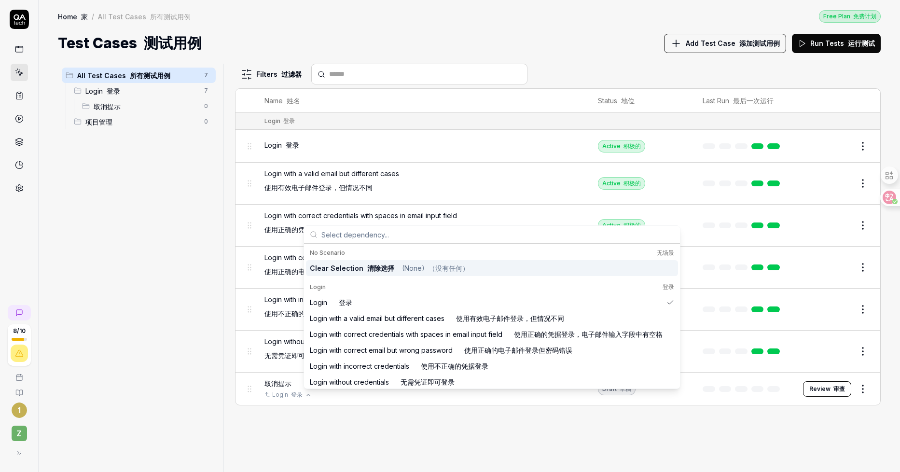
click at [369, 266] on font "清除选择" at bounding box center [380, 268] width 27 height 8
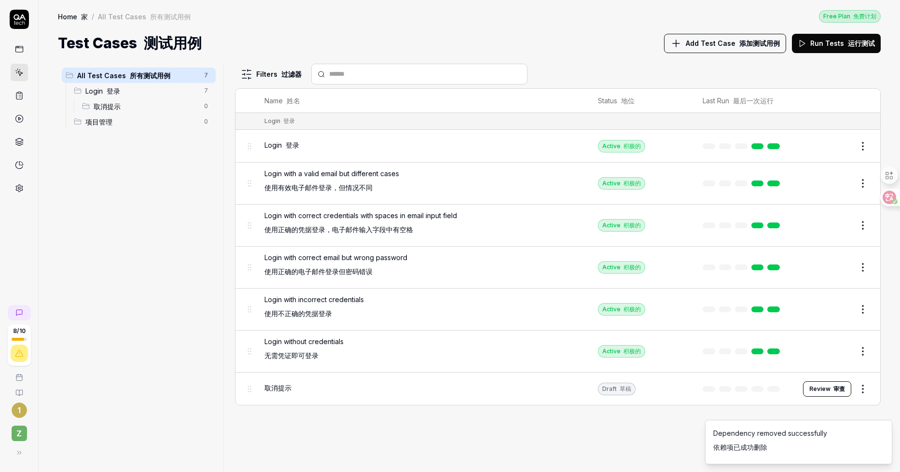
click at [85, 108] on body "8 / 10 1 z Home / All Test Cases Free Plan Home 家 / All Test Cases 所有测试用例 Free …" at bounding box center [450, 236] width 900 height 472
drag, startPoint x: 85, startPoint y: 108, endPoint x: 309, endPoint y: 386, distance: 357.4
click at [864, 391] on html "8 / 10 1 z Home / All Test Cases Free Plan Home 家 / All Test Cases 所有测试用例 Free …" at bounding box center [450, 236] width 900 height 472
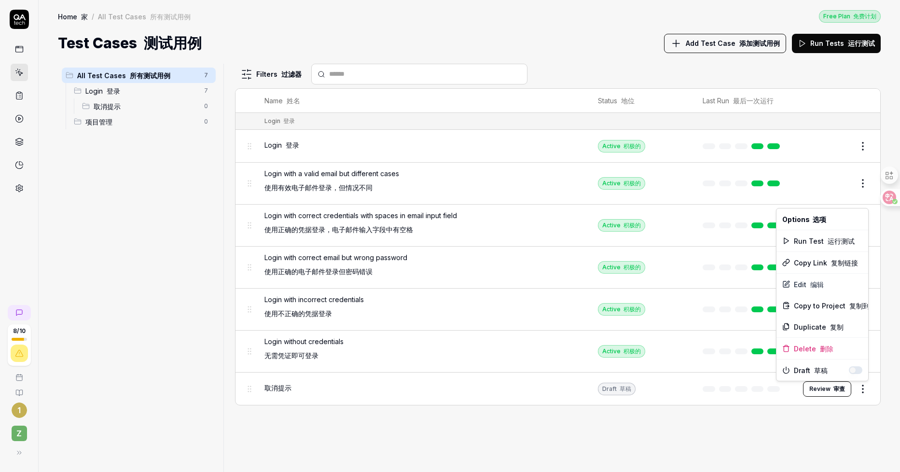
click at [295, 393] on html "8 / 10 1 z Home / All Test Cases Free Plan Home 家 / All Test Cases 所有测试用例 Free …" at bounding box center [450, 236] width 900 height 472
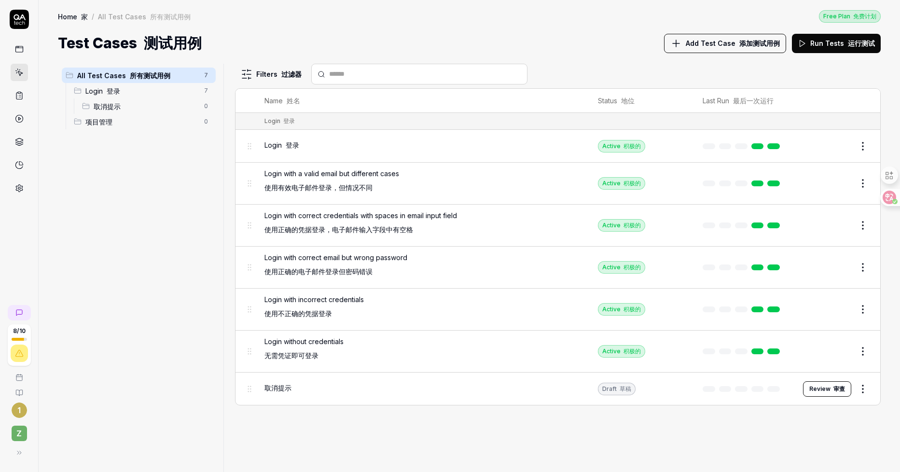
click at [259, 390] on td "取消提示" at bounding box center [422, 389] width 334 height 32
click at [614, 383] on div "Draft 草稿" at bounding box center [617, 389] width 38 height 13
click at [828, 392] on button "Review 审查" at bounding box center [827, 388] width 48 height 15
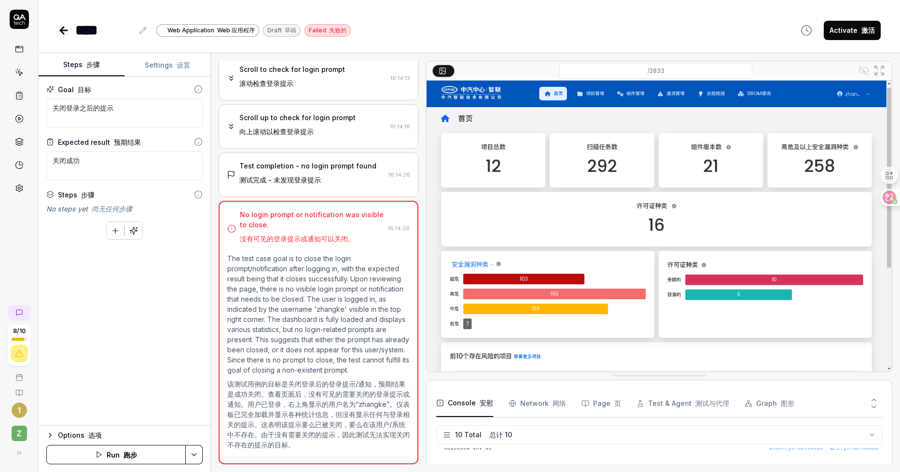
scroll to position [69, 0]
click at [58, 32] on icon at bounding box center [64, 31] width 12 height 12
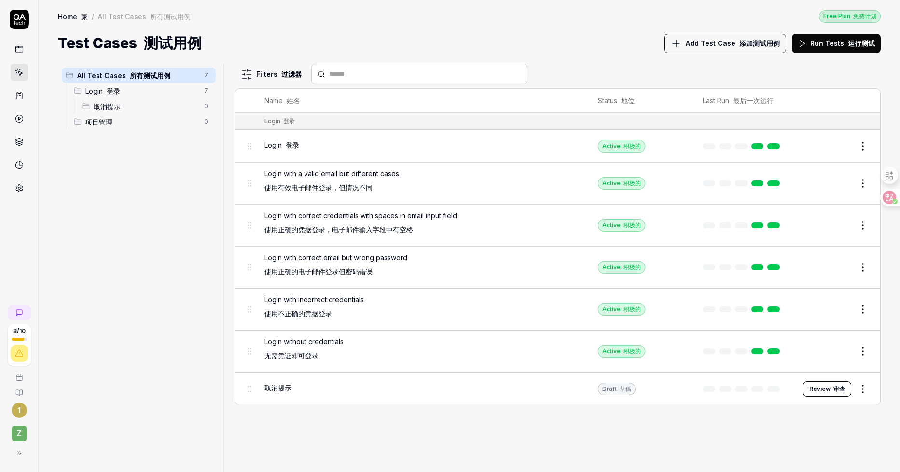
click at [130, 123] on span "项目管理" at bounding box center [141, 122] width 113 height 10
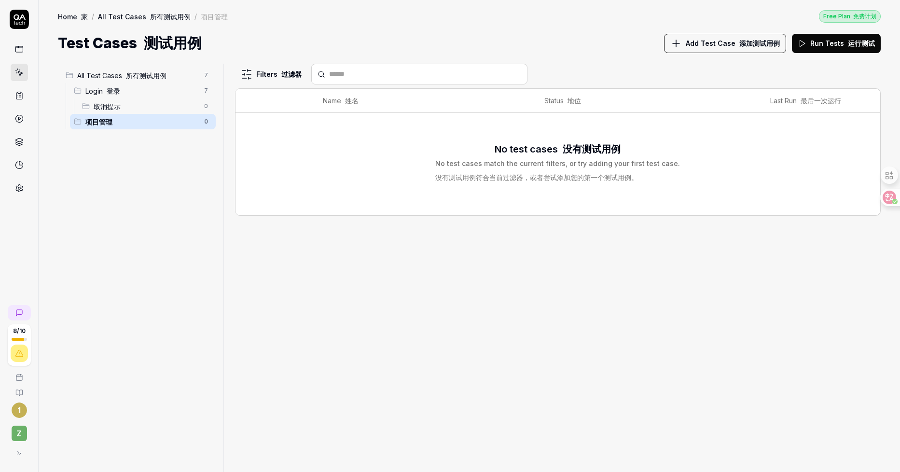
click at [720, 42] on span "Add Test Case 添加测试用例" at bounding box center [733, 43] width 94 height 10
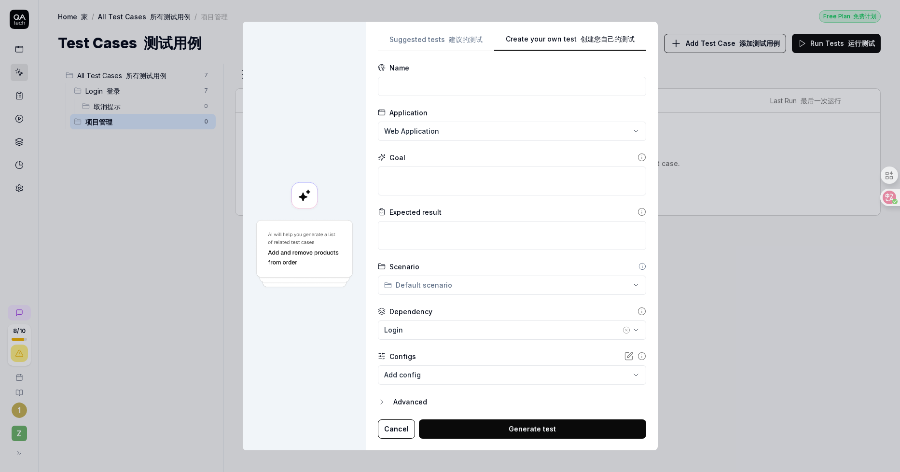
click at [536, 98] on div "**********" at bounding box center [512, 235] width 268 height 405
click at [472, 88] on input at bounding box center [512, 86] width 268 height 19
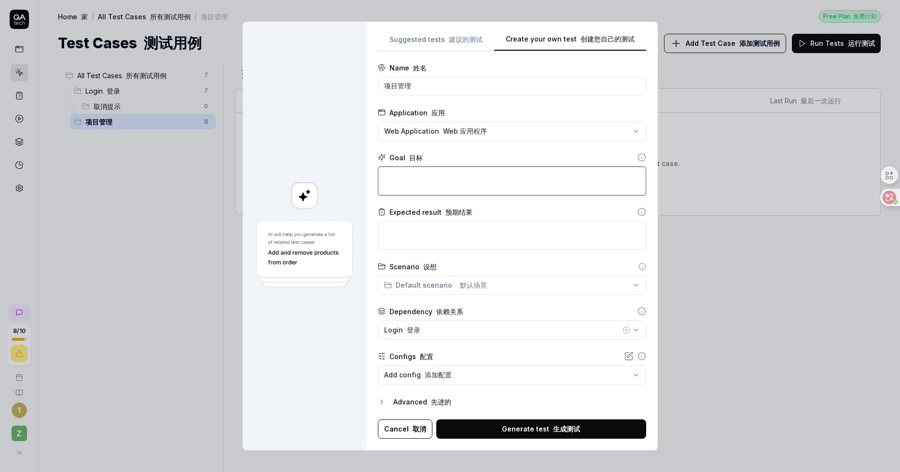
click at [430, 171] on textarea at bounding box center [512, 181] width 268 height 29
click at [434, 237] on textarea at bounding box center [512, 235] width 268 height 29
click at [477, 429] on button "Generate test 生成测试" at bounding box center [541, 428] width 210 height 19
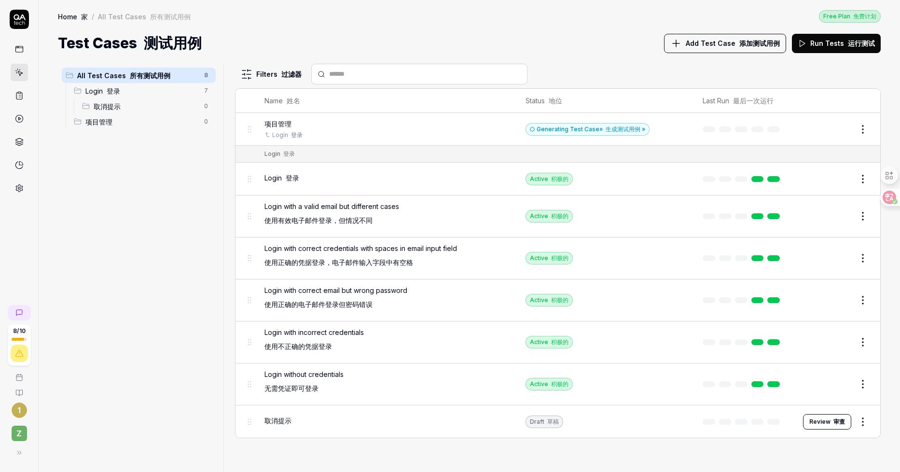
click at [132, 126] on span "项目管理" at bounding box center [141, 122] width 113 height 10
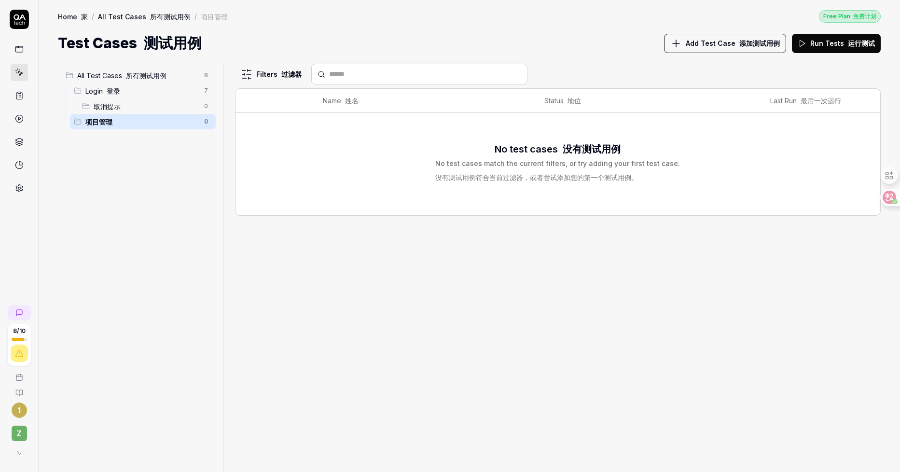
click at [81, 103] on div "取消提示 0" at bounding box center [147, 105] width 138 height 15
click at [88, 107] on body "8 / 10 1 z Home / All Test Cases / Login / 取消提示 Free Plan Home 家 / All Test Cas…" at bounding box center [450, 236] width 900 height 472
click at [209, 104] on html "8 / 10 1 z Home / All Test Cases / Login / 取消提示 Free Plan Home 家 / All Test Cas…" at bounding box center [450, 236] width 900 height 472
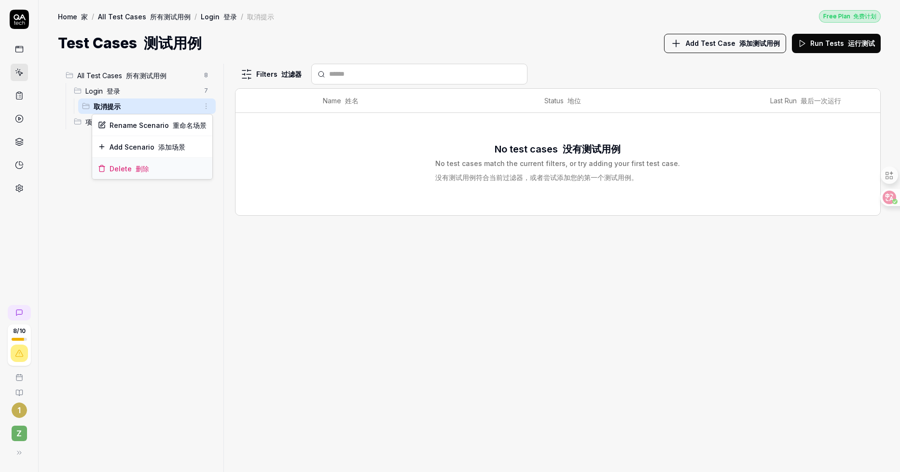
click at [158, 171] on div "Delete 删除" at bounding box center [152, 168] width 120 height 21
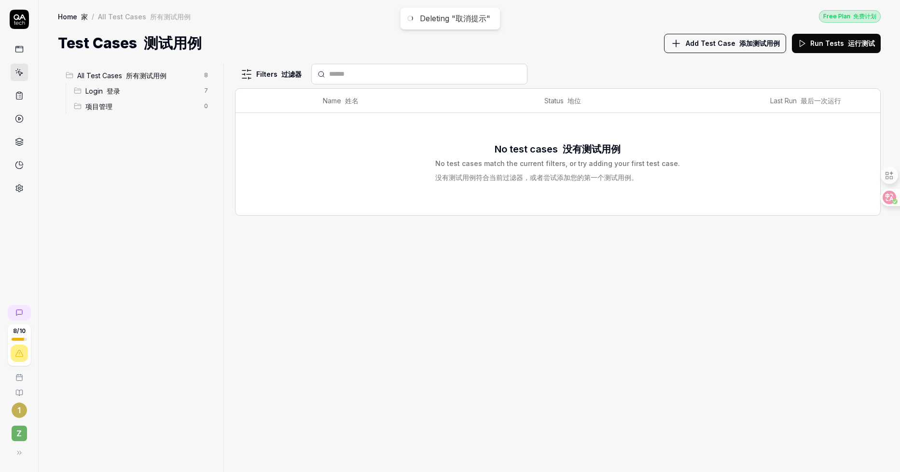
click at [158, 95] on span "Login 登录" at bounding box center [141, 91] width 113 height 10
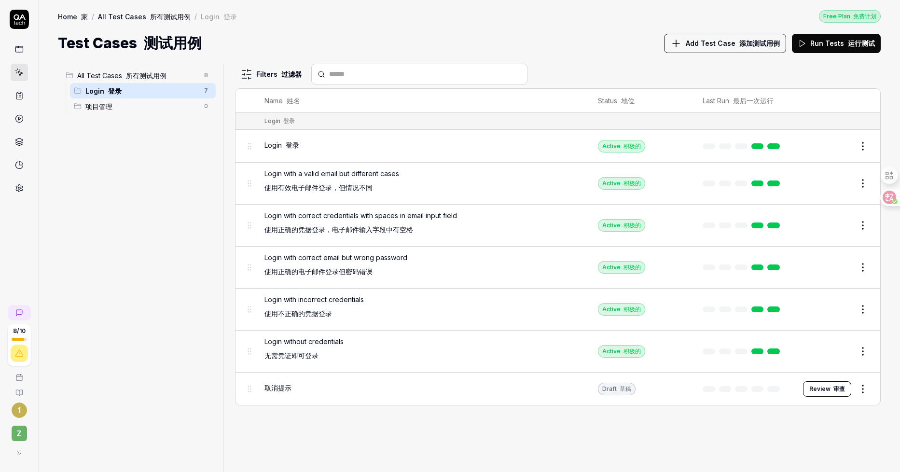
click at [169, 81] on div "All Test Cases 所有测试用例 8" at bounding box center [139, 75] width 154 height 15
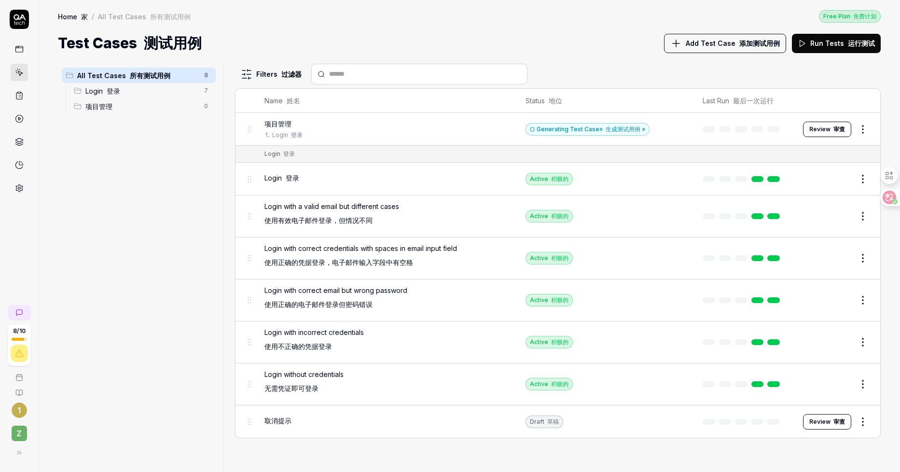
click at [832, 133] on font "审查" at bounding box center [838, 129] width 14 height 9
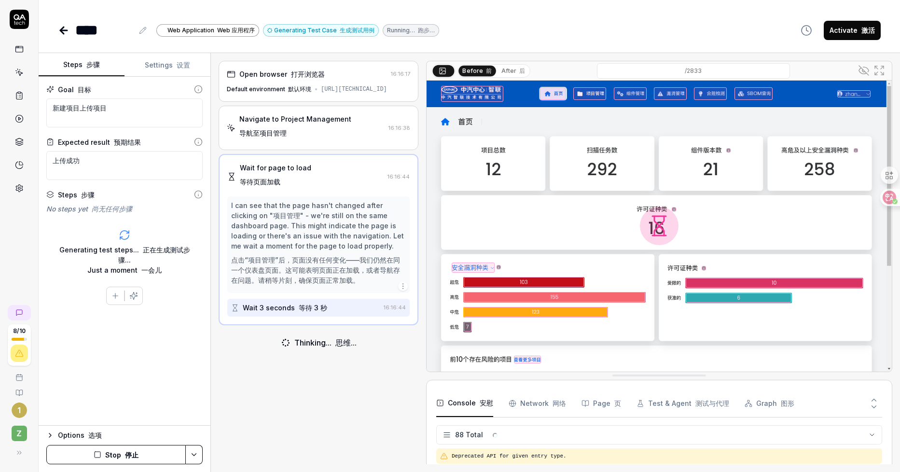
scroll to position [1650, 0]
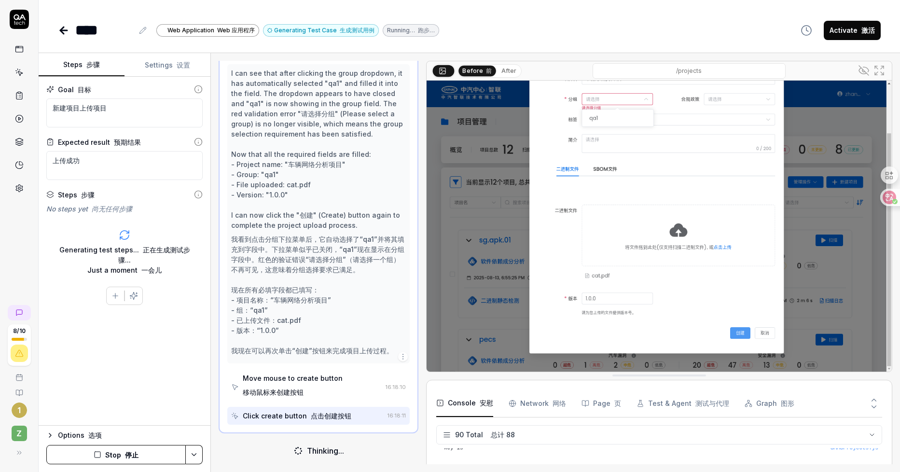
scroll to position [539, 0]
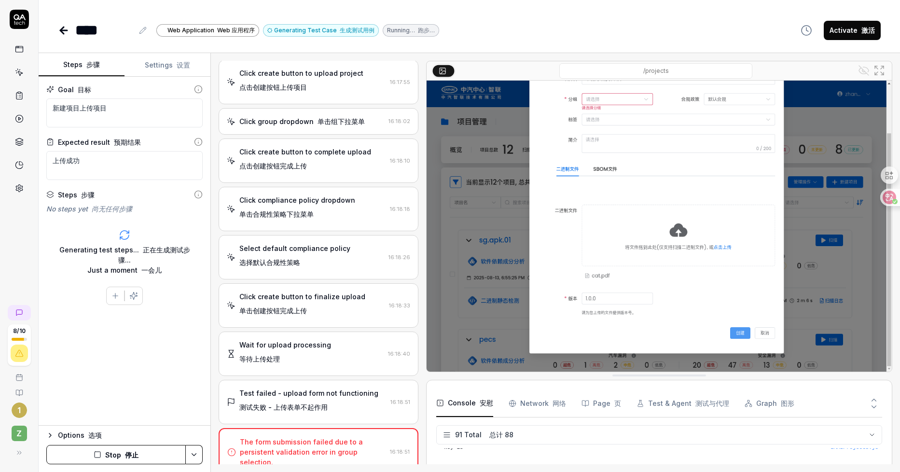
scroll to position [643, 0]
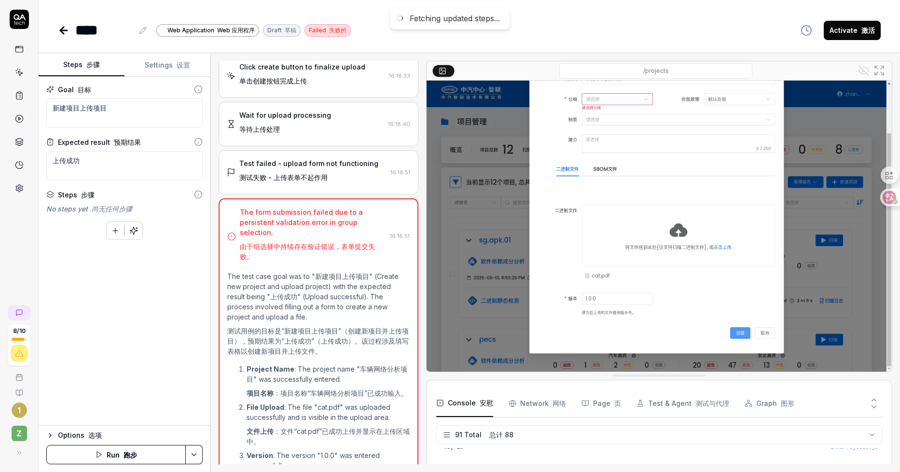
type textarea "*"
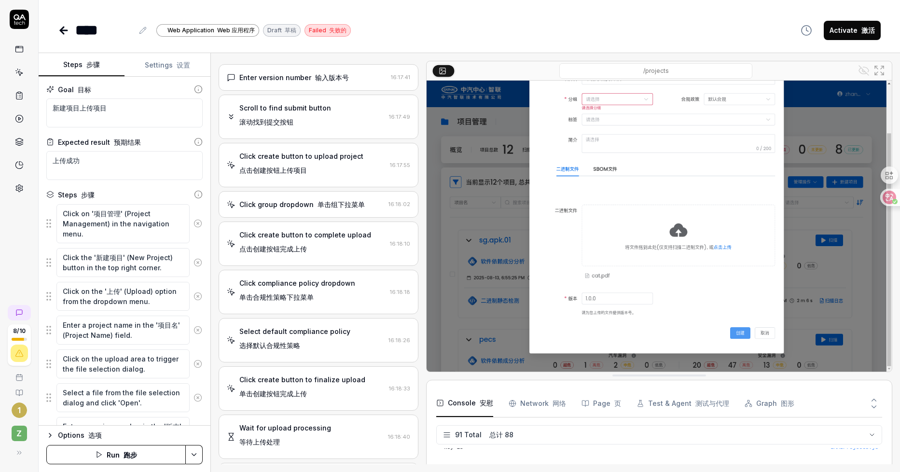
scroll to position [329, 0]
click at [135, 113] on textarea "新建项目上传项目" at bounding box center [124, 112] width 156 height 29
type textarea "新建项目上传项目xia"
type textarea "*"
type textarea "新建项目上传项目xian"
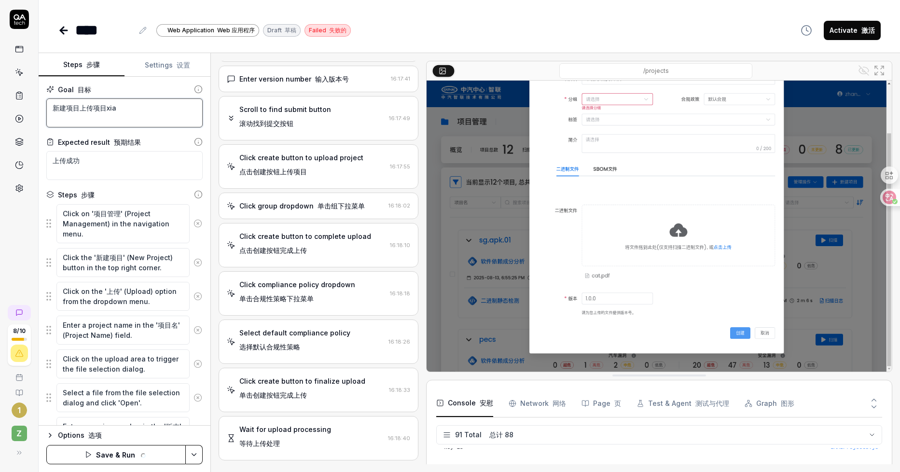
type textarea "*"
type textarea "新建项目上传项目xiang"
type textarea "*"
type textarea "新建项目上传项目xiangm"
type textarea "*"
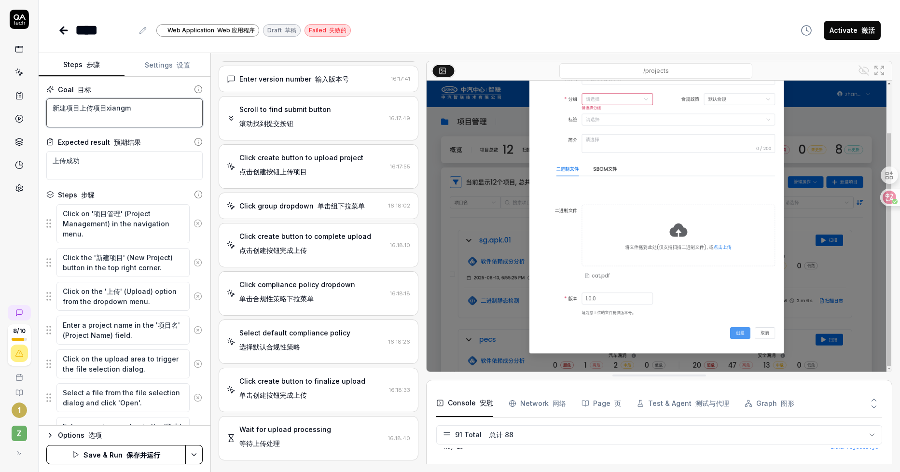
type textarea "新建项目上传项目项目"
type textarea "*"
type textarea "新建项目上传项目项目m"
type textarea "*"
type textarea "新建项目上传项目项目mi"
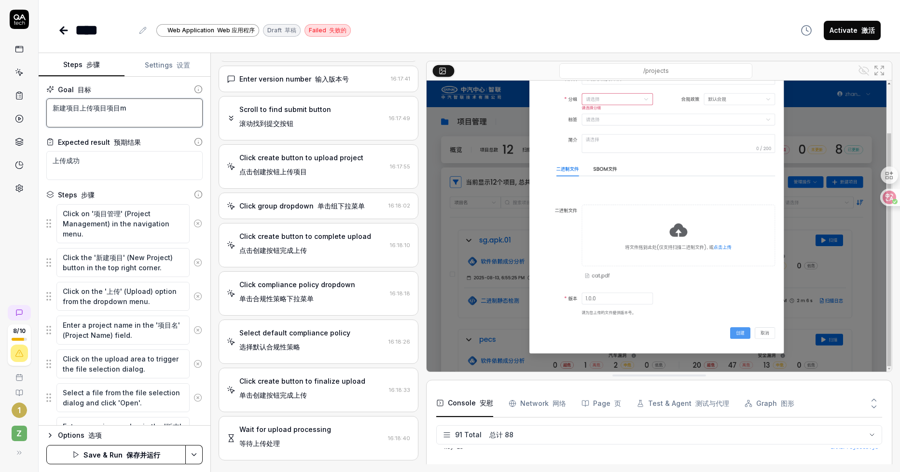
type textarea "*"
type textarea "新建项目上传项目项目min"
type textarea "*"
type textarea "新建项目上传项目项目ming"
type textarea "*"
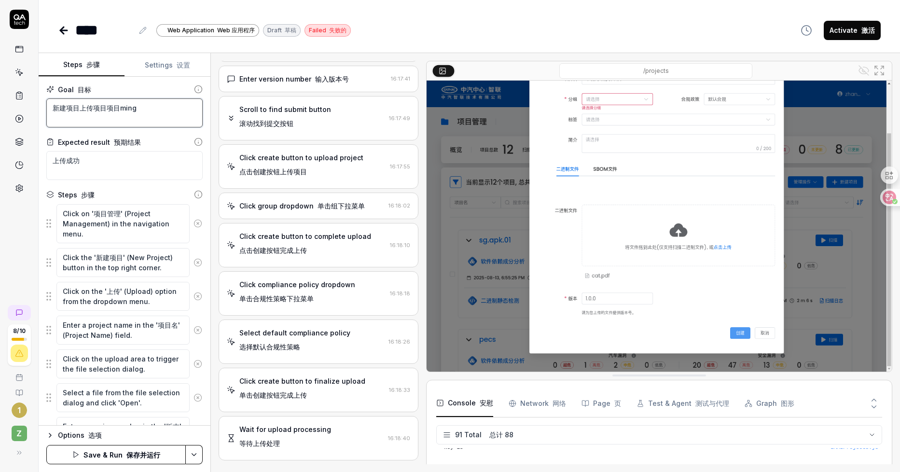
type textarea "新建项目上传项目项目mingc"
type textarea "*"
type textarea "新建项目上传项目项目名称"
type textarea "*"
type textarea "新建项目上传项目项目名称s"
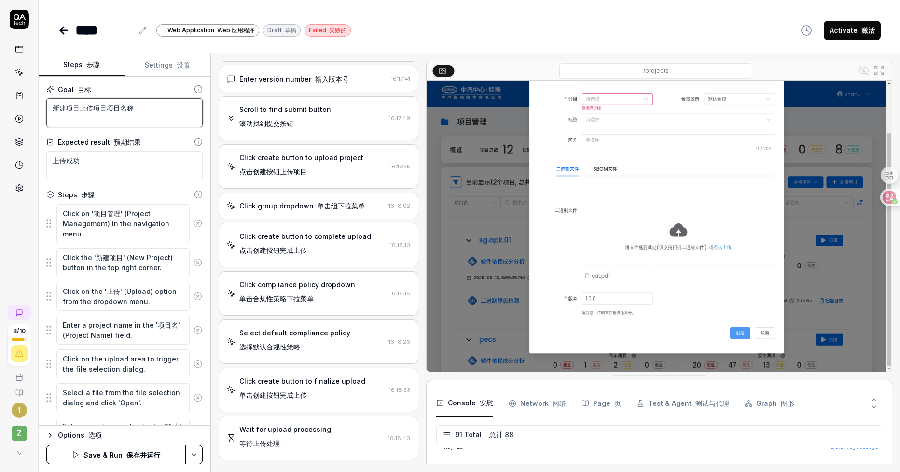
type textarea "*"
type textarea "新建项目上传项目项目名称sh"
type textarea "*"
type textarea "新建项目上传项目项目名称shi"
type textarea "*"
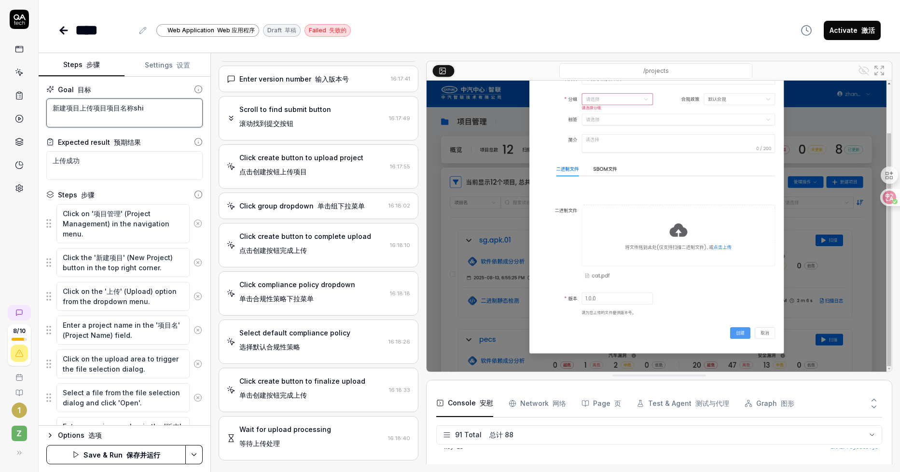
type textarea "新建项目上传项目项目名称是"
type textarea "*"
type textarea "新建项目上传项目项目名称"
type textarea "*"
type textarea "新建项目上传项目项目名"
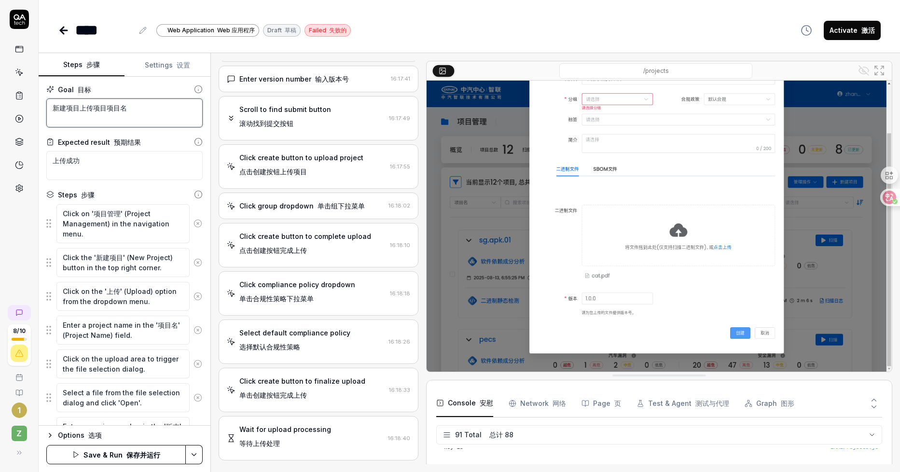
type textarea "*"
type textarea "新建项目上传项目项目"
type textarea "*"
type textarea "新建项目上传项目项"
type textarea "*"
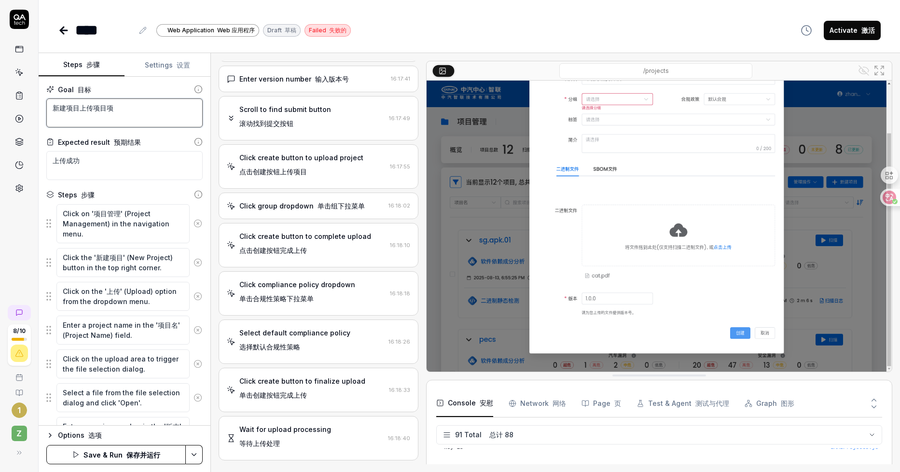
type textarea "新建项目上传项目"
type textarea "*"
type textarea "新建项目上传项目x"
type textarea "*"
type textarea "新建项目上传项目xi"
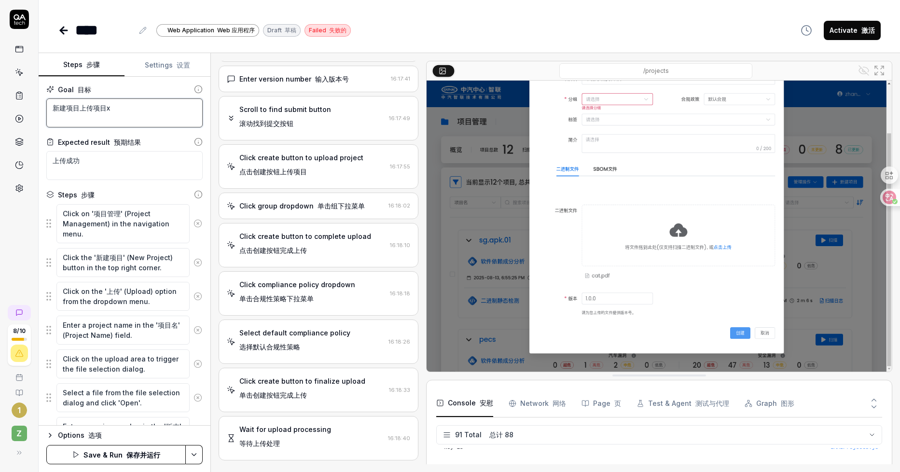
type textarea "*"
type textarea "新建项目上传项目xin"
type textarea "*"
type textarea "新建项目上传项目xing"
type textarea "*"
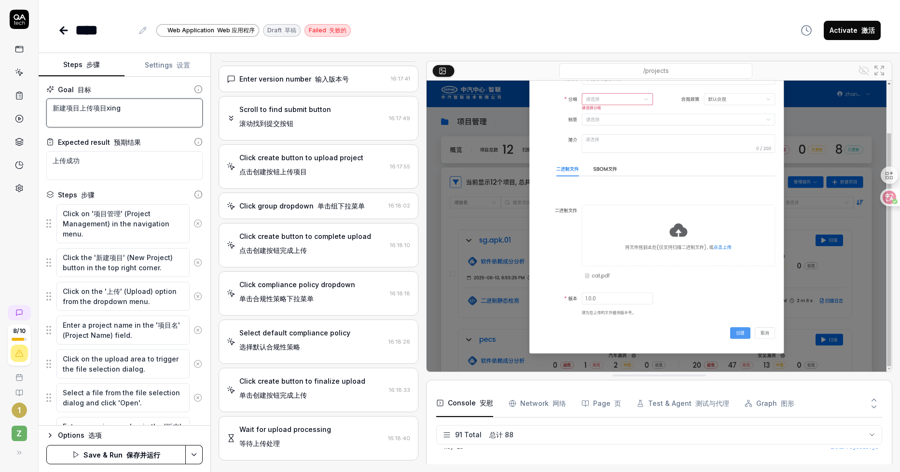
type textarea "新建项目上传项目xingm"
type textarea "*"
type textarea "新建项目上传项目姓名"
type textarea "*"
type textarea "新建项目上传项目姓"
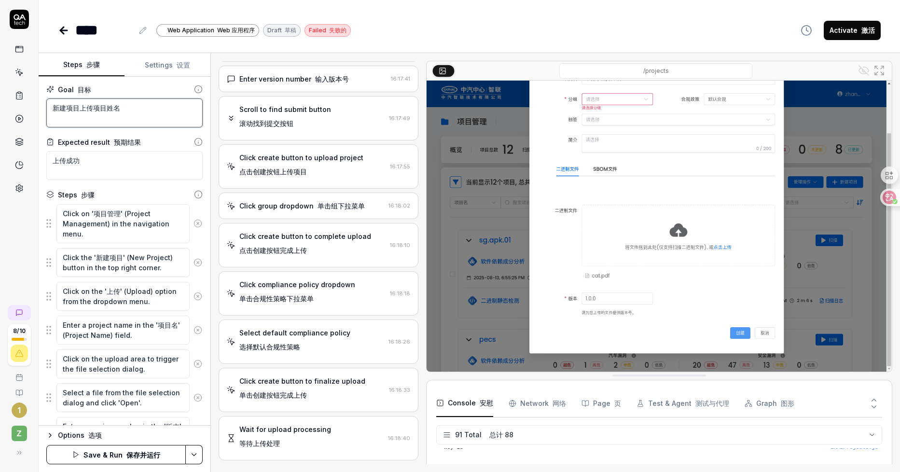
type textarea "*"
type textarea "新建项目上传项目"
type textarea "*"
type textarea "新建项目上传项目x"
type textarea "*"
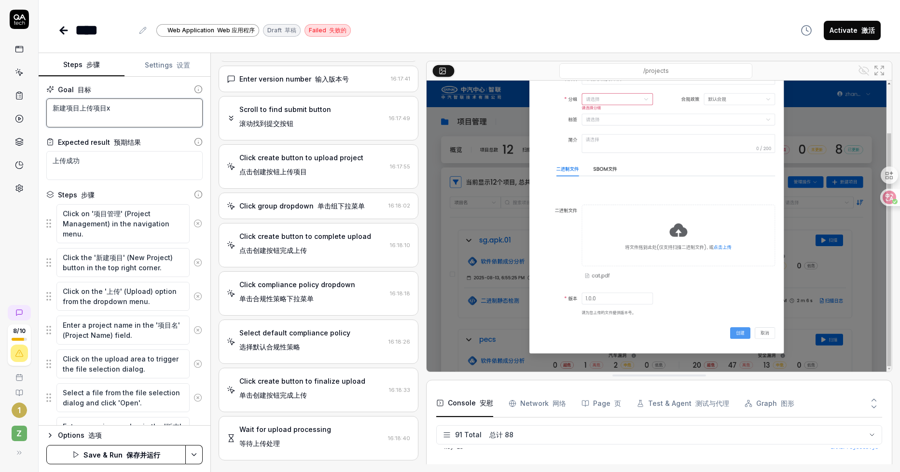
type textarea "新建项目上传项目xa"
type textarea "*"
type textarea "新建项目上传项目xai"
type textarea "*"
type textarea "新建项目上传项目xain"
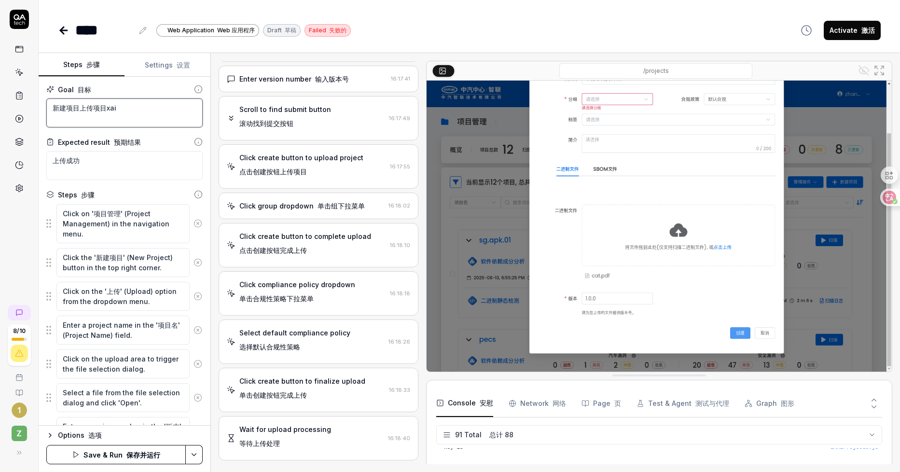
type textarea "*"
type textarea "新建项目上传项目xaing"
type textarea "*"
type textarea "新建项目上传项目xaingm"
type textarea "*"
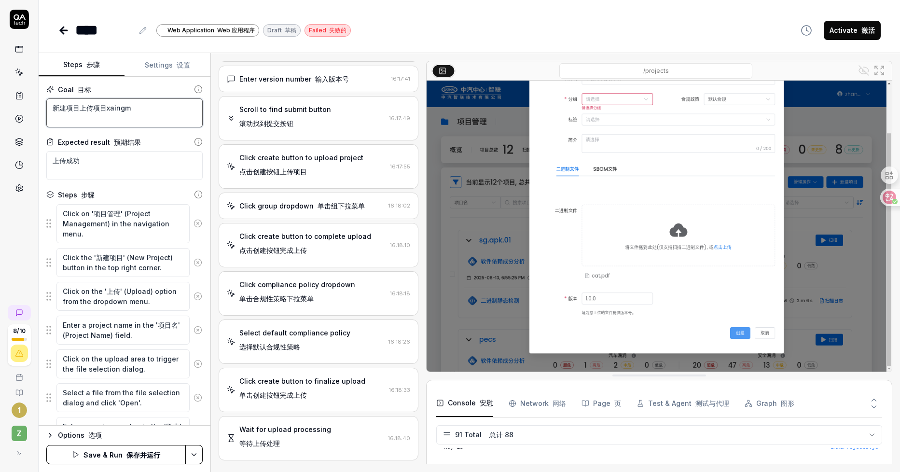
type textarea "新建项目上传项目项目"
type textarea "*"
type textarea "新建项目上传项目项目m"
type textarea "*"
type textarea "新建项目上传项目项目mi"
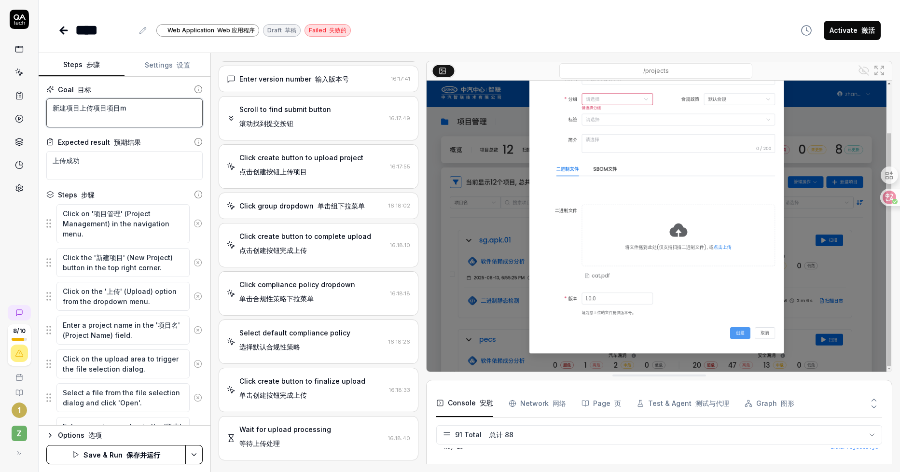
type textarea "*"
type textarea "新建项目上传项目项目min"
type textarea "*"
type textarea "新建项目上传项目项目ming"
type textarea "*"
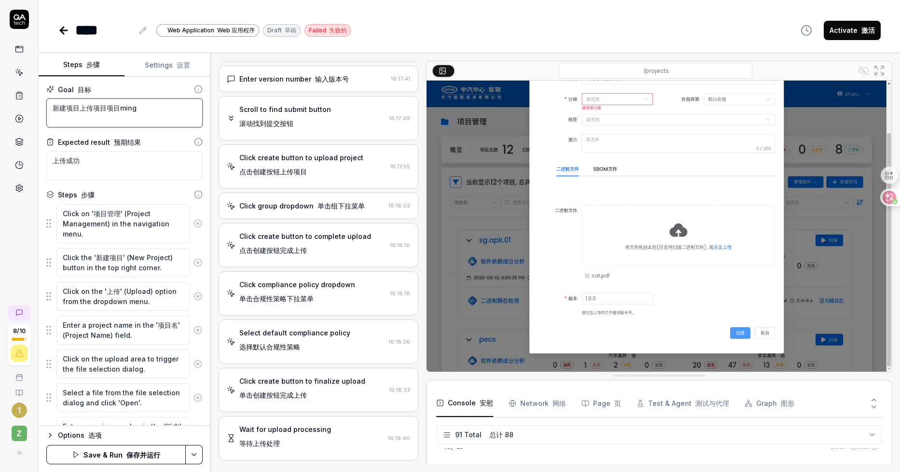
type textarea "新建项目上传项目项目mingc"
type textarea "*"
type textarea "新建项目上传项目项目名称"
type textarea "*"
type textarea "新建项目上传项目项目名称w"
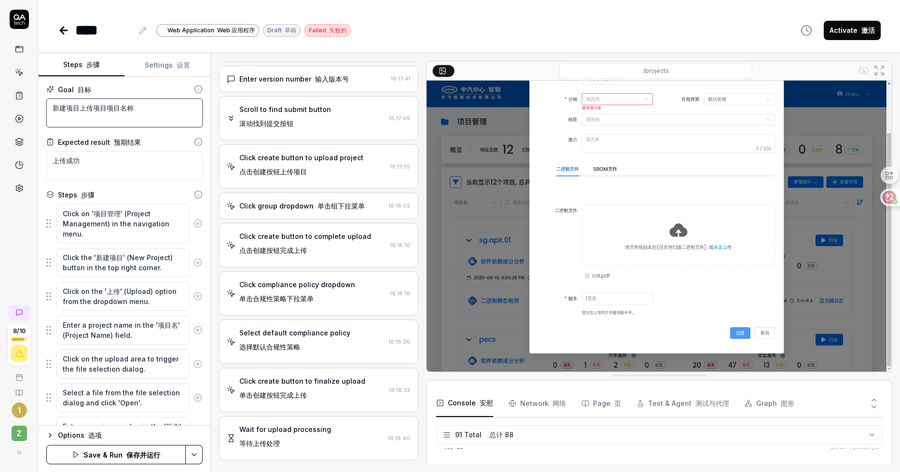
type textarea "*"
type textarea "新建项目上传项目项目名称we"
type textarea "*"
type textarea "新建项目上传项目项目名称wei"
type textarea "*"
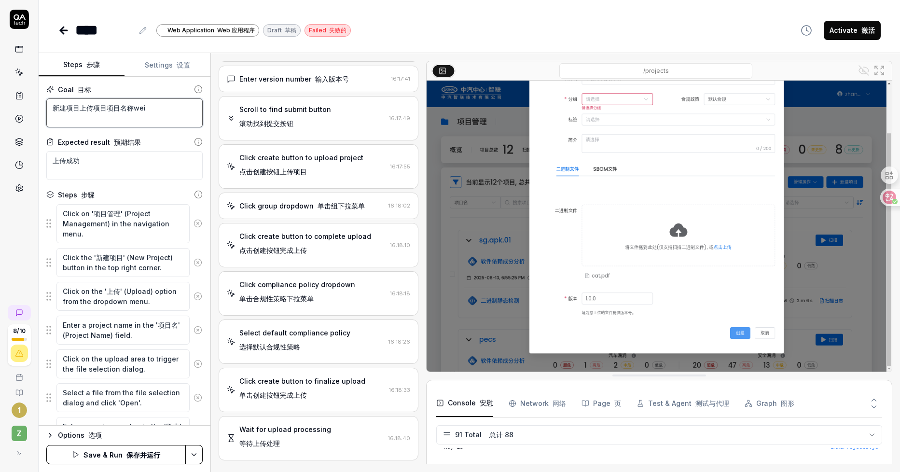
type textarea "新建项目上传项目项目名称为"
type textarea "*"
type textarea "新建项目上传项目项目名称为c"
type textarea "*"
type textarea "新建项目上传项目项目名称为ce"
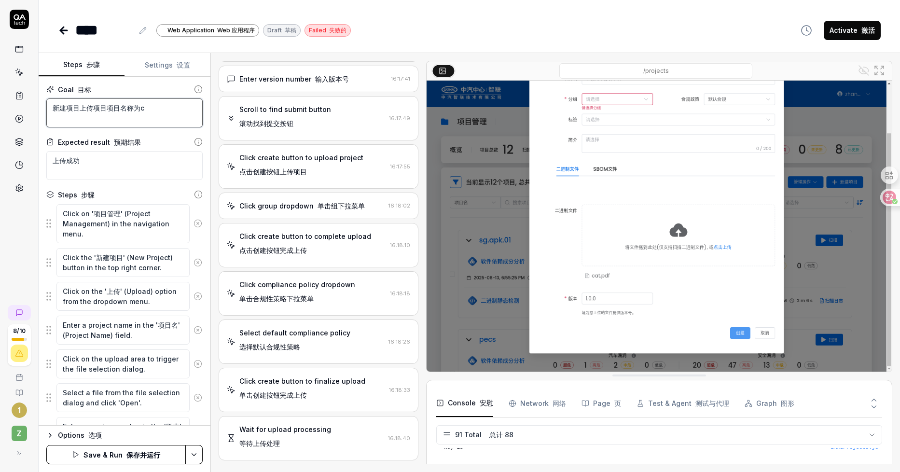
type textarea "*"
type textarea "新建项目上传项目项目名称为c"
type textarea "*"
type textarea "新建项目上传项目项目名称为"
type textarea "*"
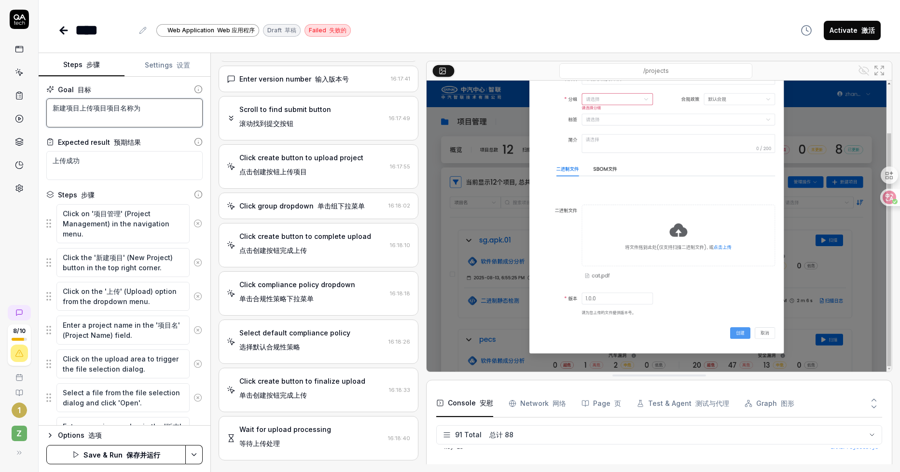
type textarea "新建项目上传项目项目名称为q"
type textarea "*"
type textarea "新建项目上传项目项目名称为qa"
type textarea "*"
type textarea "新建项目上传项目项目名称为qac"
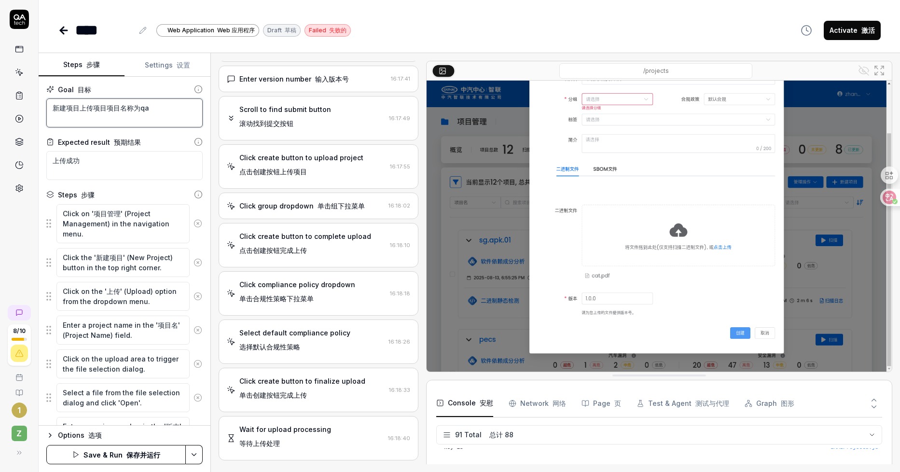
type textarea "*"
type textarea "新建项目上传项目项目名称为qace"
type textarea "*"
type textarea "新建项目上传项目项目名称为qaces"
type textarea "*"
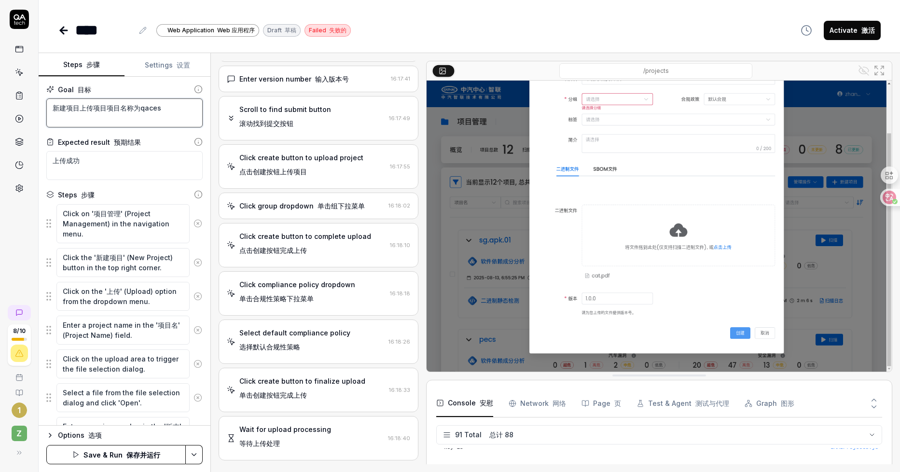
type textarea "新建项目上传项目项目名称为qacesh"
type textarea "*"
type textarea "新建项目上传项目项目名称为qaceshi"
type textarea "*"
type textarea "新建项目上传项目项目名称为qa测试"
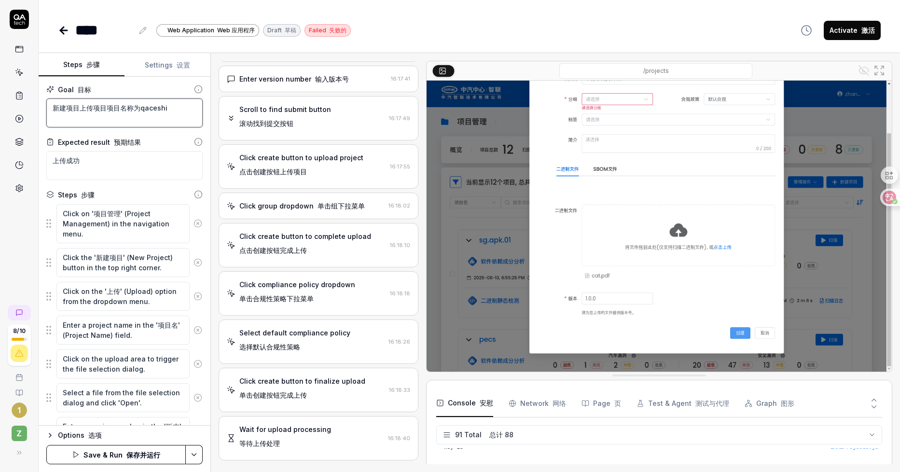
type textarea "*"
type textarea "新建项目上传项目项目名称为qa测试，"
type textarea "*"
type textarea "新建项目上传项目项目名称为qa测试"
type textarea "*"
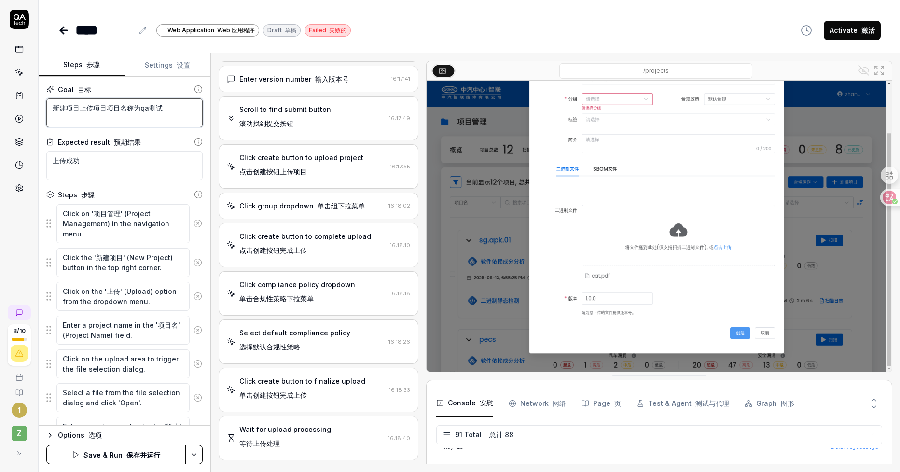
type textarea "新建项目上传项目项目名称为qa测试，"
type textarea "*"
type textarea "新建项目上传项目项目名称为qa测试，r"
type textarea "*"
type textarea "新建项目上传项目项目名称为qa测试，ra"
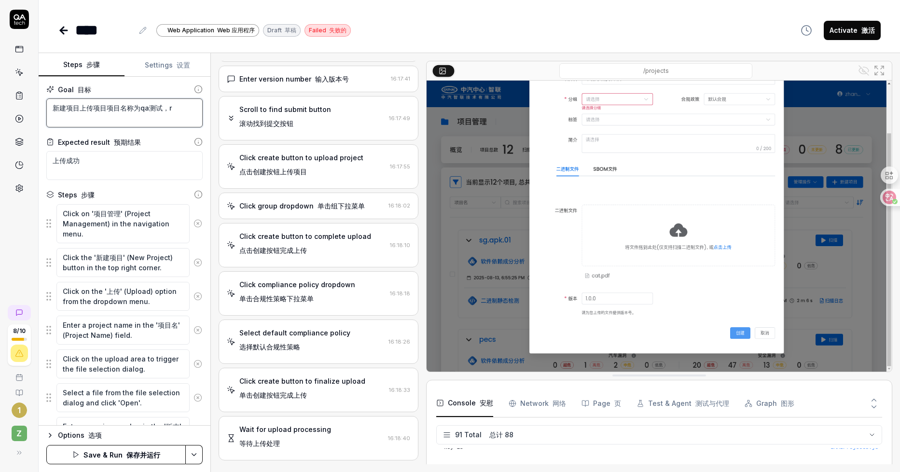
type textarea "*"
type textarea "新建项目上传项目项目名称为qa测试，ran"
type textarea "*"
type textarea "新建项目上传项目项目名称为qa测试，ranh"
type textarea "*"
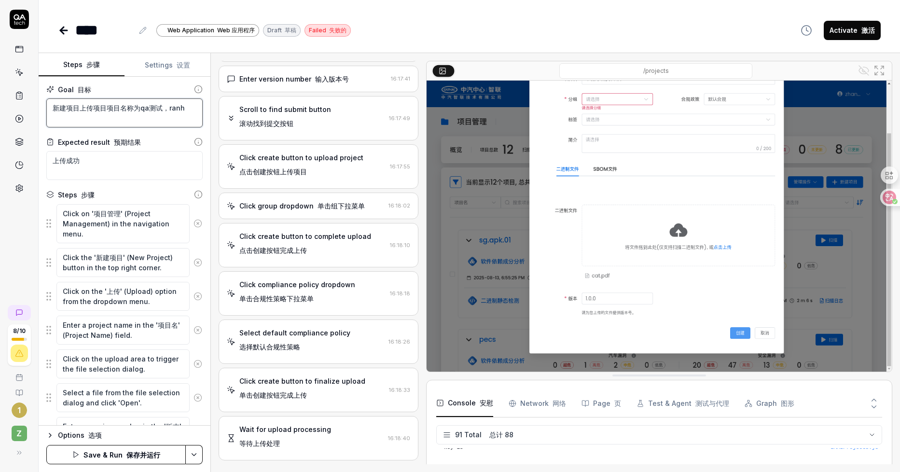
type textarea "新建项目上传项目项目名称为qa测试，然后"
type textarea "*"
type textarea "新建项目上传项目项目名称为qa测试，然后x"
type textarea "*"
type textarea "新建项目上传项目项目名称为qa测试，然后xv"
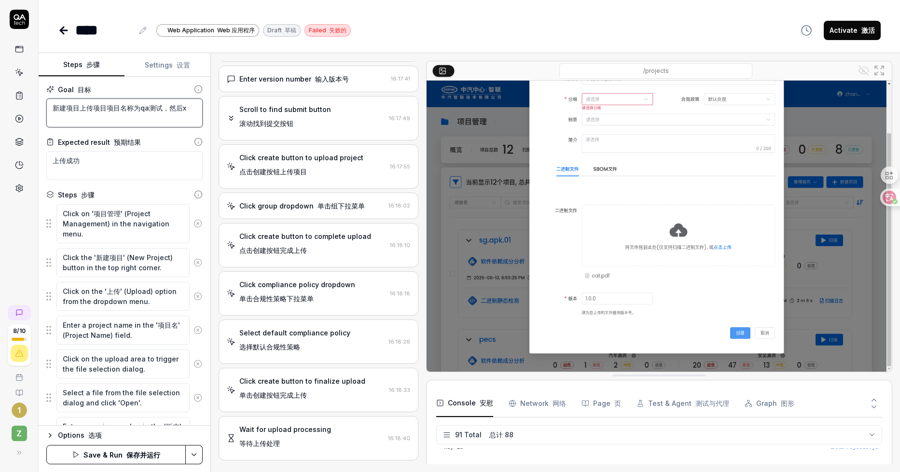
type textarea "*"
type textarea "新建项目上传项目项目名称为qa测试，然后xva"
type textarea "*"
type textarea "新建项目上传项目项目名称为qa测试，然后xvan"
type textarea "*"
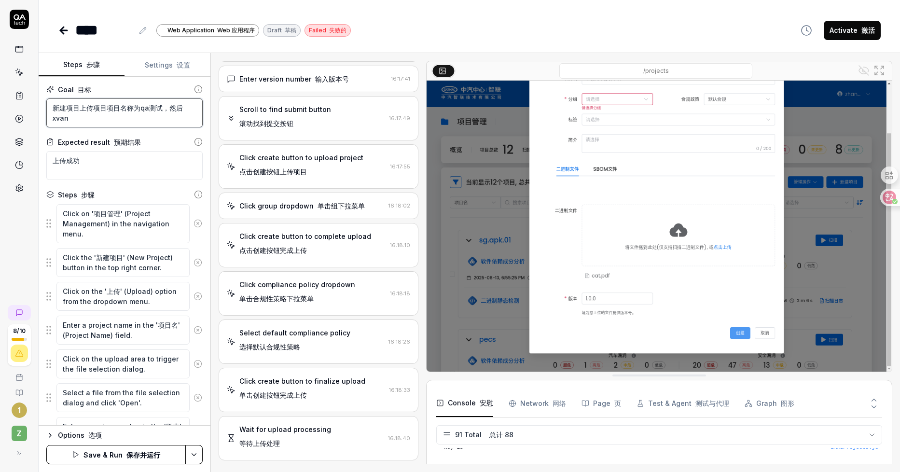
type textarea "新建项目上传项目项目名称为qa测试，然后xvanz"
type textarea "*"
type textarea "新建项目上传项目项目名称为qa测试，然后选择"
type textarea "*"
type textarea "新建项目上传项目项目名称为qa测试，然后选择f"
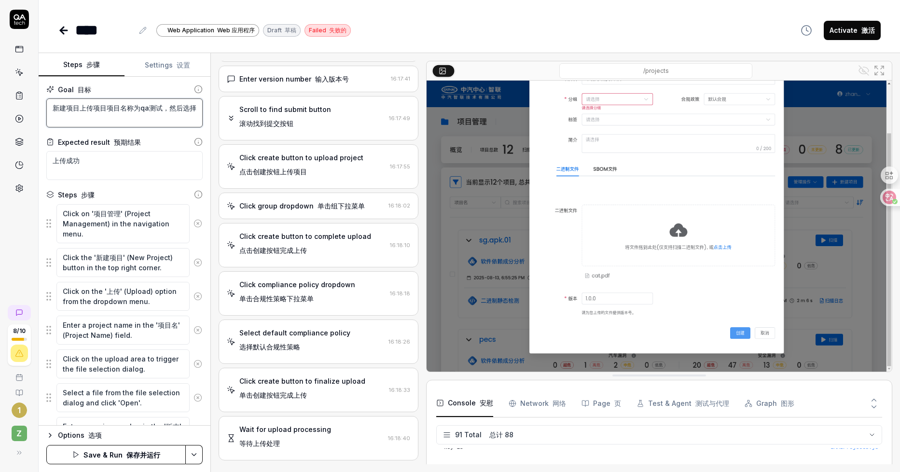
type textarea "*"
type textarea "新建项目上传项目项目名称为qa测试，然后选择fe"
type textarea "*"
type textarea "新建项目上传项目项目名称为qa测试，然后选择fen"
type textarea "*"
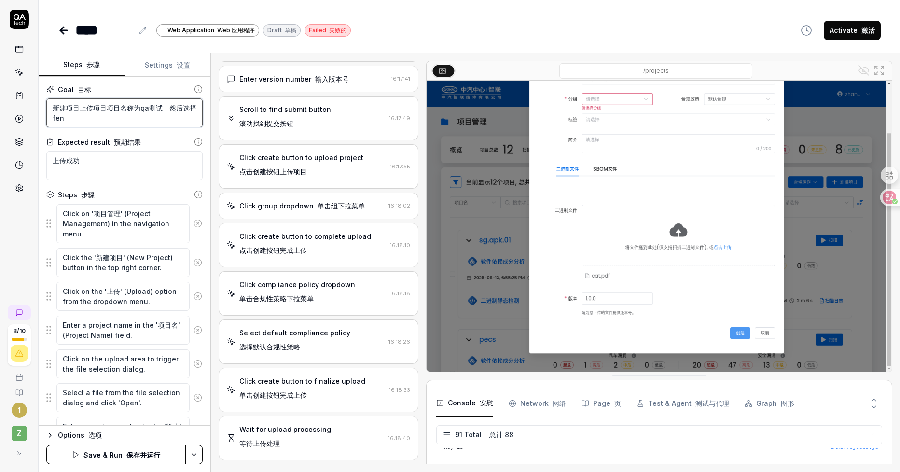
type textarea "新建项目上传项目项目名称为qa测试，然后选择fenz"
type textarea "*"
type textarea "新建项目上传项目项目名称为qa测试，然后选择分组"
type textarea "*"
type textarea "新建项目上传项目项目名称为qa测试，然后选择分组w"
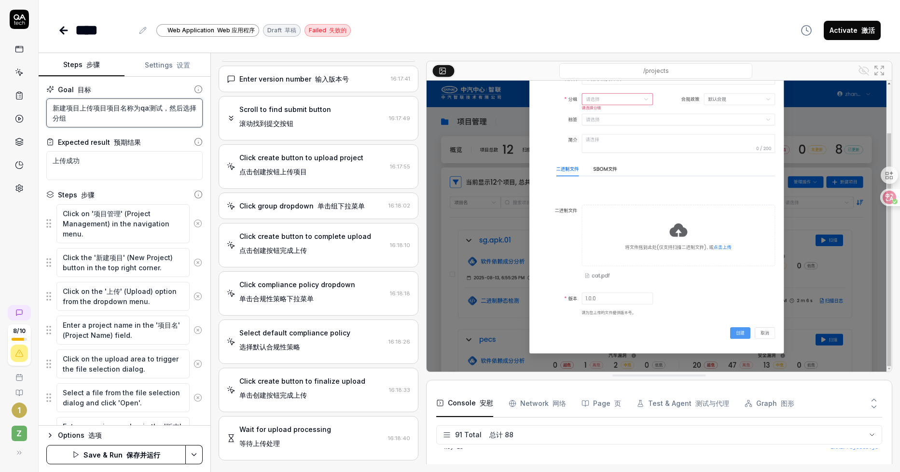
type textarea "*"
type textarea "新建项目上传项目项目名称为qa测试，然后选择分组we"
type textarea "*"
type textarea "新建项目上传项目项目名称为qa测试，然后选择分组wei"
type textarea "*"
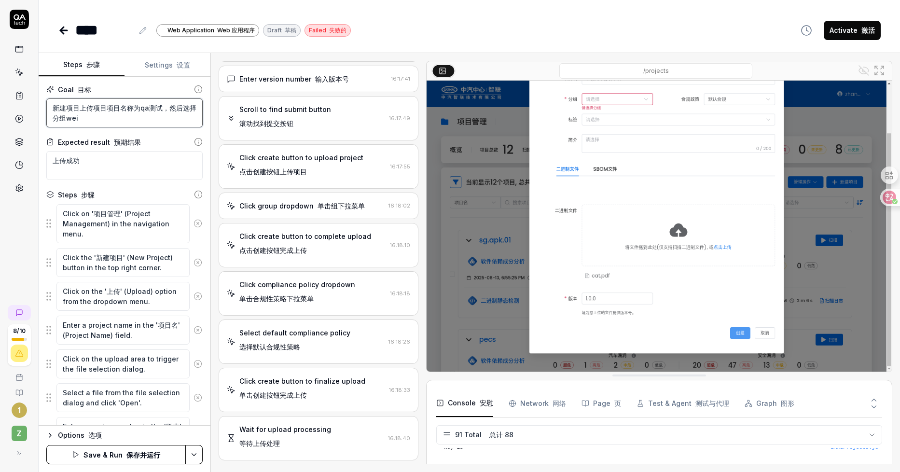
type textarea "新建项目上传项目项目名称为qa测试，然后选择分组为"
type textarea "*"
type textarea "新建项目上传项目项目名称为qa测试，然后选择分组为q"
type textarea "*"
type textarea "新建项目上传项目项目名称为qa测试，然后选择分组为qa"
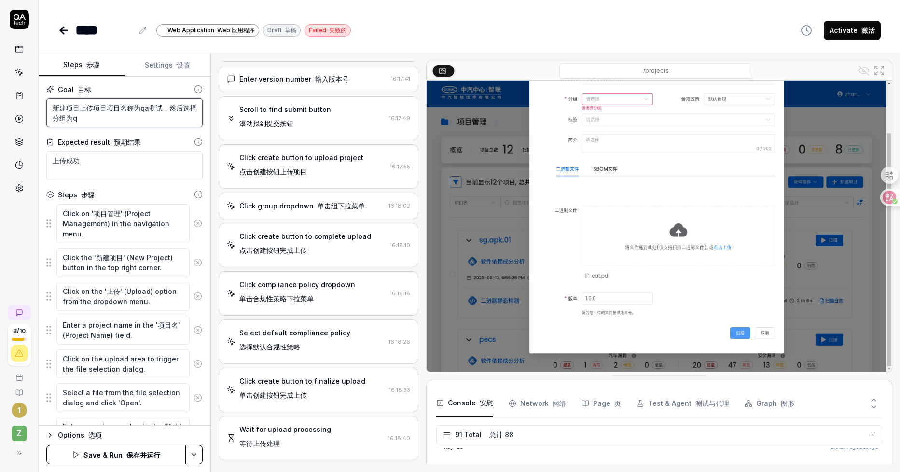
type textarea "*"
type textarea "新建项目上传项目项目名称为qa测试，然后选择分组为qa1"
type textarea "*"
type textarea "新建项目上传项目项目名称为qa测试，然后选择分组为qa1d"
type textarea "*"
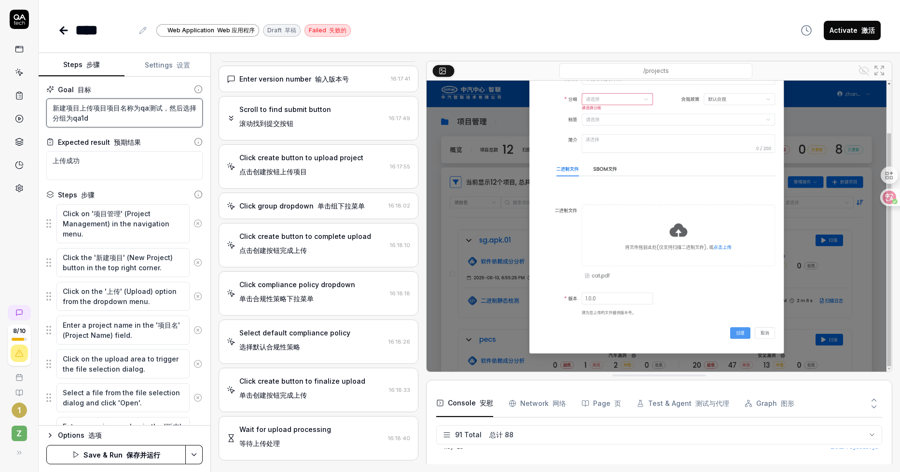
type textarea "新建项目上传项目项目名称为qa测试，然后选择分组为qa1的"
type textarea "*"
type textarea "新建项目上传项目项目名称为qa测试，然后选择分组为qa1的f"
type textarea "*"
type textarea "新建项目上传项目项目名称为qa测试，然后选择分组为qa1的fe"
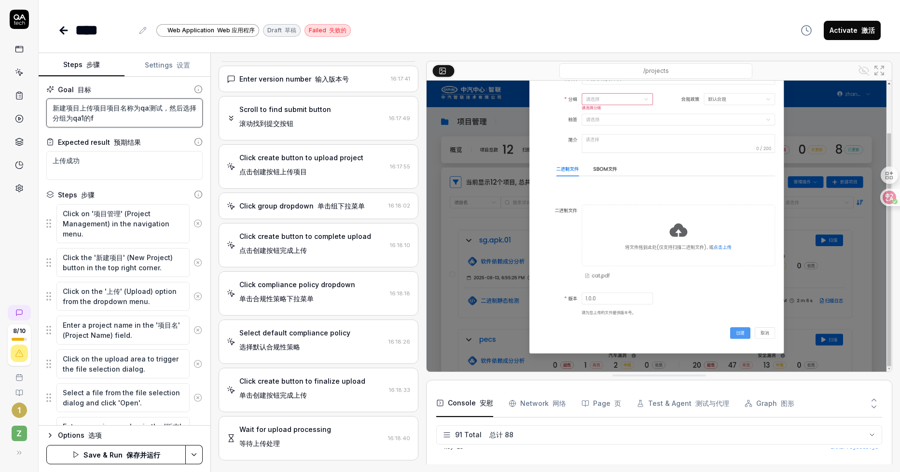
type textarea "*"
type textarea "新建项目上传项目项目名称为qa测试，然后选择分组为qa1的fen"
type textarea "*"
type textarea "新建项目上传项目项目名称为qa测试，然后选择分组为qa1的fenz"
type textarea "*"
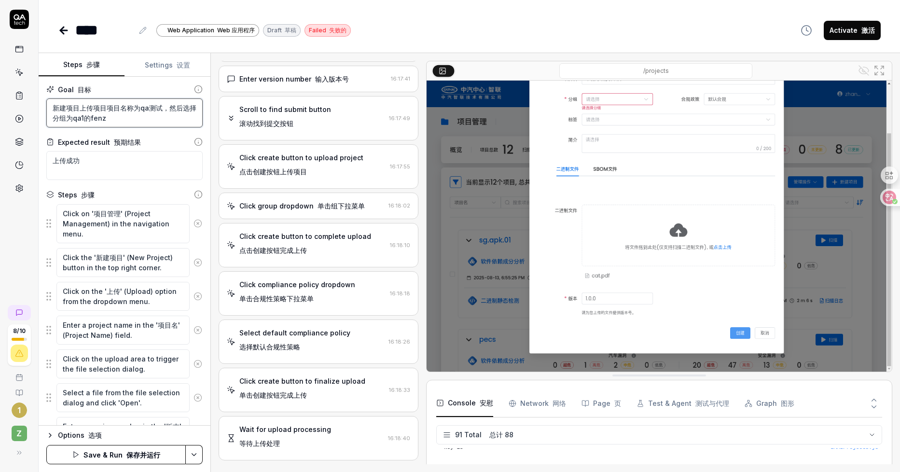
type textarea "新建项目上传项目项目名称为qa测试，然后选择分组为qa1的分组"
type textarea "*"
type textarea "新建项目上传项目项目名称为qa测试，然后选择分组为qa1的分组t"
type textarea "*"
type textarea "新建项目上传项目项目名称为qa测试，然后选择分组为qa1的分组tai"
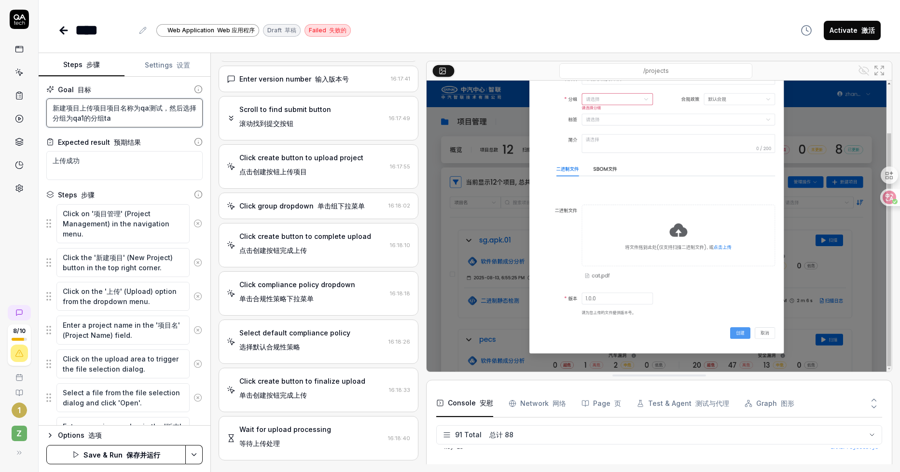
type textarea "*"
type textarea "新建项目上传项目项目名称为qa测试，然后选择分组为qa1的分组tain"
type textarea "*"
type textarea "新建项目上传项目项目名称为qa测试，然后选择分组为qa1的分组tainx"
type textarea "*"
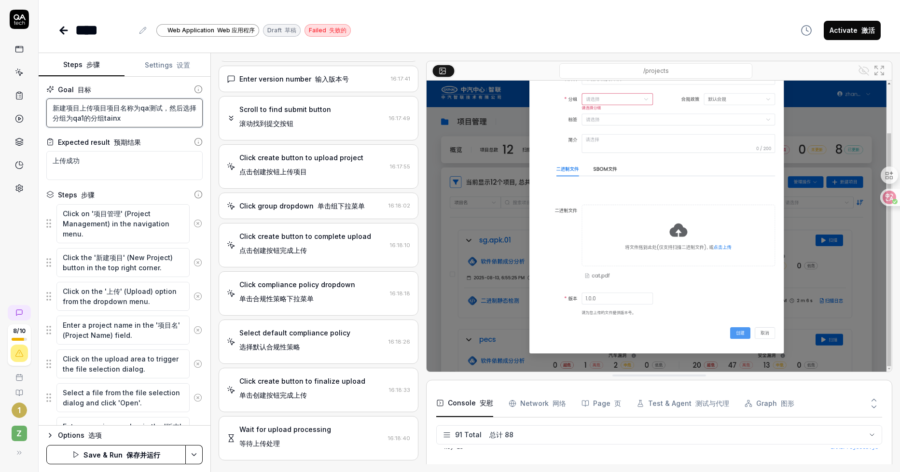
type textarea "新建项目上传项目项目名称为qa测试，然后选择分组为qa1的分组填写"
type textarea "*"
type textarea "新建项目上传项目项目名称为qa测试，然后选择分组为qa1的分组填写b"
type textarea "*"
type textarea "新建项目上传项目项目名称为qa测试，然后选择分组为qa1的分组填写ba"
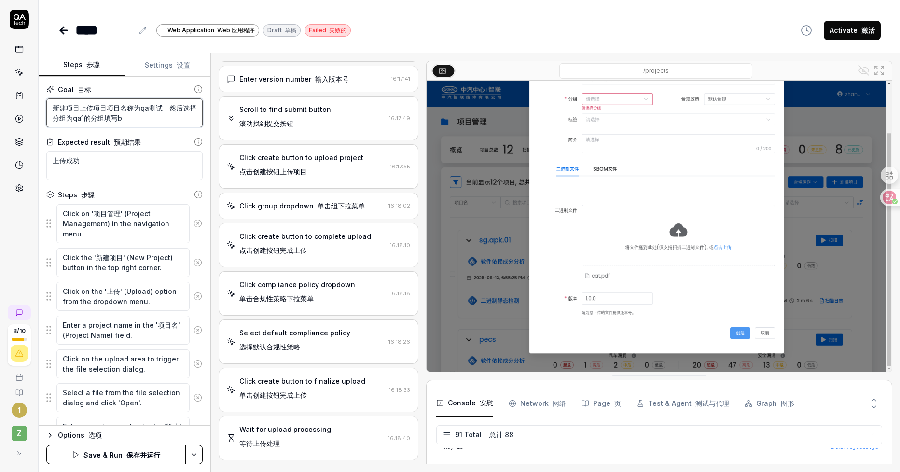
type textarea "*"
type textarea "新建项目上传项目项目名称为qa测试，然后选择分组为qa1的分组填写ban"
type textarea "*"
type textarea "新建项目上传项目项目名称为qa测试，然后选择分组为qa1的分组填写banb"
type textarea "*"
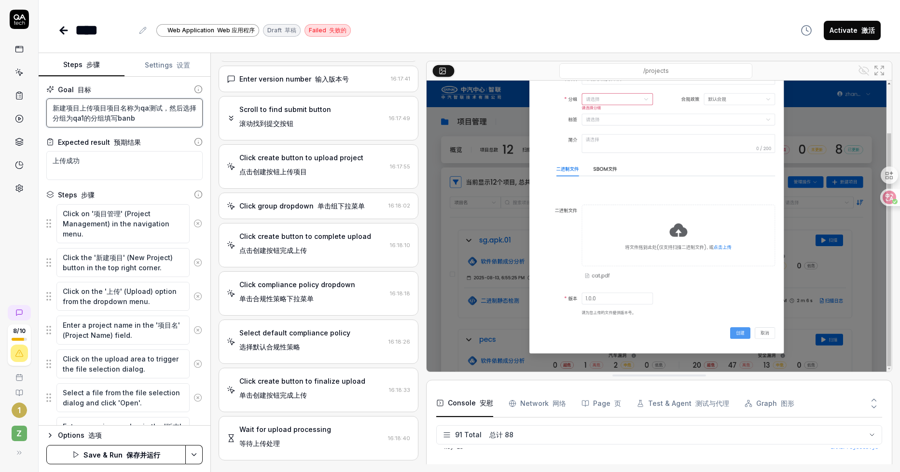
type textarea "新建项目上传项目项目名称为qa测试，然后选择分组为qa1的分组填写ban"
click at [120, 457] on button "Save & Run 保存并运行" at bounding box center [116, 454] width 140 height 19
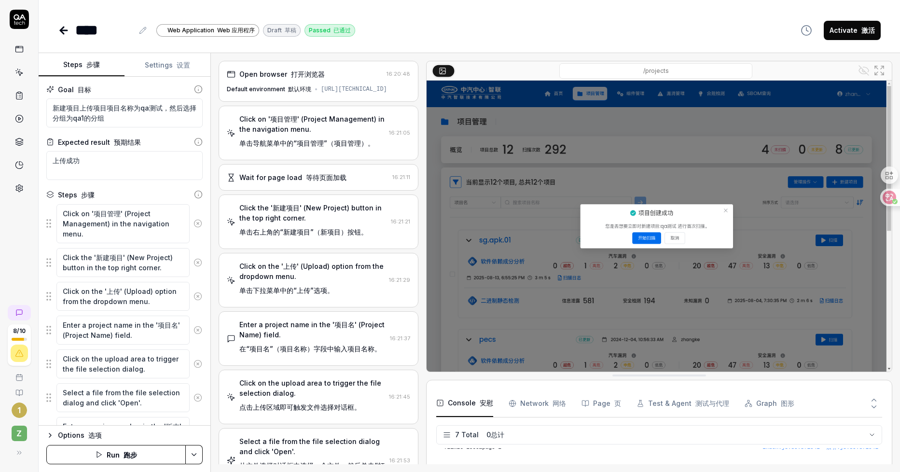
click at [157, 68] on button "Settings 设置" at bounding box center [168, 65] width 86 height 23
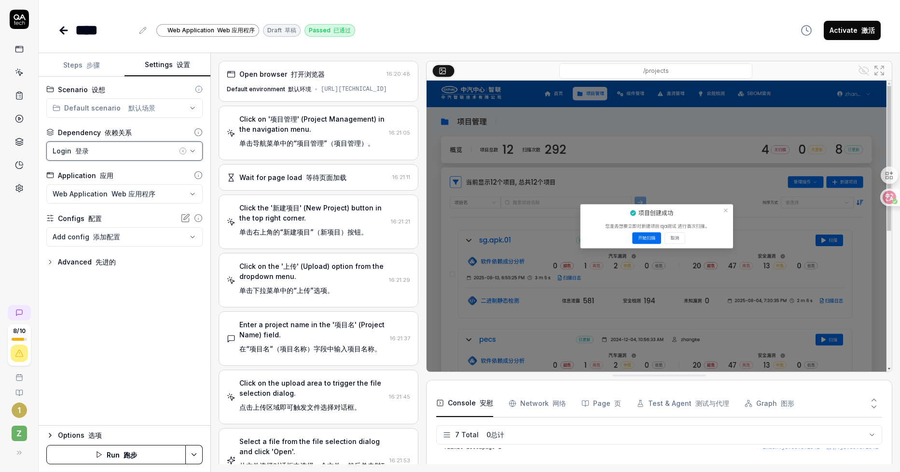
click at [195, 151] on icon "button" at bounding box center [193, 151] width 8 height 8
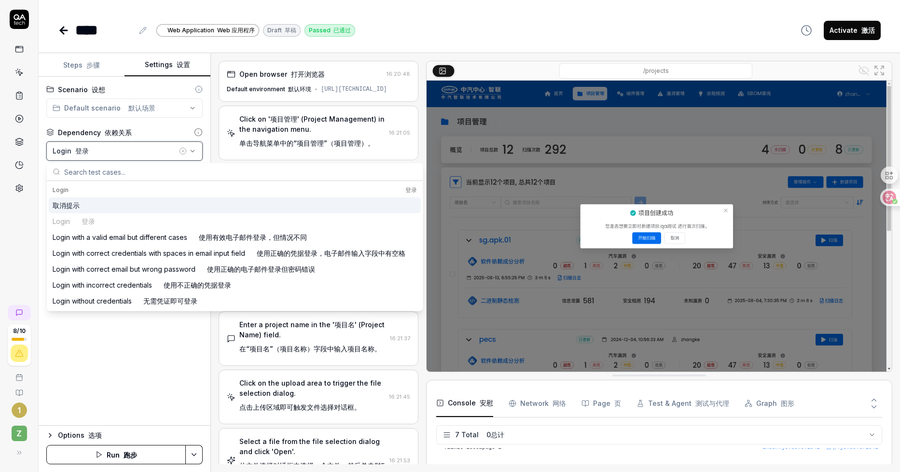
click at [195, 151] on icon "button" at bounding box center [193, 151] width 8 height 8
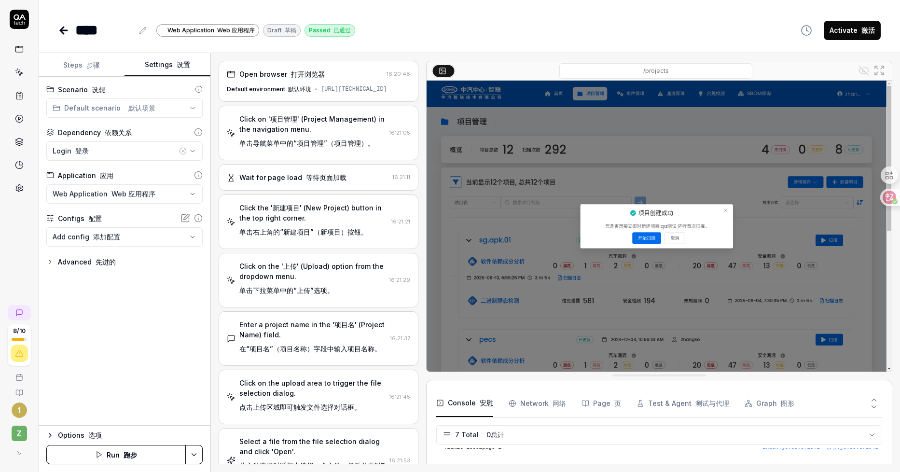
click at [193, 237] on body "**********" at bounding box center [450, 236] width 900 height 472
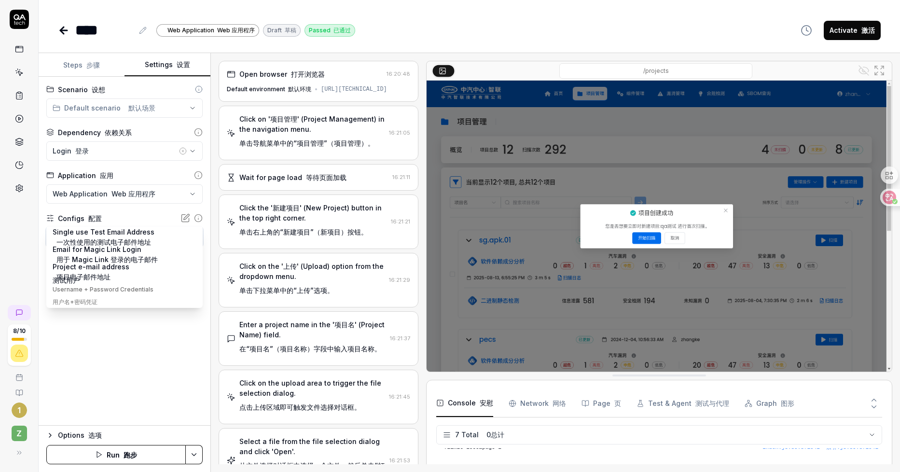
click at [161, 218] on html "**********" at bounding box center [450, 236] width 900 height 472
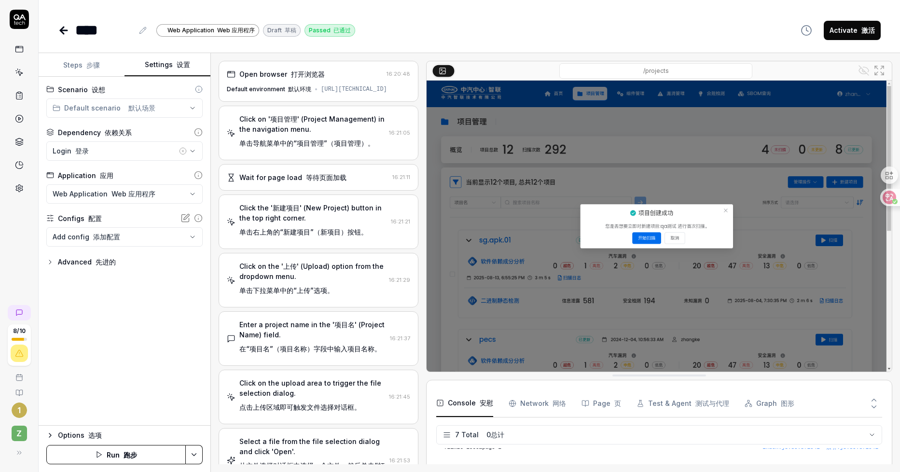
click at [51, 262] on icon "button" at bounding box center [50, 262] width 2 height 4
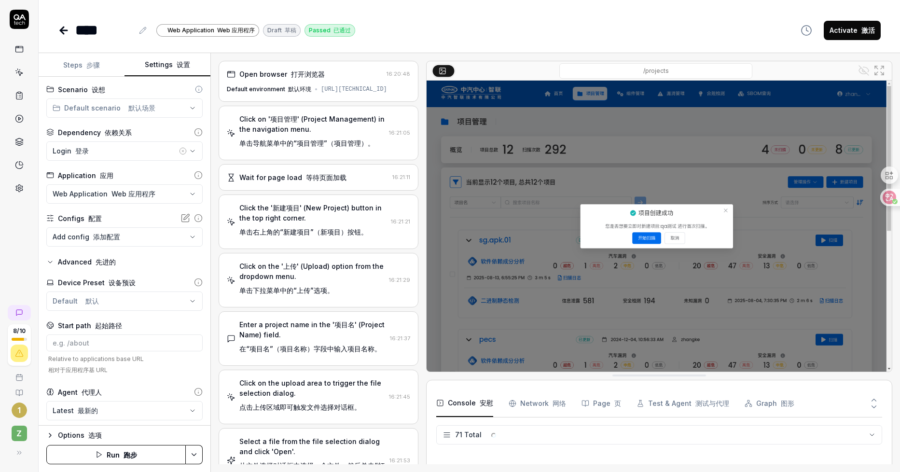
scroll to position [1318, 0]
